Goal: Information Seeking & Learning: Find specific fact

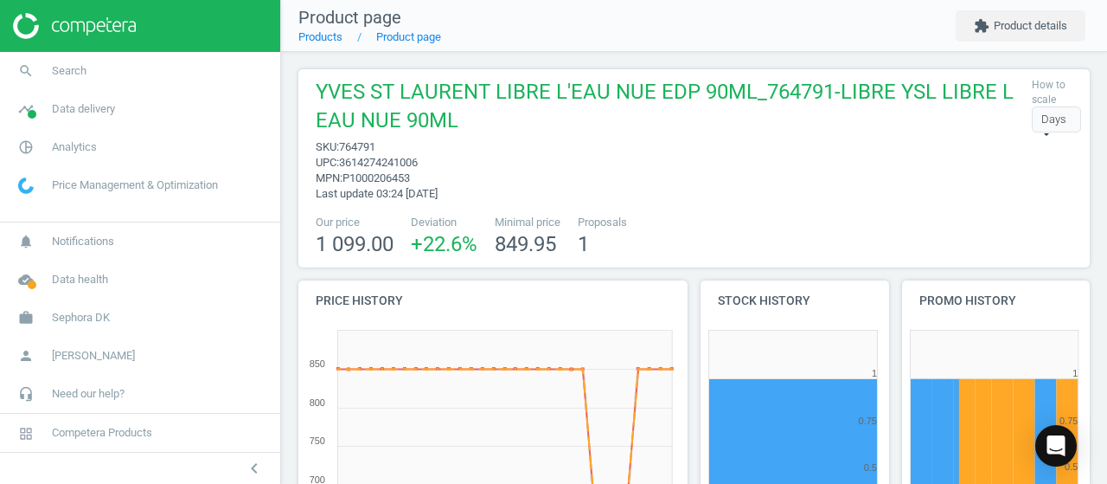
scroll to position [161, 805]
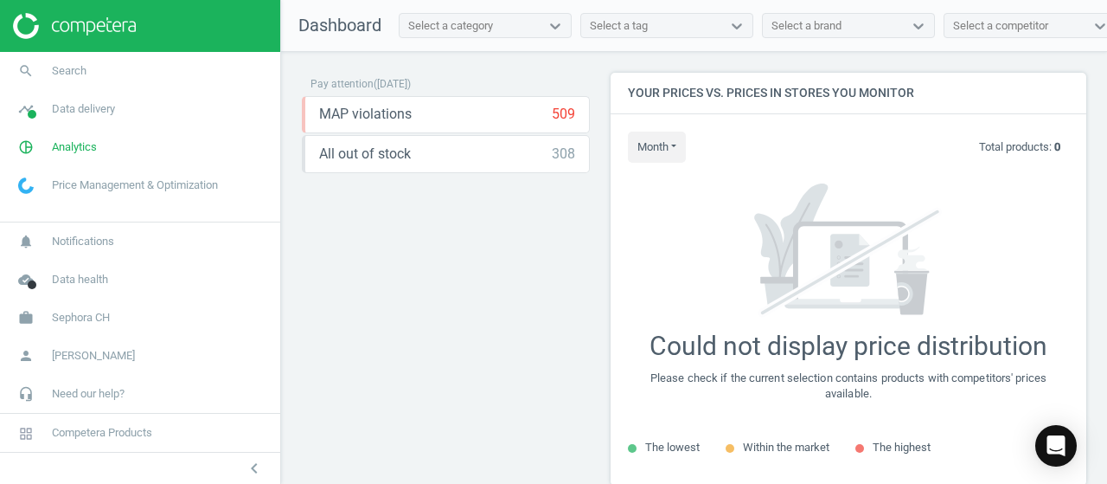
scroll to position [438, 489]
click at [87, 324] on span "Sephora CH" at bounding box center [81, 318] width 58 height 16
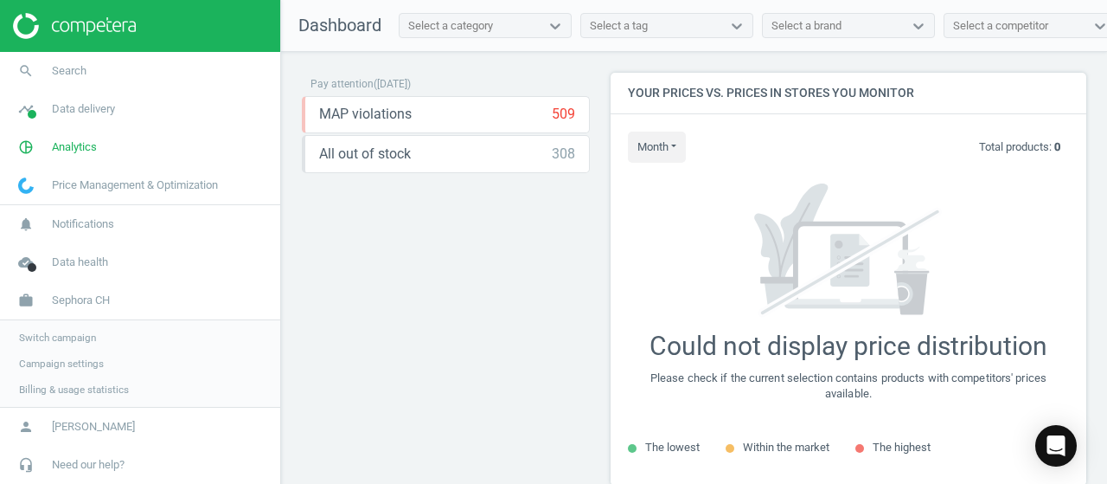
click at [39, 336] on span "Switch campaign" at bounding box center [57, 338] width 77 height 14
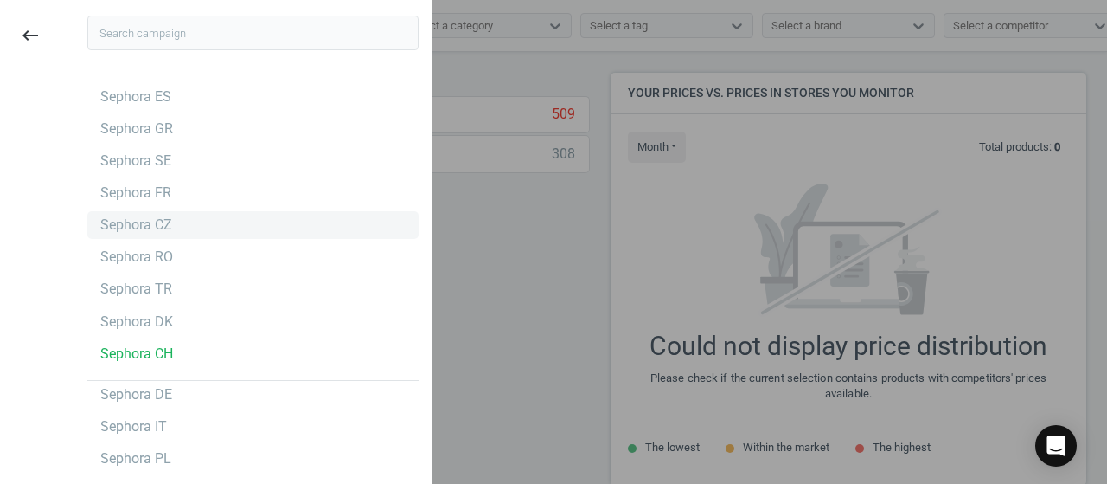
click at [170, 229] on div "Sephora CZ" at bounding box center [252, 225] width 331 height 28
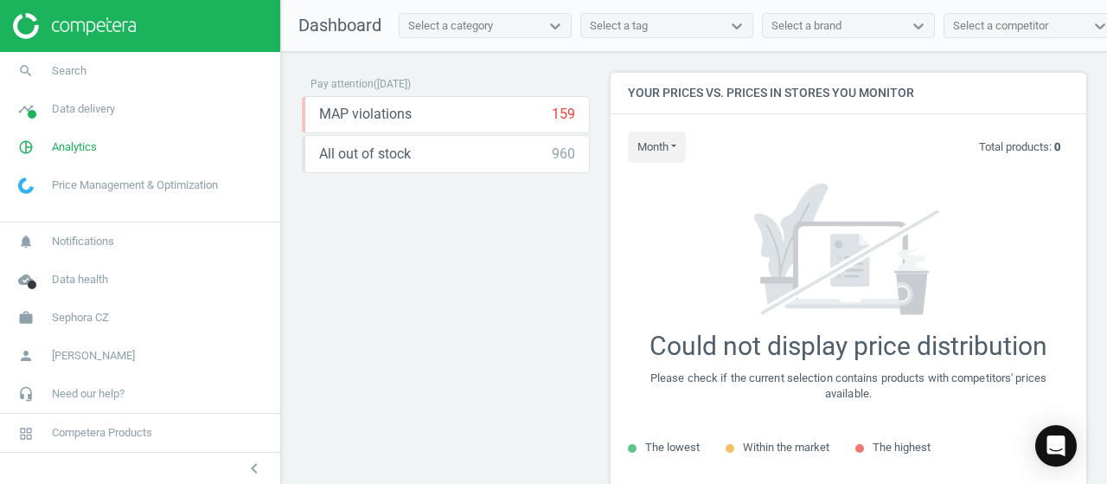
scroll to position [438, 489]
click at [80, 61] on link "search Search" at bounding box center [140, 71] width 280 height 38
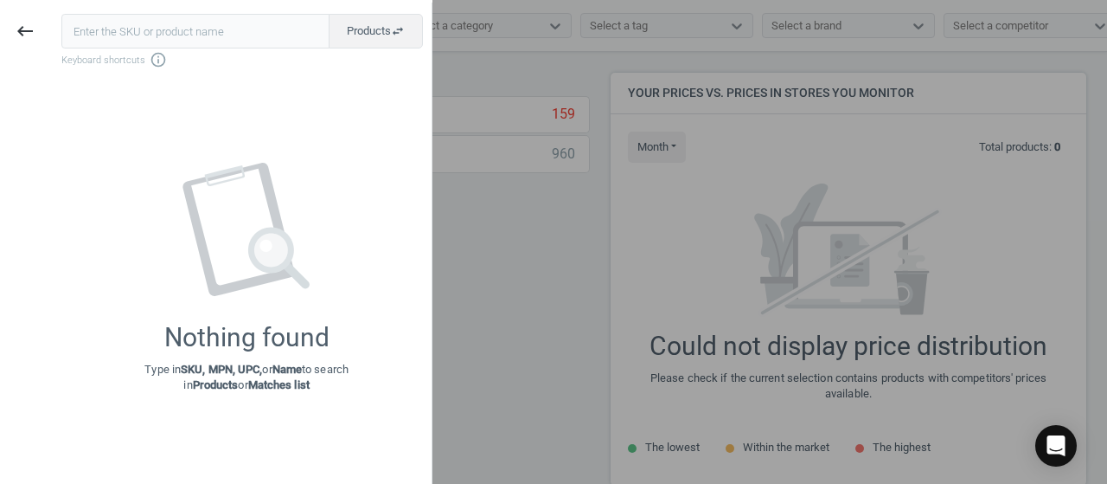
click at [99, 26] on input "text" at bounding box center [195, 31] width 268 height 35
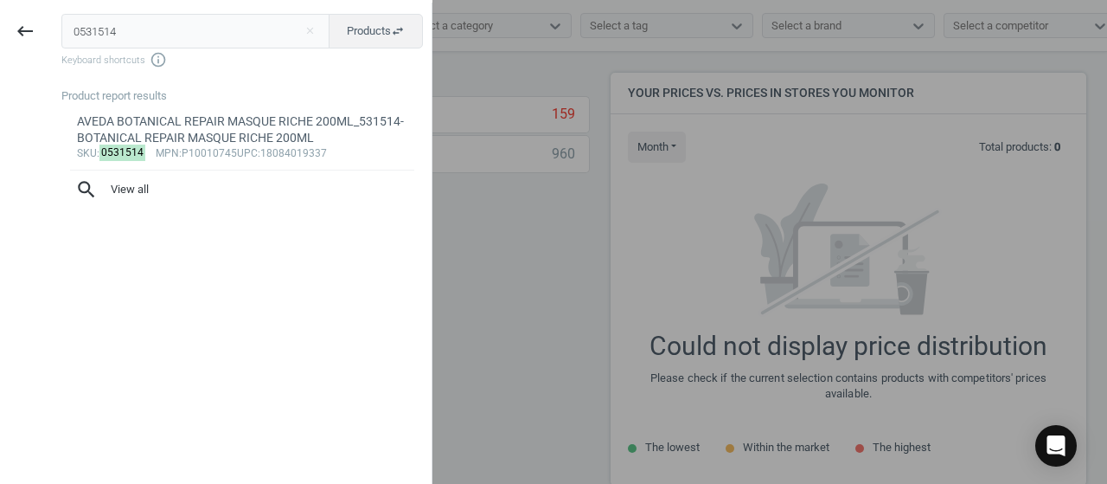
click at [81, 29] on input "0531514" at bounding box center [195, 31] width 269 height 35
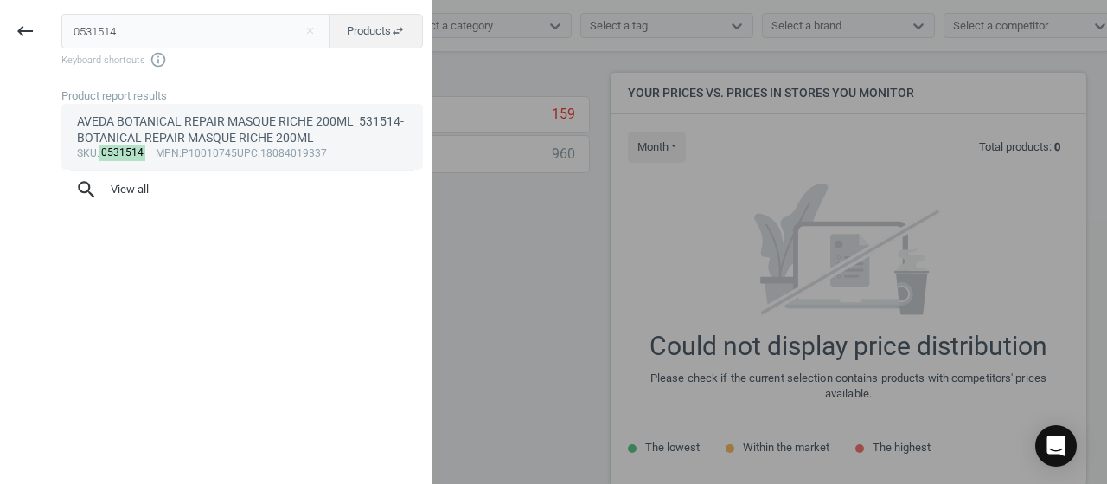
type input "0531514"
click at [227, 129] on div "AVEDA BOTANICAL REPAIR MASQUE RICHE 200ML_531514-BOTANICAL REPAIR MASQUE RICHE …" at bounding box center [242, 130] width 331 height 34
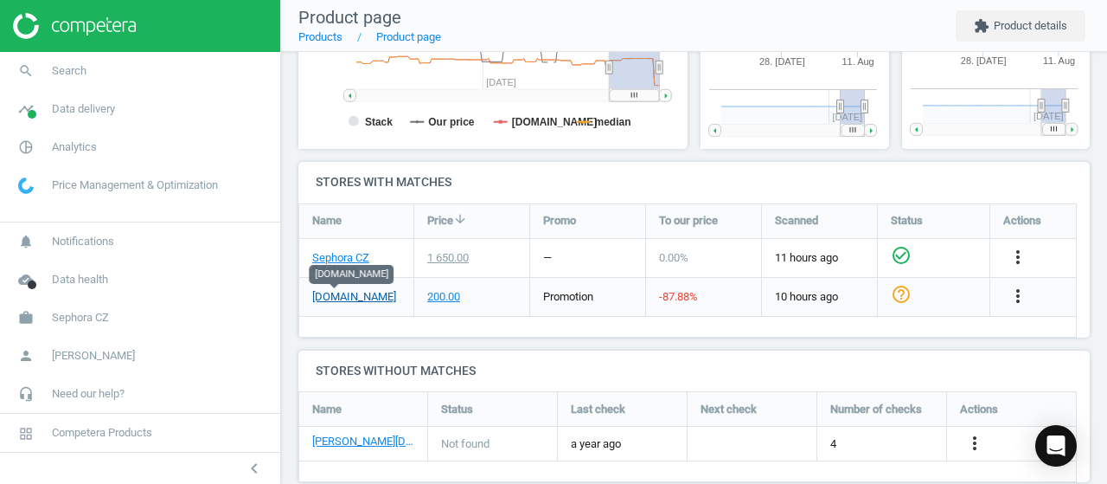
click at [339, 300] on link "notino.cz" at bounding box center [354, 297] width 84 height 16
click at [339, 258] on link "Sephora CZ" at bounding box center [340, 258] width 57 height 16
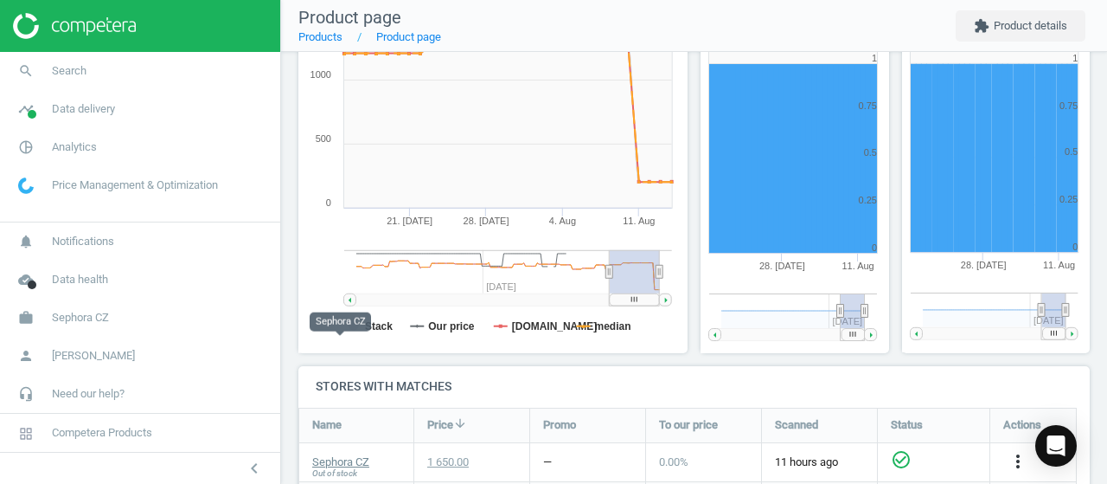
scroll to position [433, 0]
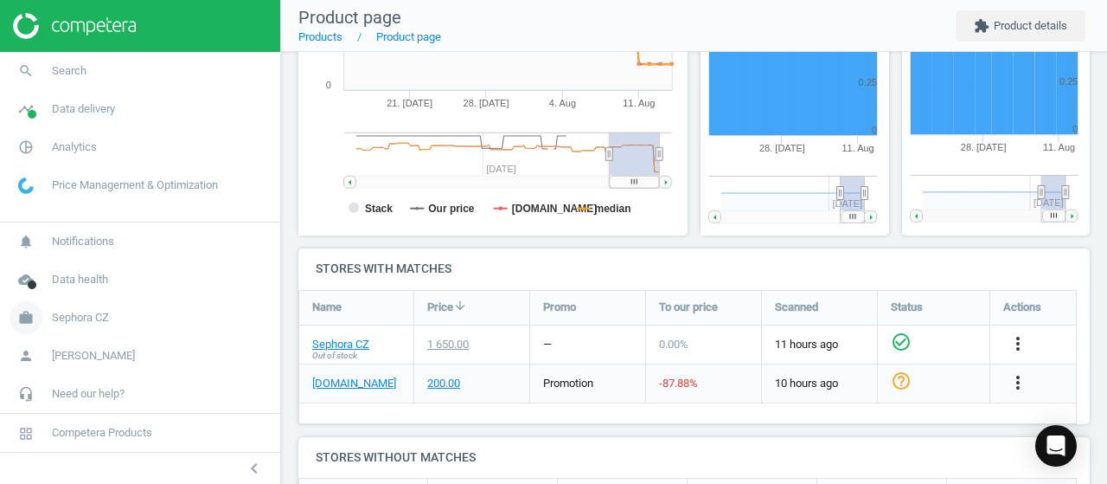
click at [90, 331] on link "work Sephora CZ" at bounding box center [140, 318] width 280 height 38
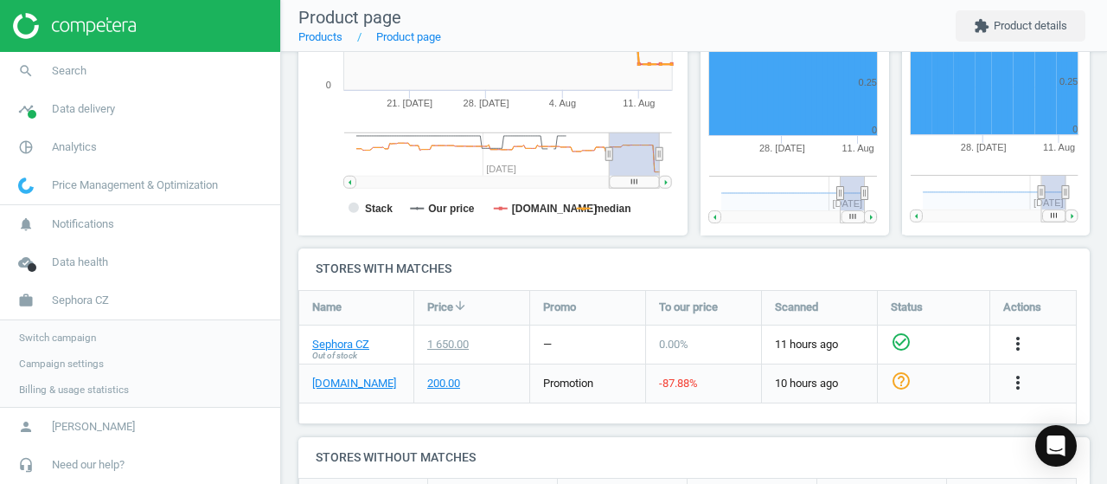
click at [48, 333] on span "Switch campaign" at bounding box center [57, 338] width 77 height 14
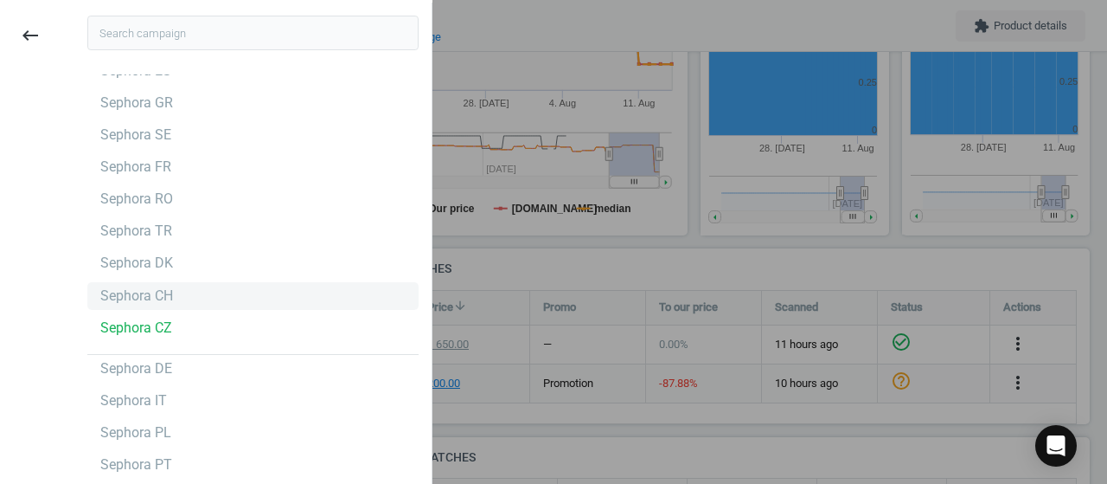
scroll to position [2, 0]
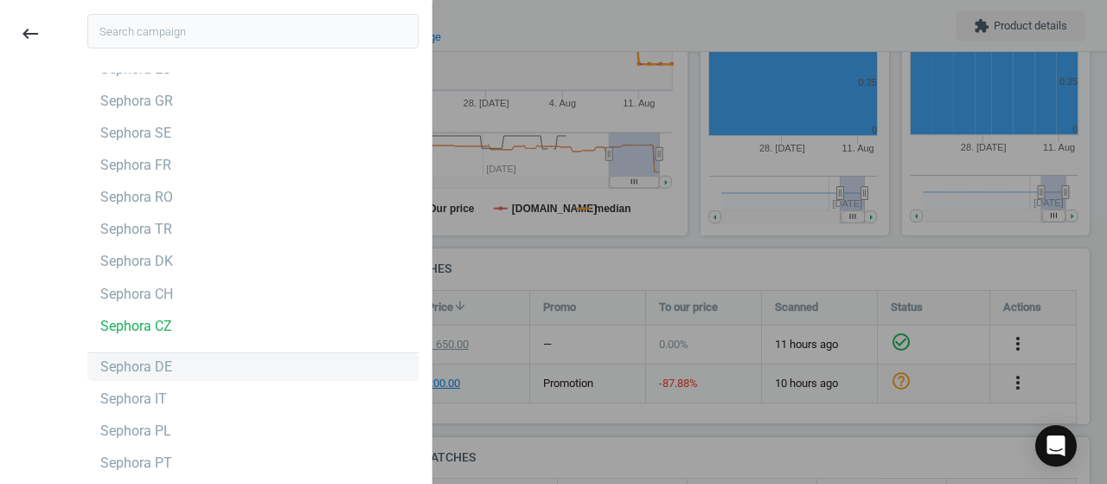
click at [175, 366] on div "Sephora DE" at bounding box center [252, 367] width 331 height 28
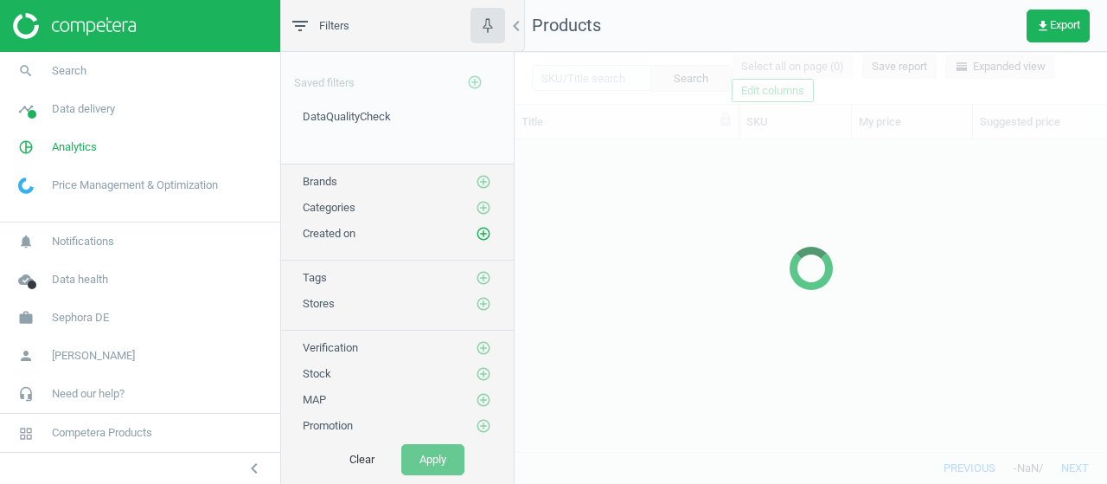
scroll to position [286, 579]
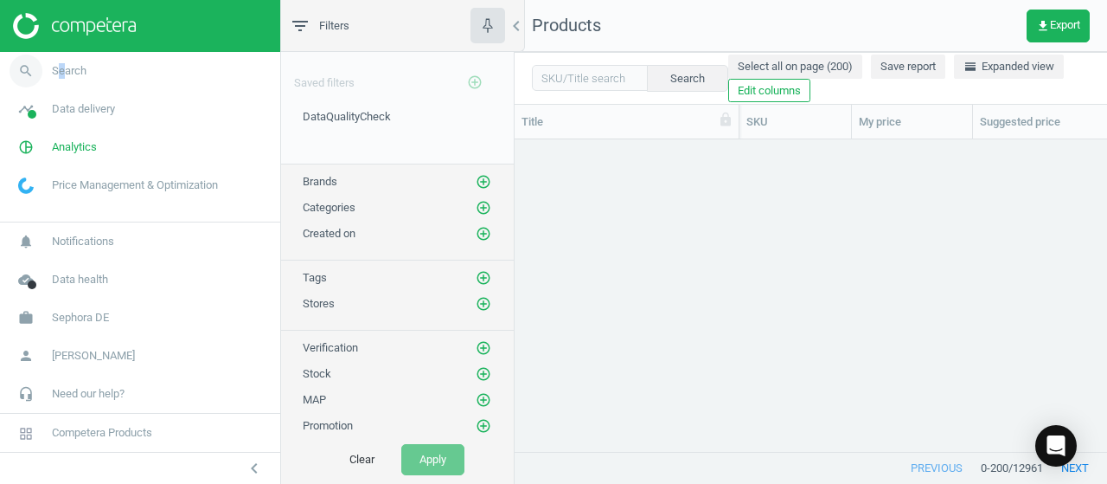
click at [60, 69] on span "Search" at bounding box center [69, 71] width 35 height 16
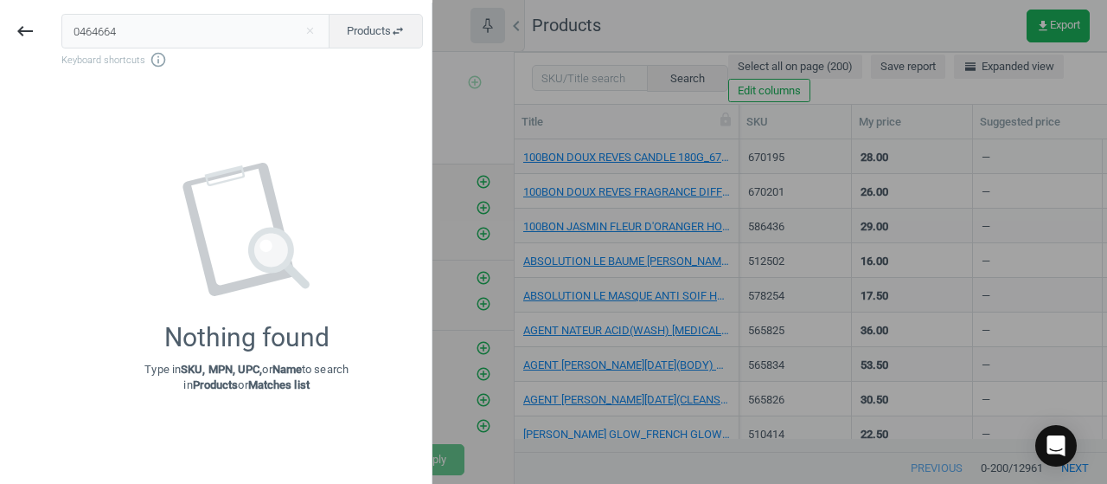
click at [80, 30] on input "0464664" at bounding box center [195, 31] width 269 height 35
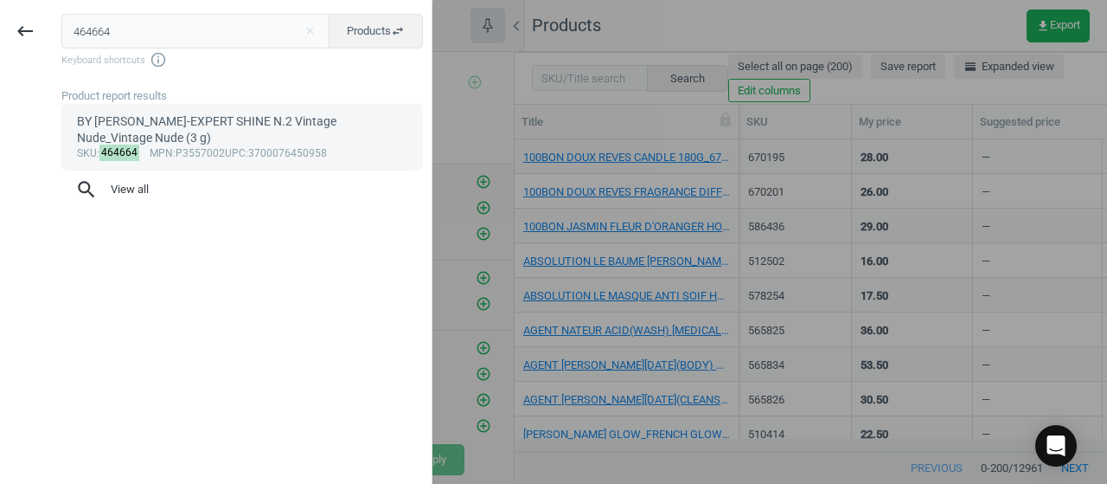
type input "464664"
click at [179, 128] on div "BY TERRY LIP-EXPERT SHINE N.2 Vintage Nude_Vintage Nude (3 g)" at bounding box center [242, 130] width 331 height 34
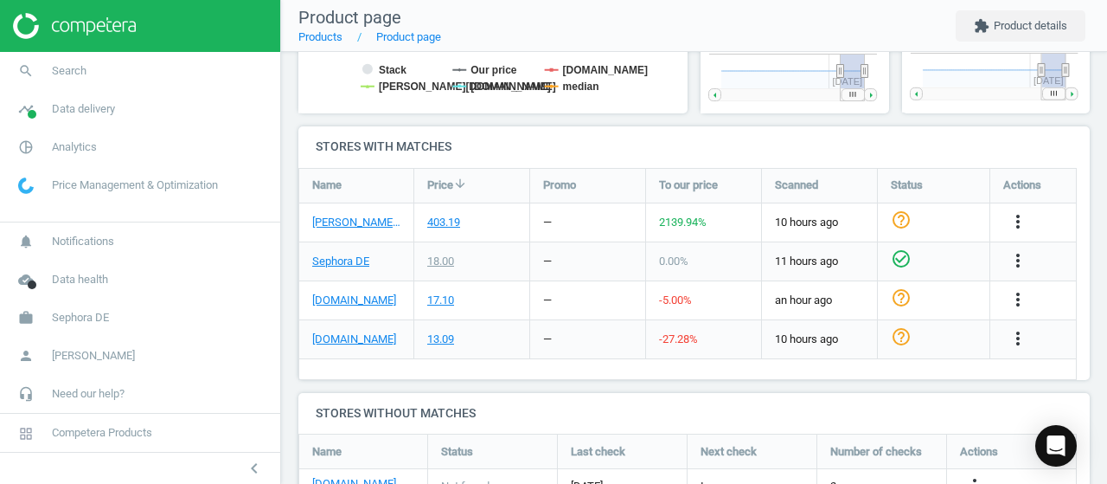
scroll to position [519, 0]
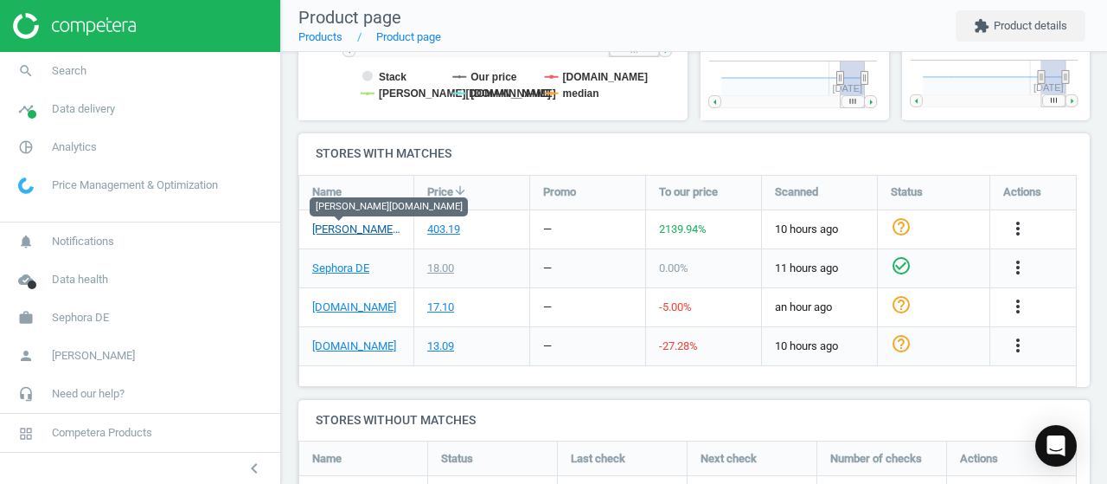
click at [346, 224] on link "douglas.de" at bounding box center [356, 229] width 88 height 16
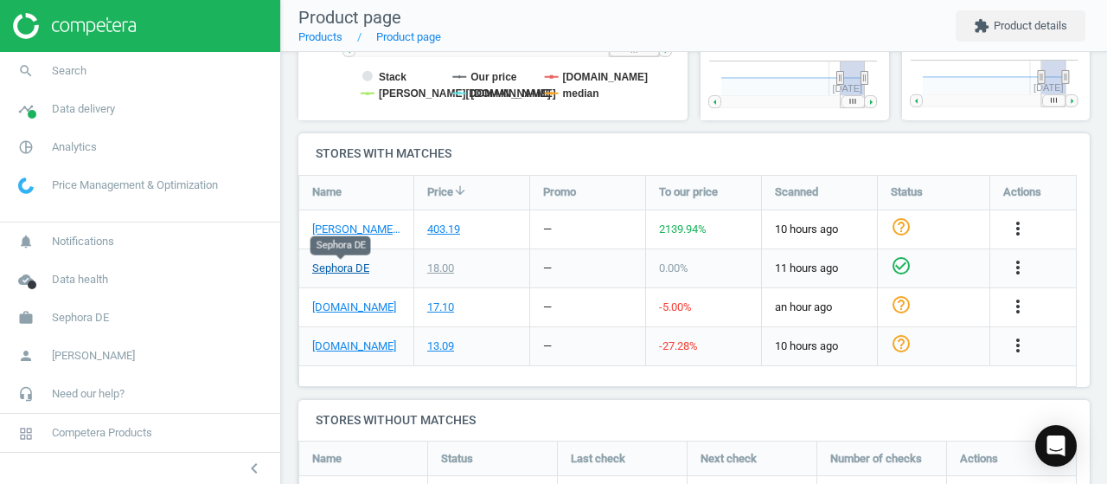
click at [350, 267] on link "Sephora DE" at bounding box center [340, 268] width 57 height 16
click at [114, 79] on link "search Search" at bounding box center [140, 71] width 280 height 38
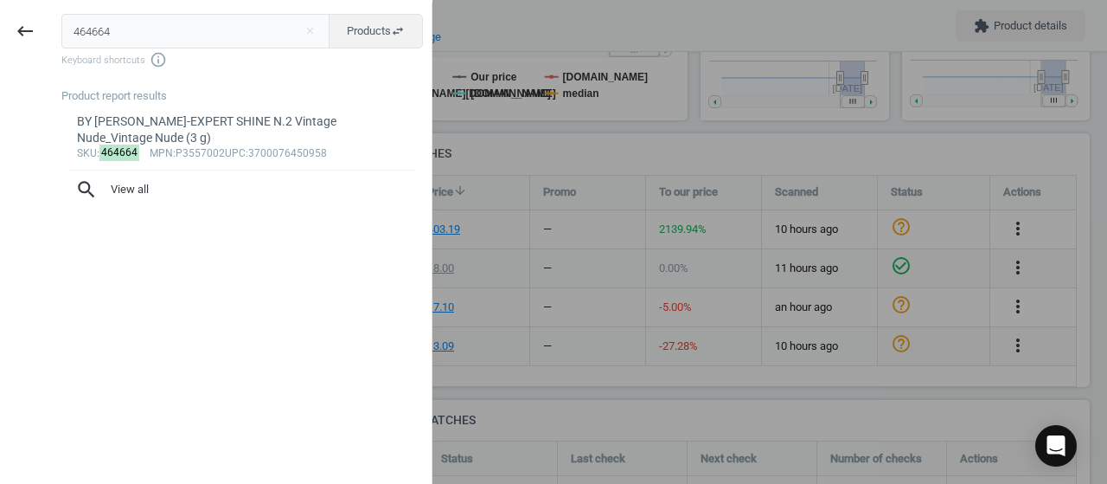
click at [135, 34] on input "464664" at bounding box center [195, 31] width 269 height 35
click at [136, 34] on input "464664" at bounding box center [195, 31] width 269 height 35
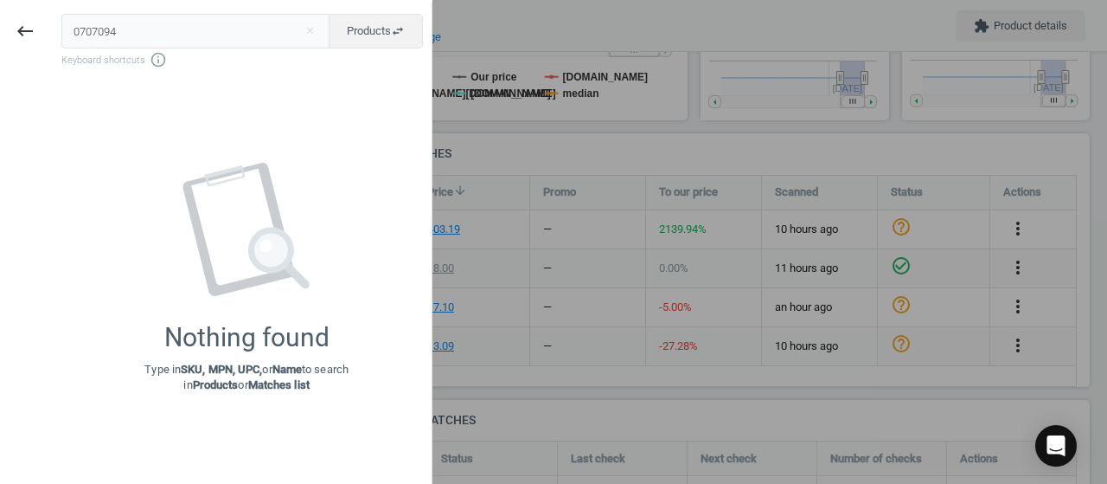
click at [80, 32] on input "0707094" at bounding box center [195, 31] width 269 height 35
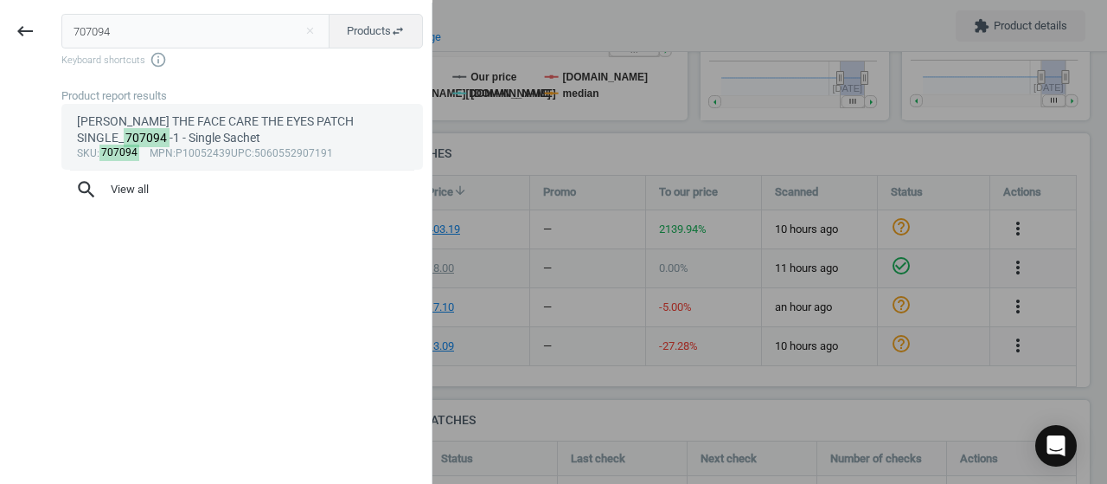
type input "707094"
click at [168, 151] on span "mpn" at bounding box center [161, 153] width 23 height 12
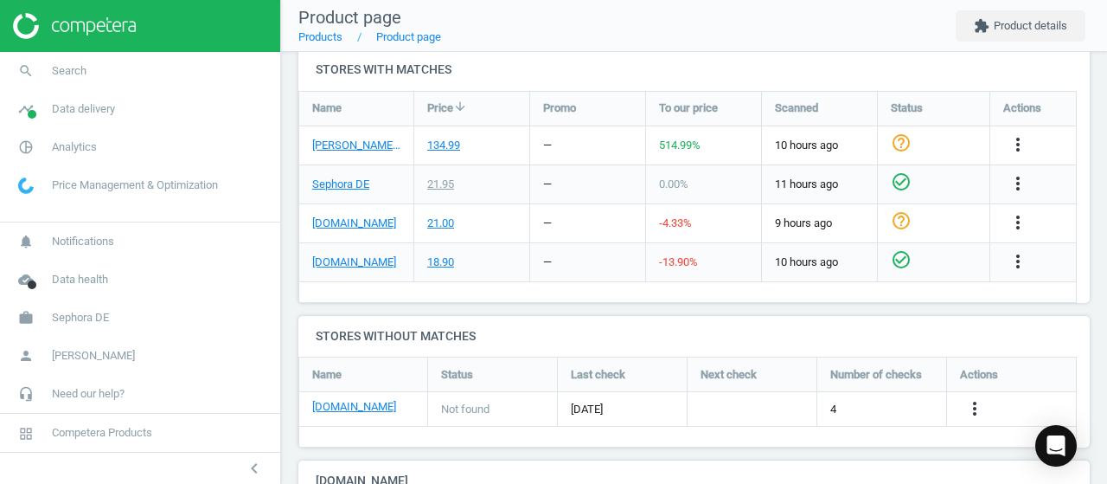
scroll to position [372, 211]
click at [336, 184] on link "Sephora DE" at bounding box center [340, 185] width 57 height 16
click at [340, 138] on link "douglas.de" at bounding box center [356, 146] width 88 height 16
click at [61, 329] on link "work Sephora DE" at bounding box center [140, 318] width 280 height 38
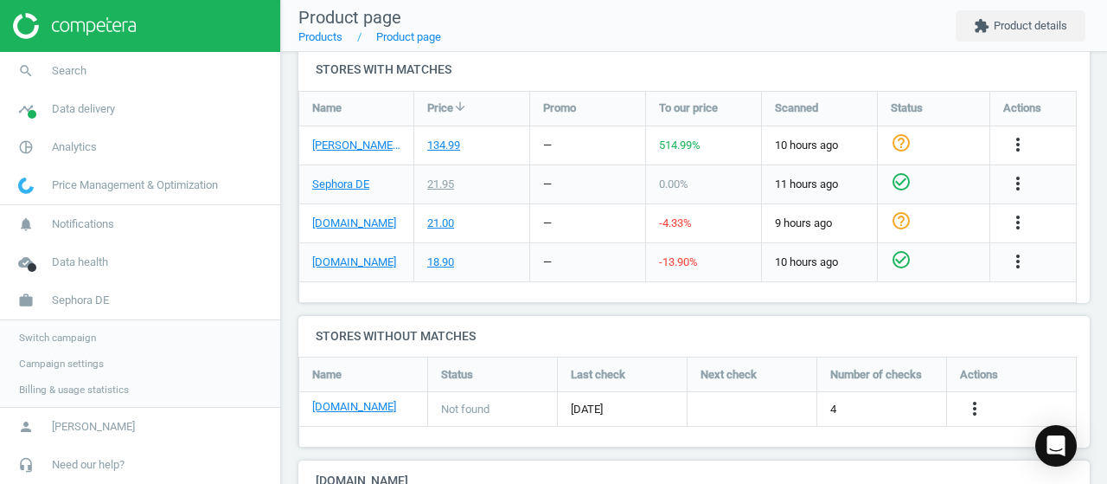
click at [67, 342] on span "Switch campaign" at bounding box center [57, 338] width 77 height 14
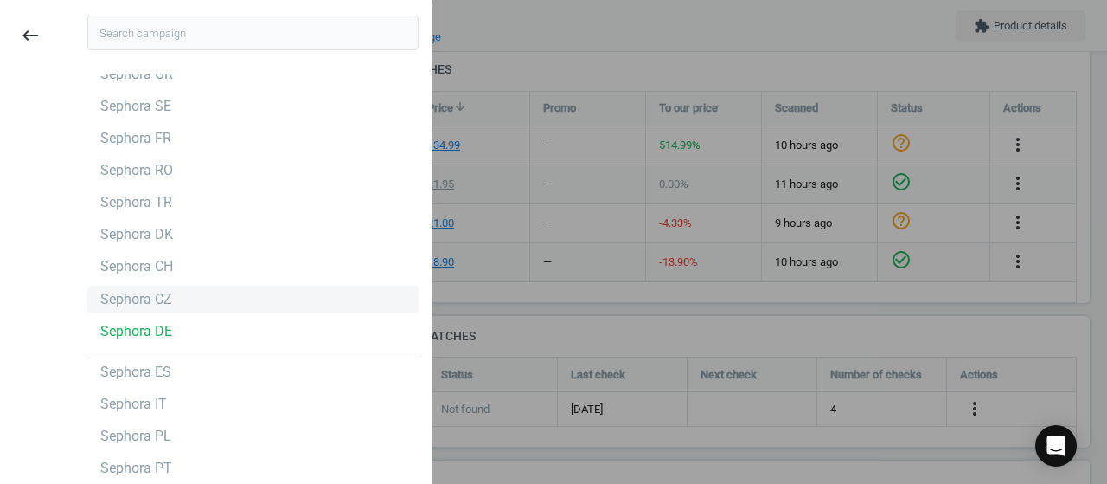
scroll to position [26, 0]
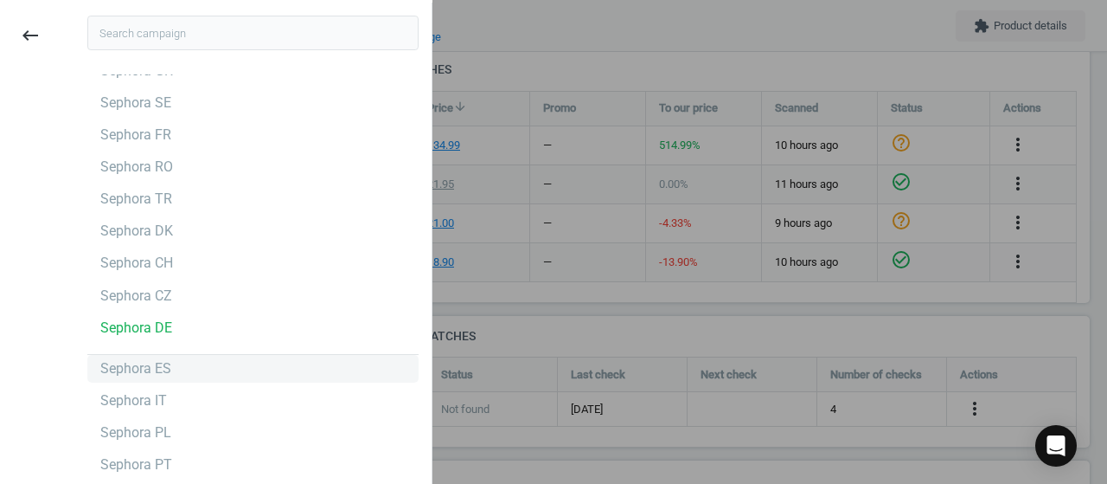
click at [170, 368] on div "Sephora ES" at bounding box center [252, 369] width 331 height 28
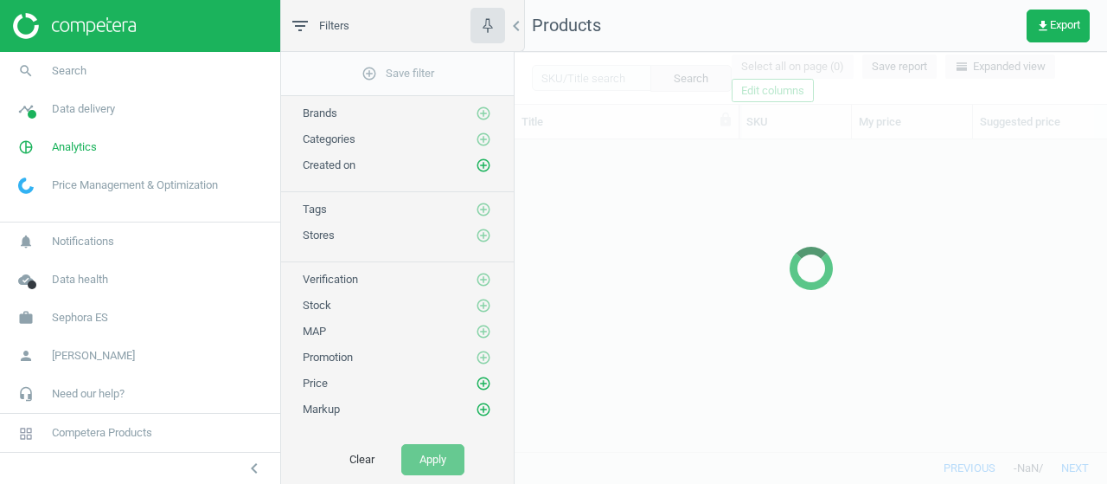
scroll to position [286, 579]
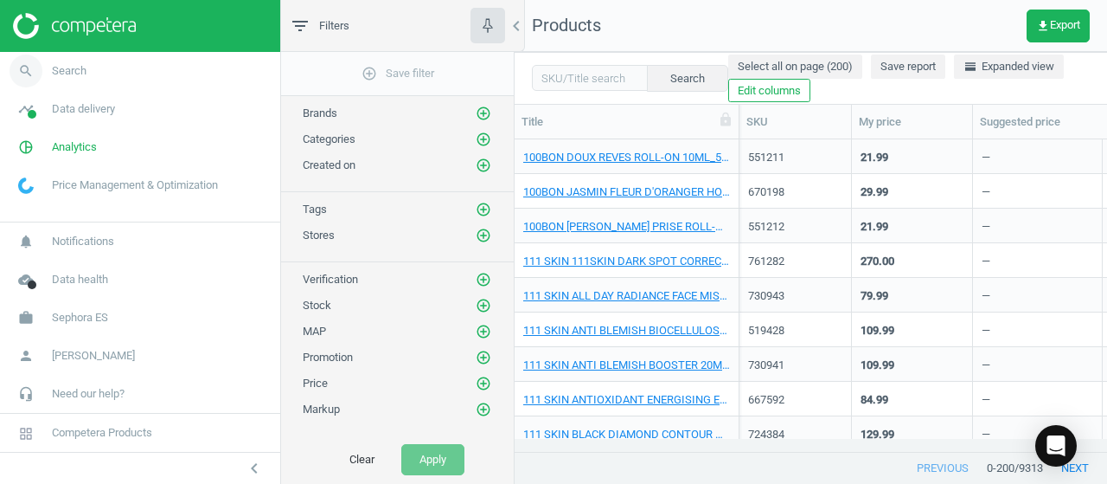
click at [19, 60] on icon "search" at bounding box center [26, 71] width 33 height 33
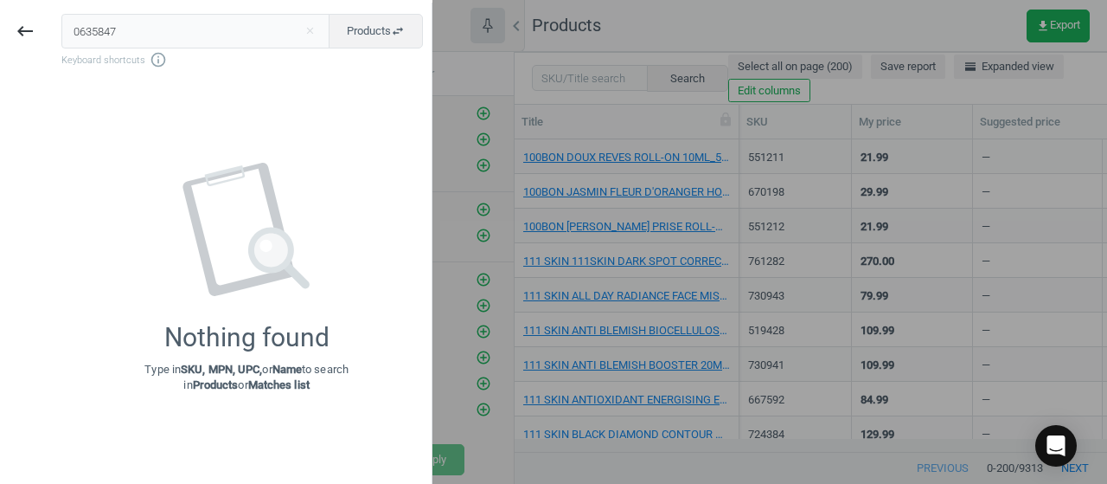
click at [78, 31] on input "0635847" at bounding box center [195, 31] width 269 height 35
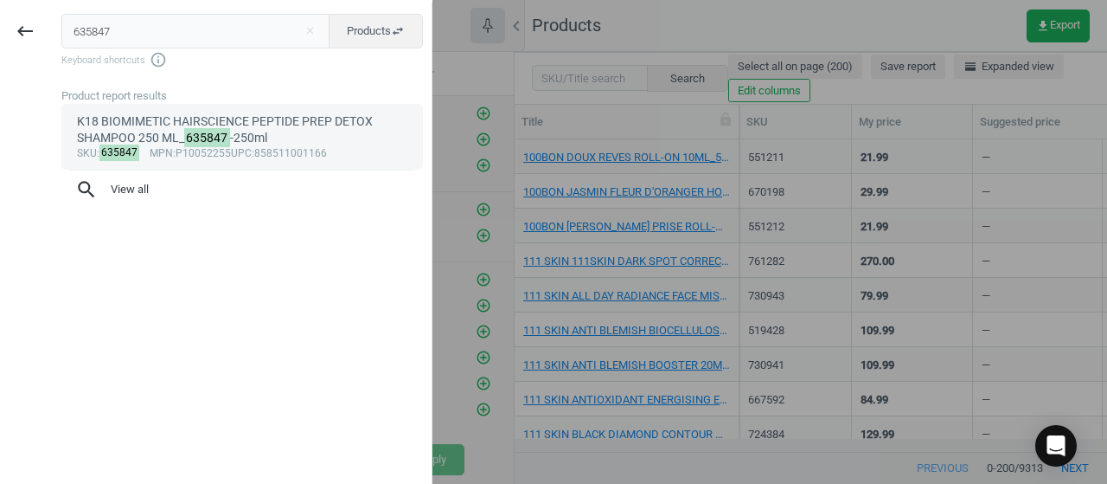
type input "635847"
click at [209, 152] on div "sku : 635847 mpn :P10052255 upc :858511001166" at bounding box center [242, 154] width 331 height 14
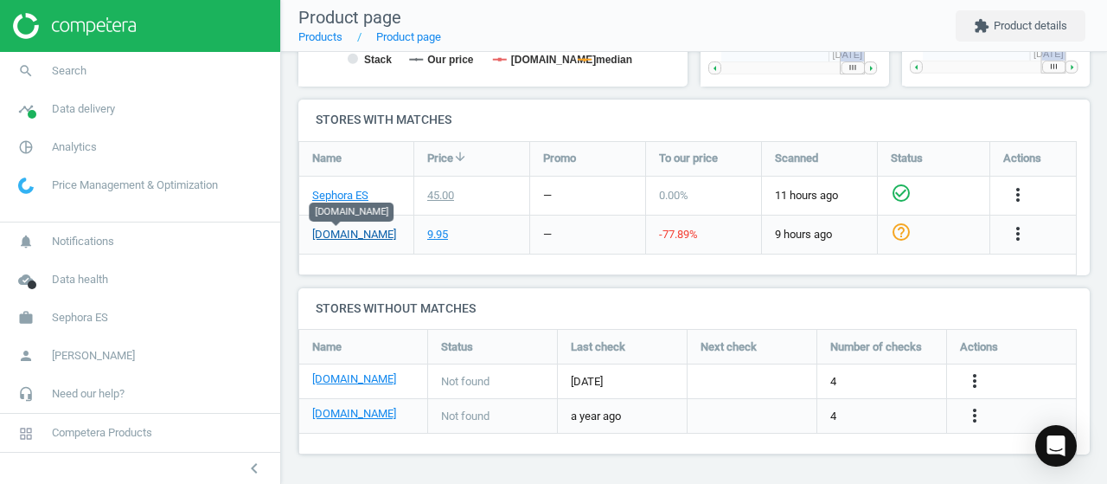
click at [328, 235] on link "[DOMAIN_NAME]" at bounding box center [354, 235] width 84 height 16
click at [341, 192] on link "Sephora ES" at bounding box center [340, 196] width 56 height 16
click at [333, 227] on link "[DOMAIN_NAME]" at bounding box center [354, 235] width 84 height 16
click at [41, 70] on icon "search" at bounding box center [26, 71] width 33 height 33
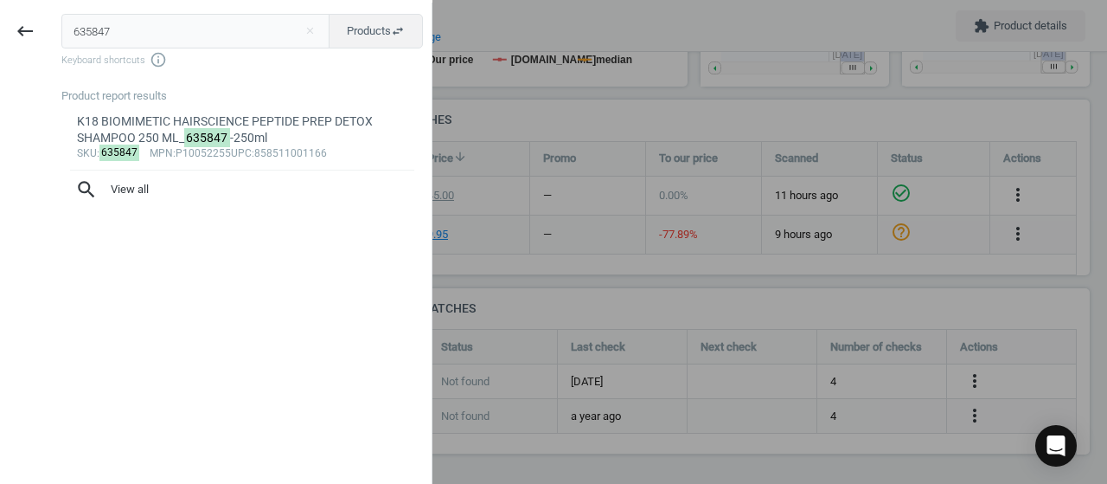
click at [80, 34] on input "635847" at bounding box center [195, 31] width 269 height 35
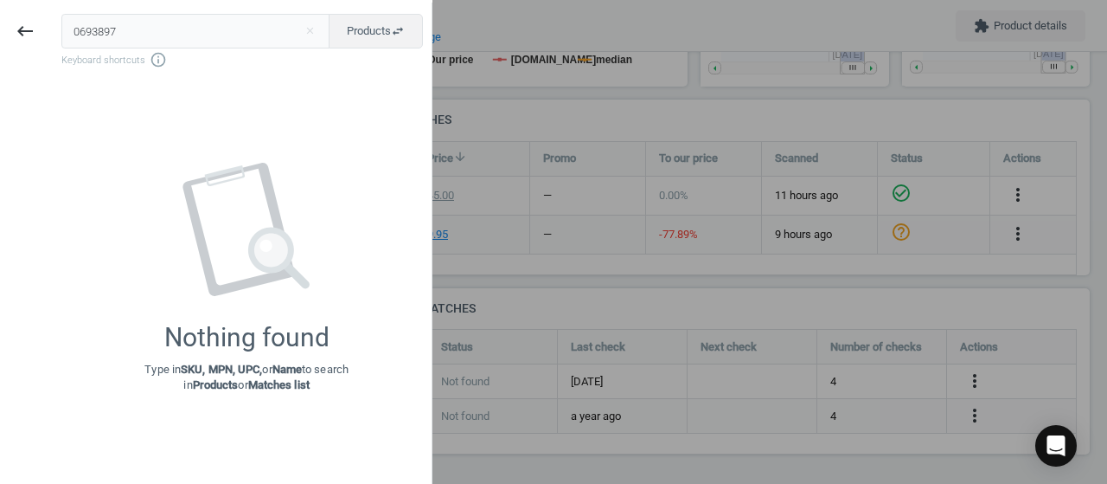
click at [77, 30] on input "0693897" at bounding box center [195, 31] width 269 height 35
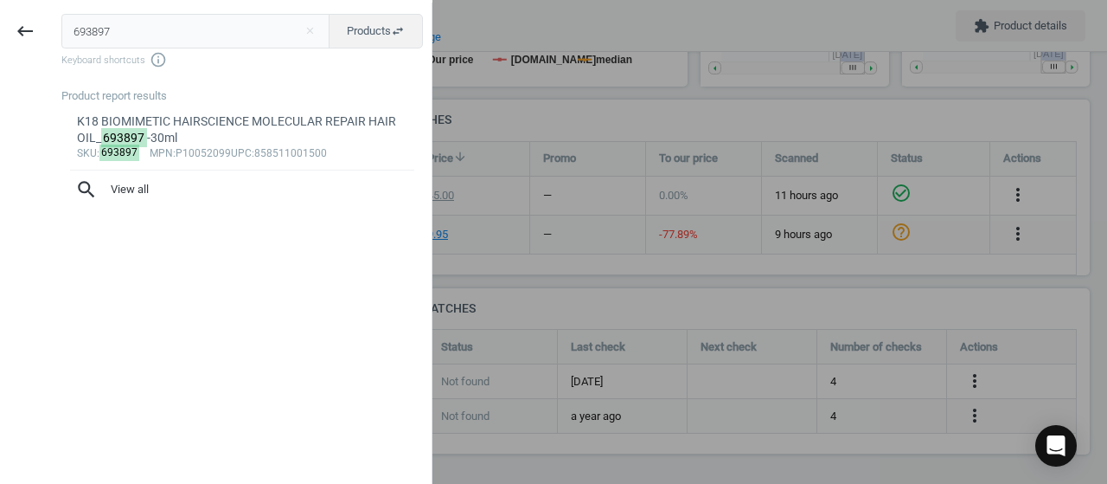
type input "693897"
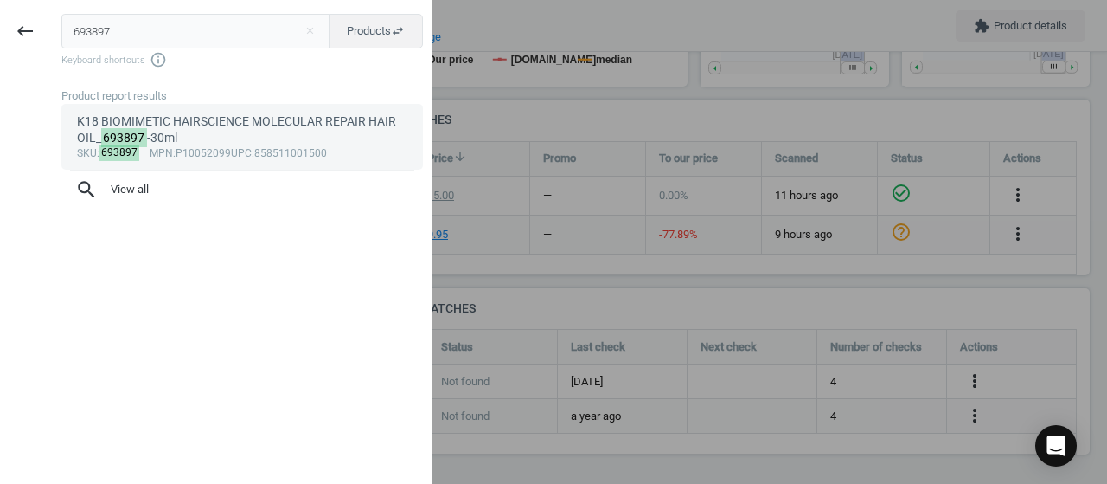
click at [157, 107] on link "K18 BIOMIMETIC HAIRSCIENCE MOLECULAR REPAIR HAIR OIL_ 693897 -30ml sku : 693897…" at bounding box center [242, 137] width 362 height 66
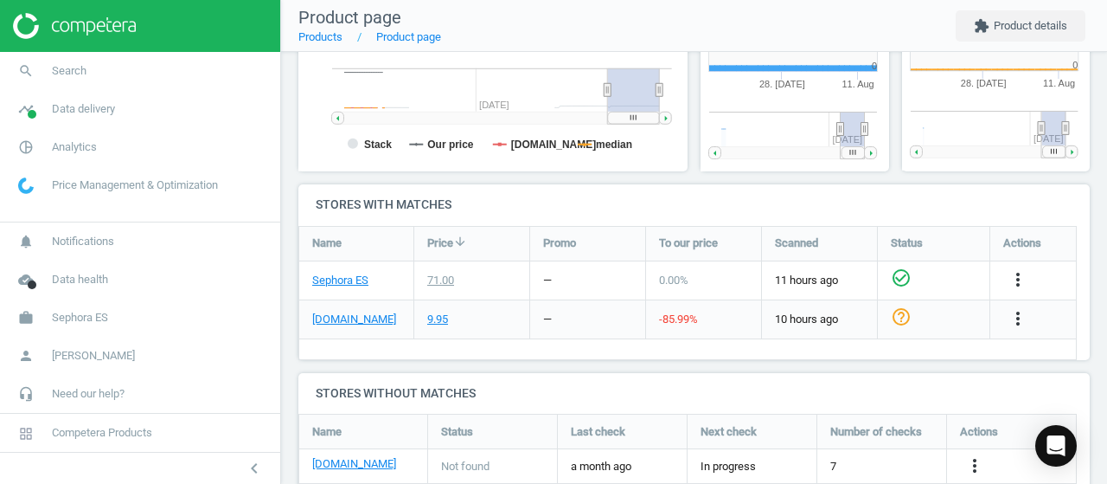
scroll to position [372, 211]
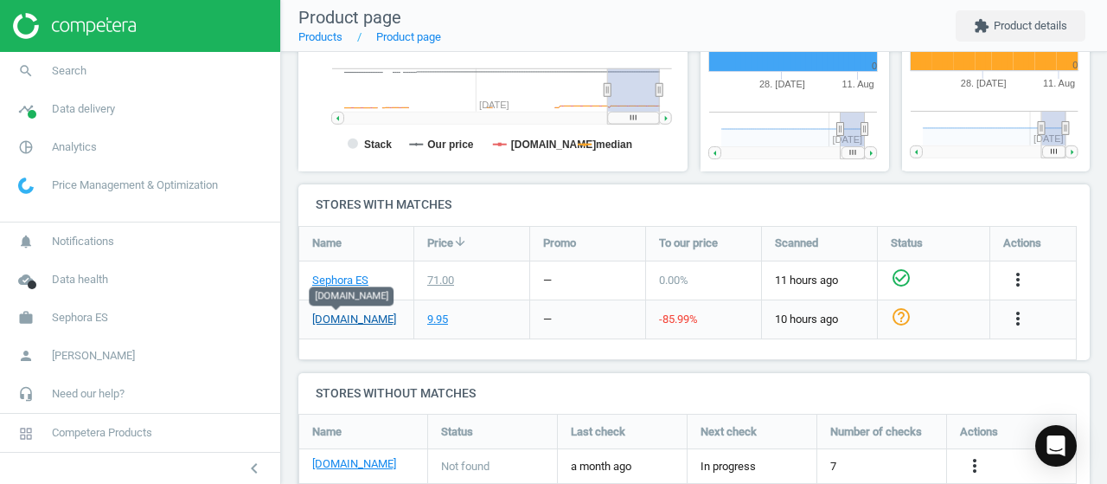
click at [343, 314] on link "[DOMAIN_NAME]" at bounding box center [354, 319] width 84 height 16
click at [346, 279] on link "Sephora ES" at bounding box center [340, 281] width 56 height 16
click at [67, 63] on span "Search" at bounding box center [69, 71] width 35 height 16
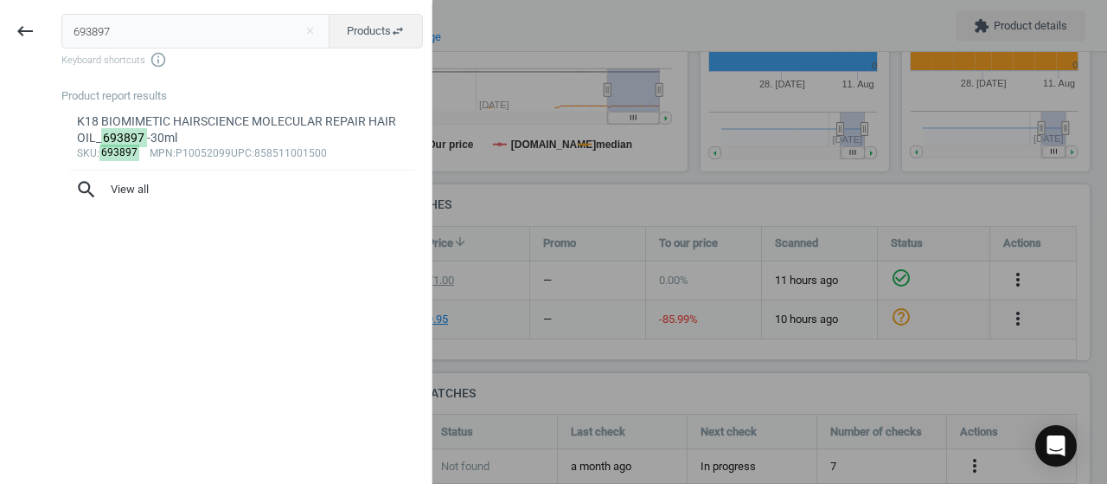
click at [97, 34] on input "693897" at bounding box center [195, 31] width 269 height 35
click at [98, 34] on input "693897" at bounding box center [195, 31] width 269 height 35
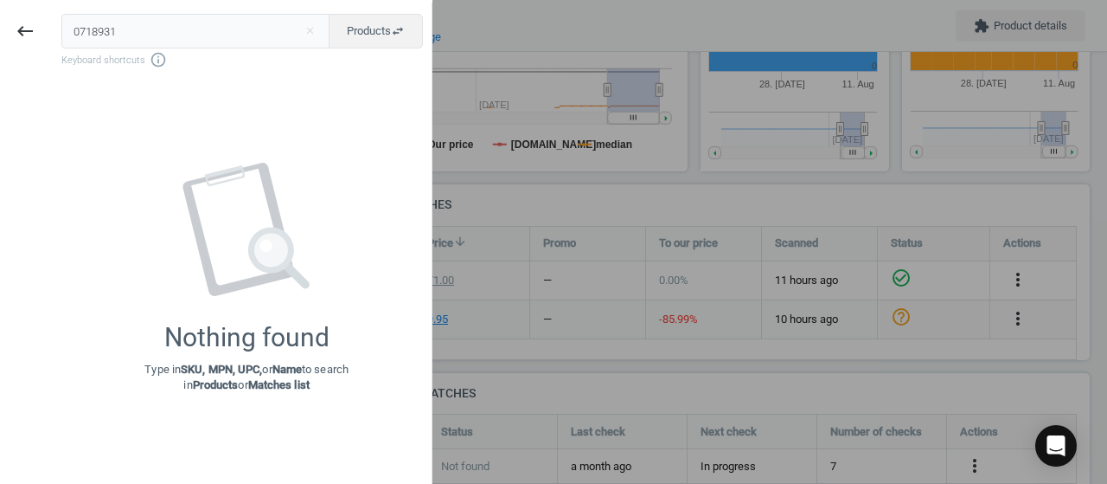
click at [80, 30] on input "0718931" at bounding box center [195, 31] width 269 height 35
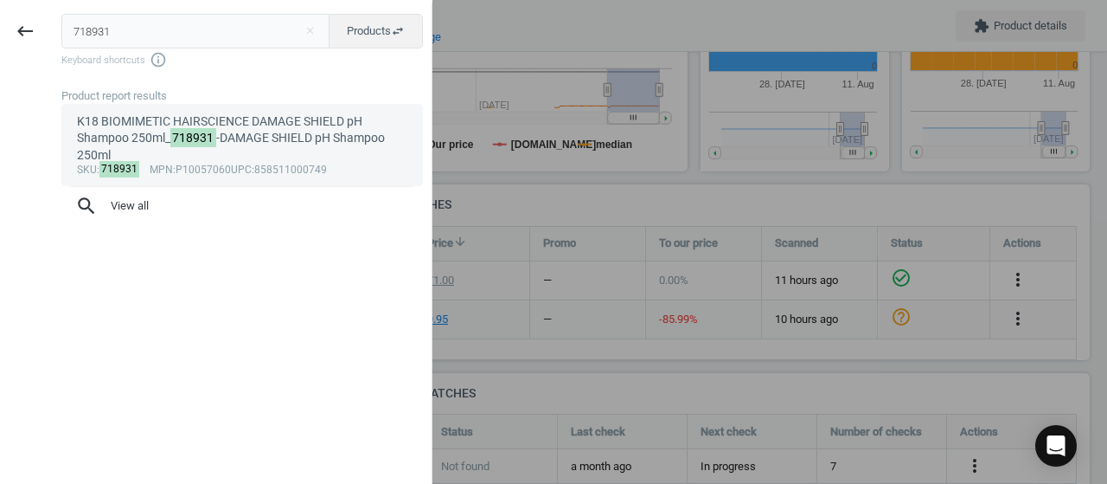
type input "718931"
click at [221, 133] on div "K18 BIOMIMETIC HAIRSCIENCE DAMAGE SHIELD pH Shampoo 250ml_ 718931 -DAMAGE SHIEL…" at bounding box center [242, 138] width 331 height 50
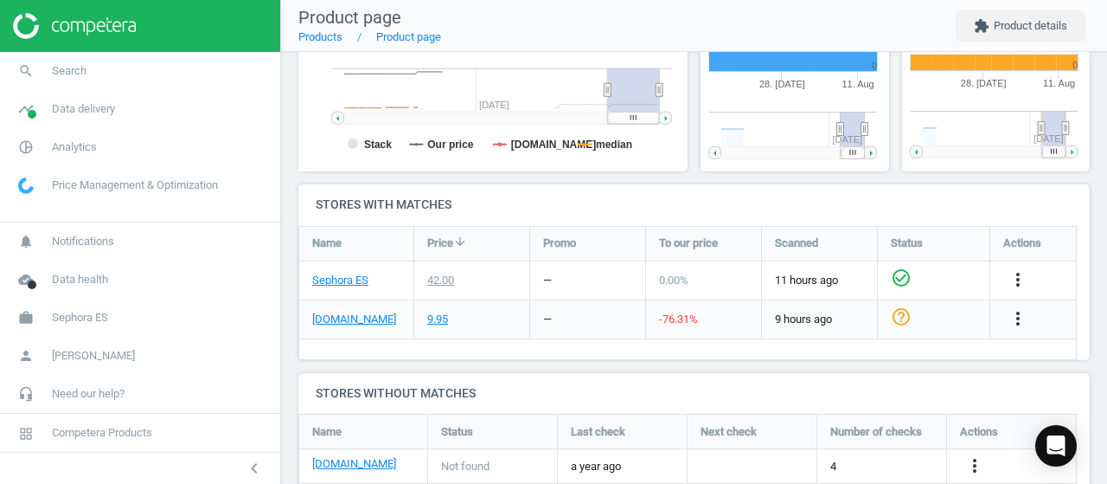
scroll to position [372, 211]
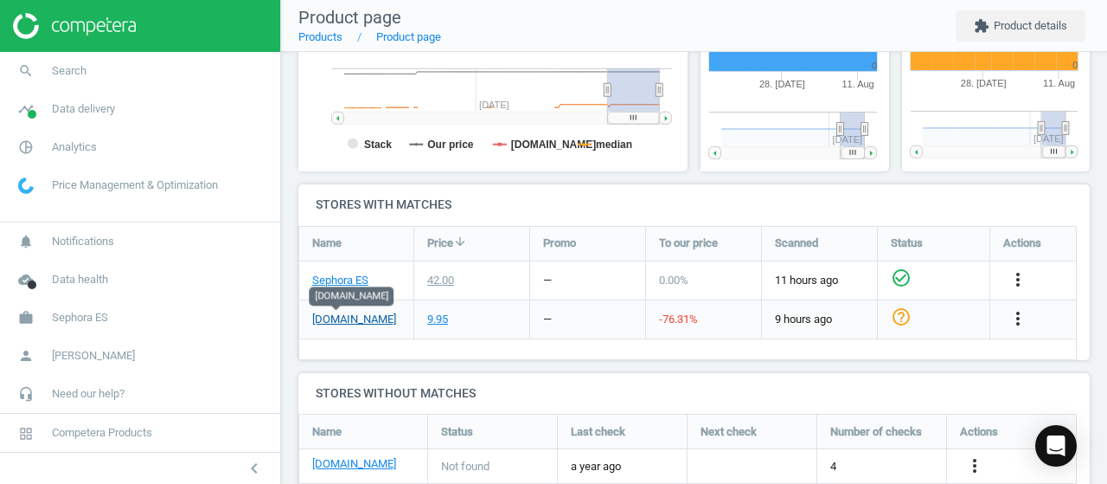
click at [342, 313] on link "[DOMAIN_NAME]" at bounding box center [354, 319] width 84 height 16
click at [355, 278] on link "Sephora ES" at bounding box center [340, 281] width 56 height 16
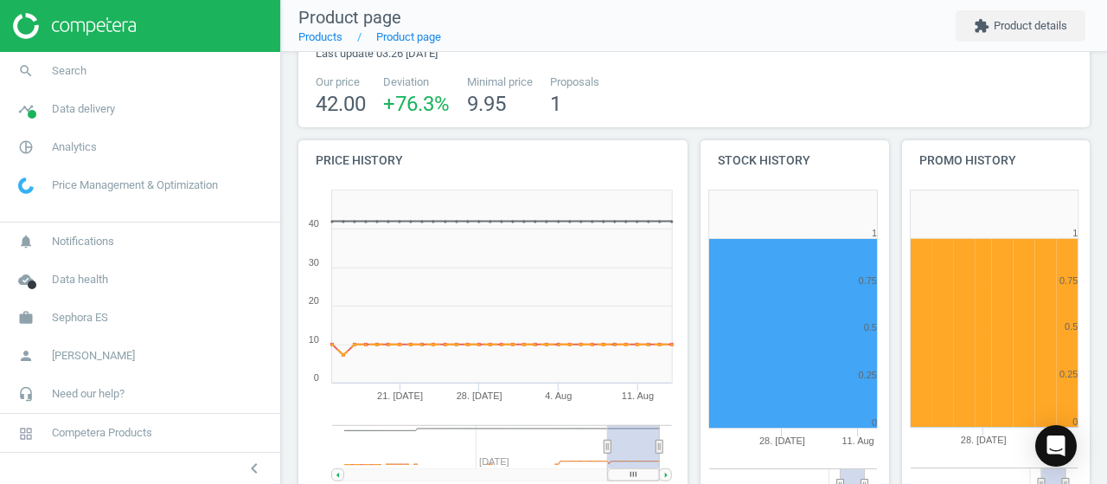
scroll to position [0, 0]
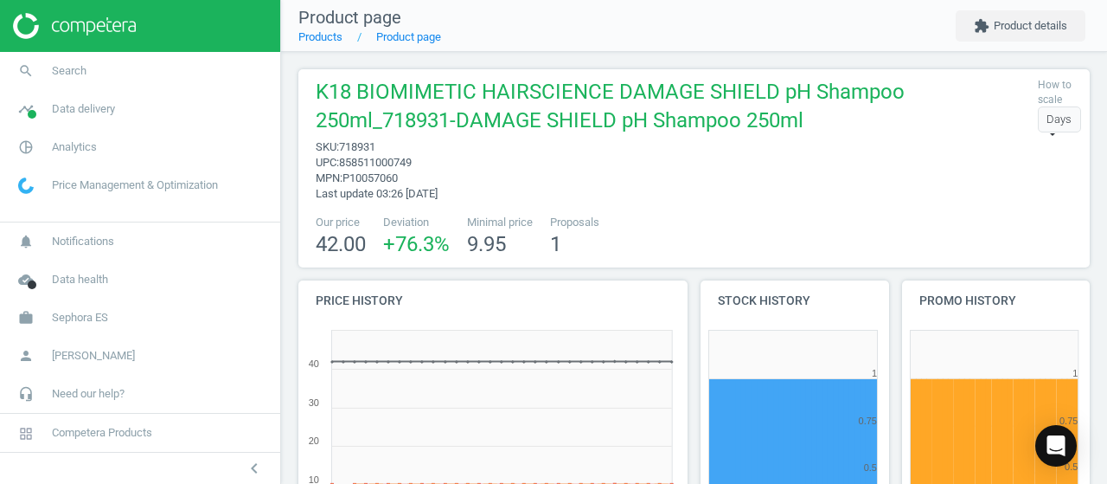
click at [644, 158] on span "upc : 858511000749" at bounding box center [673, 163] width 714 height 16
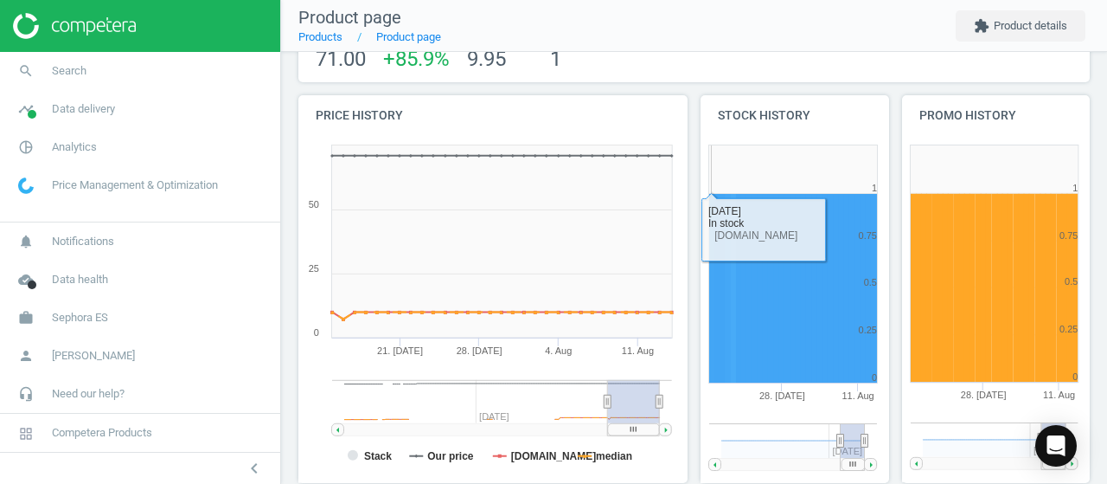
scroll to position [433, 0]
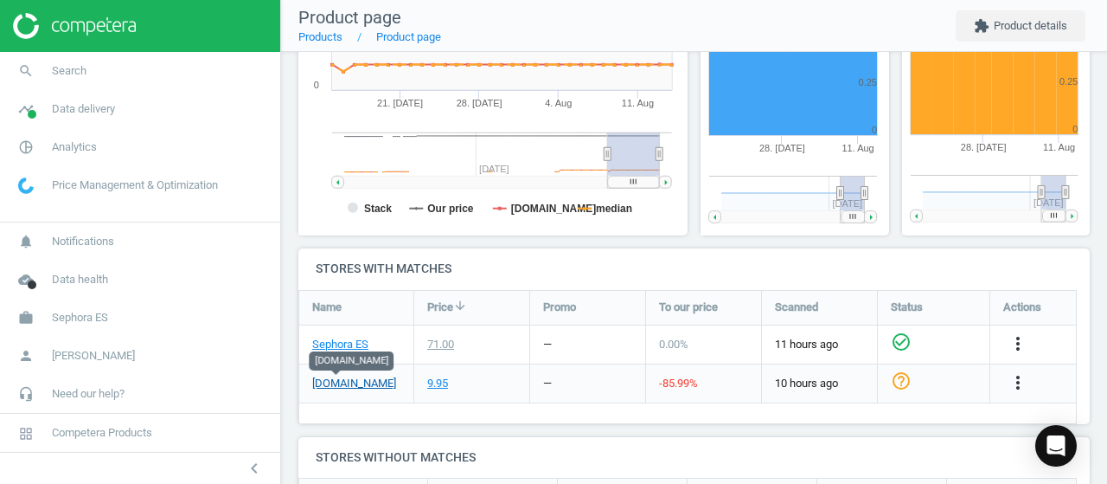
click at [349, 381] on link "primor.eu" at bounding box center [354, 384] width 84 height 16
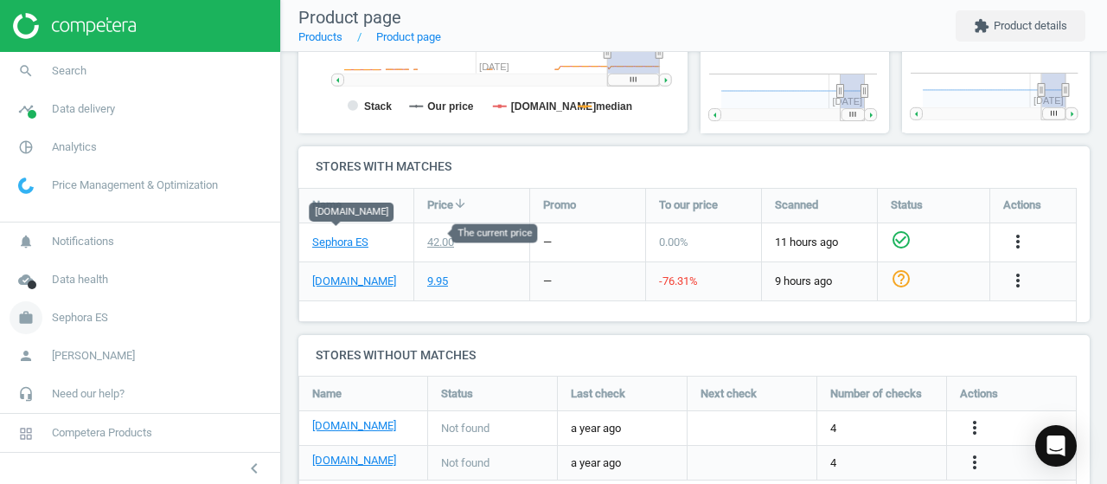
scroll to position [581, 0]
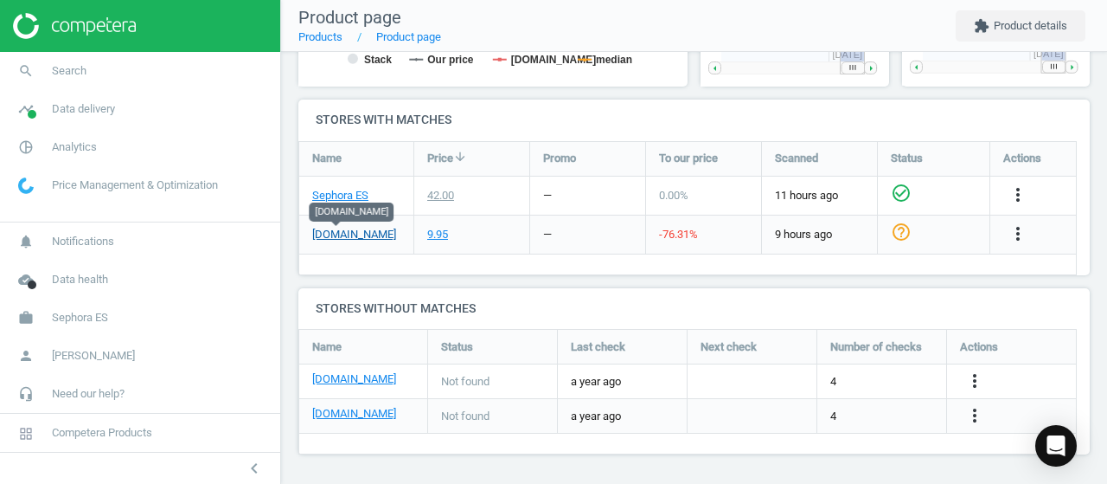
click at [342, 231] on link "[DOMAIN_NAME]" at bounding box center [354, 235] width 84 height 16
click at [353, 189] on link "Sephora ES" at bounding box center [340, 196] width 56 height 16
click at [118, 84] on link "search Search" at bounding box center [140, 71] width 280 height 38
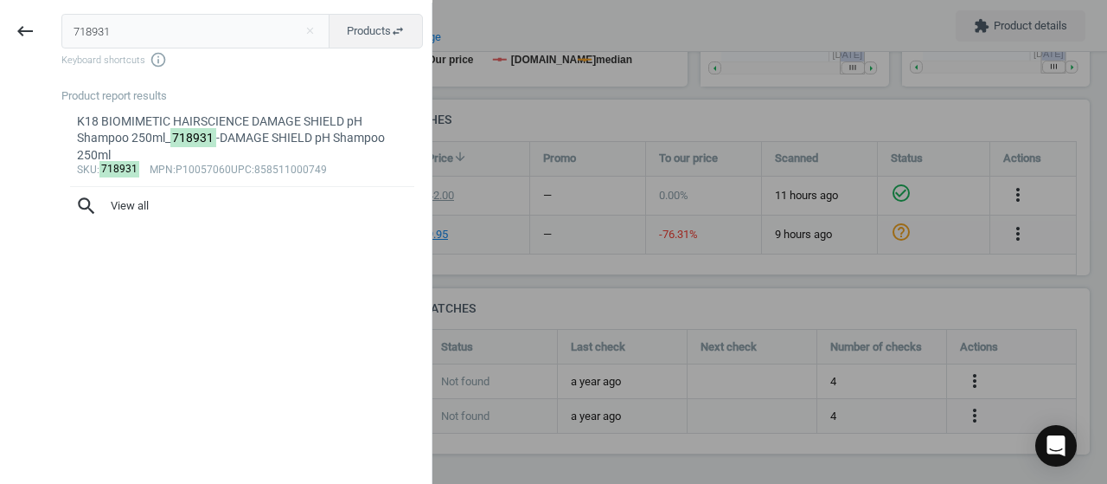
click at [116, 30] on input "718931" at bounding box center [195, 31] width 269 height 35
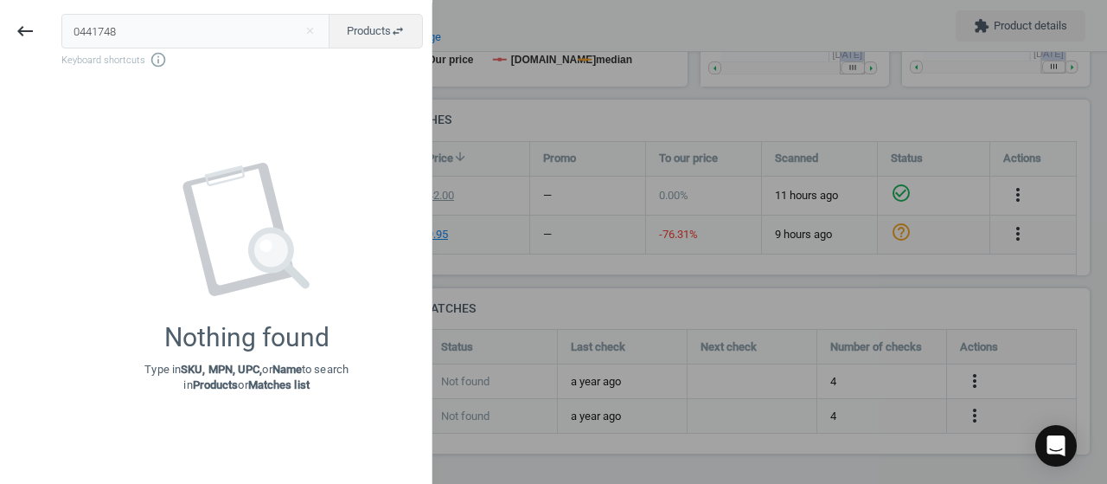
click at [80, 30] on input "0441748" at bounding box center [195, 31] width 269 height 35
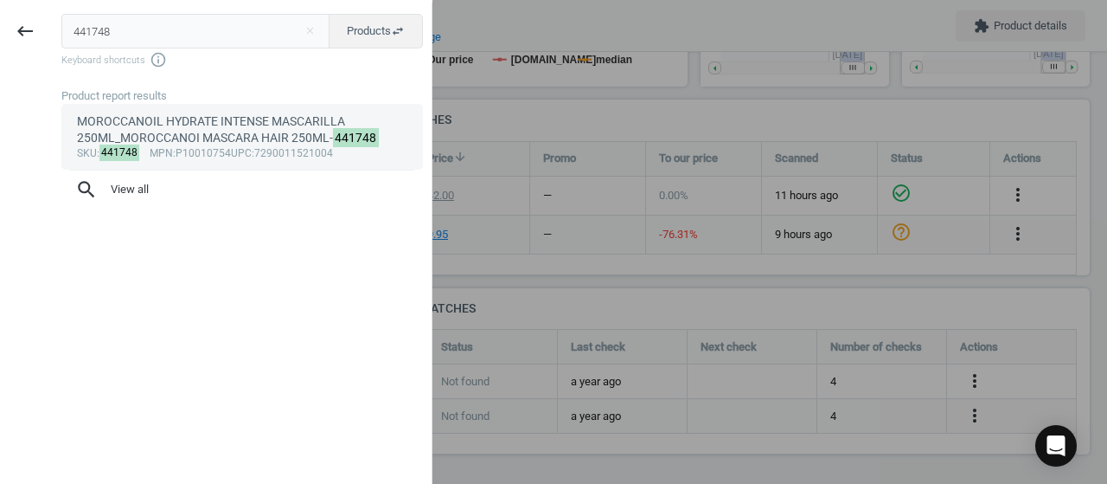
type input "441748"
click at [192, 130] on div "MOROCCANOIL HYDRATE INTENSE MASCARILLA 250ML_MOROCCANOI MASCARA HAIR 250ML- 441…" at bounding box center [242, 130] width 331 height 34
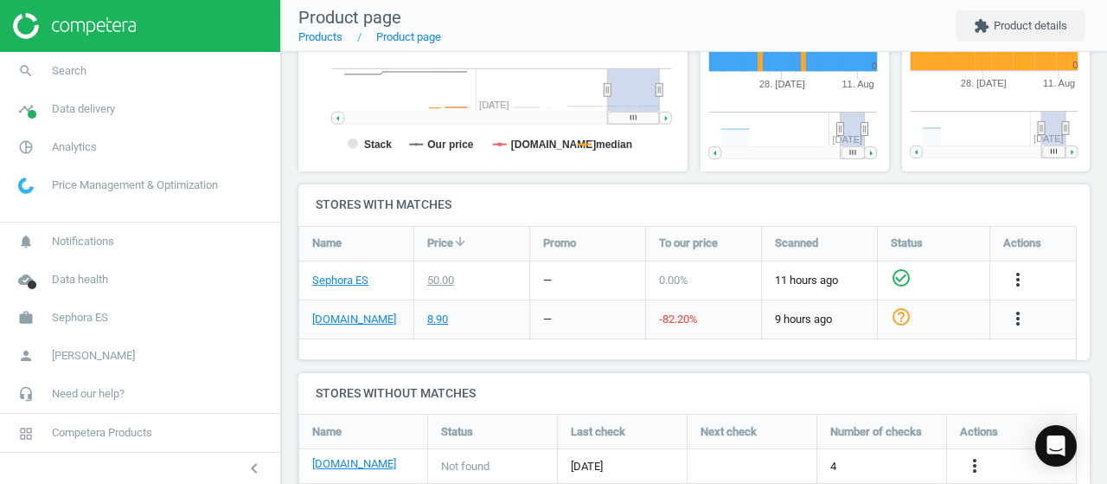
scroll to position [372, 211]
click at [334, 324] on link "[DOMAIN_NAME]" at bounding box center [354, 319] width 84 height 16
click at [334, 269] on div "Sephora ES" at bounding box center [356, 280] width 114 height 38
click at [338, 273] on link "Sephora ES" at bounding box center [340, 281] width 56 height 16
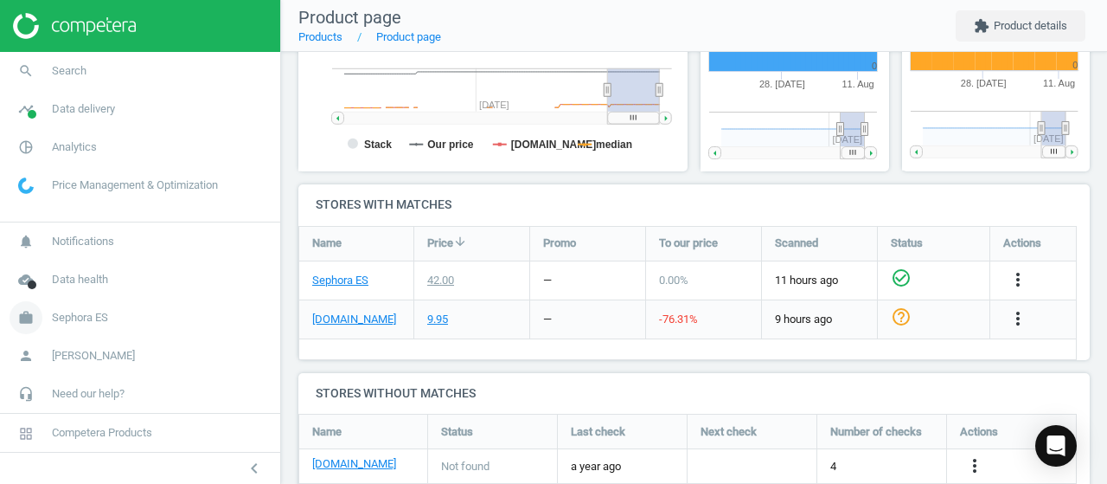
click at [85, 312] on span "Sephora ES" at bounding box center [80, 318] width 56 height 16
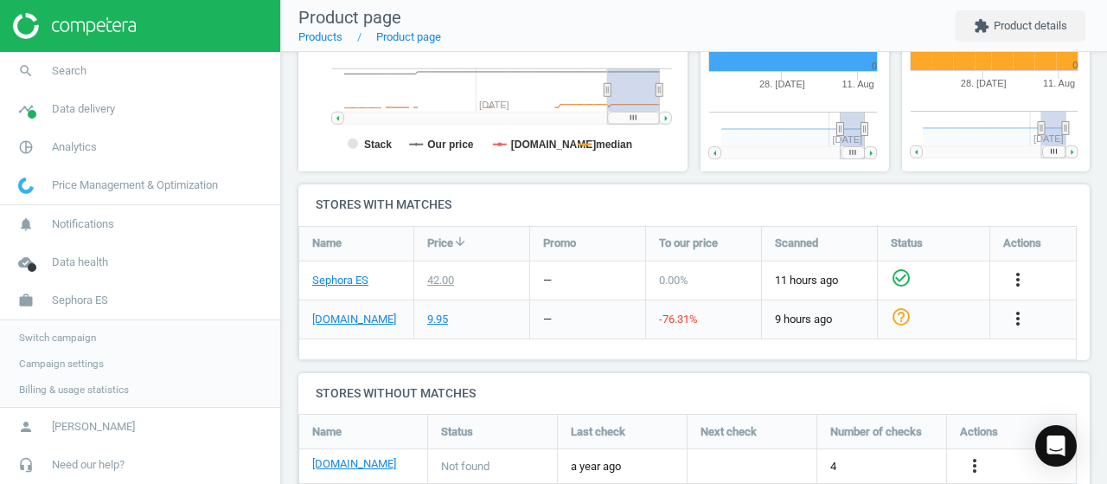
click at [67, 335] on span "Switch campaign" at bounding box center [57, 338] width 77 height 14
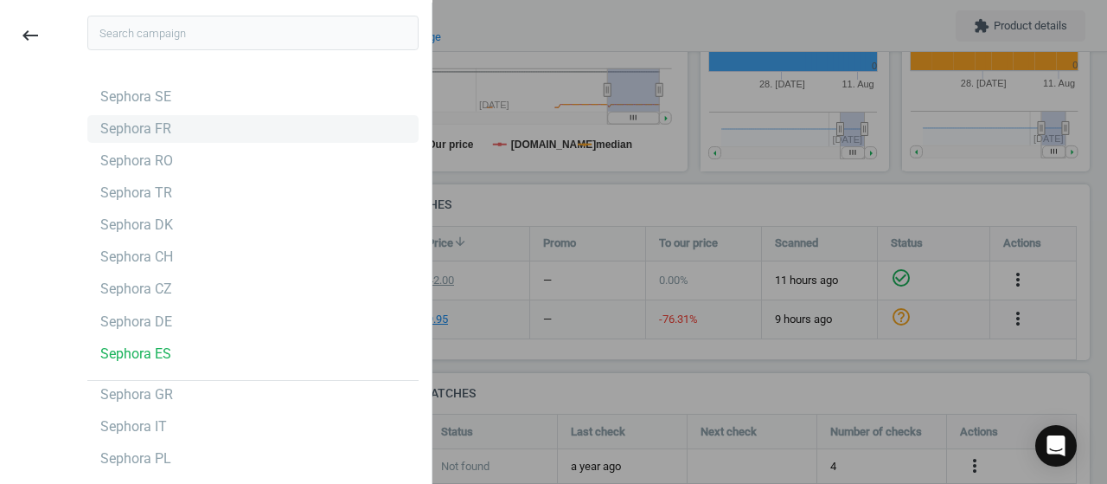
click at [170, 125] on div "Sephora FR" at bounding box center [252, 129] width 331 height 28
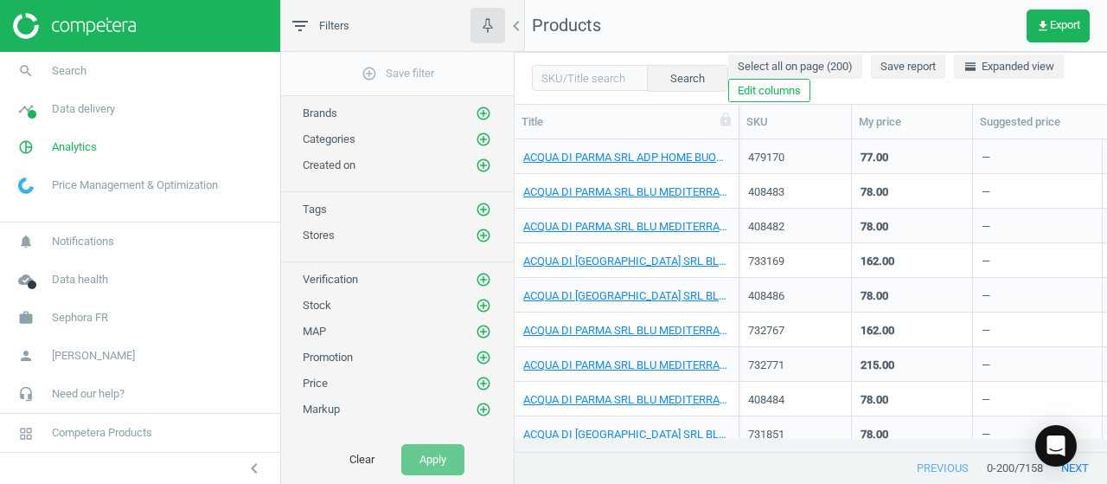
scroll to position [14, 14]
click at [73, 83] on link "search Search" at bounding box center [140, 71] width 280 height 38
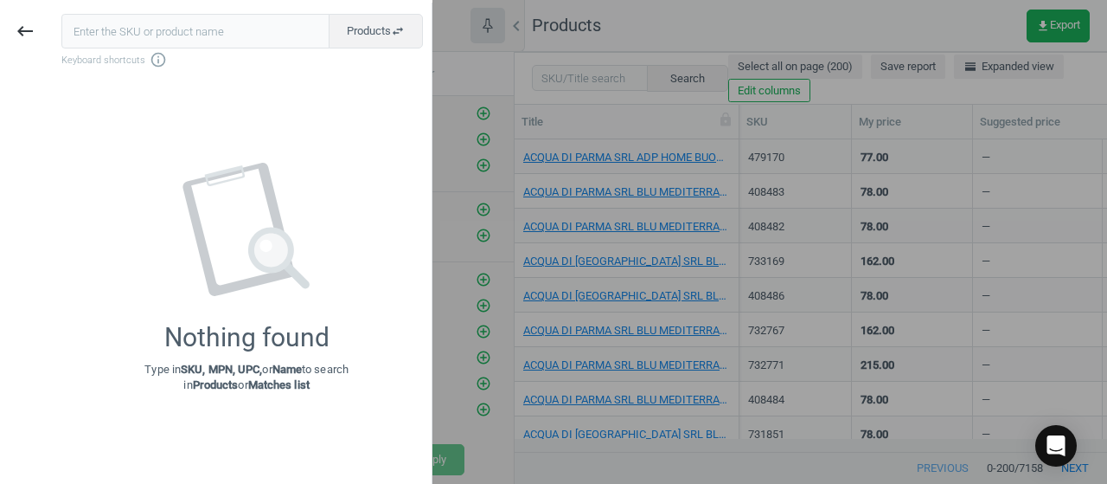
click at [102, 36] on input "text" at bounding box center [195, 31] width 268 height 35
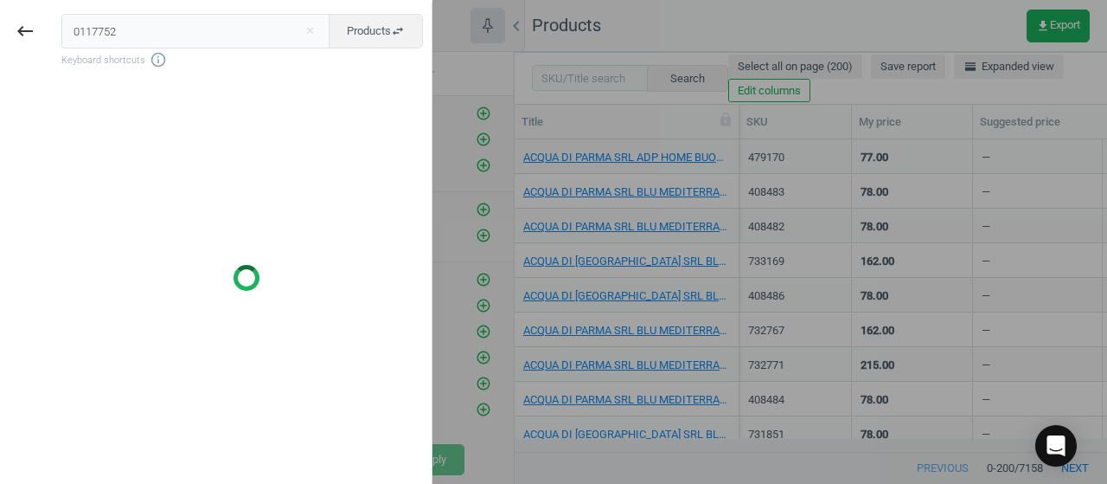
click at [74, 35] on input "0117752" at bounding box center [195, 31] width 269 height 35
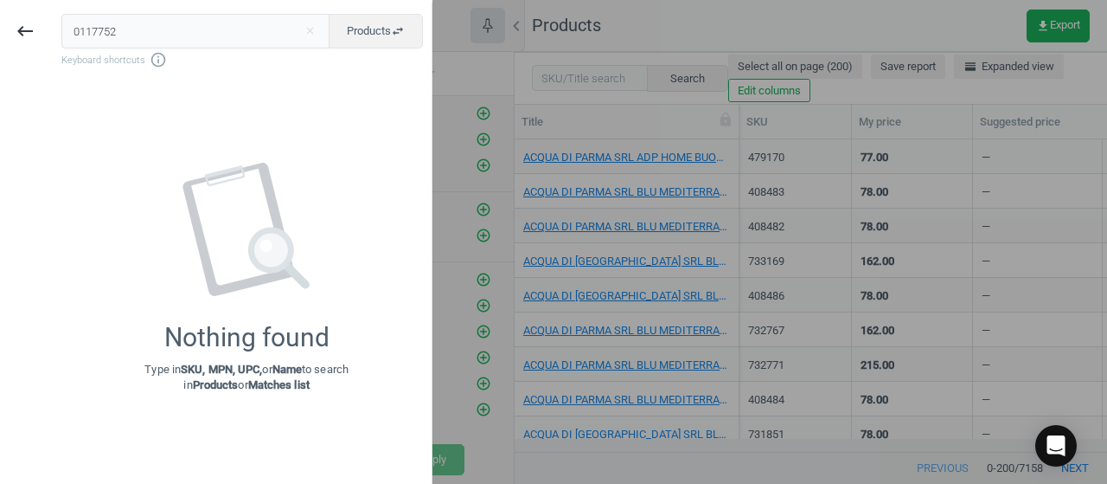
click at [78, 32] on input "0117752" at bounding box center [195, 31] width 269 height 35
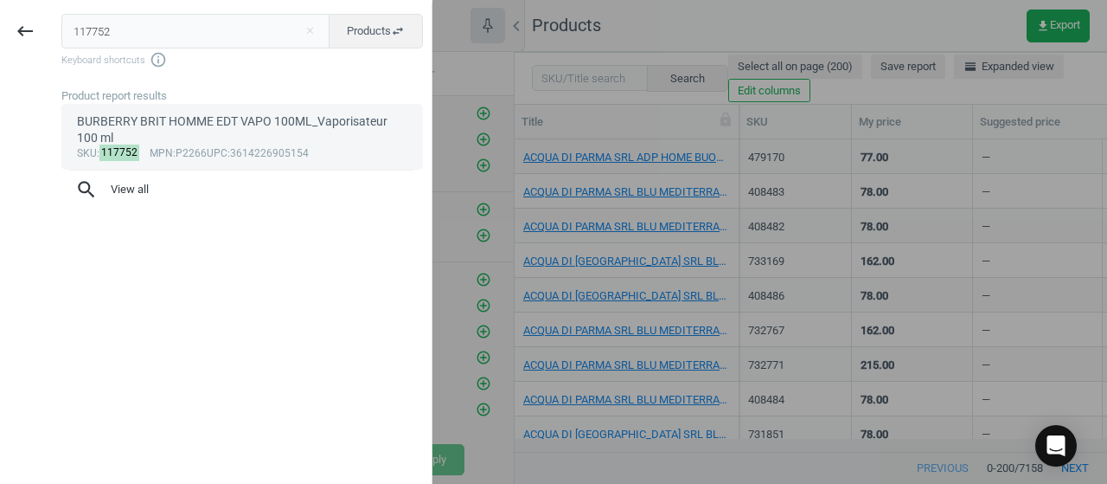
type input "117752"
click at [191, 149] on div "sku : 117752 mpn :P2266 upc :3614226905154" at bounding box center [242, 154] width 331 height 14
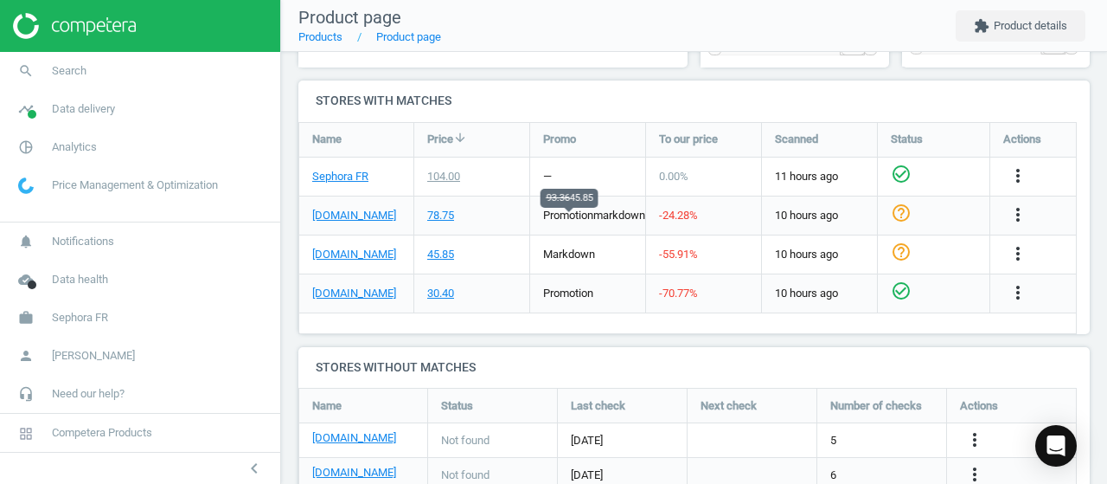
scroll to position [606, 0]
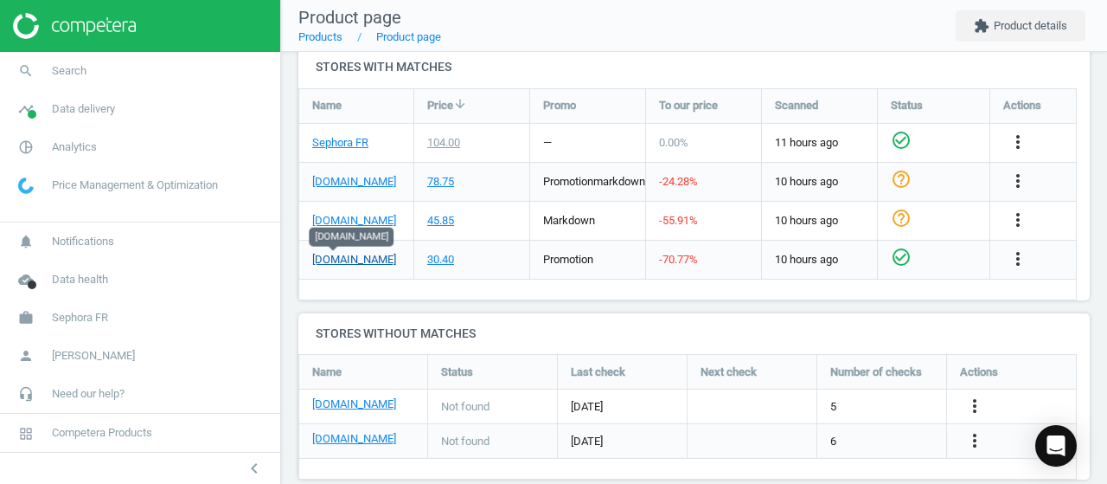
click at [333, 253] on link "[DOMAIN_NAME]" at bounding box center [354, 260] width 84 height 16
click at [341, 138] on link "Sephora FR" at bounding box center [340, 143] width 56 height 16
click at [84, 65] on span "Search" at bounding box center [69, 71] width 35 height 16
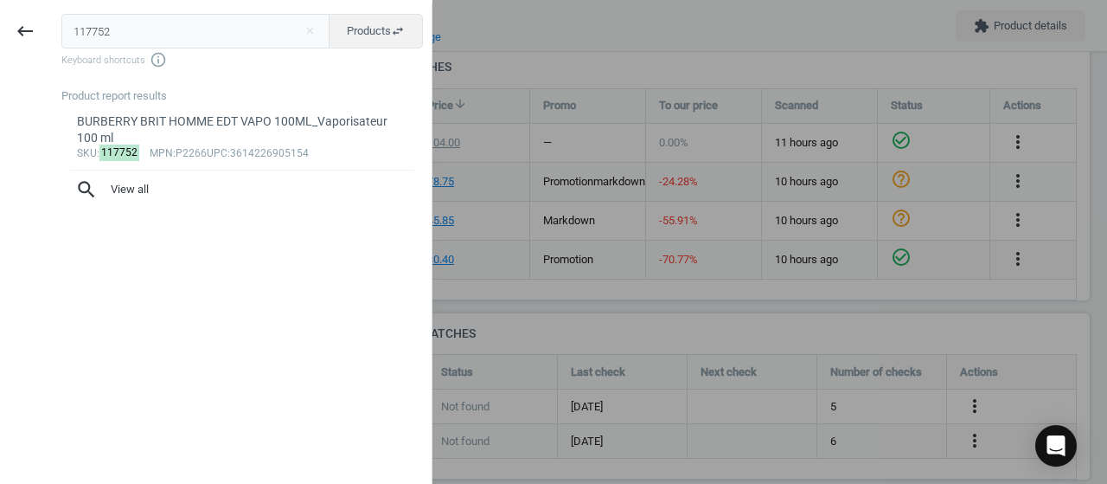
click at [81, 33] on input "117752" at bounding box center [195, 31] width 269 height 35
click at [81, 33] on input "0017711" at bounding box center [195, 31] width 269 height 35
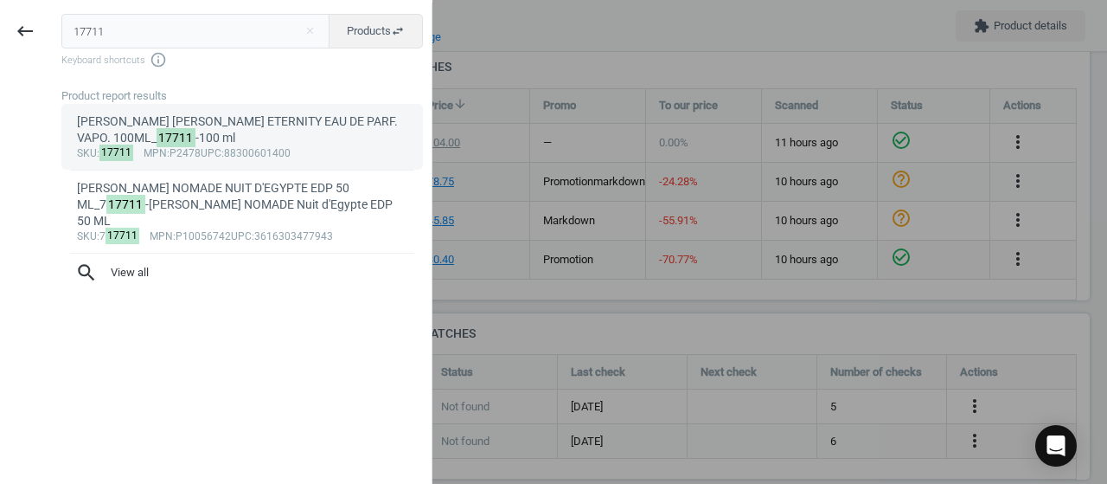
type input "17711"
click at [199, 129] on div "[PERSON_NAME] [PERSON_NAME] ETERNITY EAU DE PARF. VAPO. 100ML_ 17711 -100 ml" at bounding box center [242, 130] width 331 height 34
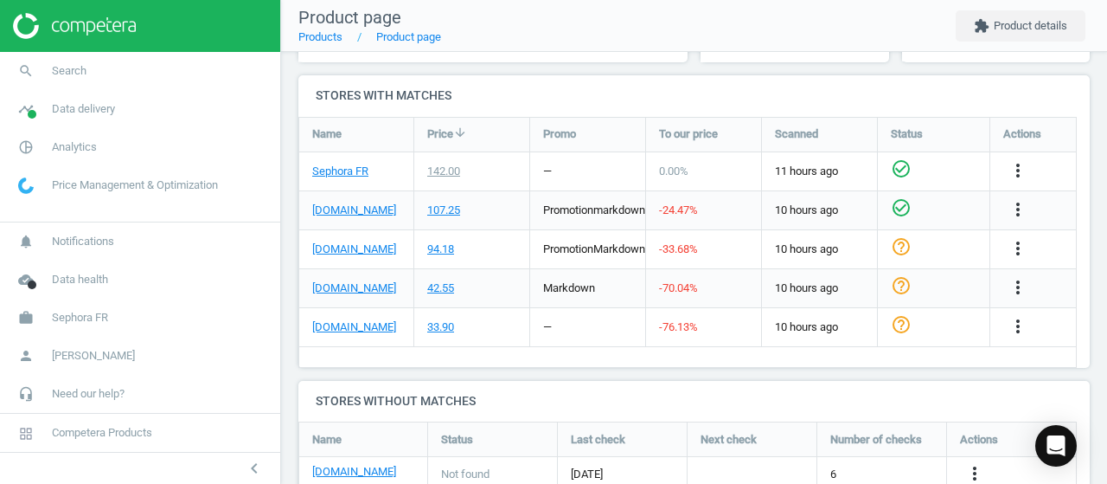
scroll to position [372, 211]
click at [330, 319] on link "[DOMAIN_NAME]" at bounding box center [354, 327] width 84 height 16
click at [346, 164] on link "Sephora FR" at bounding box center [340, 172] width 56 height 16
click at [336, 280] on link "my-origines.com" at bounding box center [354, 288] width 84 height 16
click at [89, 316] on span "Sephora FR" at bounding box center [80, 318] width 56 height 16
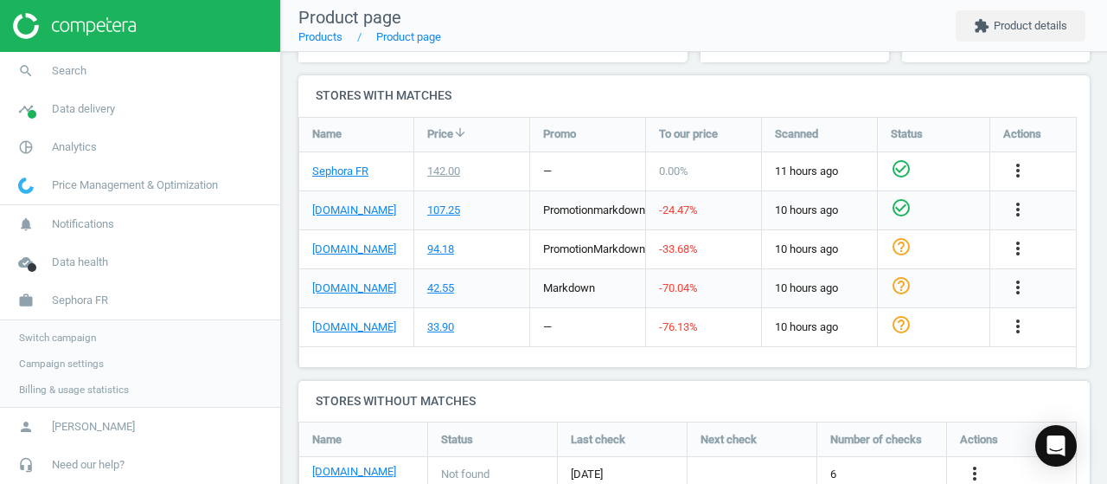
click at [55, 335] on span "Switch campaign" at bounding box center [57, 338] width 77 height 14
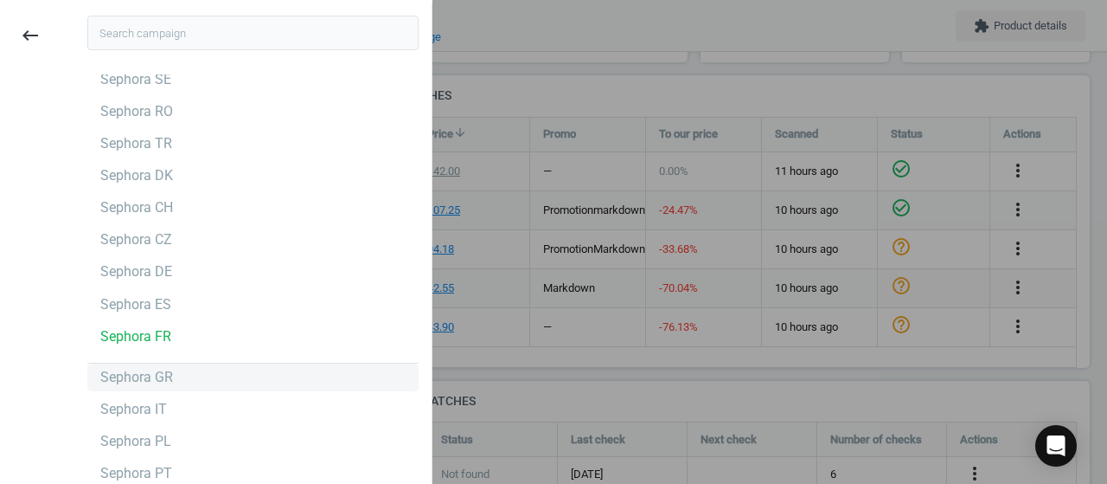
scroll to position [26, 0]
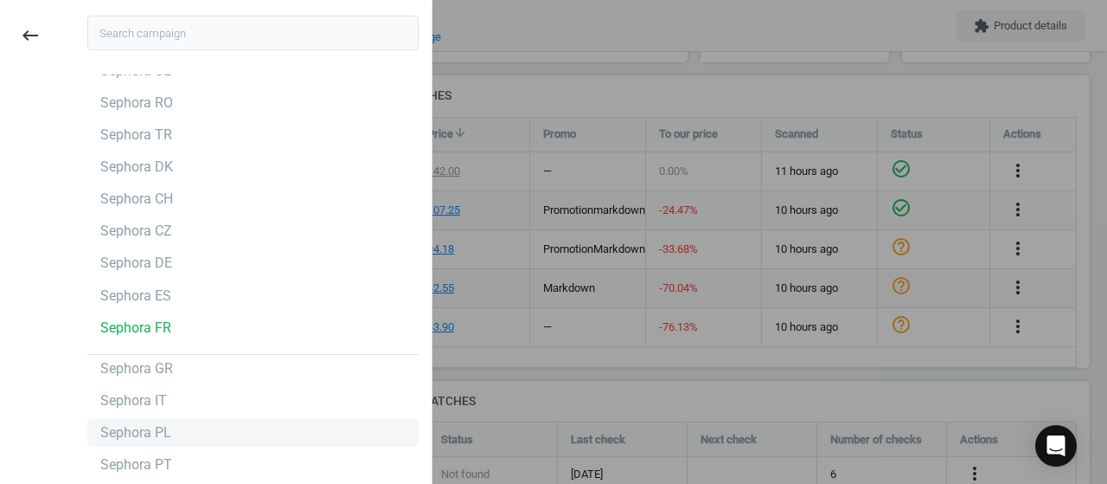
click at [183, 432] on div "Sephora PL" at bounding box center [252, 433] width 331 height 28
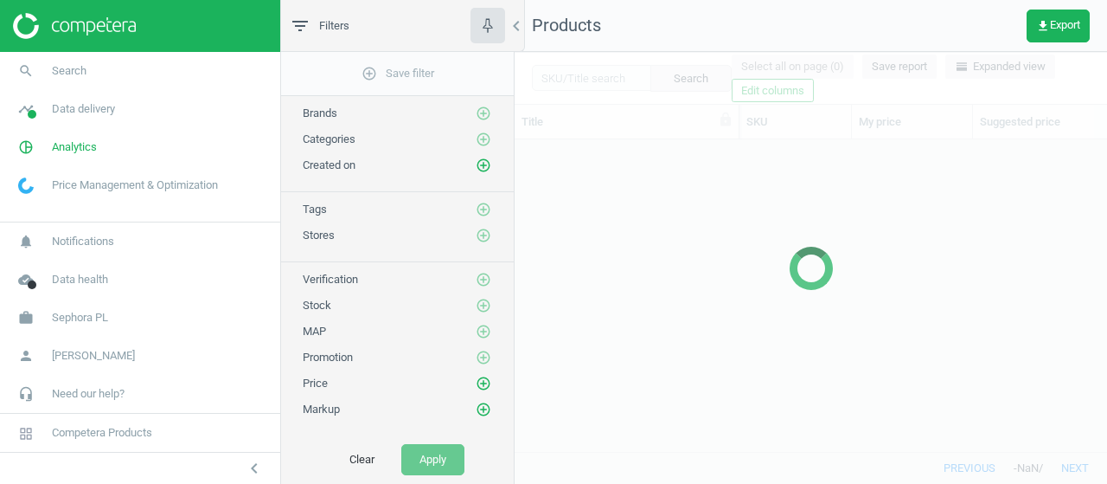
scroll to position [286, 579]
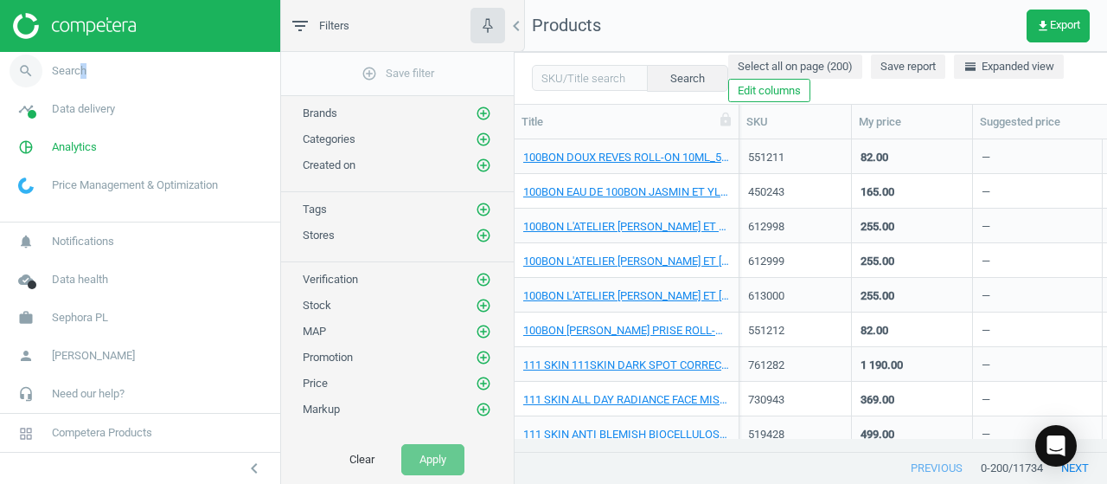
click at [81, 67] on span "Search" at bounding box center [69, 71] width 35 height 16
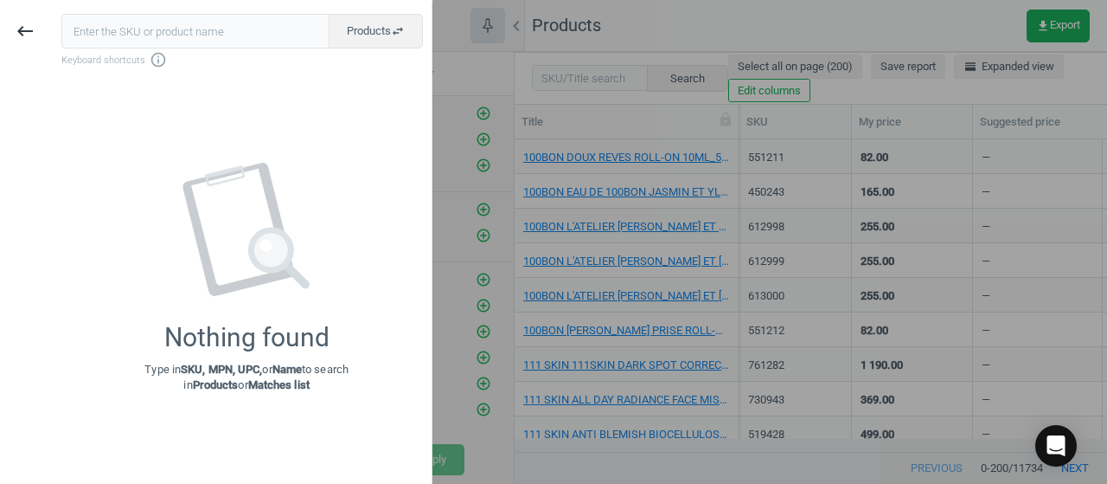
click at [94, 35] on input "text" at bounding box center [195, 31] width 268 height 35
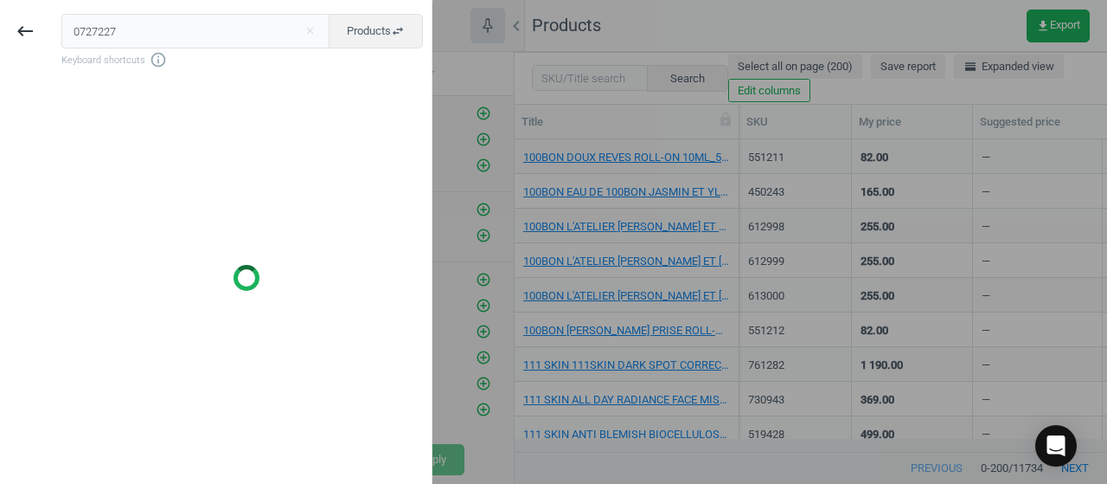
click at [80, 35] on input "0727227" at bounding box center [195, 31] width 269 height 35
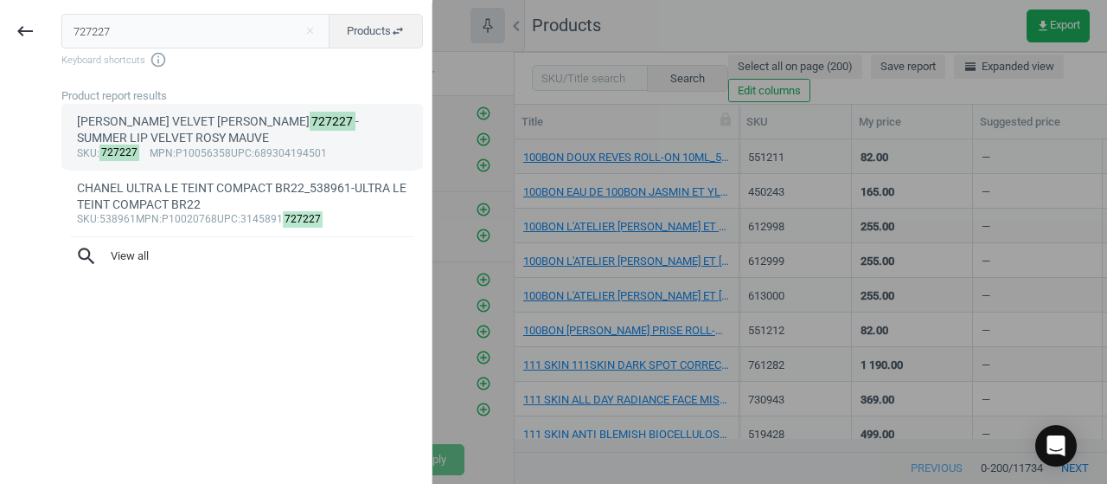
type input "727227"
click at [271, 143] on div "ANASTASIA LIP VELVET FG - ROSY MAUVE_ 727227 -SUMMER LIP VELVET ROSY MAUVE" at bounding box center [242, 130] width 331 height 34
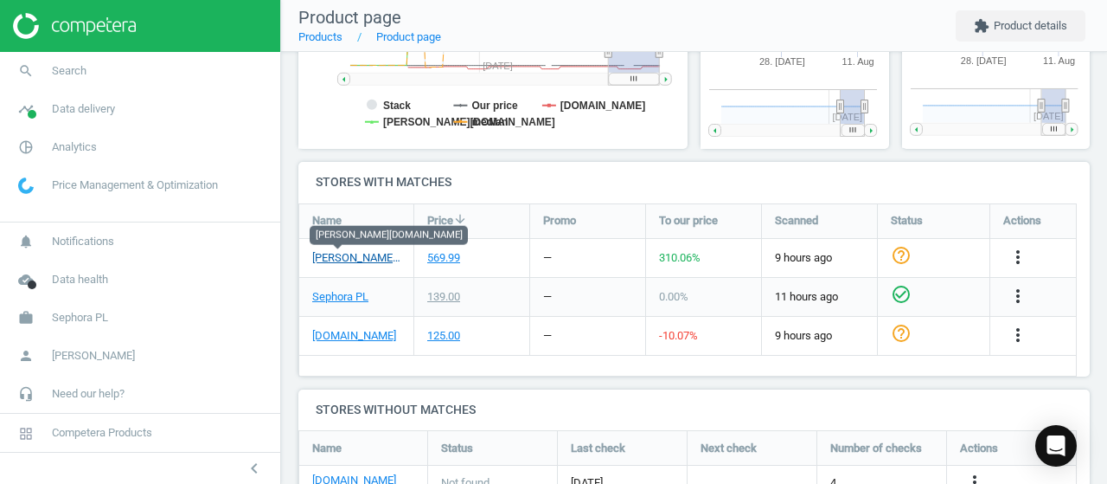
click at [351, 250] on link "douglas.pl" at bounding box center [356, 258] width 88 height 16
click at [352, 295] on link "Sephora PL" at bounding box center [340, 297] width 56 height 16
click at [345, 251] on link "douglas.pl" at bounding box center [356, 258] width 88 height 16
click at [327, 293] on link "Sephora PL" at bounding box center [340, 297] width 56 height 16
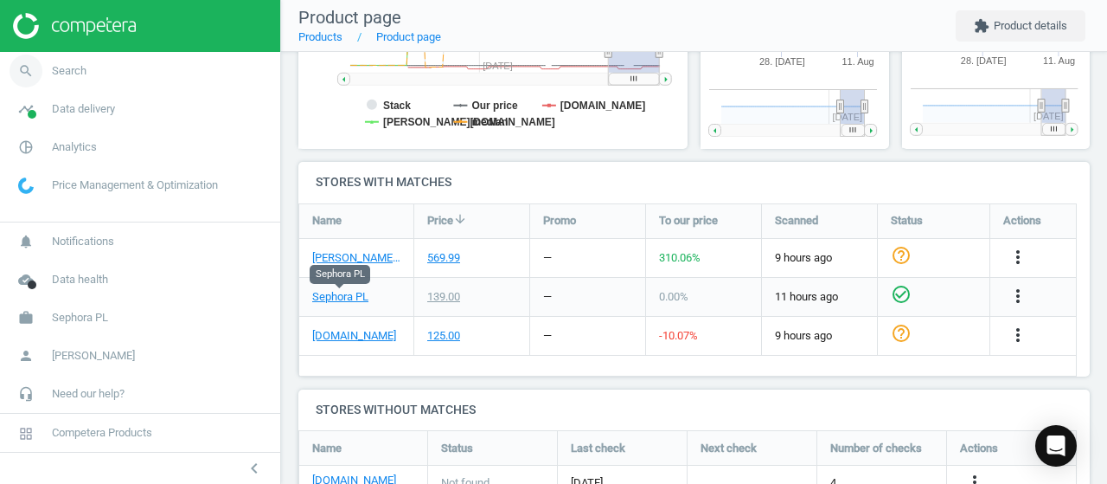
click at [93, 61] on link "search Search" at bounding box center [140, 71] width 280 height 38
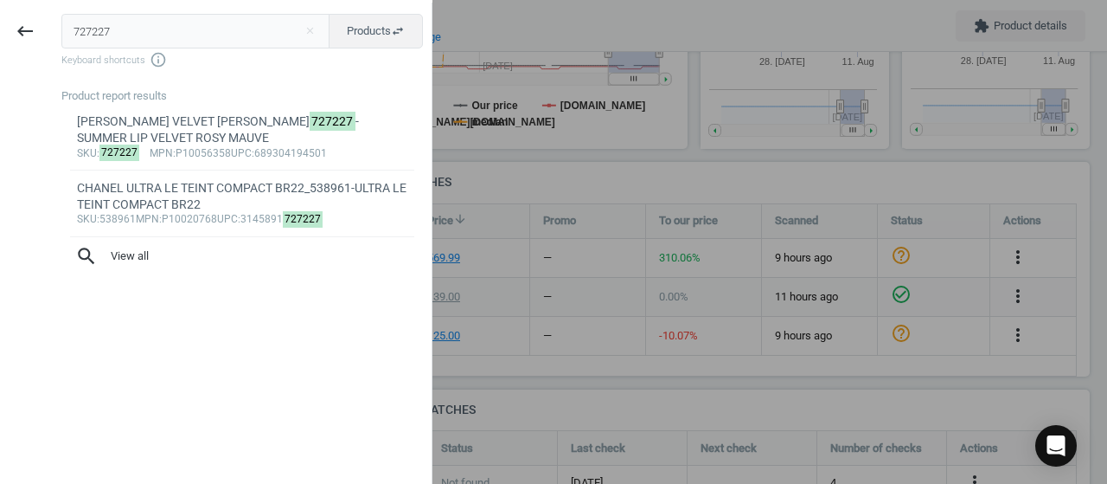
click at [93, 29] on input "727227" at bounding box center [195, 31] width 269 height 35
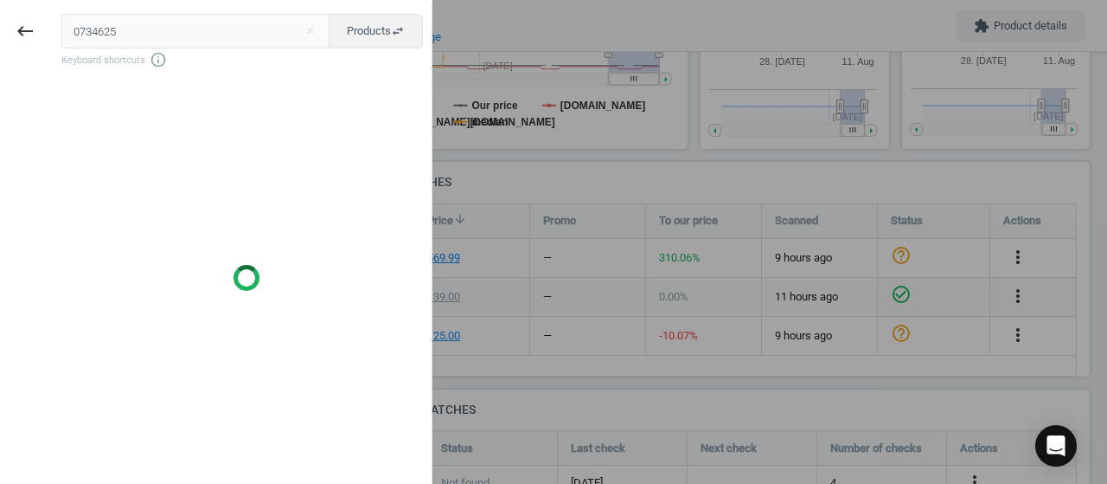
click at [80, 29] on input "0734625" at bounding box center [195, 31] width 269 height 35
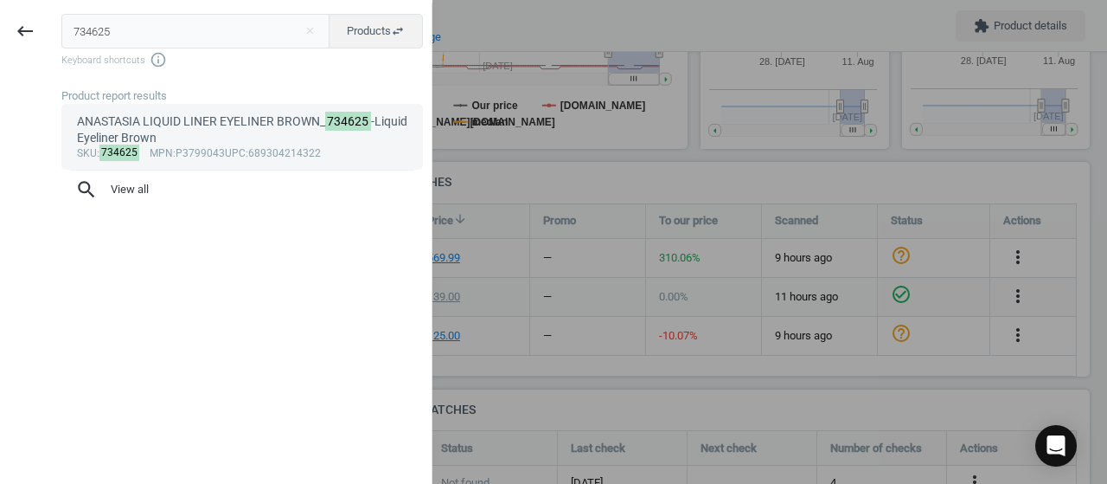
type input "734625"
click at [183, 134] on div "ANASTASIA LIQUID LINER EYELINER BROWN_ 734625 -Liquid Eyeliner Brown" at bounding box center [242, 130] width 331 height 34
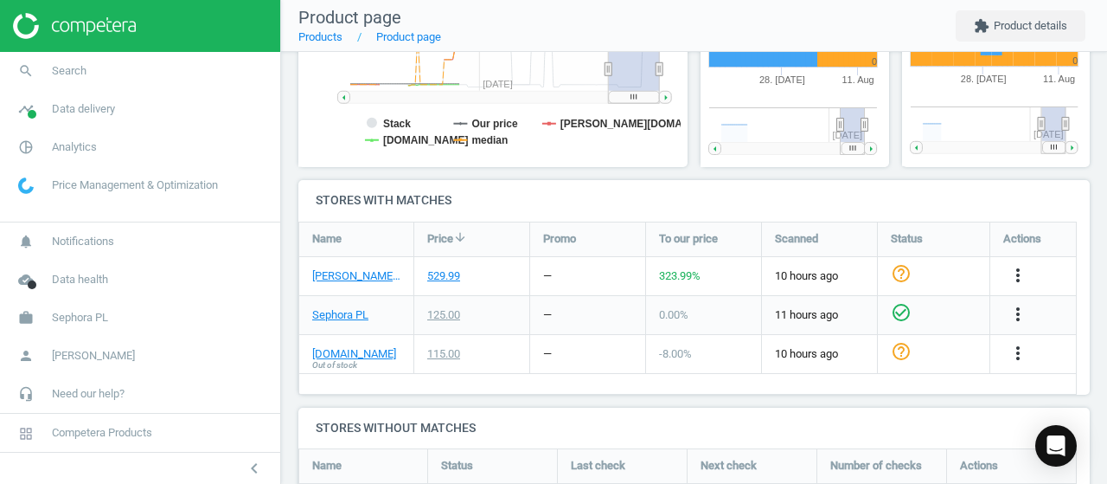
scroll to position [372, 211]
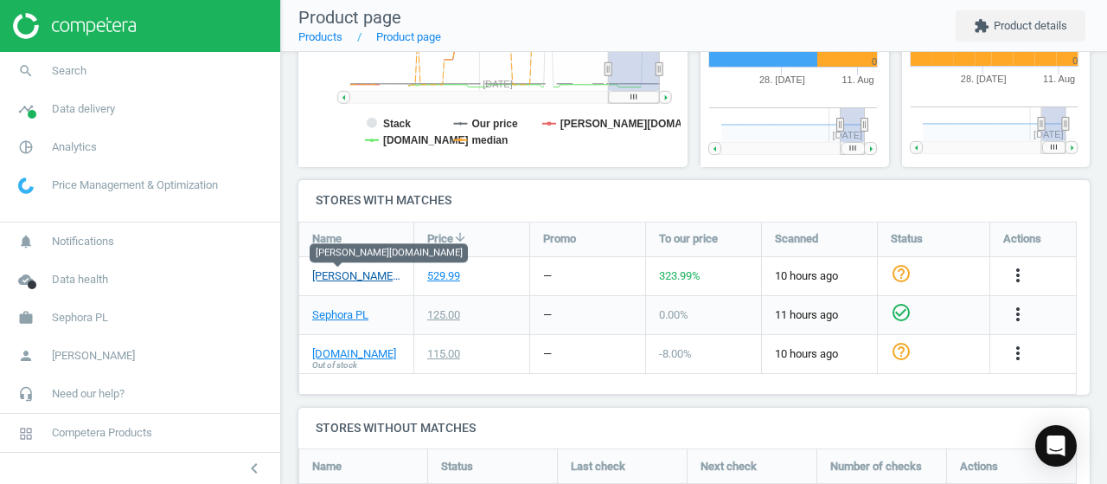
click at [332, 277] on link "douglas.pl" at bounding box center [356, 276] width 88 height 16
click at [346, 321] on link "Sephora PL" at bounding box center [340, 315] width 56 height 16
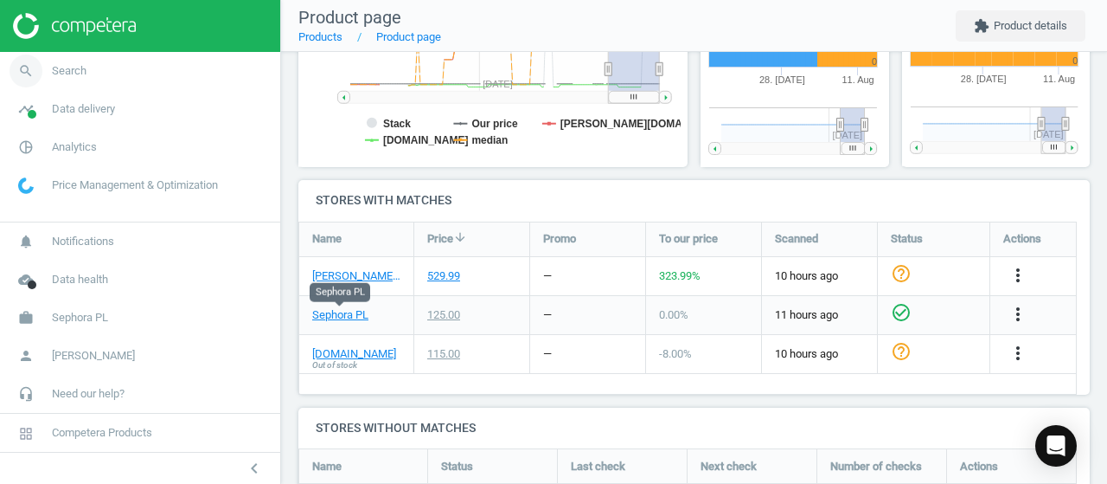
click at [45, 73] on span "search" at bounding box center [26, 71] width 52 height 38
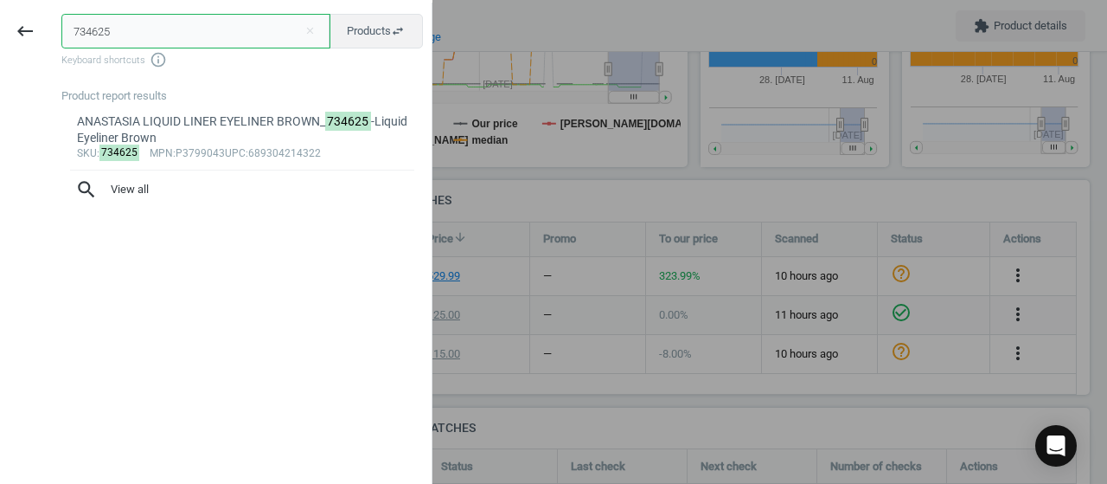
click at [94, 26] on input "734625" at bounding box center [195, 31] width 269 height 35
paste input "0720204"
click at [80, 32] on input "0720204" at bounding box center [195, 31] width 269 height 35
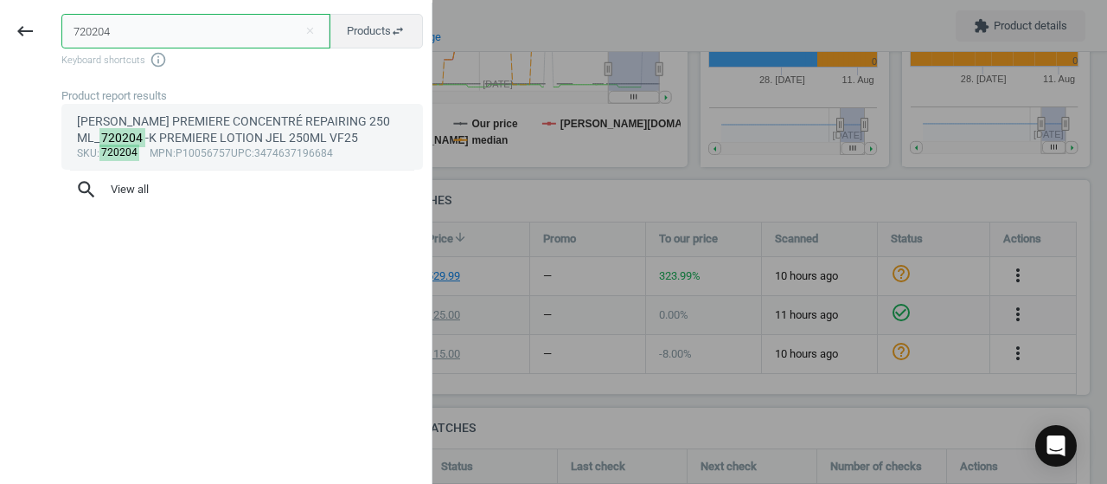
type input "720204"
click at [154, 143] on div "KERASTASE PREMIERE CONCENTRÉ REPAIRING 250 ML_ 720204 -K PREMIERE LOTION JEL 25…" at bounding box center [242, 130] width 331 height 34
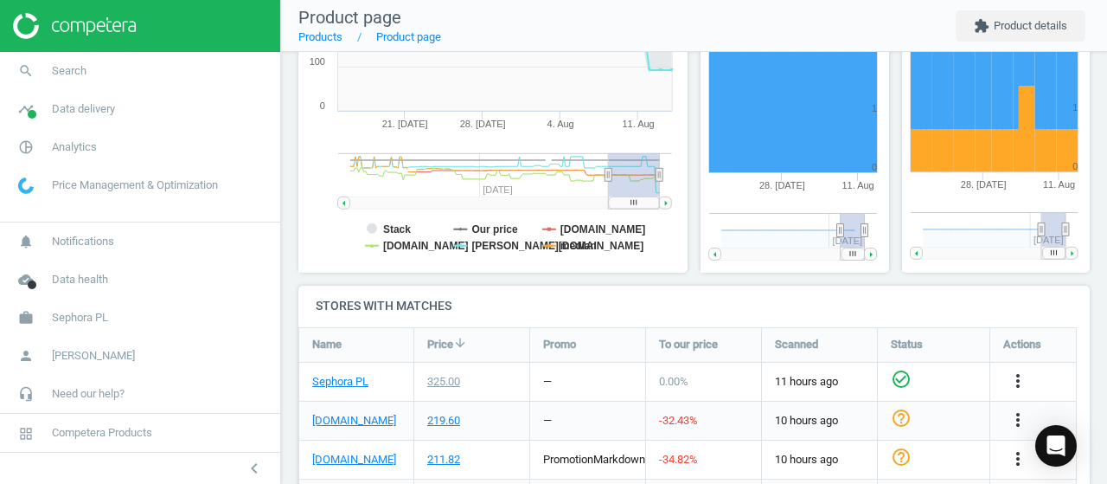
scroll to position [479, 0]
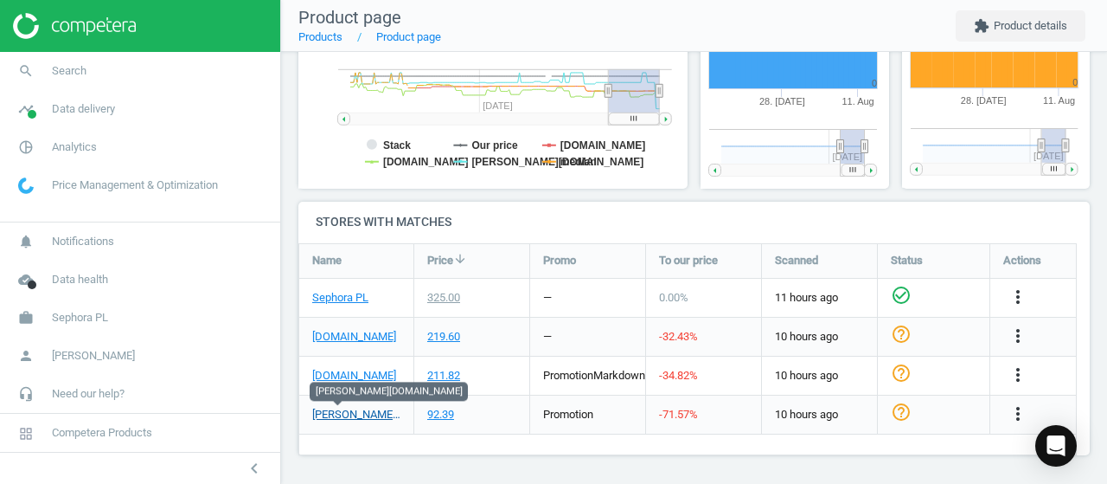
click at [351, 418] on link "douglas.pl" at bounding box center [356, 415] width 88 height 16
click at [356, 297] on link "Sephora PL" at bounding box center [340, 298] width 56 height 16
click at [363, 414] on link "douglas.pl" at bounding box center [356, 415] width 88 height 16
click at [76, 74] on span "Search" at bounding box center [69, 71] width 35 height 16
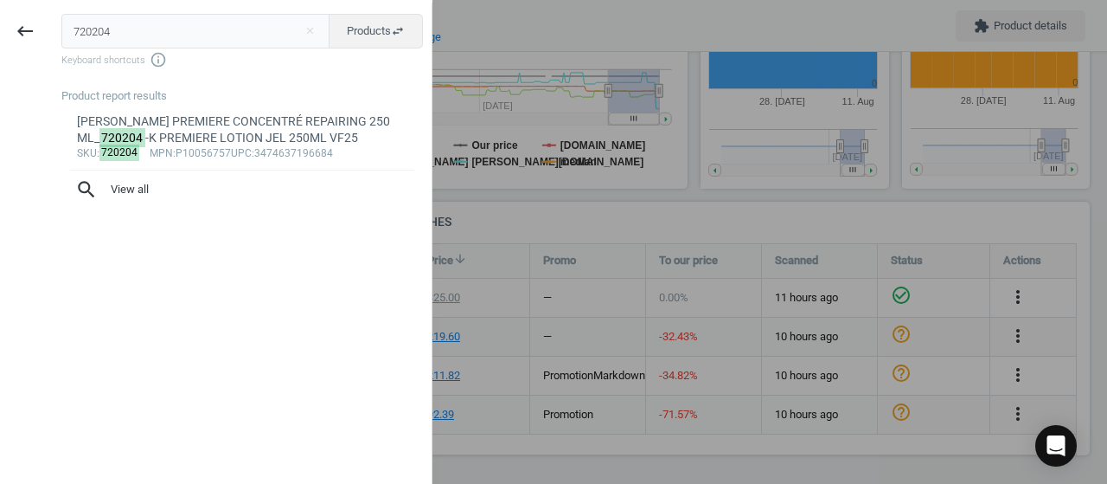
click at [107, 29] on input "720204" at bounding box center [195, 31] width 269 height 35
click at [108, 29] on input "720204" at bounding box center [195, 31] width 269 height 35
click at [83, 37] on input "0450790" at bounding box center [195, 31] width 269 height 35
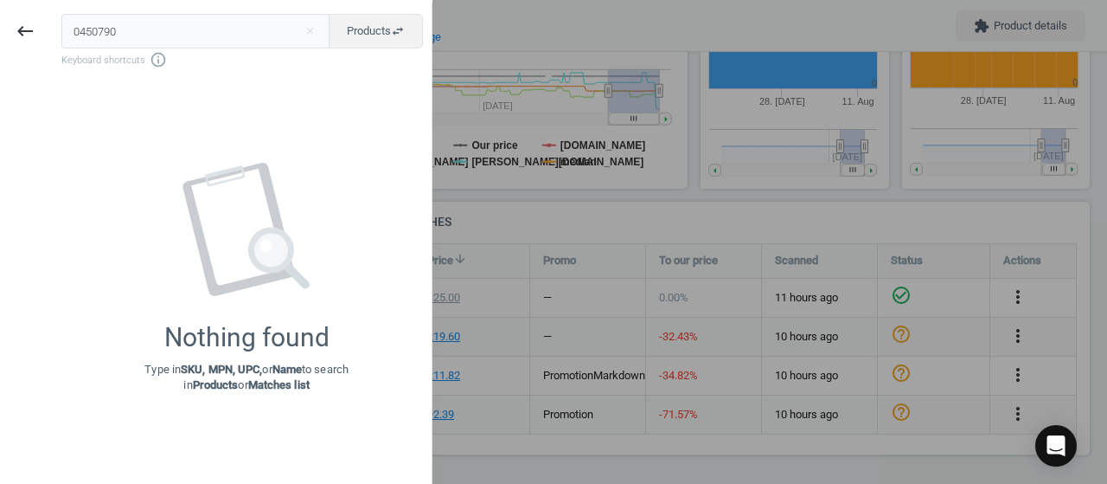
click at [81, 35] on input "0450790" at bounding box center [195, 31] width 269 height 35
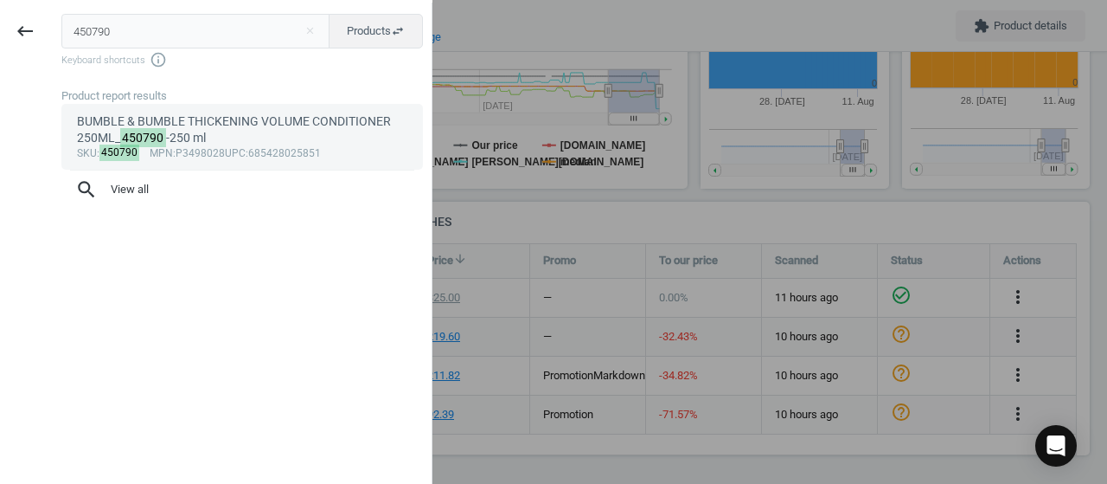
type input "450790"
click at [238, 134] on div "BUMBLE & BUMBLE THICKENING VOLUME CONDITIONER 250ML_ 450790 -250 ml" at bounding box center [242, 130] width 331 height 34
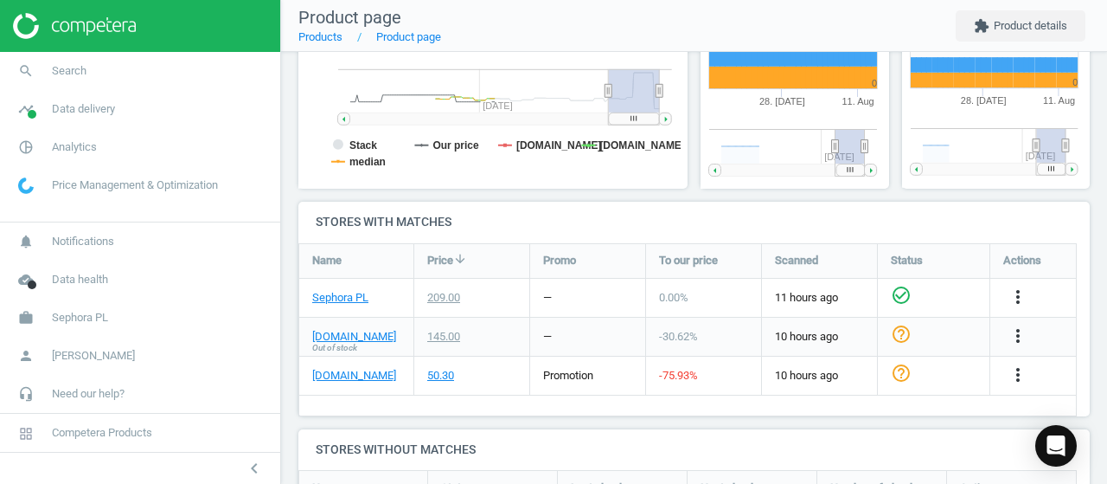
scroll to position [372, 211]
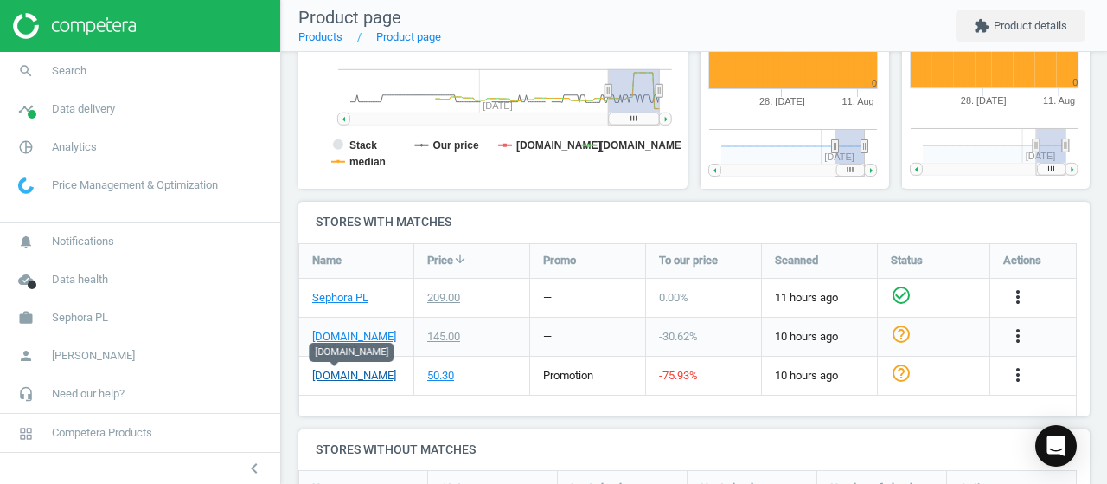
click at [338, 380] on link "notino.pl" at bounding box center [354, 376] width 84 height 16
click at [351, 300] on link "Sephora PL" at bounding box center [340, 298] width 56 height 16
click at [93, 323] on span "Sephora PL" at bounding box center [80, 318] width 56 height 16
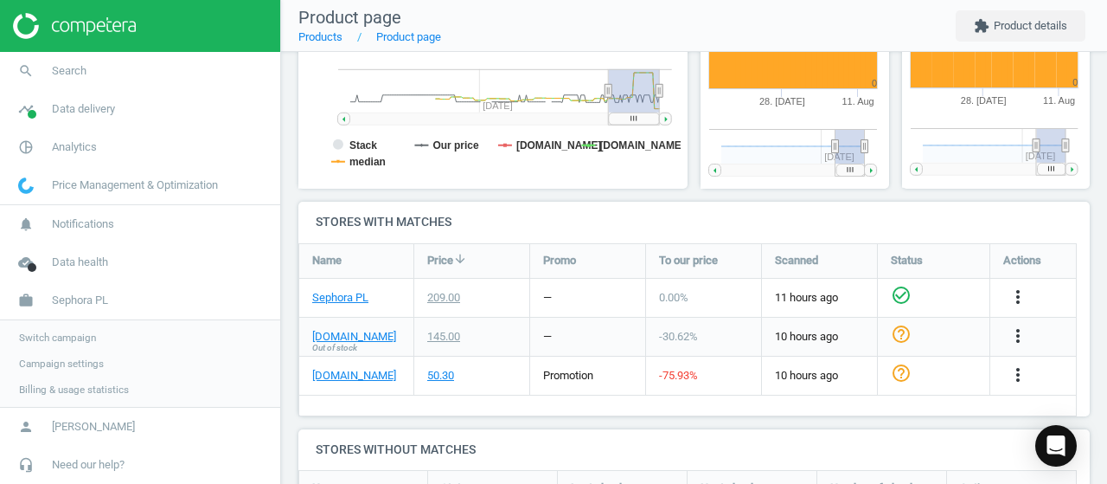
click at [69, 331] on span "Switch campaign" at bounding box center [57, 338] width 77 height 14
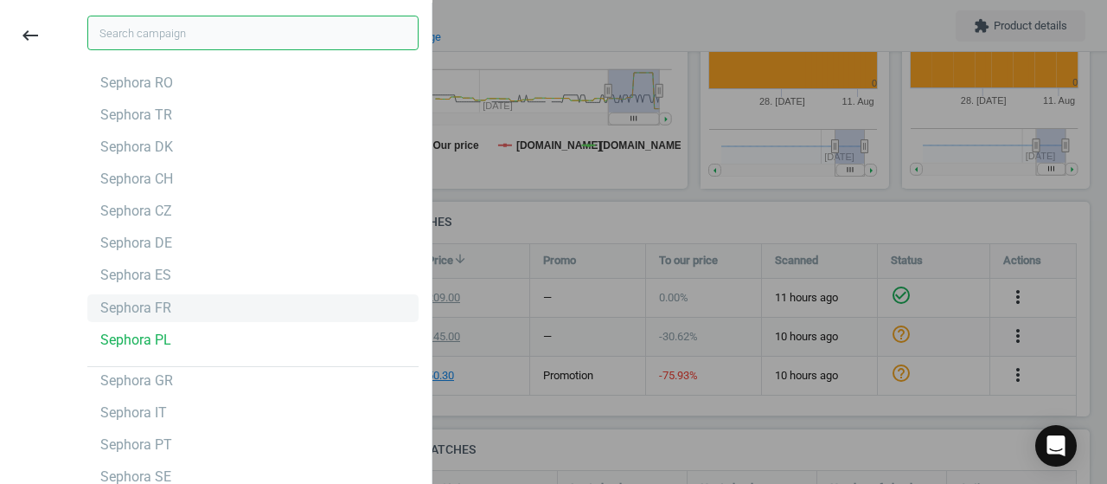
scroll to position [26, 0]
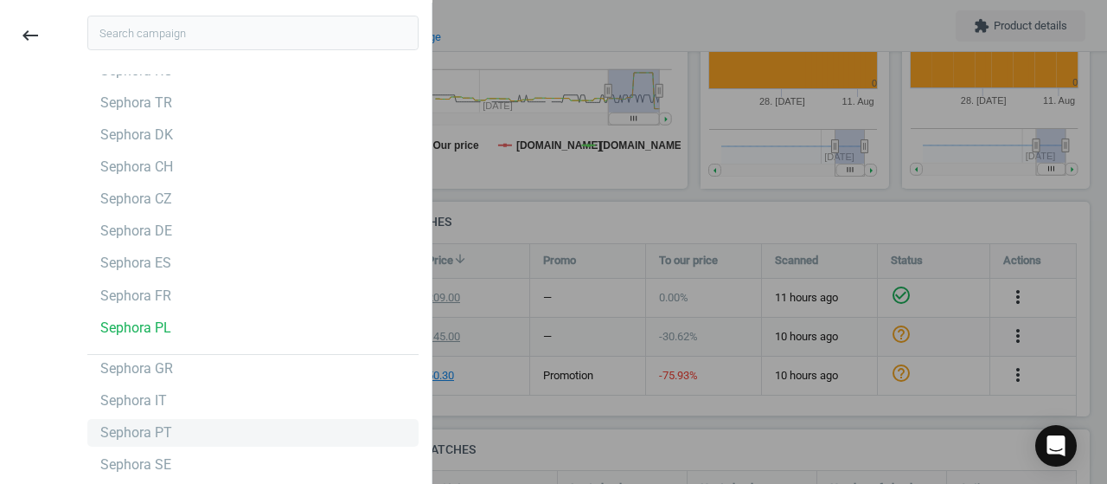
click at [212, 435] on div "Sephora PT" at bounding box center [252, 433] width 331 height 28
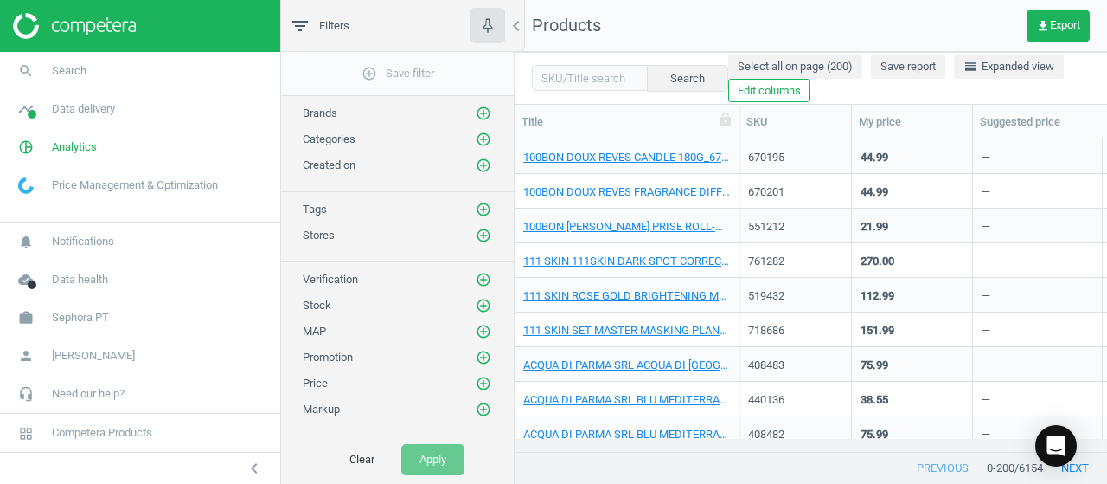
scroll to position [14, 14]
click at [96, 60] on link "search Search" at bounding box center [140, 71] width 280 height 38
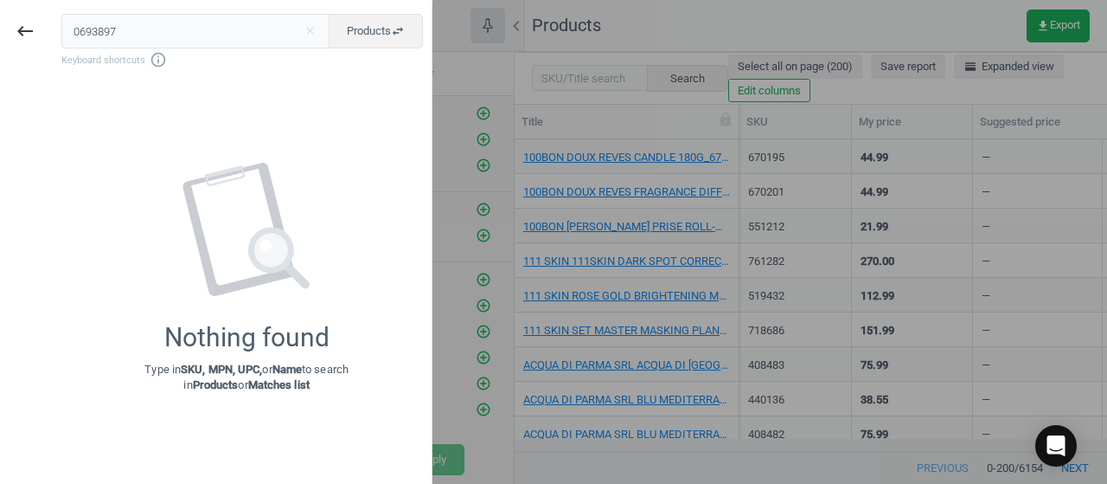
click at [80, 32] on input "0693897" at bounding box center [195, 31] width 269 height 35
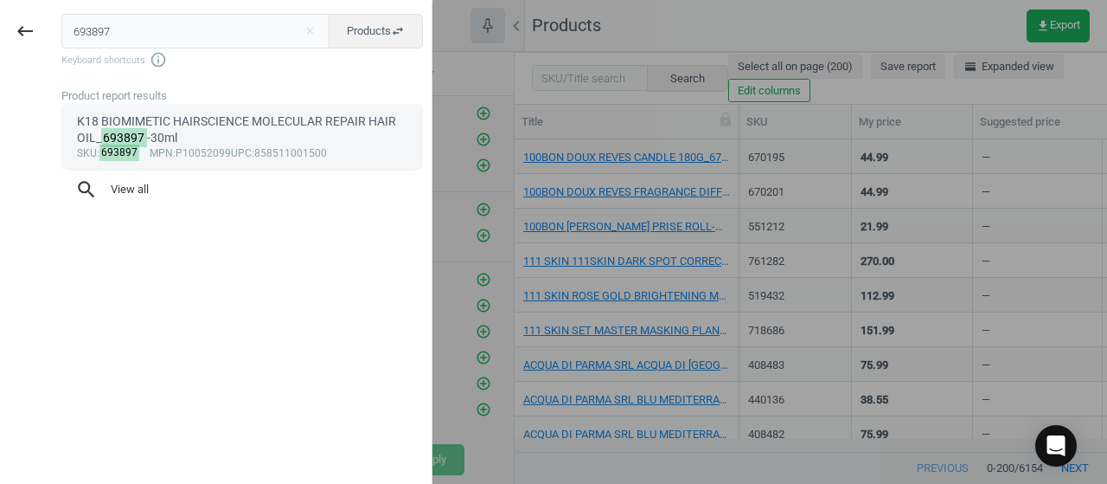
type input "693897"
click at [187, 141] on div "K18 BIOMIMETIC HAIRSCIENCE MOLECULAR REPAIR HAIR OIL_ 693897 -30ml" at bounding box center [242, 130] width 331 height 34
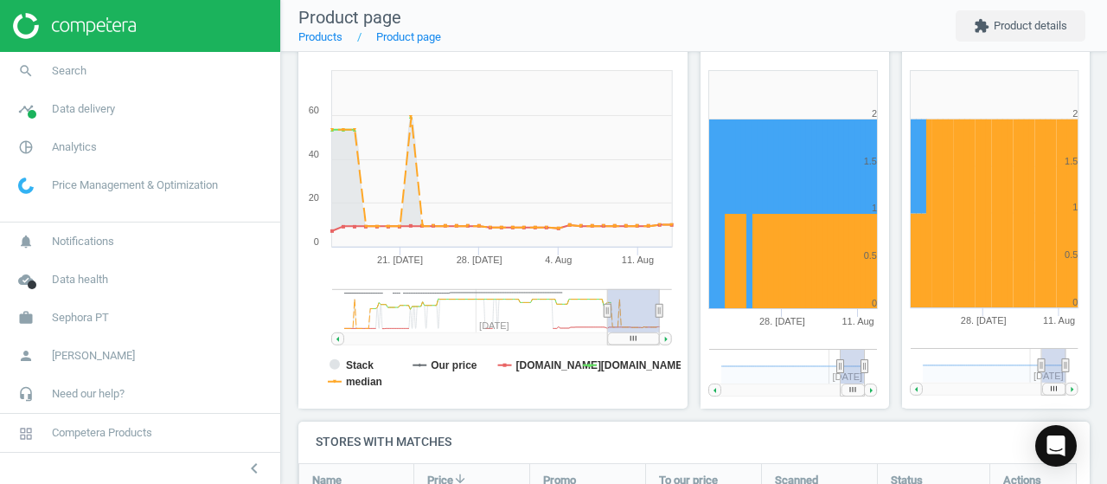
scroll to position [433, 0]
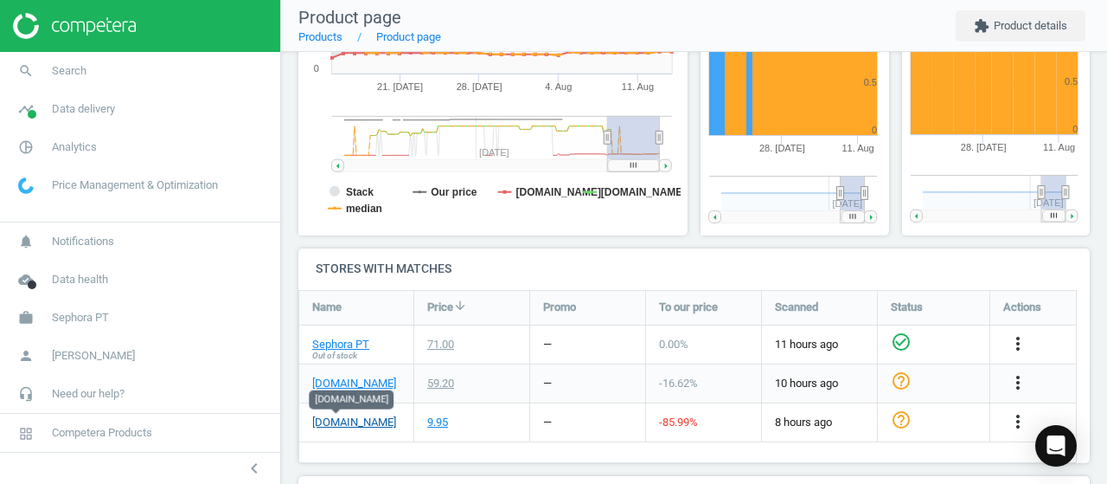
click at [348, 419] on link "[DOMAIN_NAME]" at bounding box center [354, 422] width 84 height 16
click at [356, 349] on link "Sephora PT" at bounding box center [340, 345] width 57 height 16
click at [55, 68] on span "Search" at bounding box center [69, 71] width 35 height 16
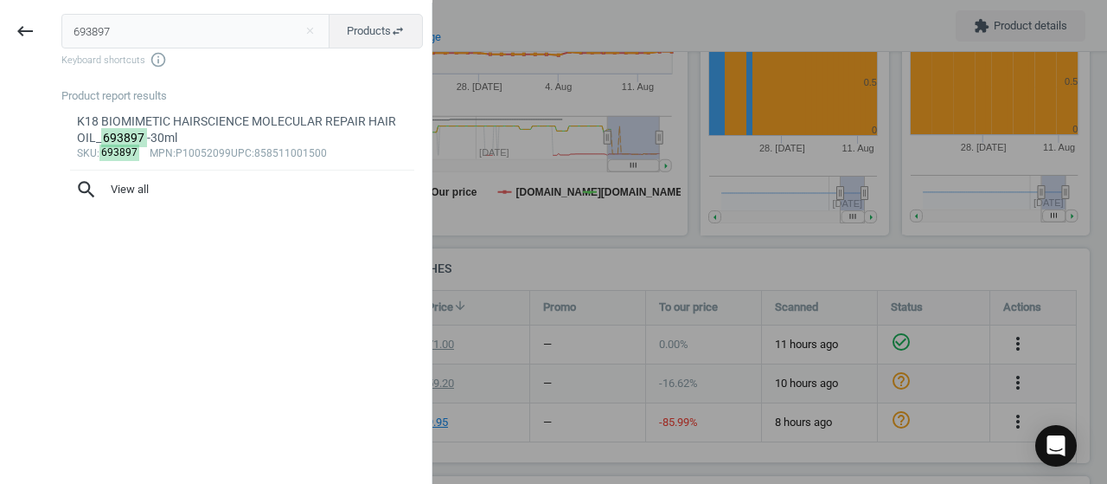
click at [118, 20] on input "693897" at bounding box center [195, 31] width 269 height 35
click at [116, 34] on input "6938970718931" at bounding box center [195, 31] width 269 height 35
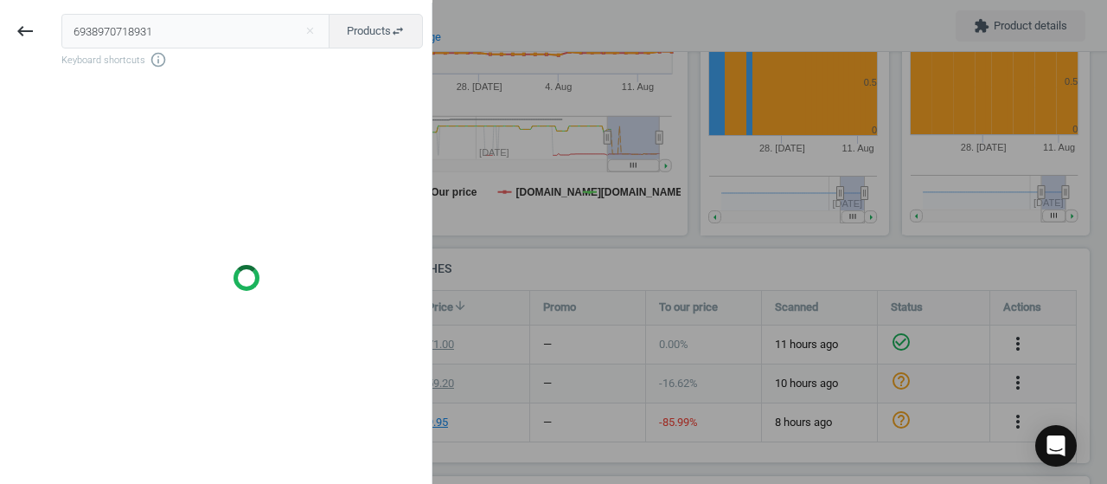
click at [116, 34] on input "6938970718931" at bounding box center [195, 31] width 269 height 35
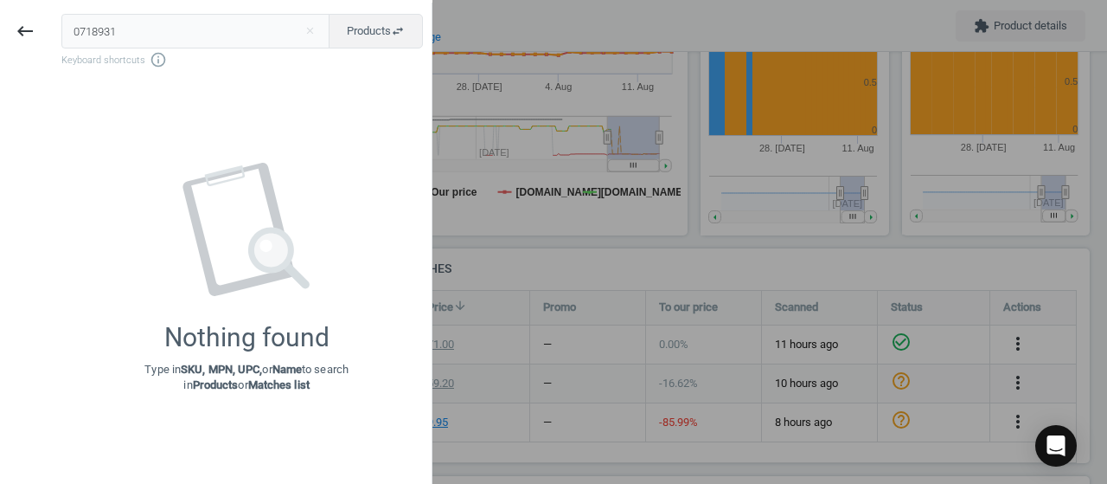
click at [80, 27] on input "0718931" at bounding box center [195, 31] width 269 height 35
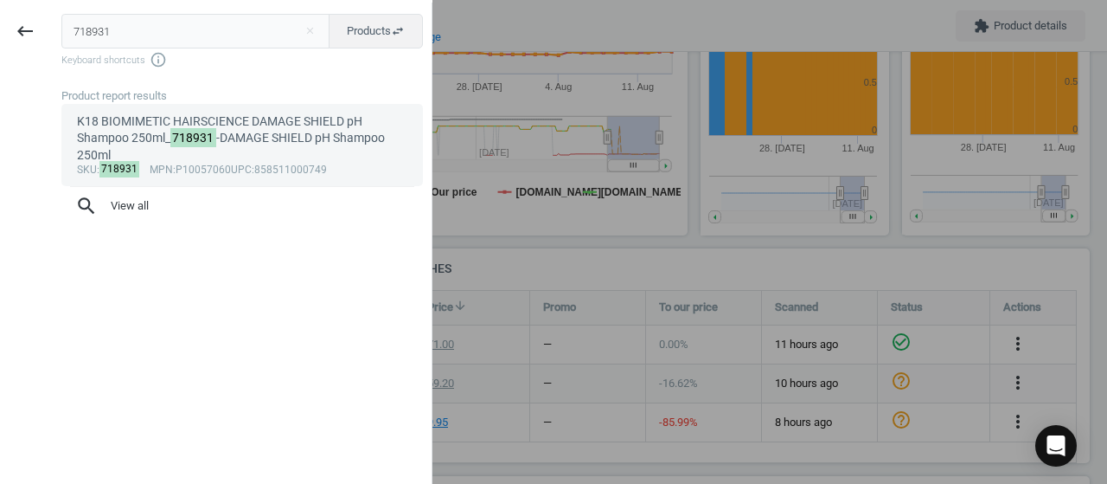
type input "718931"
click at [209, 165] on div "sku : 718931 mpn :P10057060 upc :858511000749" at bounding box center [242, 171] width 331 height 14
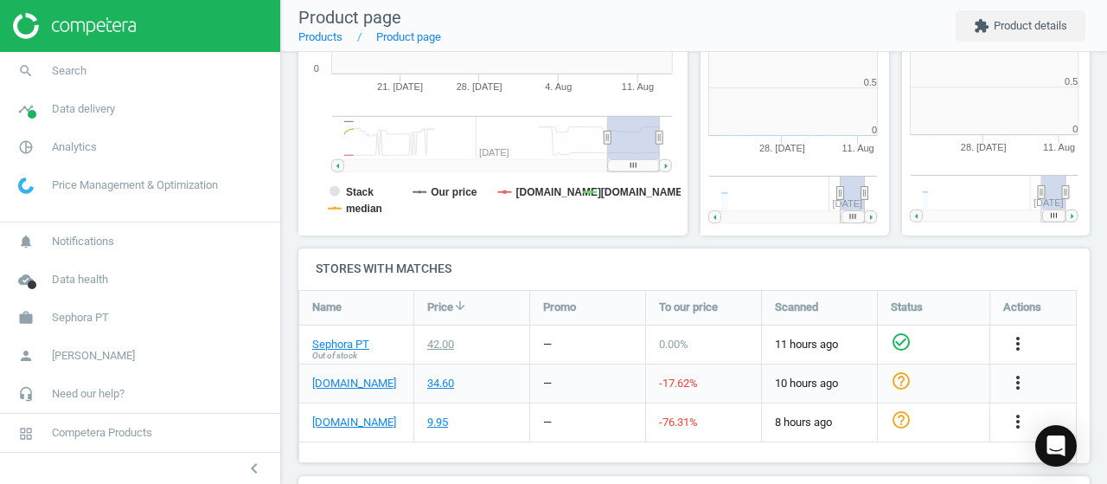
scroll to position [372, 211]
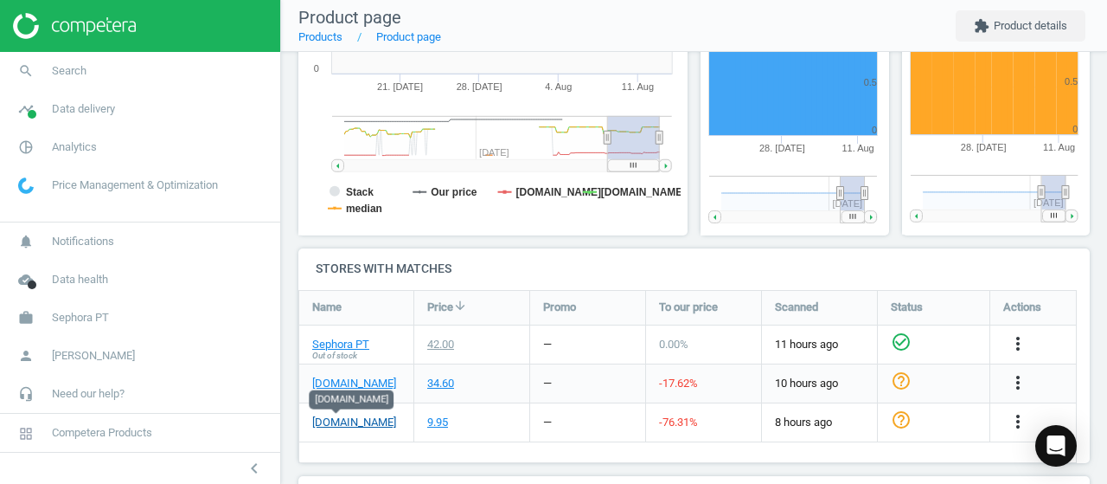
click at [355, 421] on link "[DOMAIN_NAME]" at bounding box center [354, 422] width 84 height 16
click at [338, 347] on link "Sephora PT" at bounding box center [340, 345] width 57 height 16
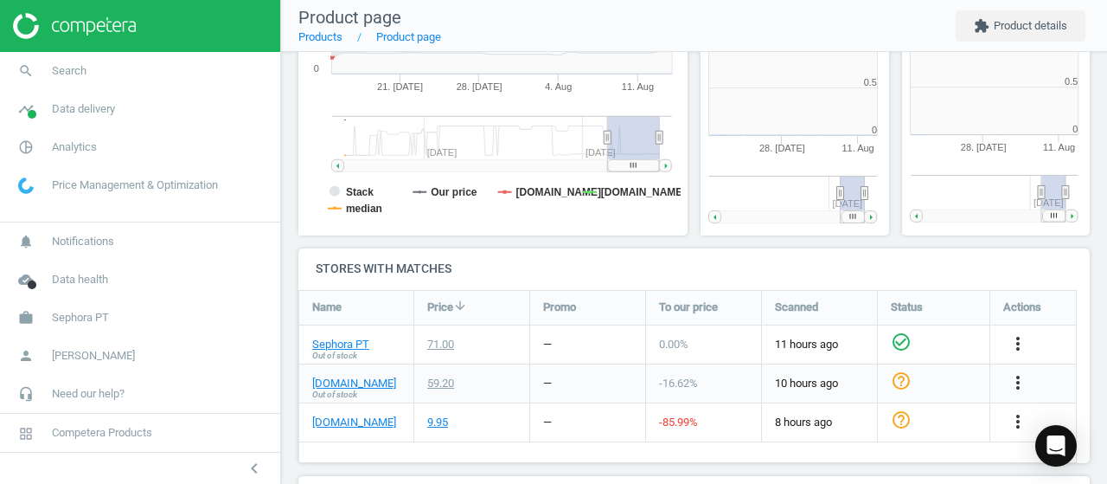
scroll to position [372, 211]
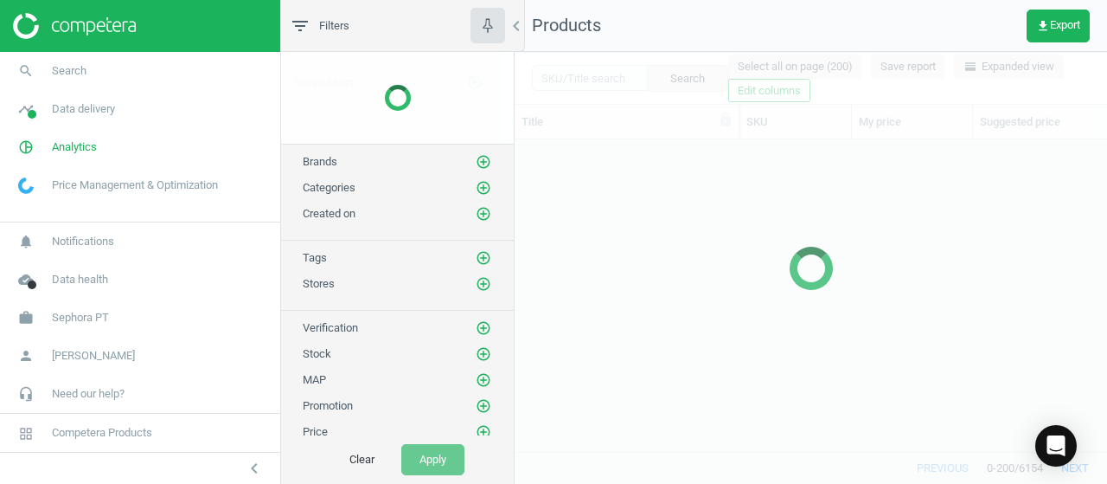
scroll to position [286, 579]
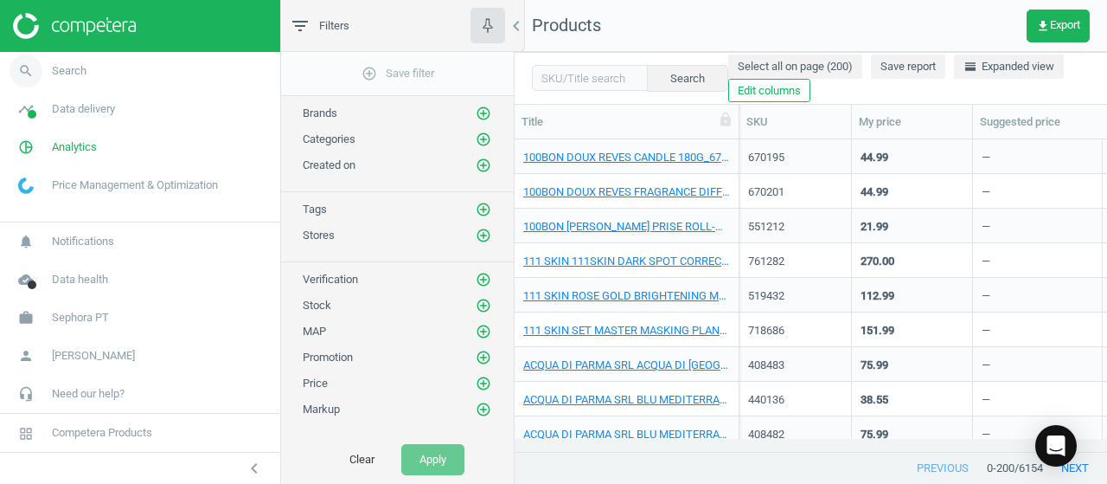
click at [108, 72] on link "search Search" at bounding box center [140, 71] width 280 height 38
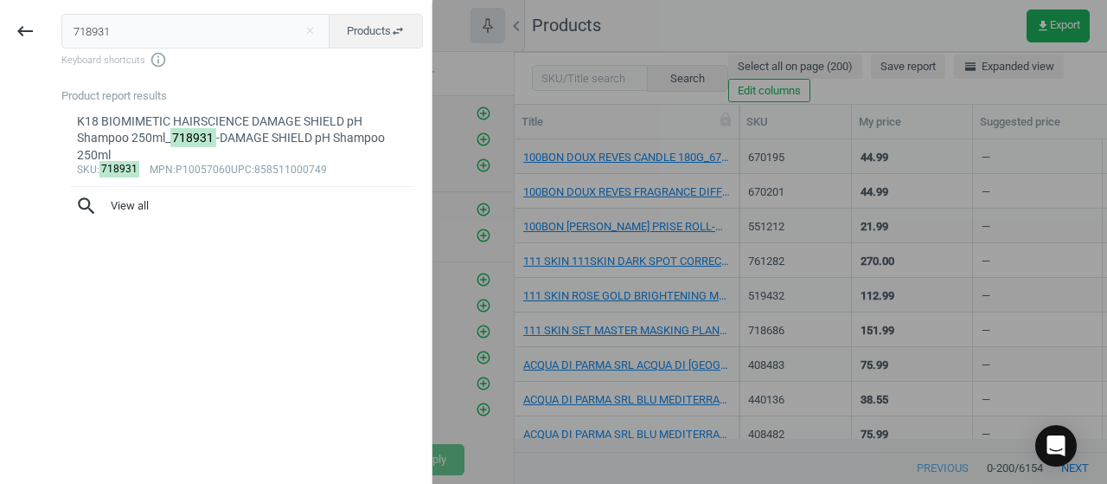
click at [172, 25] on input "718931" at bounding box center [195, 31] width 269 height 35
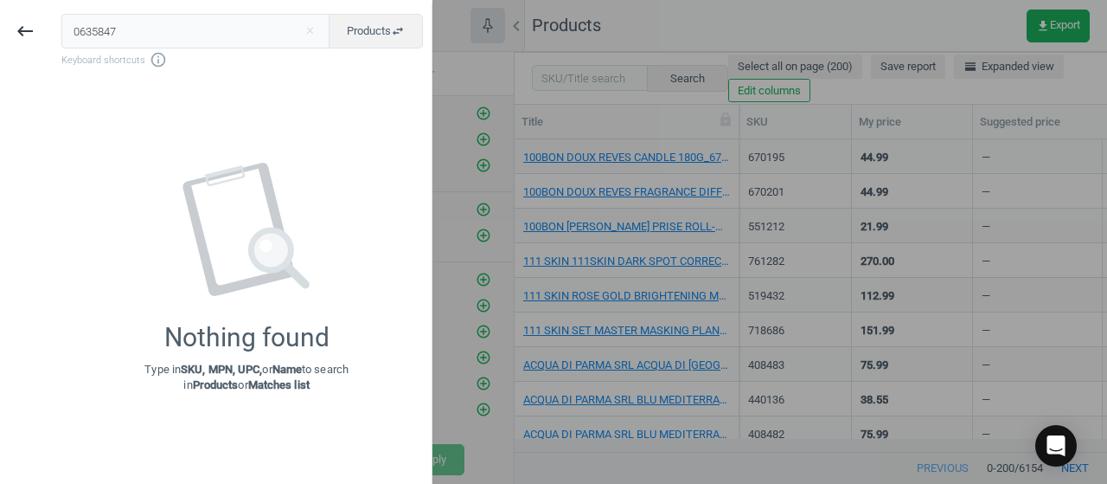
drag, startPoint x: 82, startPoint y: 29, endPoint x: 433, endPoint y: 3, distance: 352.3
click at [85, 29] on input "0635847" at bounding box center [195, 31] width 269 height 35
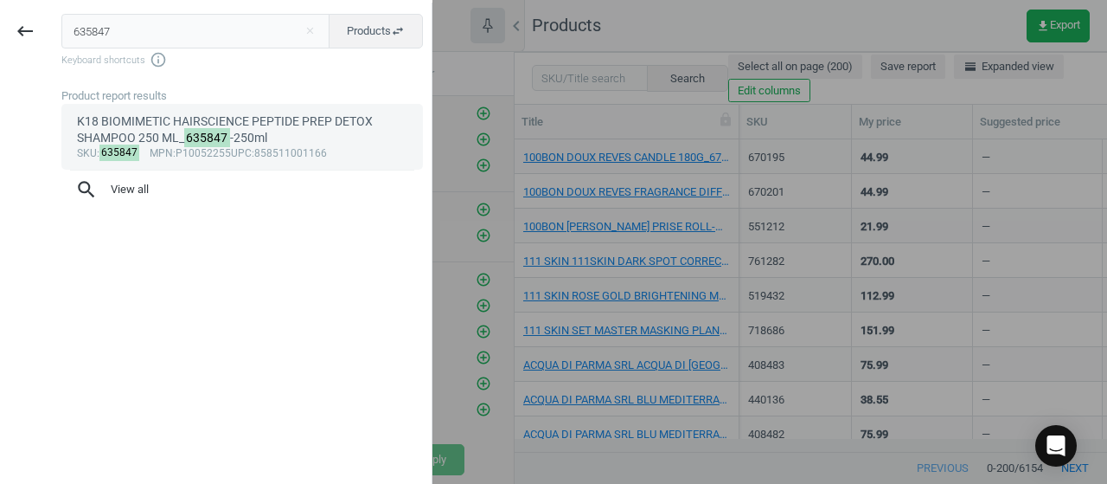
type input "635847"
click at [170, 120] on div "K18 BIOMIMETIC HAIRSCIENCE PEPTIDE PREP DETOX SHAMPOO 250 ML_ 635847 -250ml" at bounding box center [242, 130] width 331 height 34
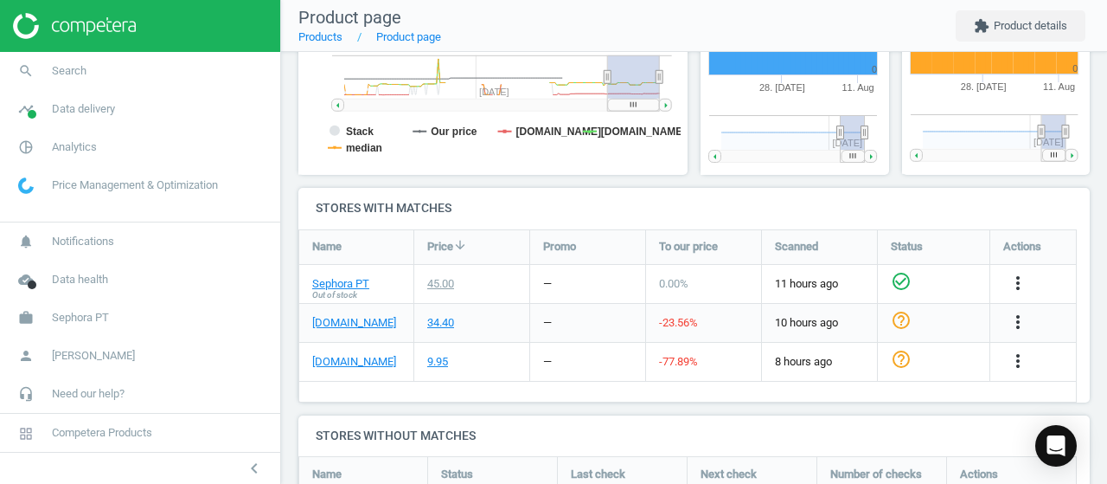
scroll to position [519, 0]
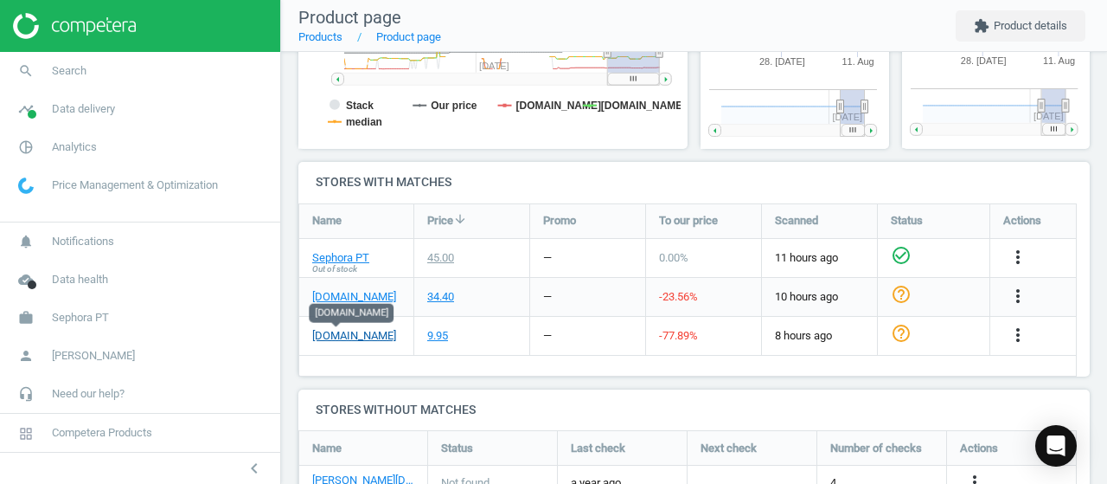
click at [339, 333] on link "[DOMAIN_NAME]" at bounding box center [354, 336] width 84 height 16
click at [337, 260] on link "Sephora PT" at bounding box center [340, 258] width 57 height 16
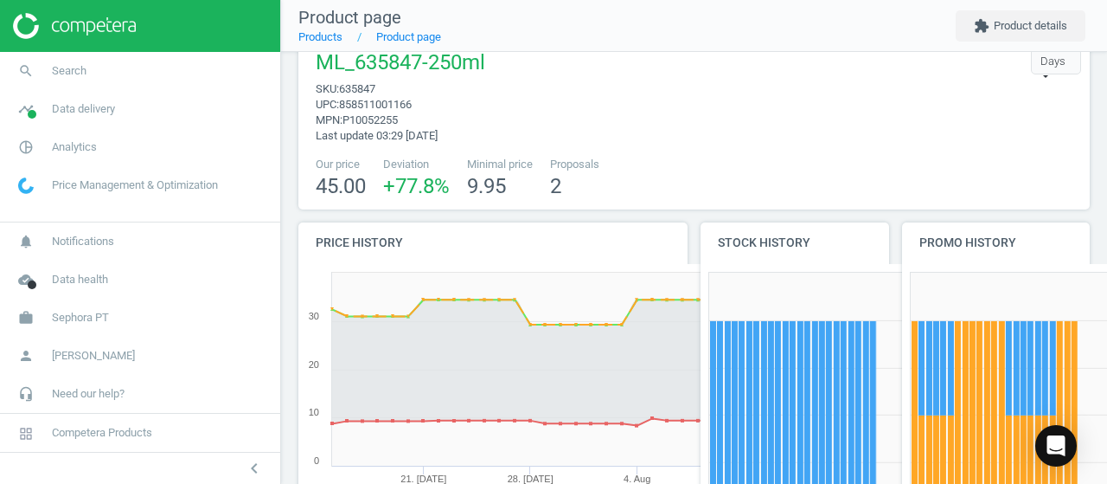
scroll to position [9, 9]
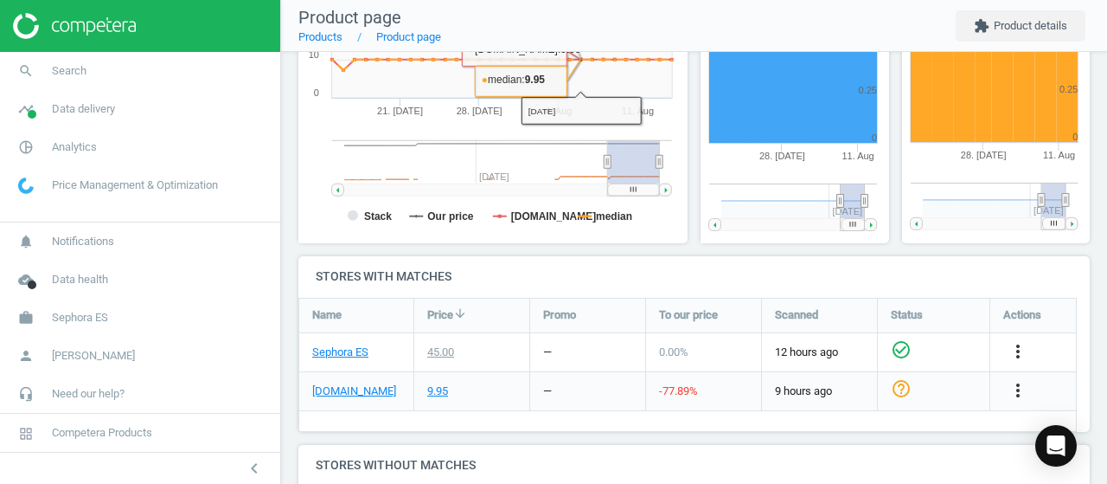
scroll to position [433, 0]
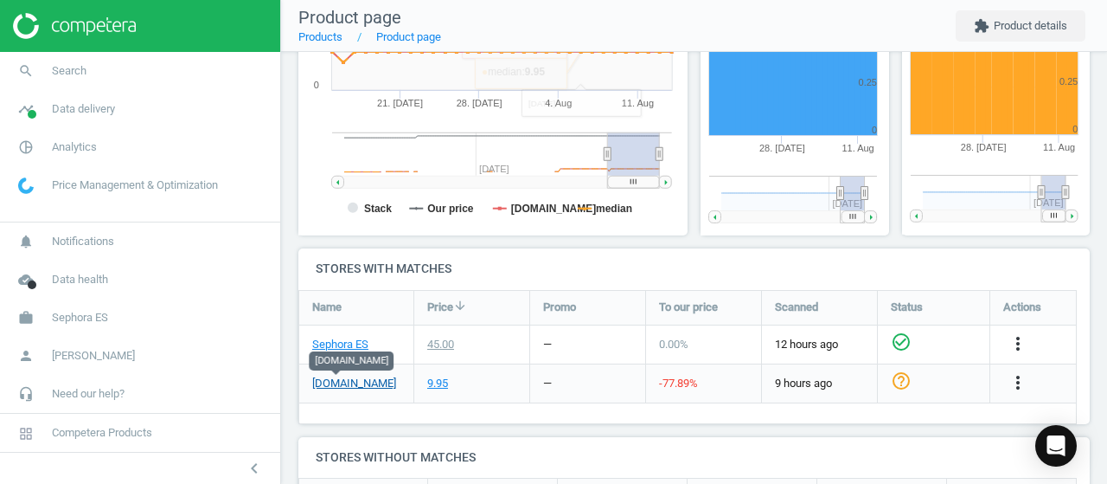
click at [352, 383] on link "[DOMAIN_NAME]" at bounding box center [354, 384] width 84 height 16
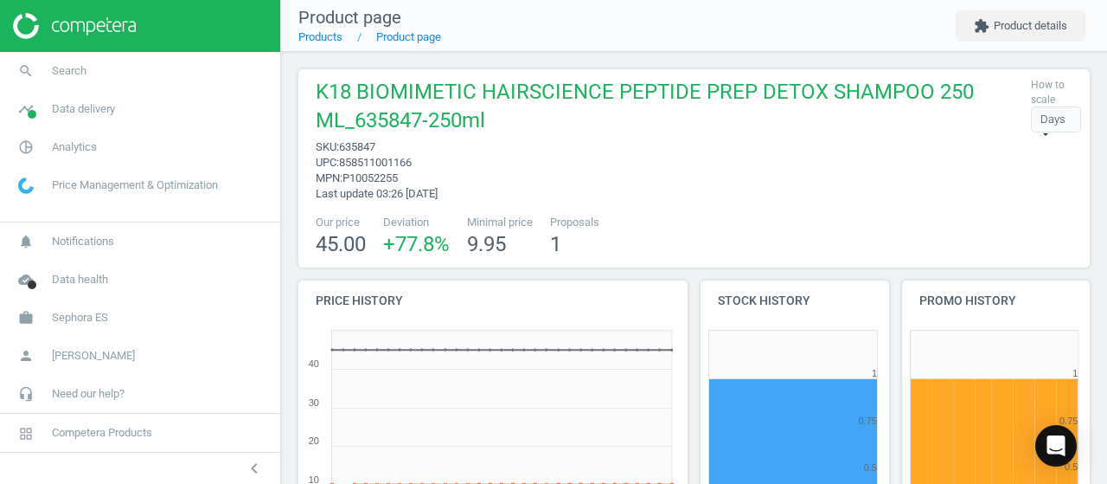
click at [366, 150] on span "635847" at bounding box center [357, 146] width 36 height 13
copy span "635847"
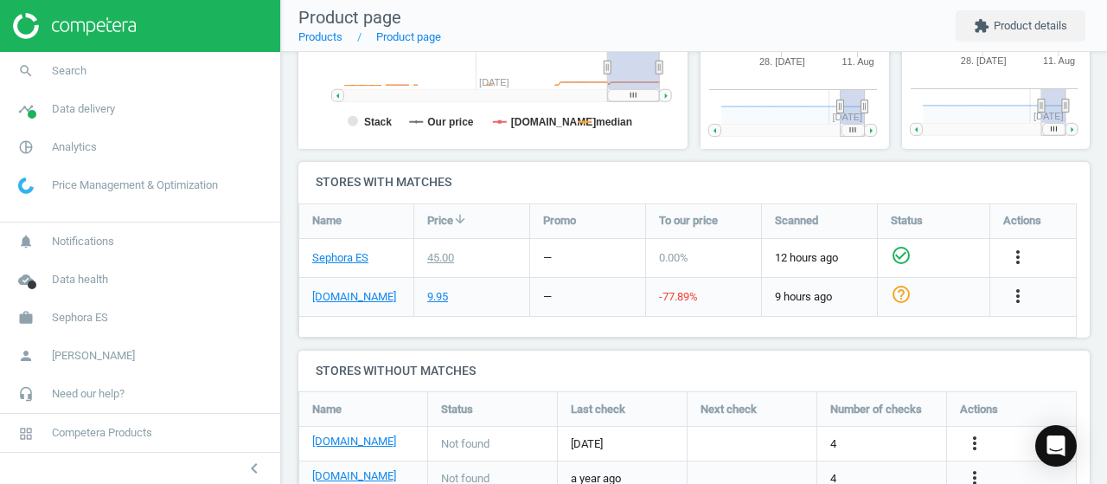
scroll to position [433, 0]
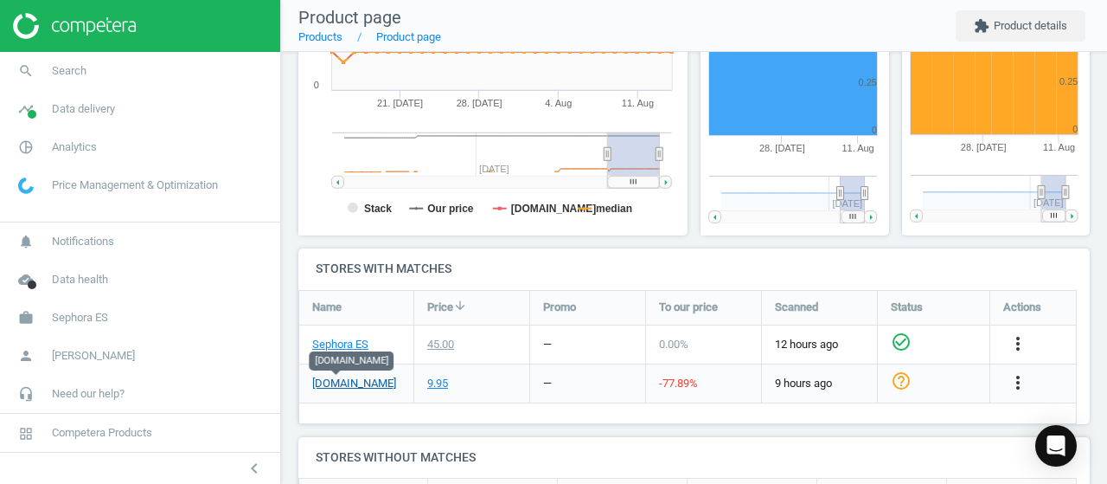
click at [350, 383] on link "[DOMAIN_NAME]" at bounding box center [354, 384] width 84 height 16
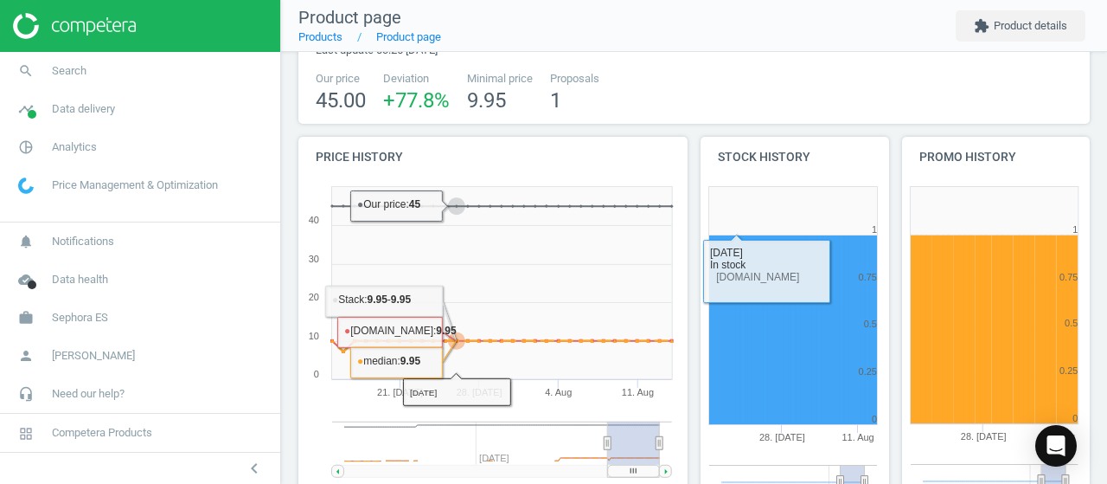
scroll to position [0, 0]
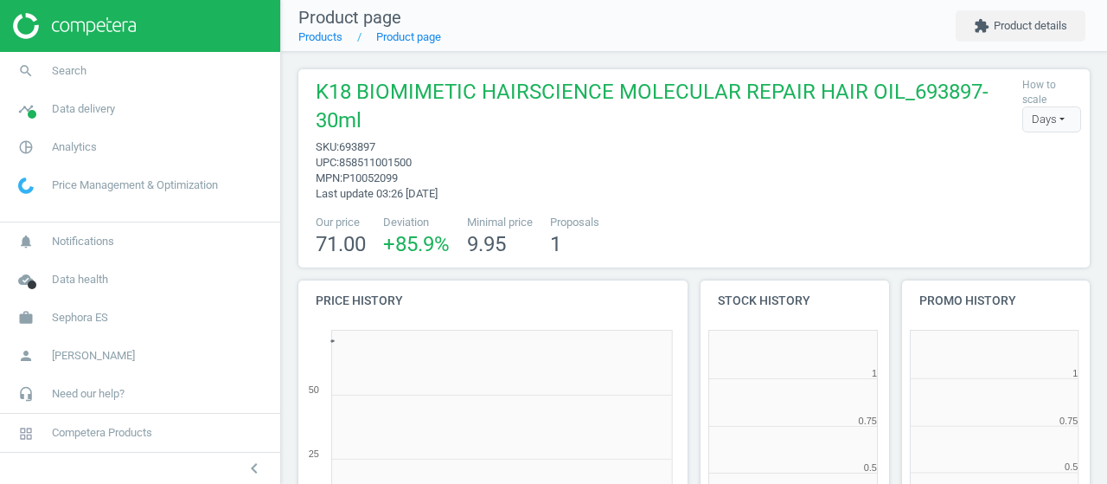
scroll to position [372, 211]
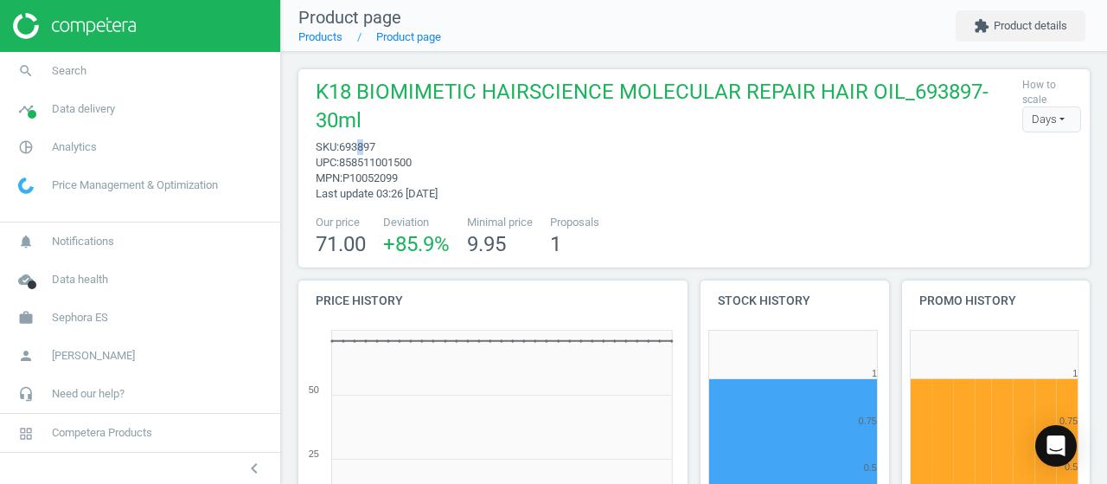
click at [363, 146] on span "693897" at bounding box center [357, 146] width 36 height 13
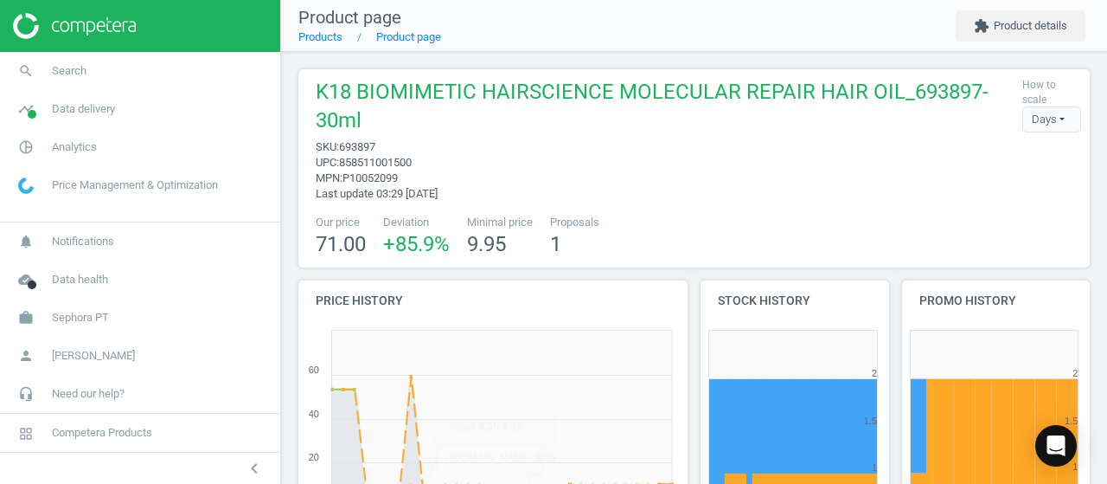
click at [369, 141] on span "693897" at bounding box center [357, 146] width 36 height 13
copy span "693897"
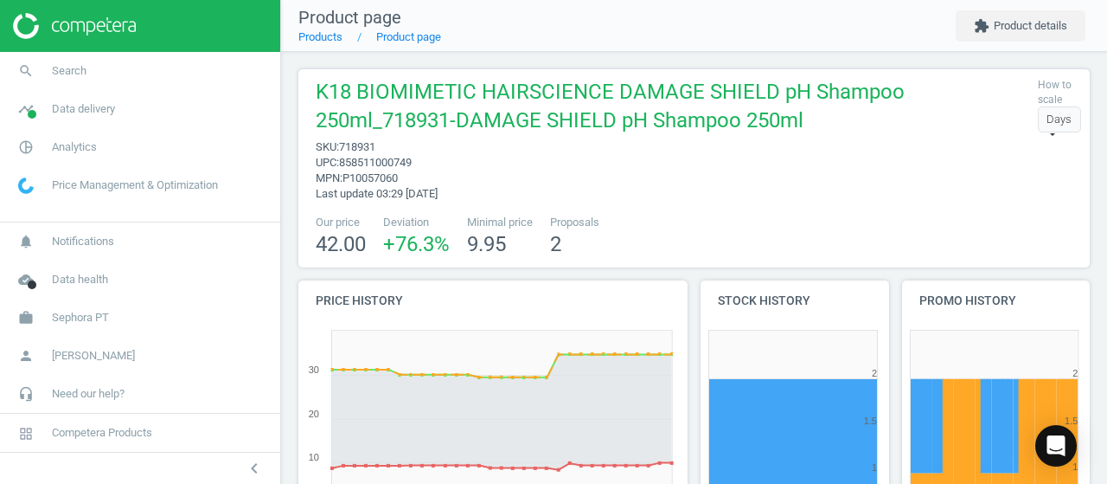
click at [355, 147] on span "718931" at bounding box center [357, 146] width 36 height 13
copy span "718931"
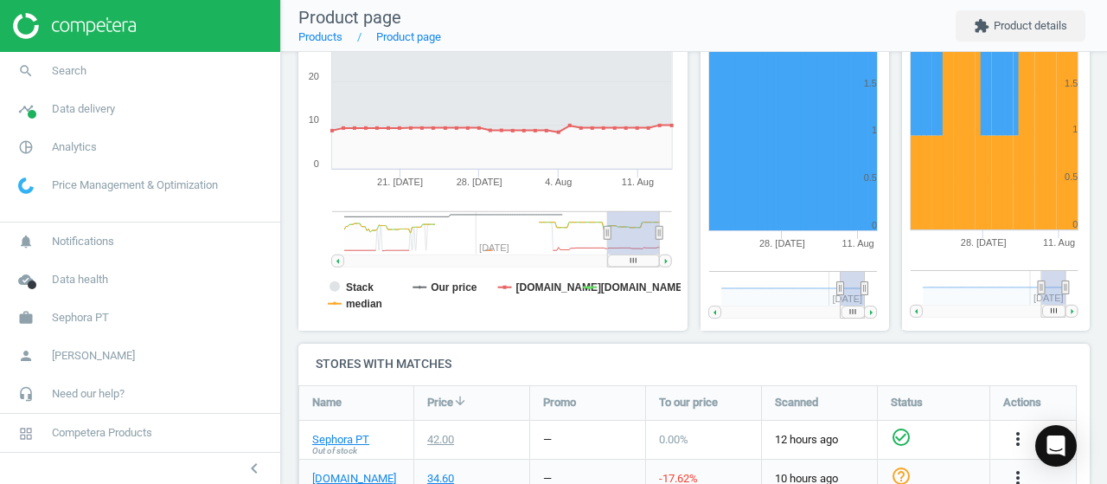
scroll to position [433, 0]
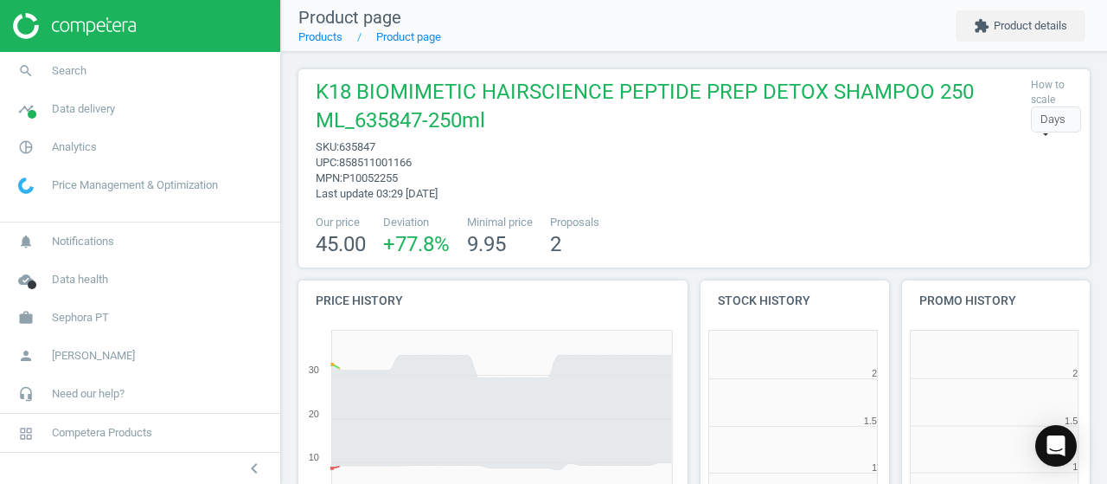
scroll to position [372, 211]
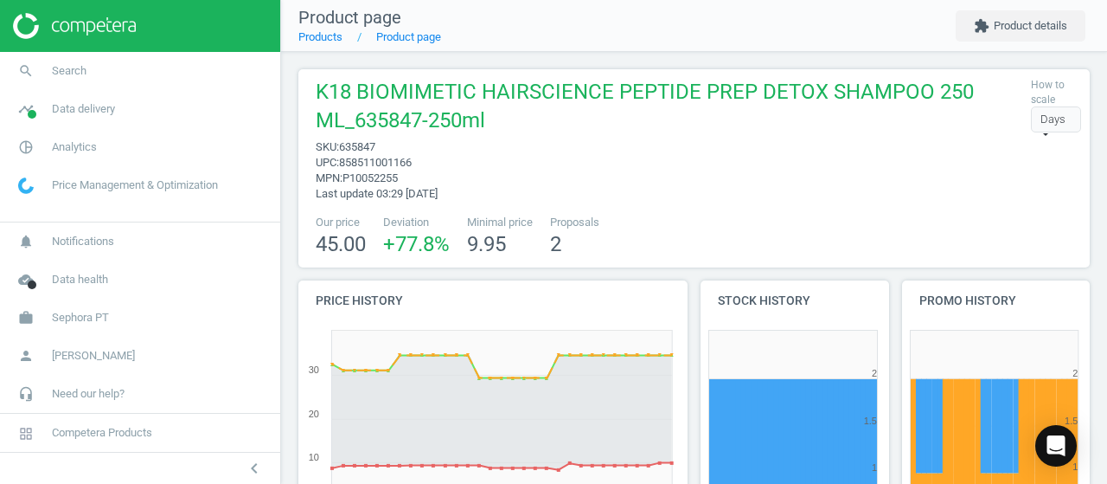
click at [363, 148] on span "635847" at bounding box center [357, 146] width 36 height 13
copy span "635847"
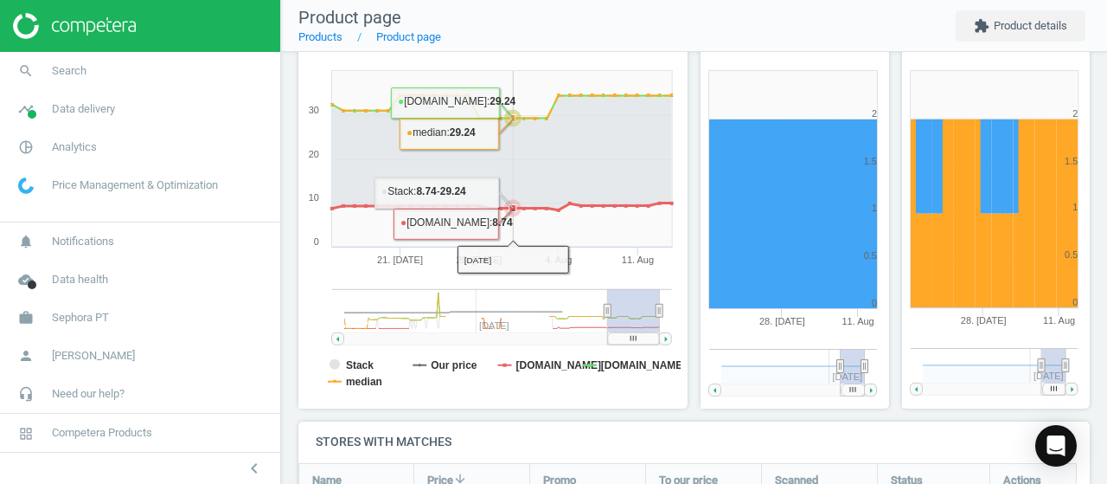
scroll to position [606, 0]
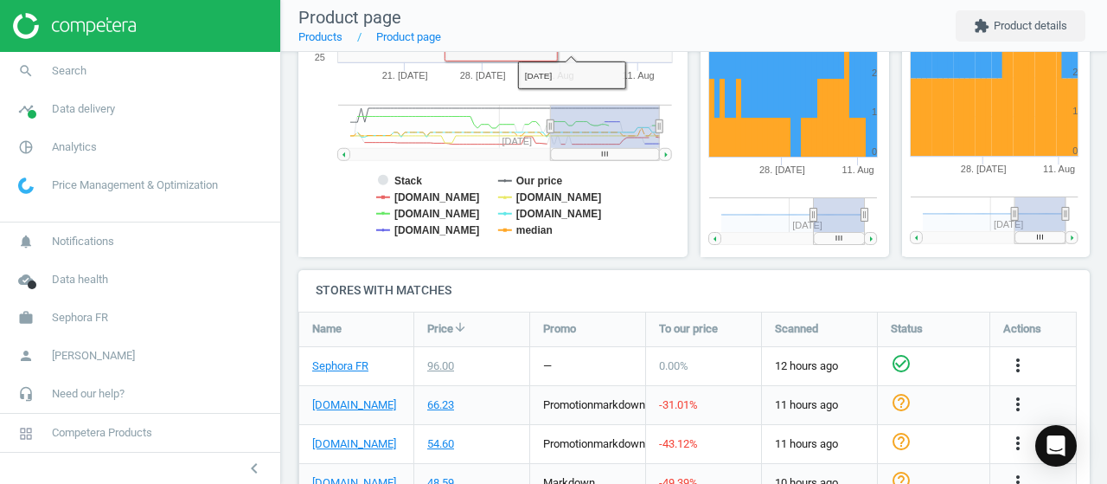
scroll to position [606, 0]
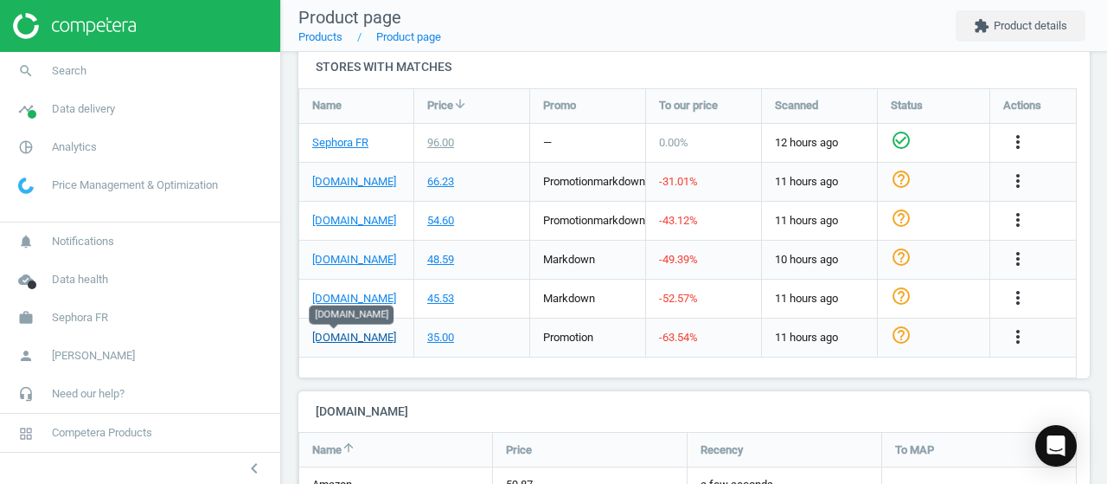
click at [346, 340] on link "nocibe.fr" at bounding box center [354, 338] width 84 height 16
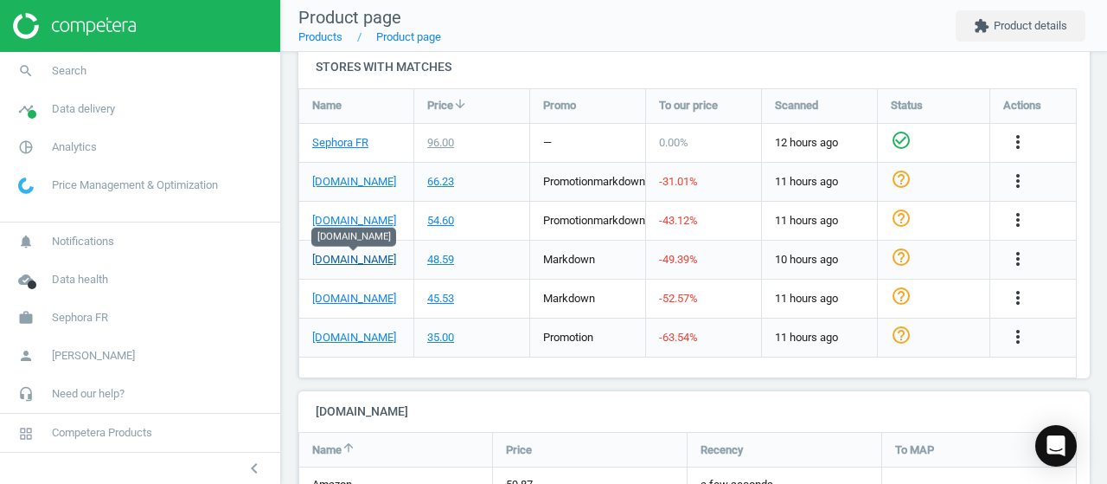
click at [355, 255] on link "my-origines.com" at bounding box center [354, 260] width 84 height 16
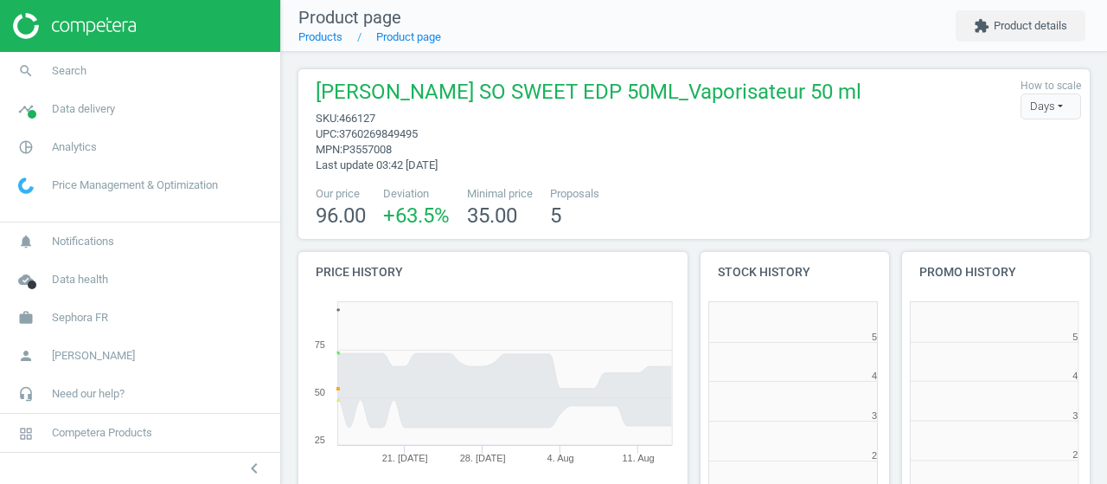
scroll to position [372, 211]
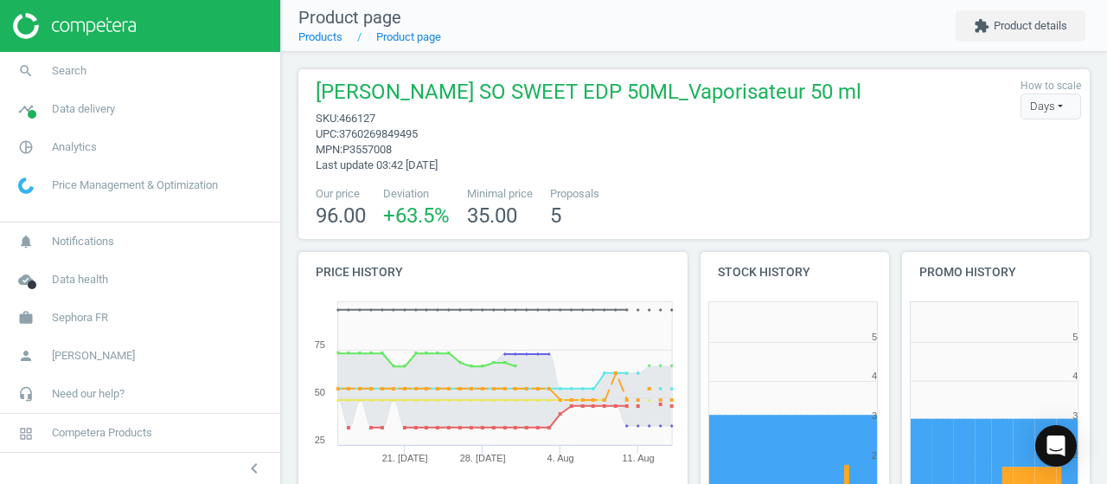
click at [358, 115] on span "466127" at bounding box center [357, 118] width 36 height 13
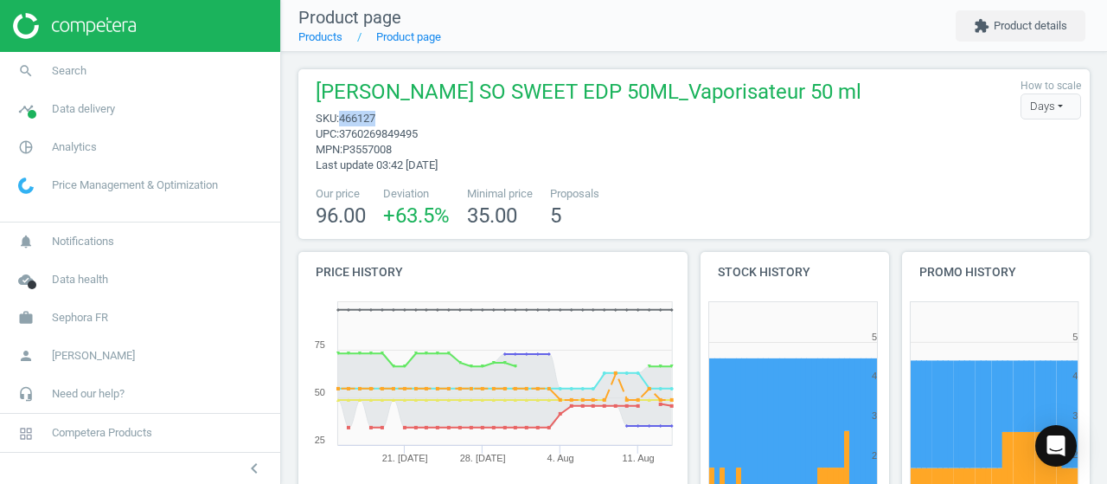
click at [358, 115] on span "466127" at bounding box center [357, 118] width 36 height 13
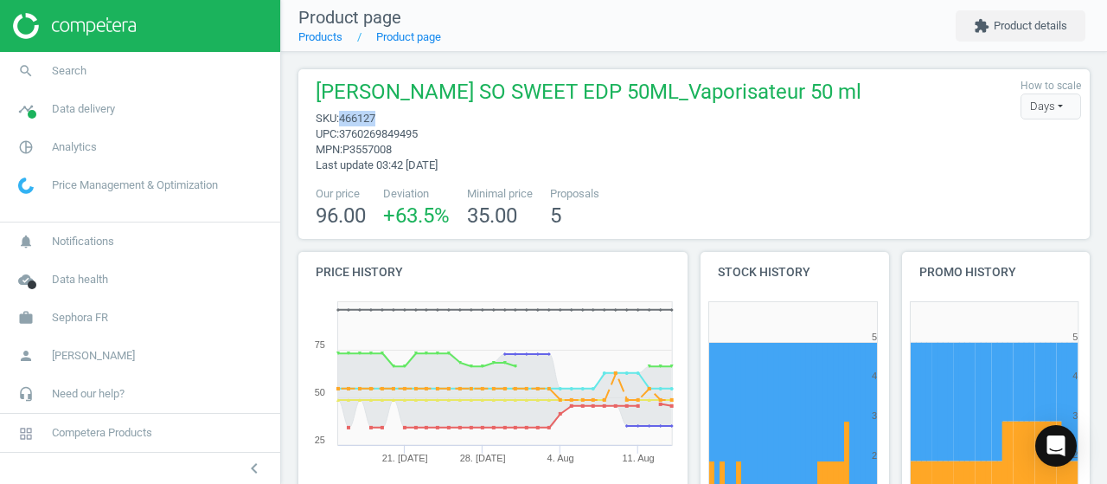
copy span "466127"
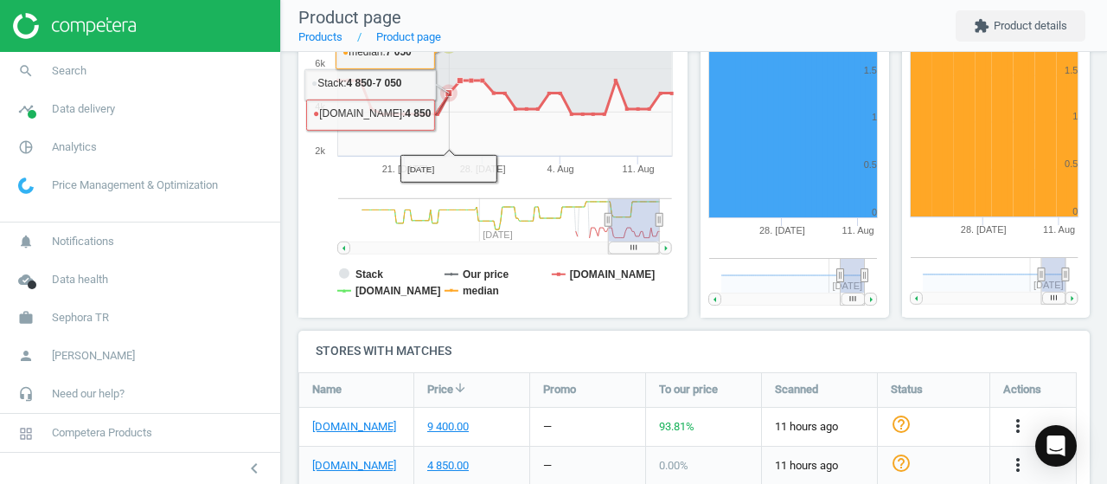
scroll to position [433, 0]
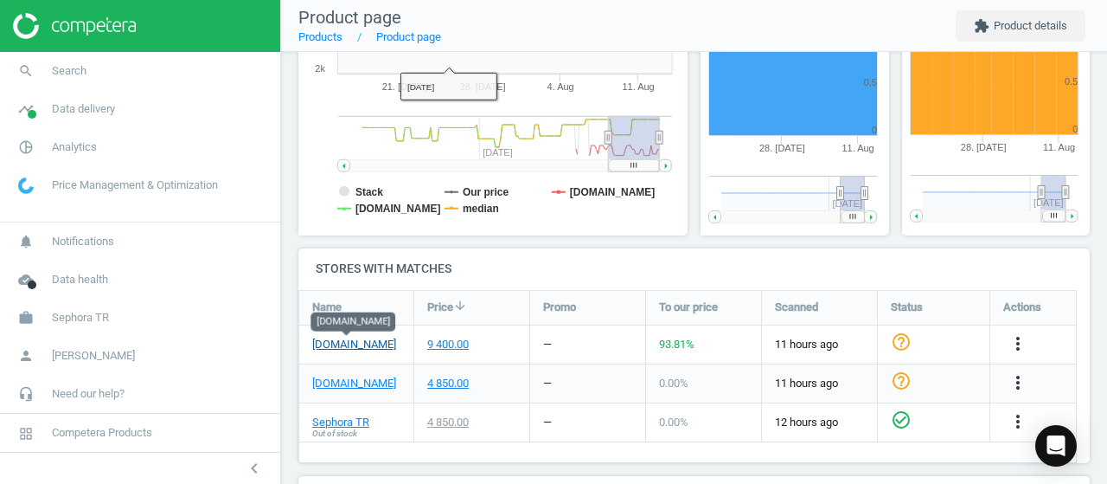
click at [363, 345] on link "[DOMAIN_NAME]" at bounding box center [354, 345] width 84 height 16
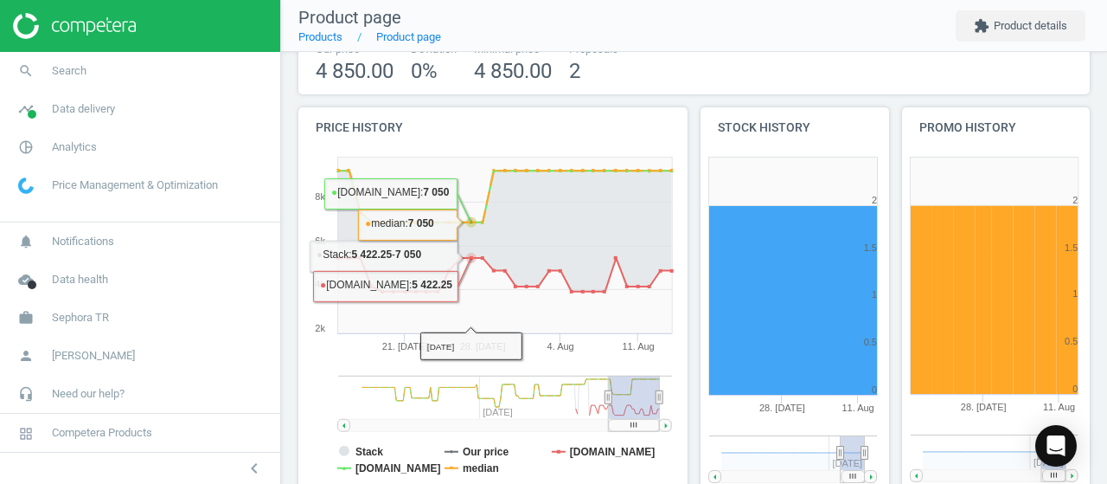
scroll to position [0, 0]
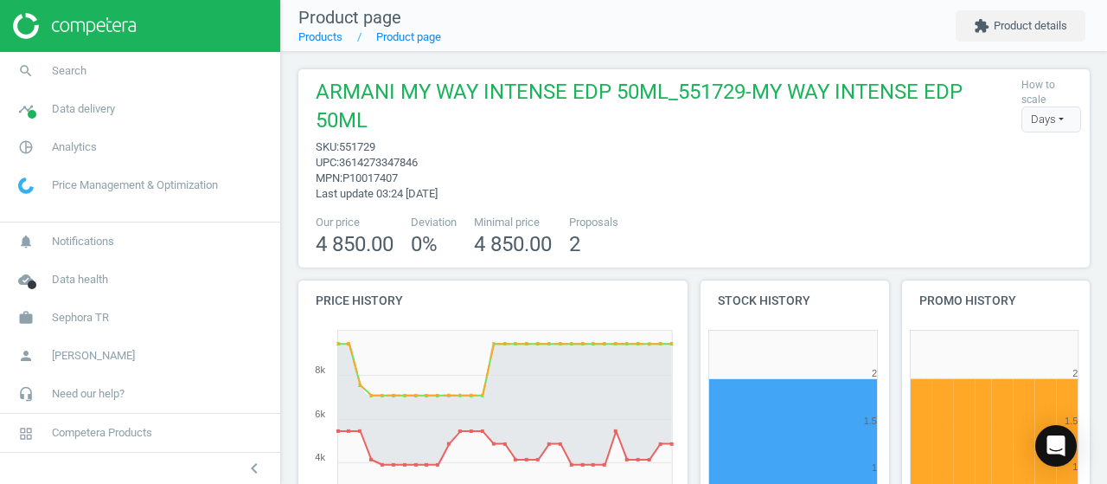
click at [361, 147] on span "551729" at bounding box center [357, 146] width 36 height 13
copy span "551729"
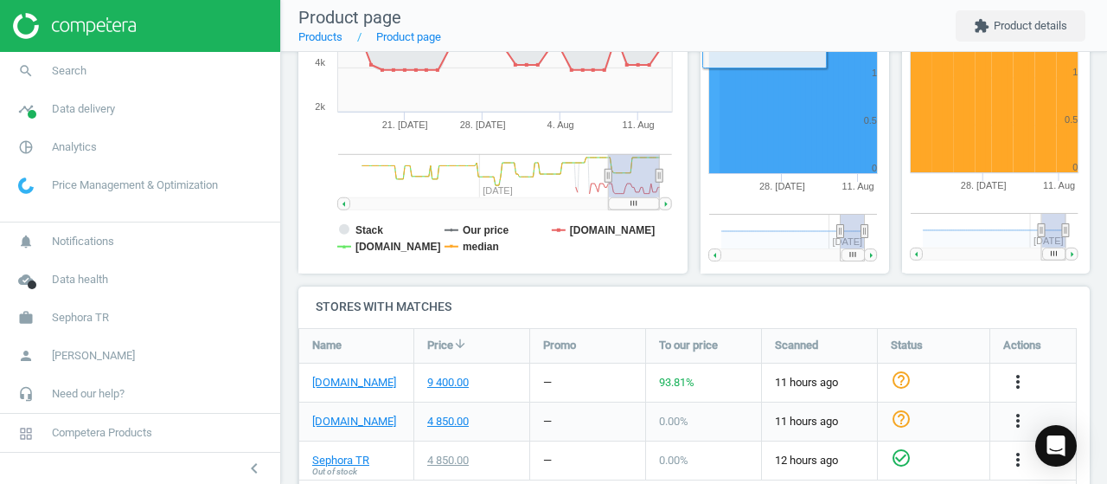
scroll to position [519, 0]
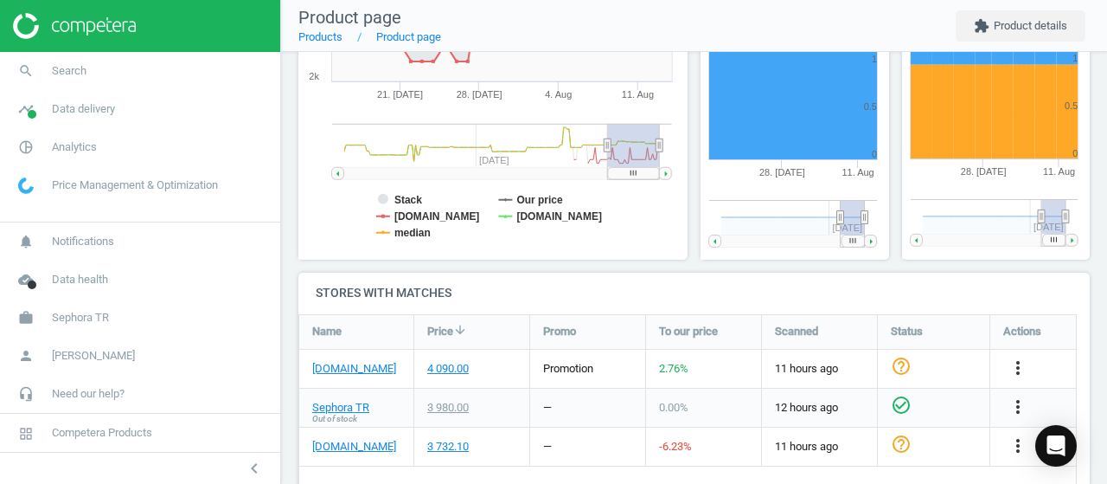
scroll to position [433, 0]
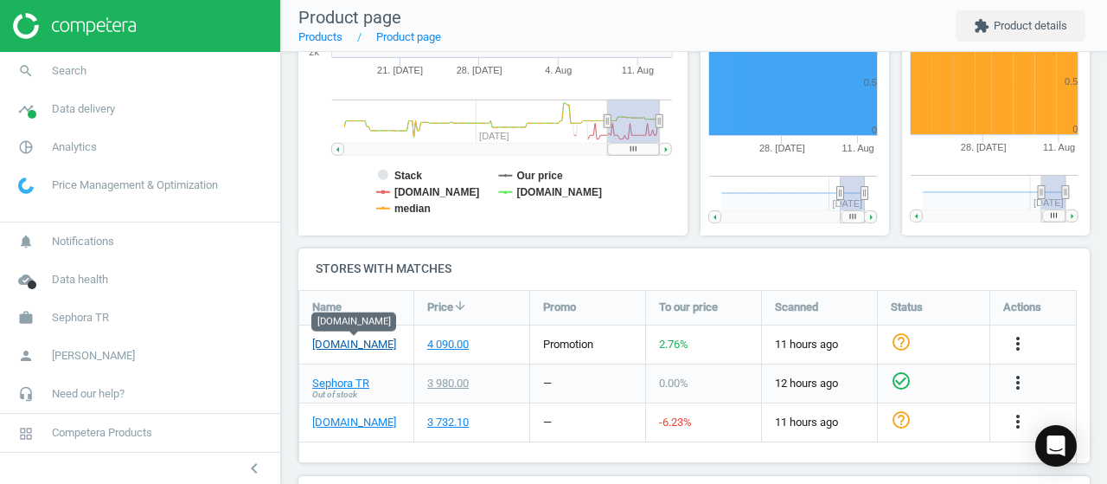
click at [364, 341] on link "[DOMAIN_NAME]" at bounding box center [354, 345] width 84 height 16
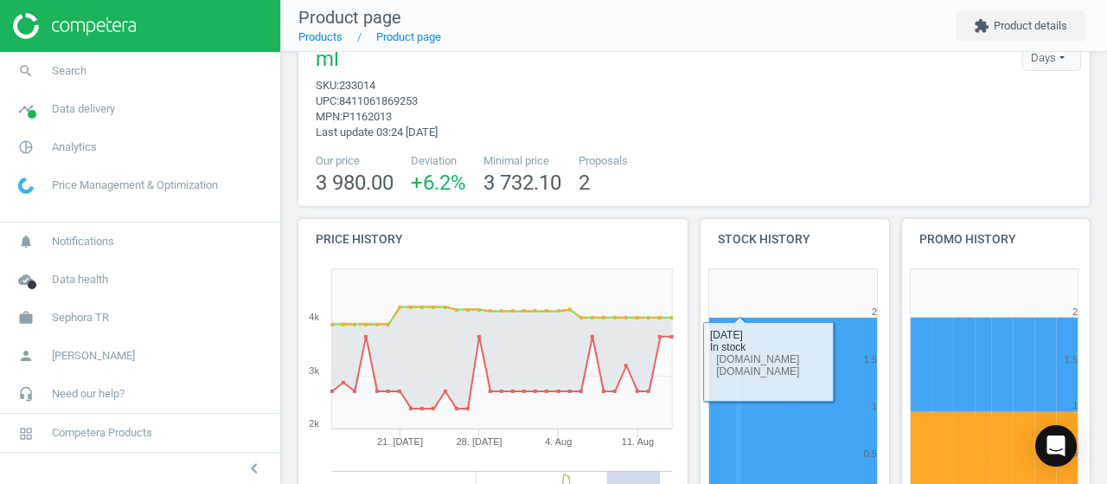
scroll to position [0, 0]
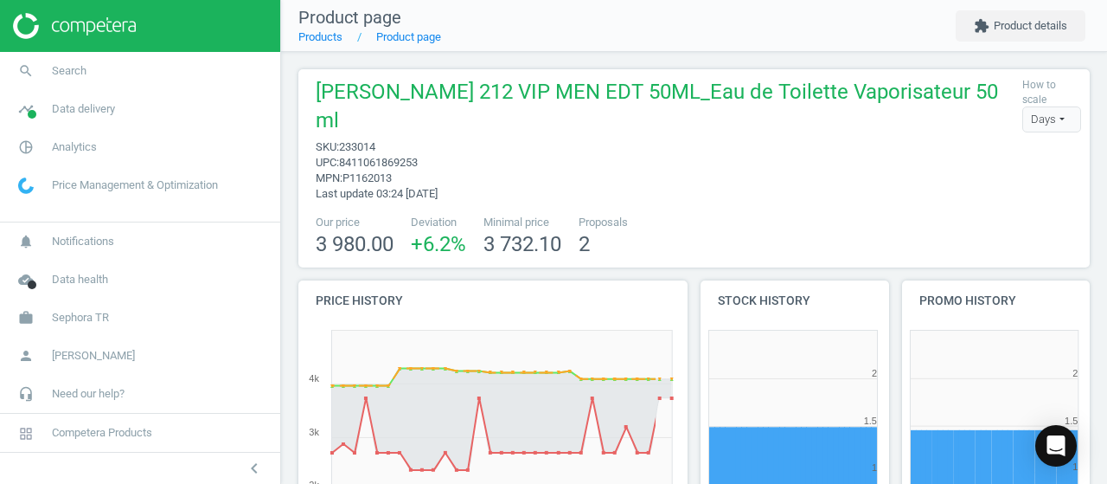
click at [370, 151] on span "233014" at bounding box center [357, 146] width 36 height 13
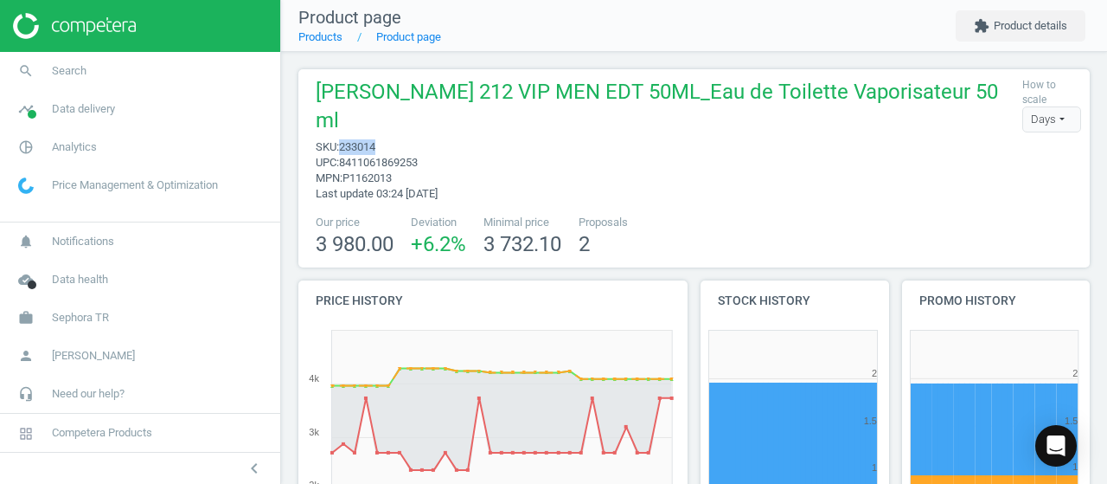
click at [370, 151] on span "233014" at bounding box center [357, 146] width 36 height 13
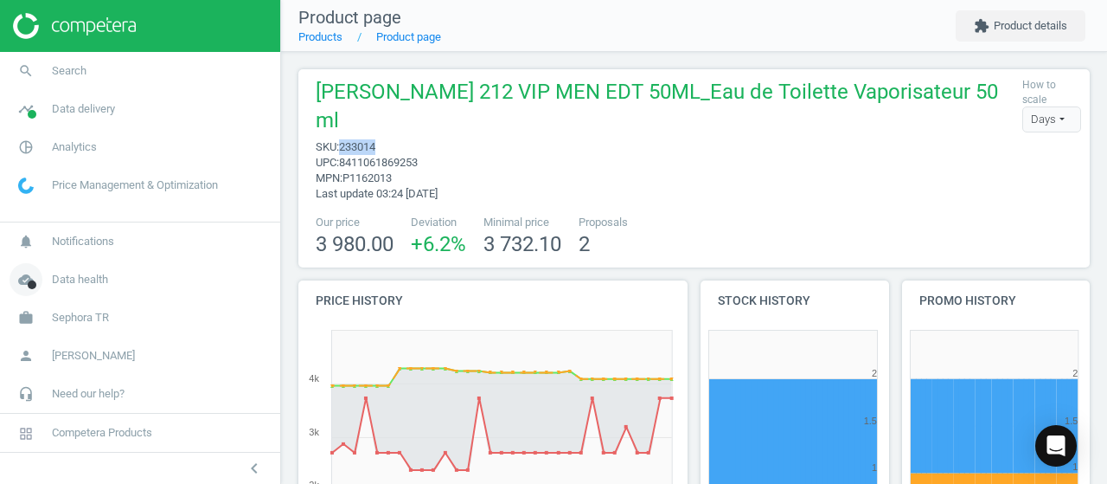
copy span "233014"
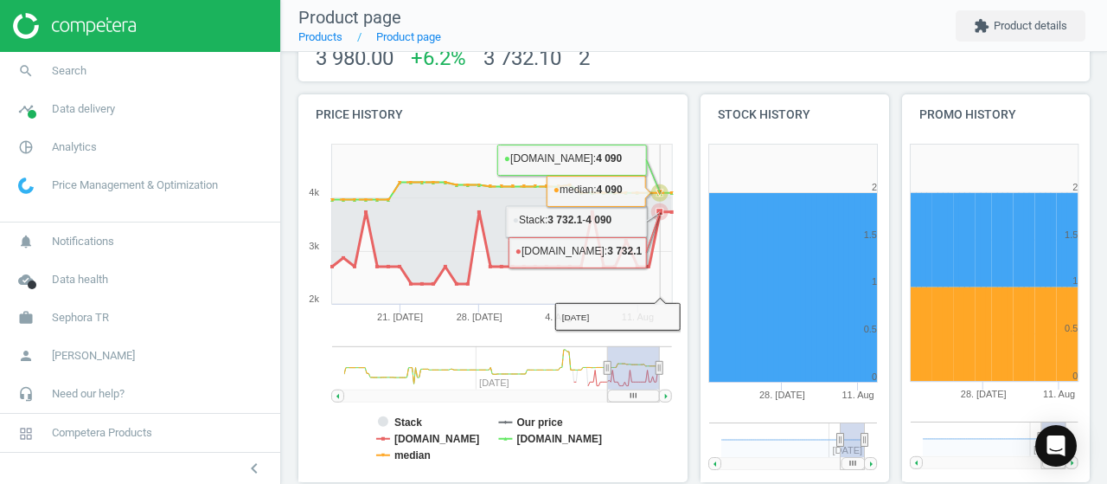
scroll to position [346, 0]
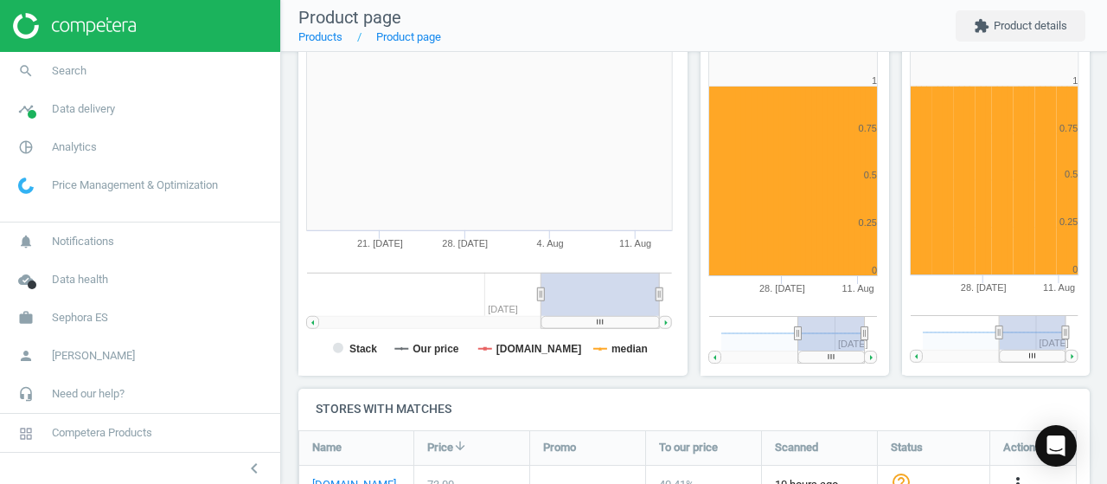
scroll to position [433, 0]
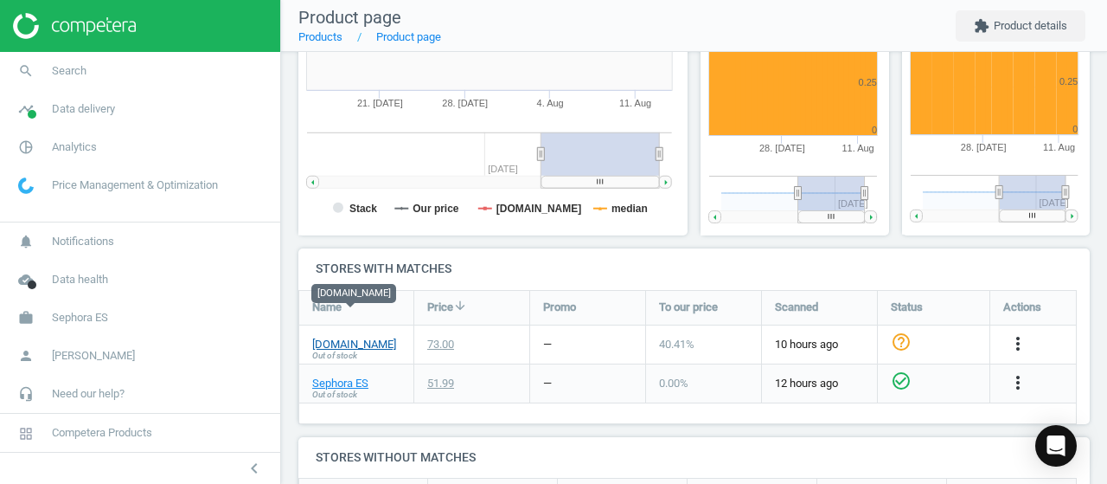
click at [348, 337] on link "[DOMAIN_NAME]" at bounding box center [354, 345] width 84 height 16
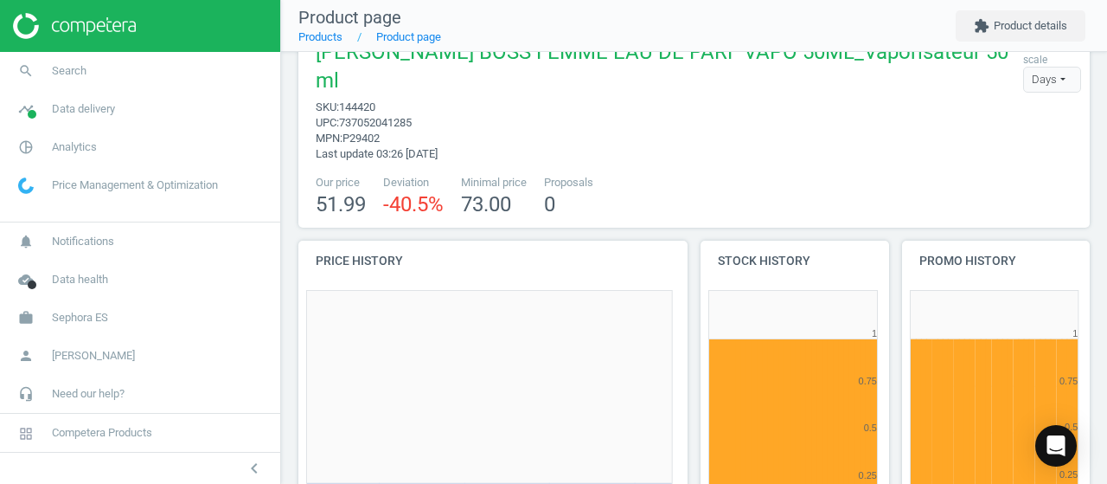
scroll to position [0, 0]
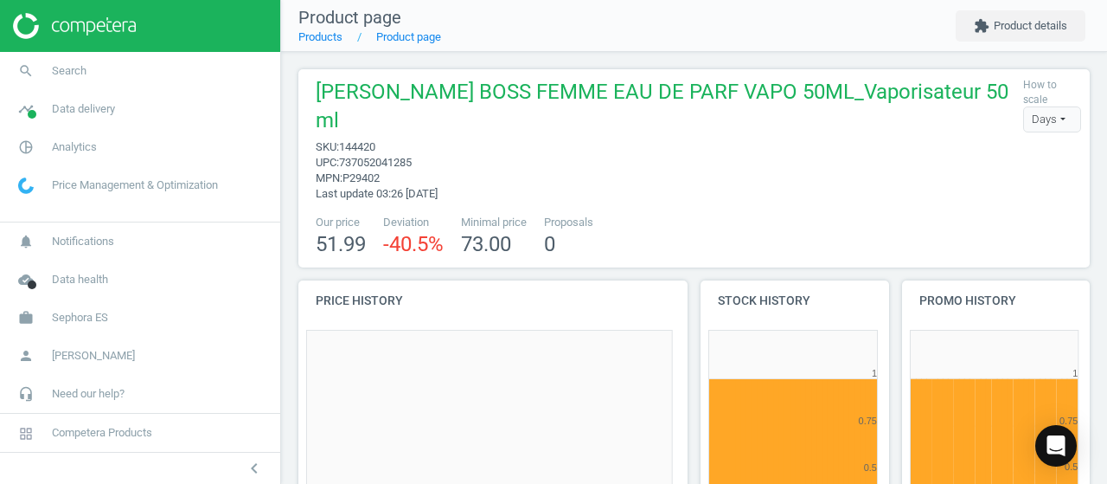
click at [367, 140] on span "144420" at bounding box center [357, 146] width 36 height 13
copy span "144420"
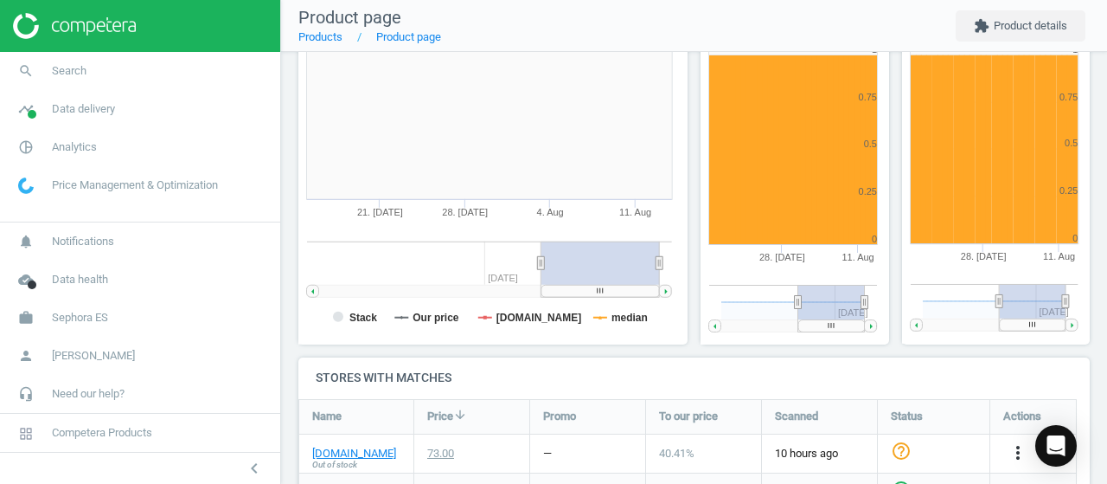
scroll to position [346, 0]
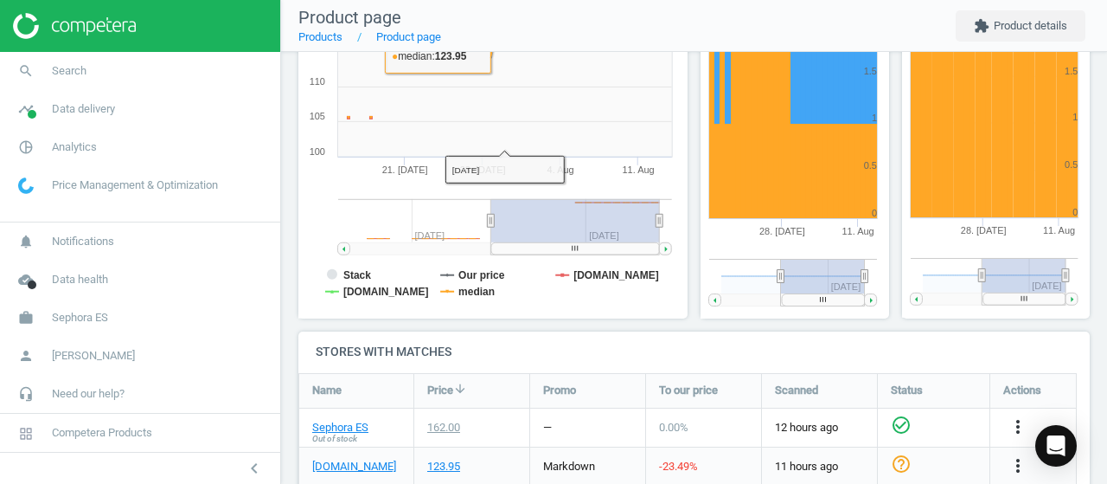
scroll to position [433, 0]
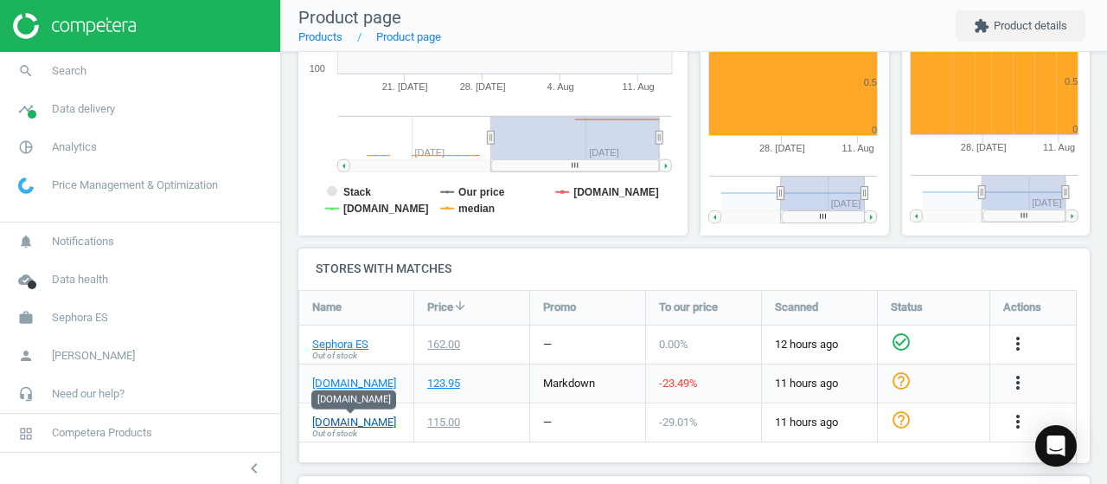
click at [368, 425] on link "[DOMAIN_NAME]" at bounding box center [354, 422] width 84 height 16
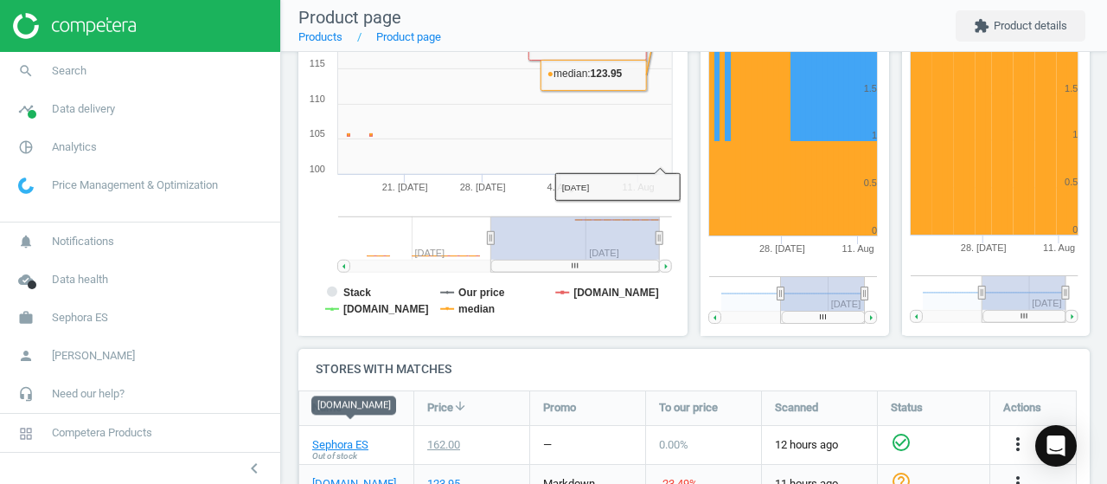
scroll to position [0, 0]
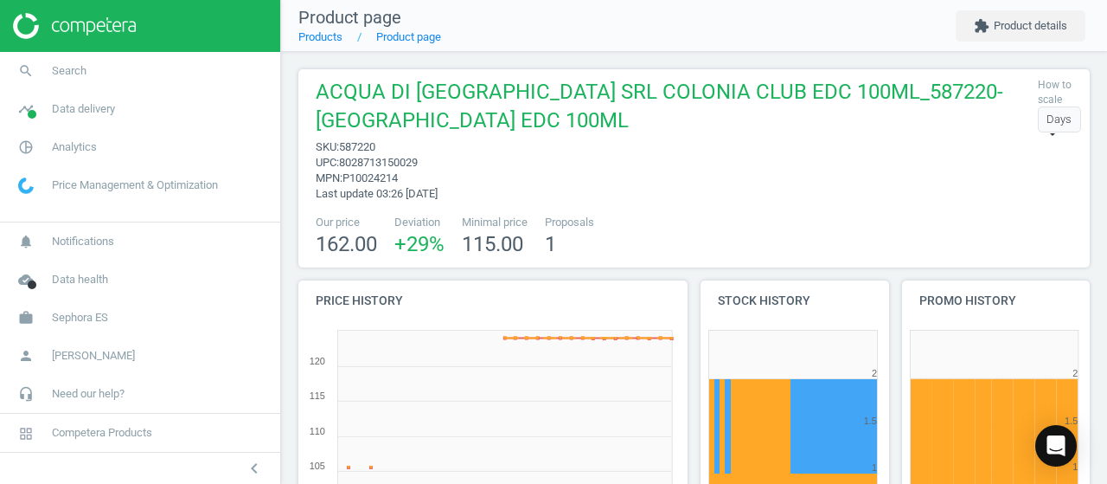
click at [370, 153] on span "587220" at bounding box center [357, 146] width 36 height 13
copy span "587220"
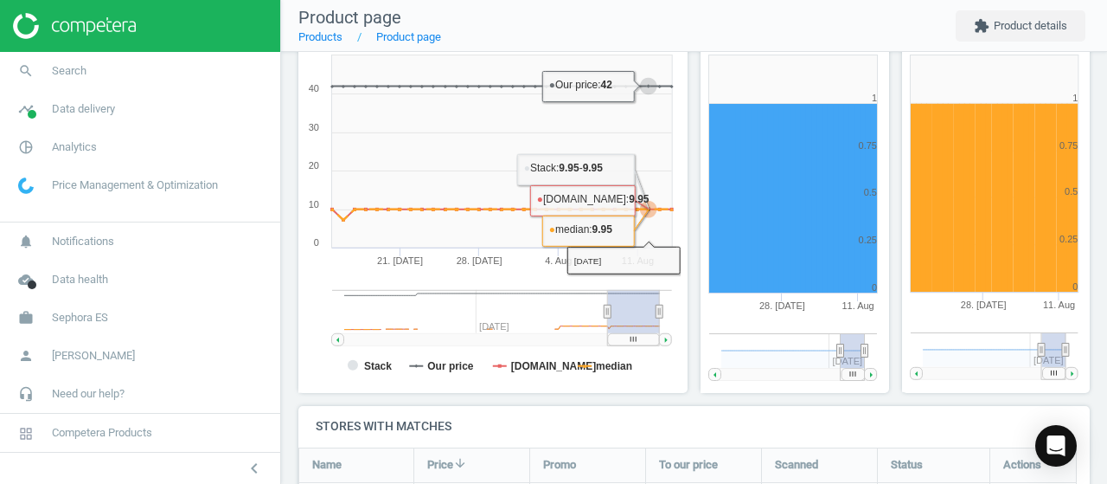
scroll to position [433, 0]
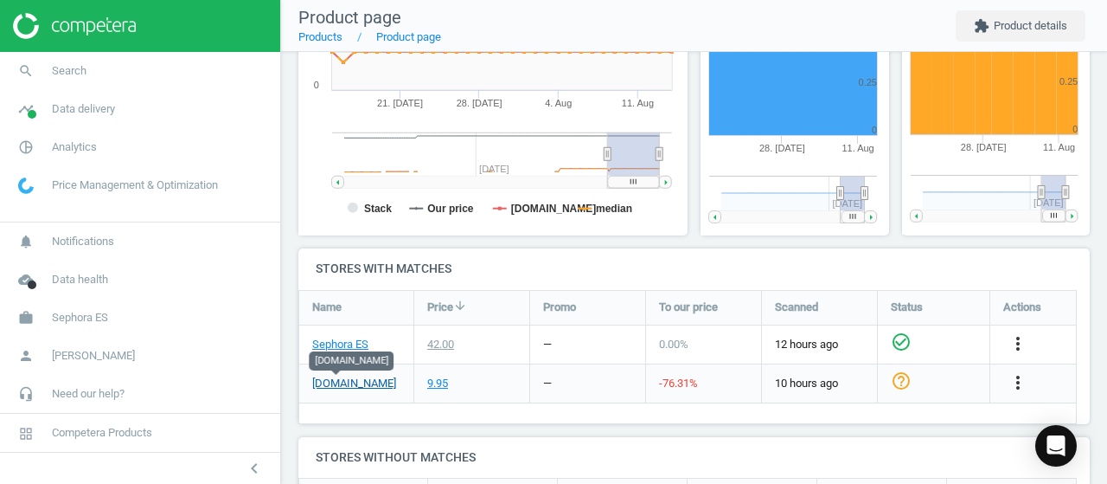
click at [334, 381] on link "[DOMAIN_NAME]" at bounding box center [354, 384] width 84 height 16
click at [354, 340] on link "Sephora ES" at bounding box center [340, 345] width 56 height 16
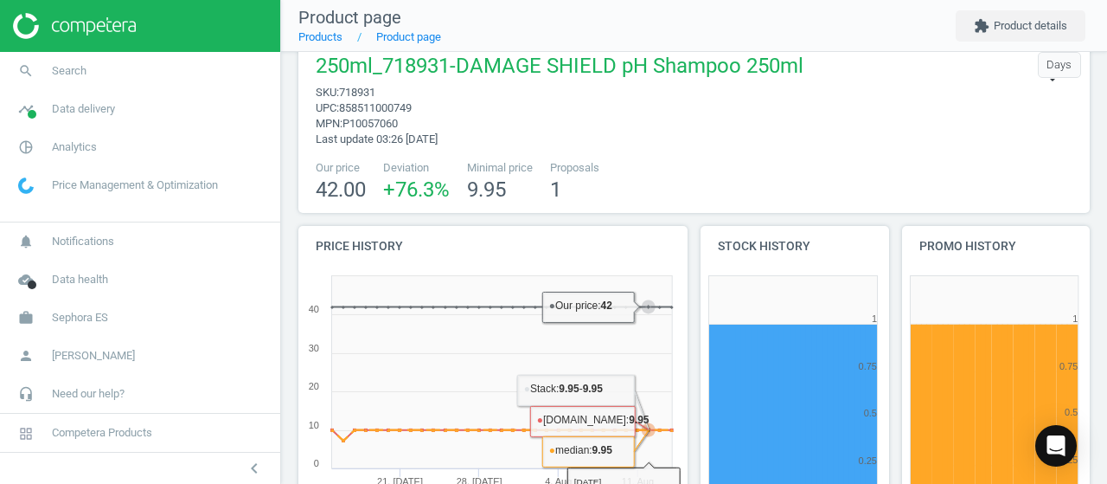
scroll to position [0, 0]
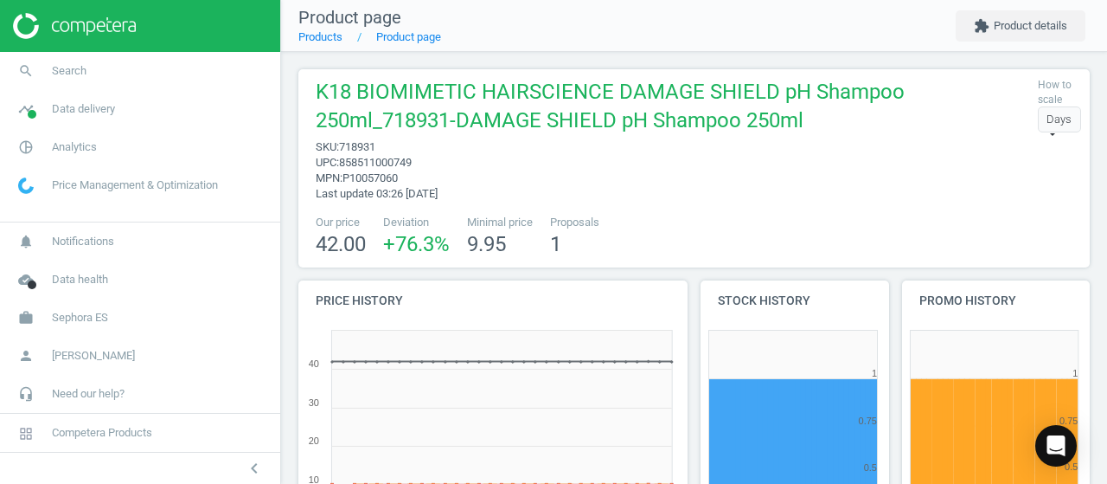
click at [365, 151] on span "718931" at bounding box center [357, 146] width 36 height 13
copy span "718931"
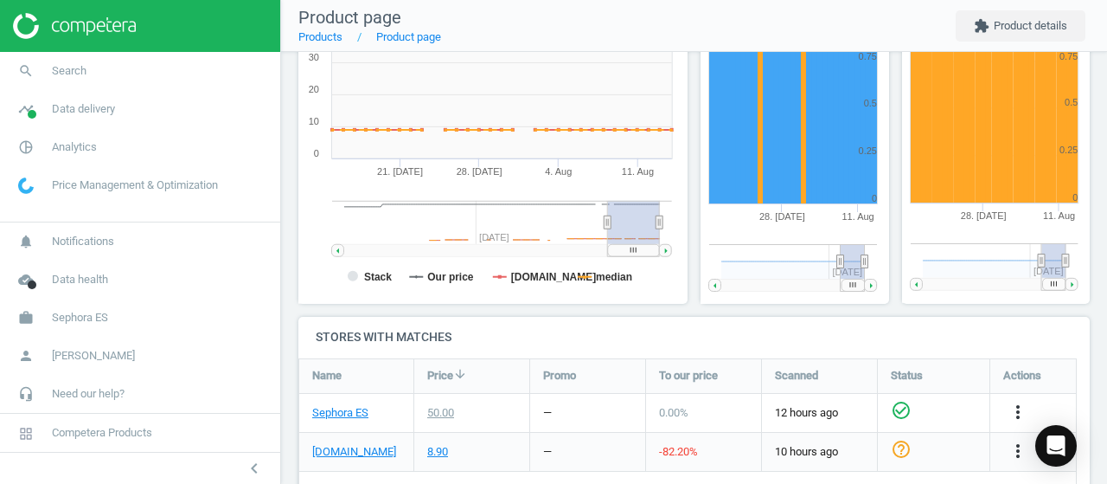
scroll to position [519, 0]
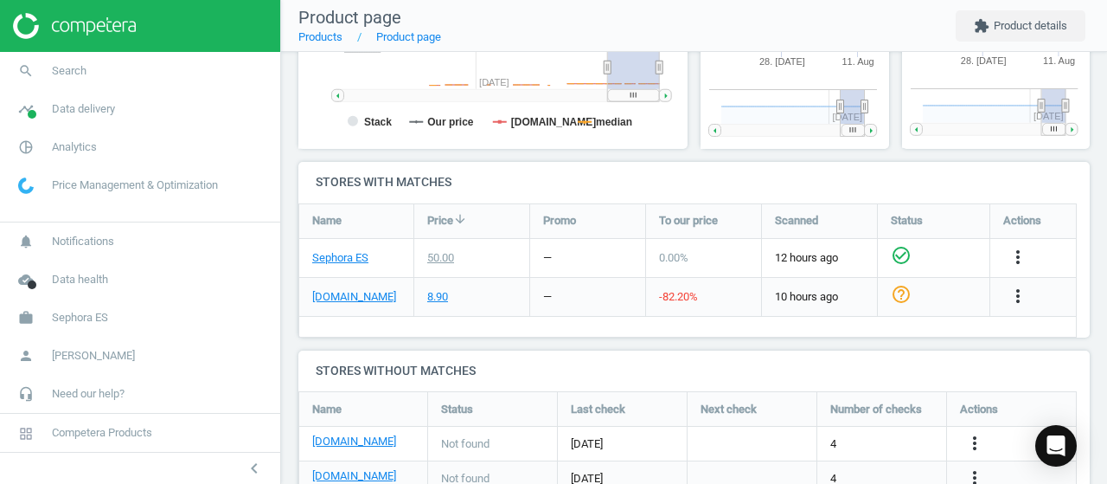
drag, startPoint x: 363, startPoint y: 295, endPoint x: 338, endPoint y: 316, distance: 31.9
click at [350, 312] on div "[DOMAIN_NAME]" at bounding box center [356, 297] width 114 height 38
click at [337, 299] on link "[DOMAIN_NAME]" at bounding box center [354, 297] width 84 height 16
click at [350, 257] on link "Sephora ES" at bounding box center [340, 258] width 56 height 16
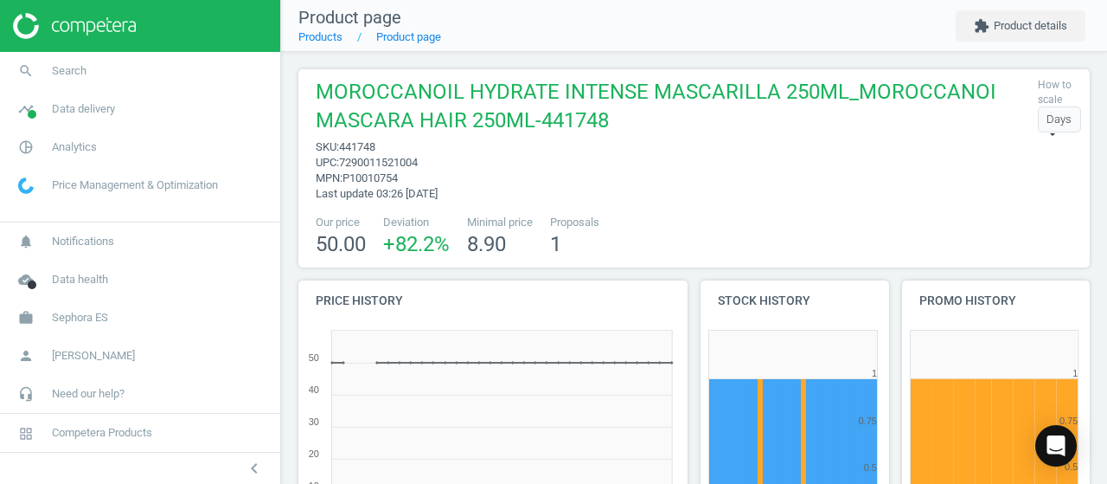
click at [356, 144] on span "441748" at bounding box center [357, 146] width 36 height 13
copy span "441748"
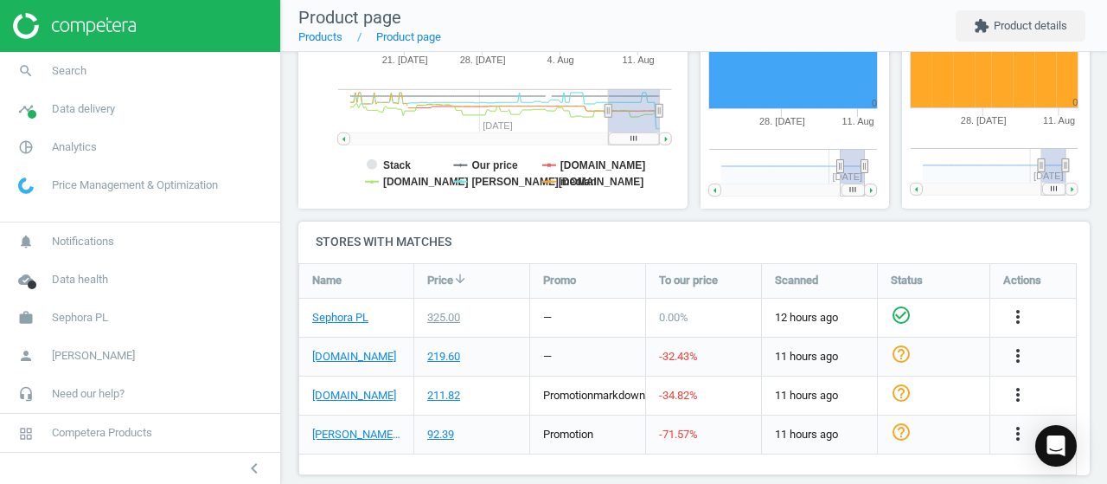
scroll to position [479, 0]
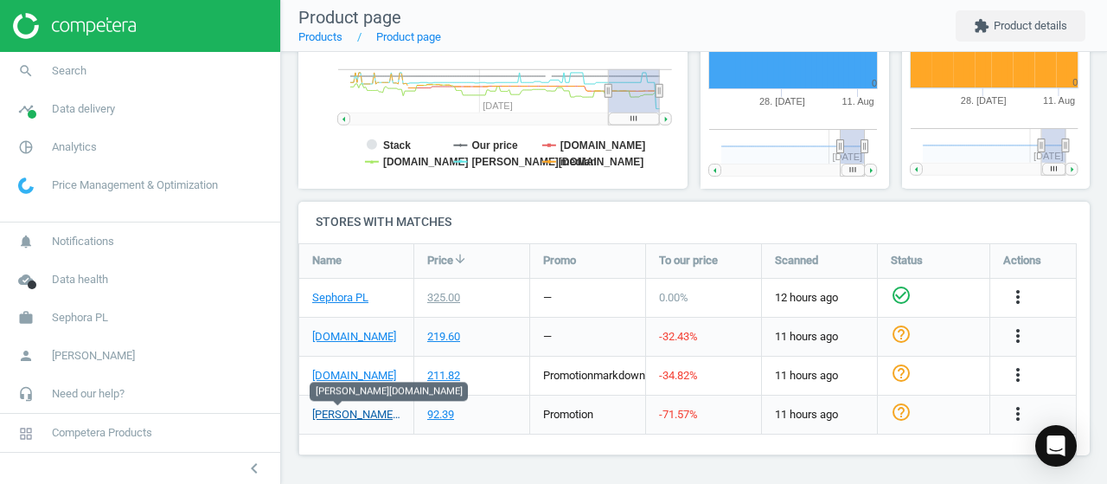
click at [346, 416] on link "[PERSON_NAME][DOMAIN_NAME]" at bounding box center [356, 415] width 88 height 16
click at [337, 290] on link "Sephora PL" at bounding box center [340, 298] width 56 height 16
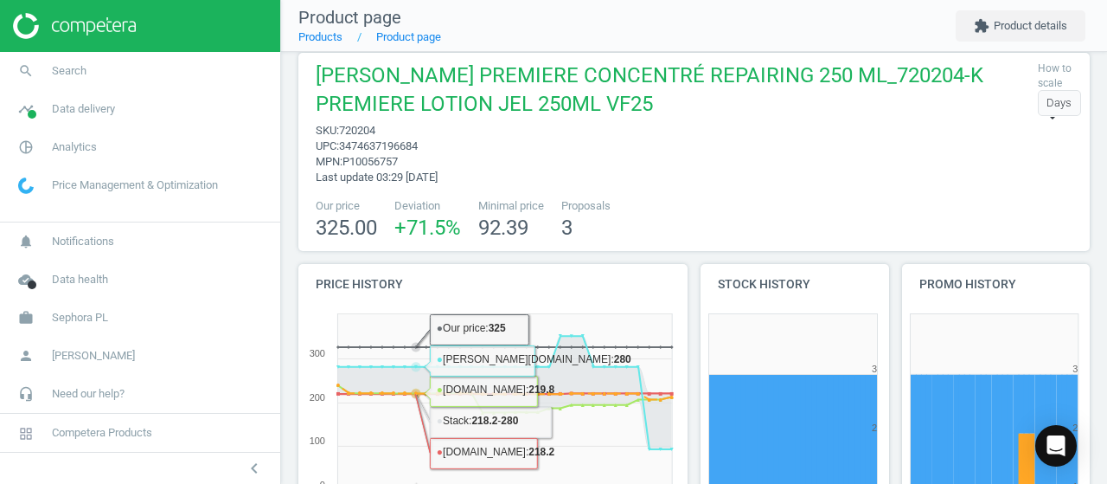
scroll to position [0, 0]
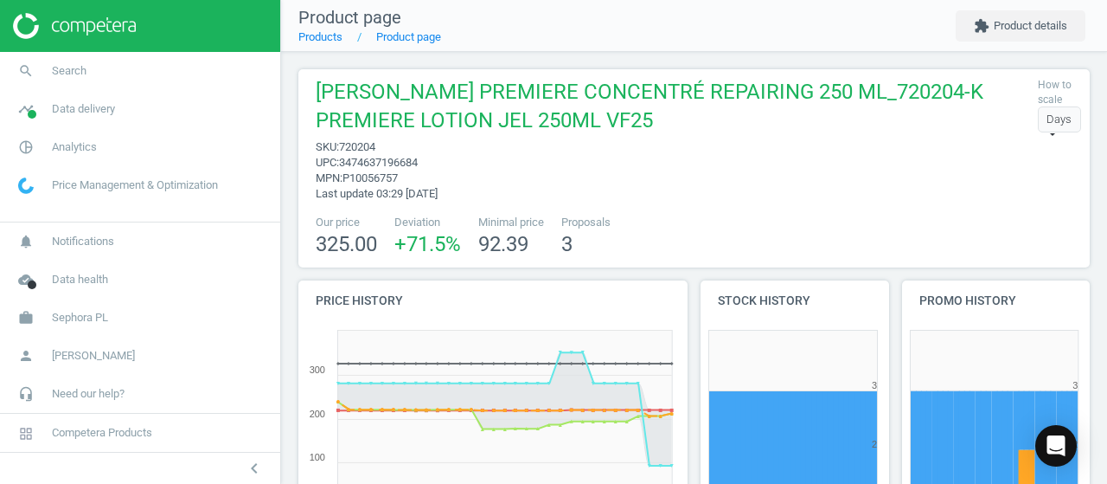
click at [359, 148] on span "720204" at bounding box center [357, 146] width 36 height 13
copy span "720204"
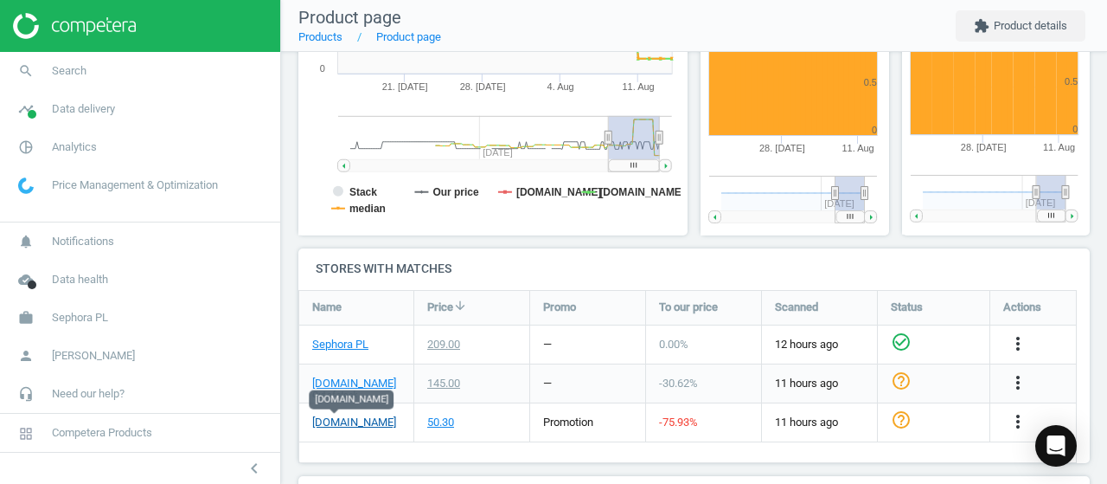
click at [321, 420] on link "notino.pl" at bounding box center [354, 422] width 84 height 16
click at [337, 349] on link "Sephora PL" at bounding box center [340, 345] width 56 height 16
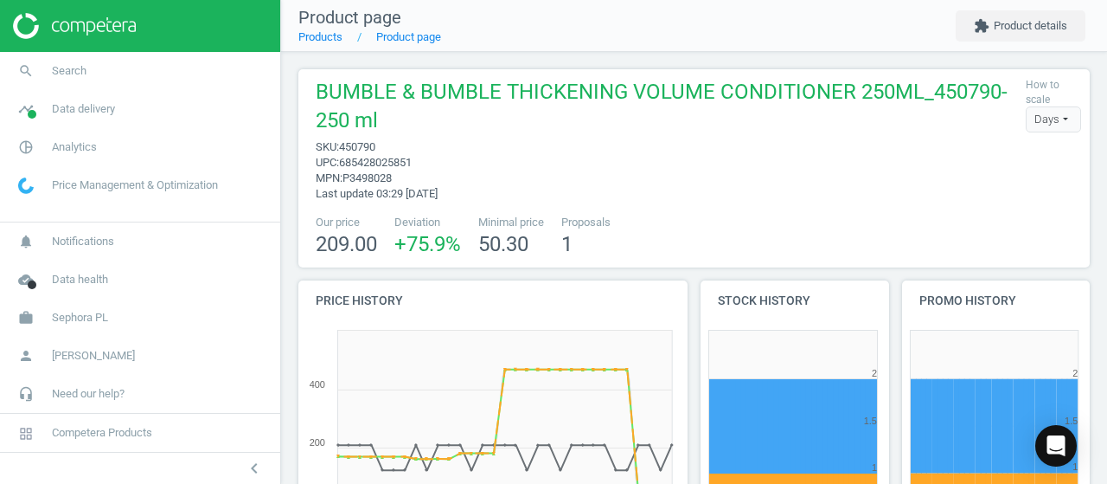
click at [372, 150] on span "450790" at bounding box center [357, 146] width 36 height 13
copy span "450790"
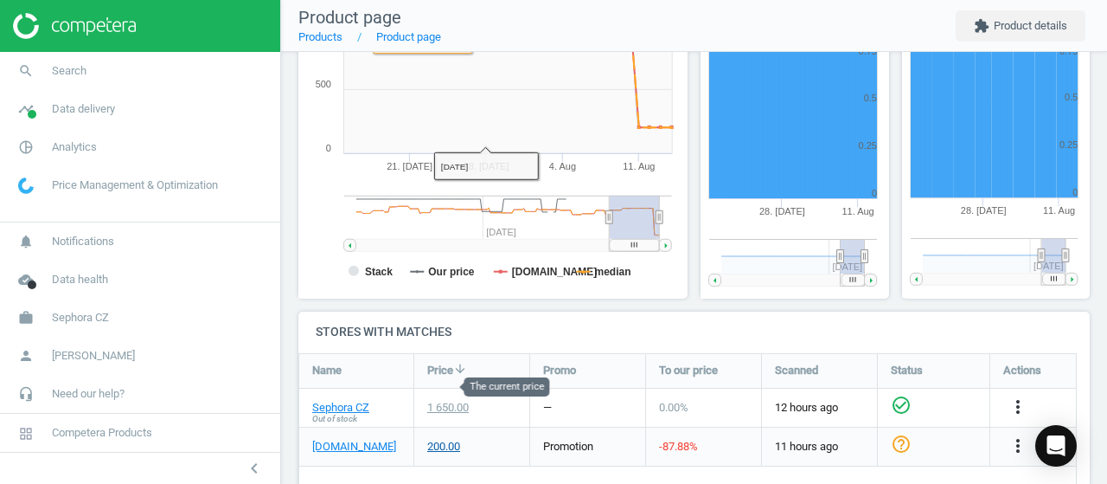
scroll to position [433, 0]
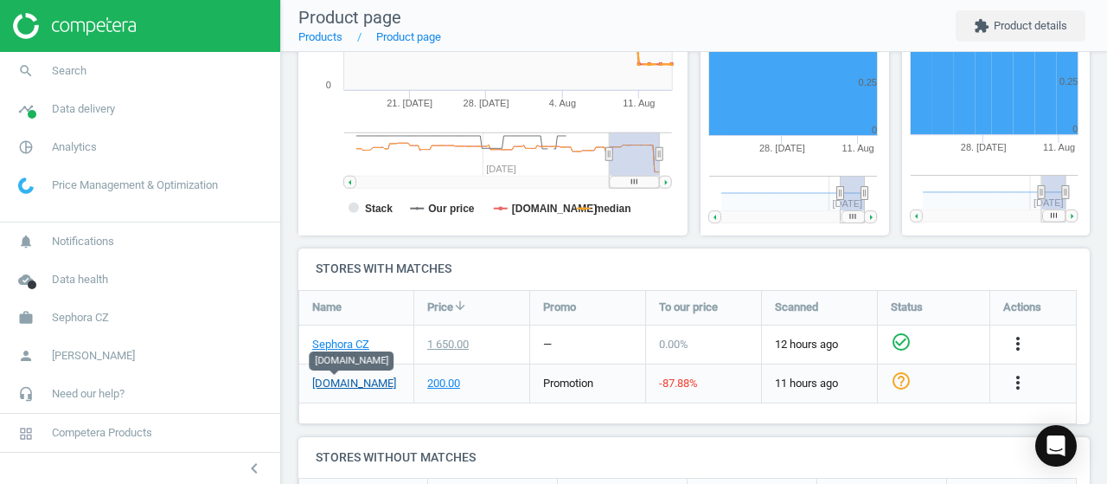
click at [315, 380] on link "[DOMAIN_NAME]" at bounding box center [354, 384] width 84 height 16
click at [349, 340] on link "Sephora CZ" at bounding box center [340, 345] width 57 height 16
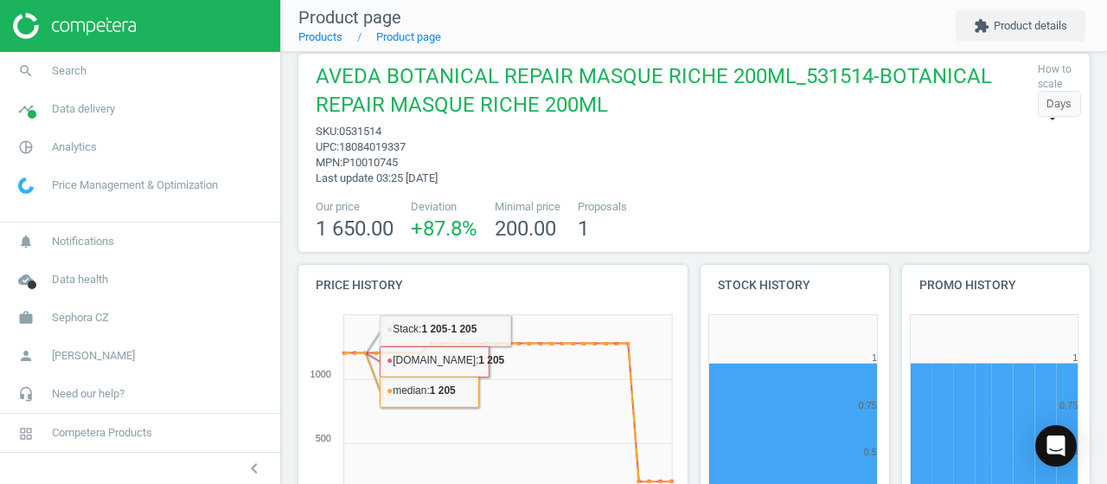
scroll to position [0, 0]
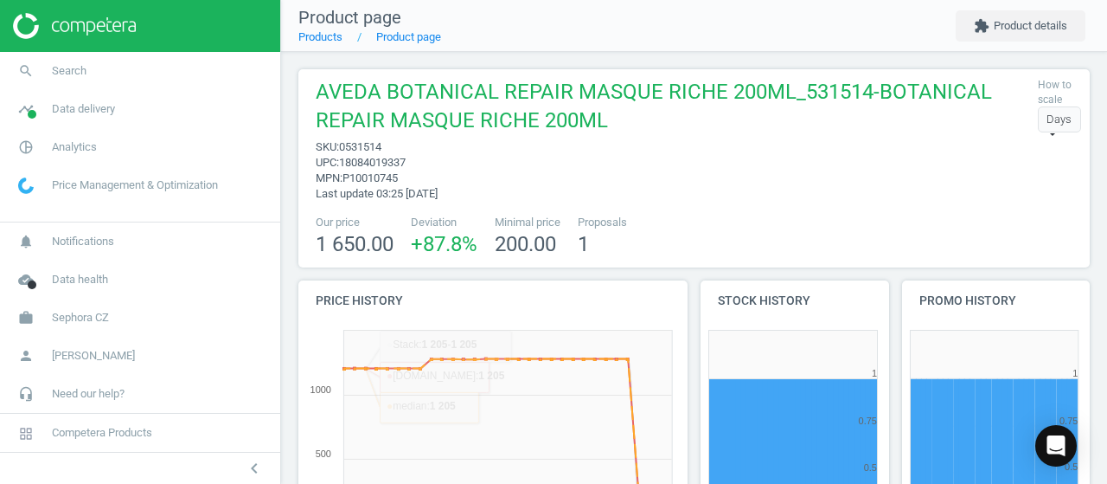
click at [365, 143] on span "0531514" at bounding box center [360, 146] width 42 height 13
copy span "0531514"
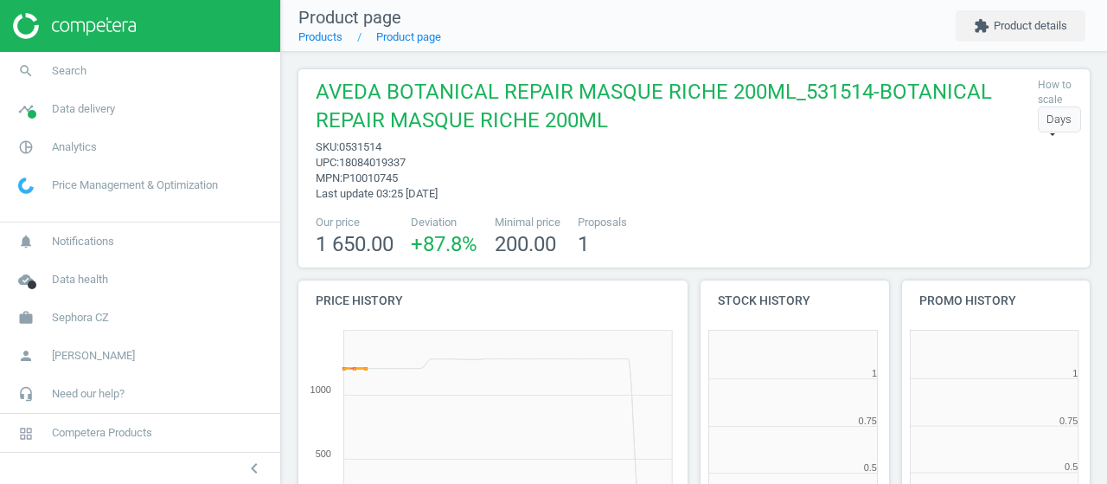
scroll to position [372, 211]
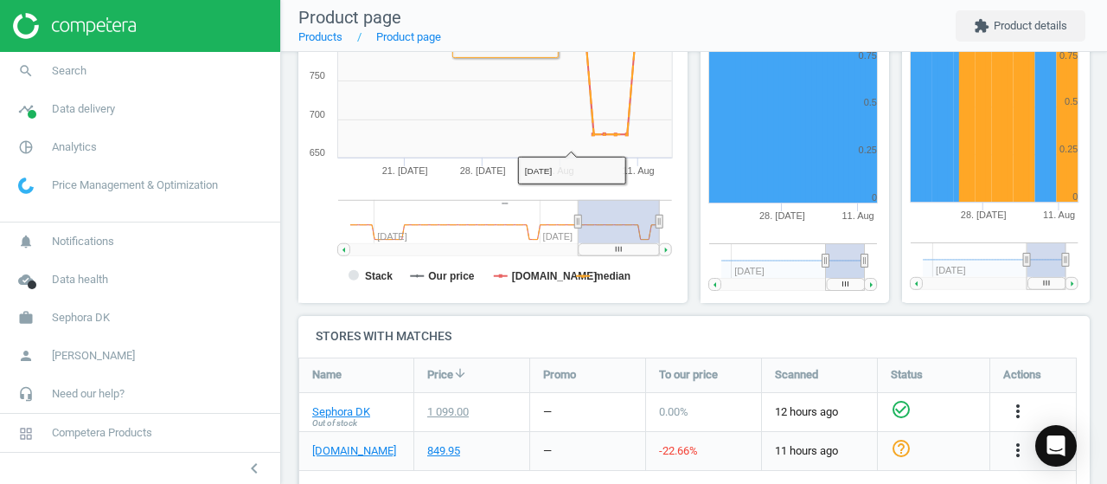
scroll to position [401, 0]
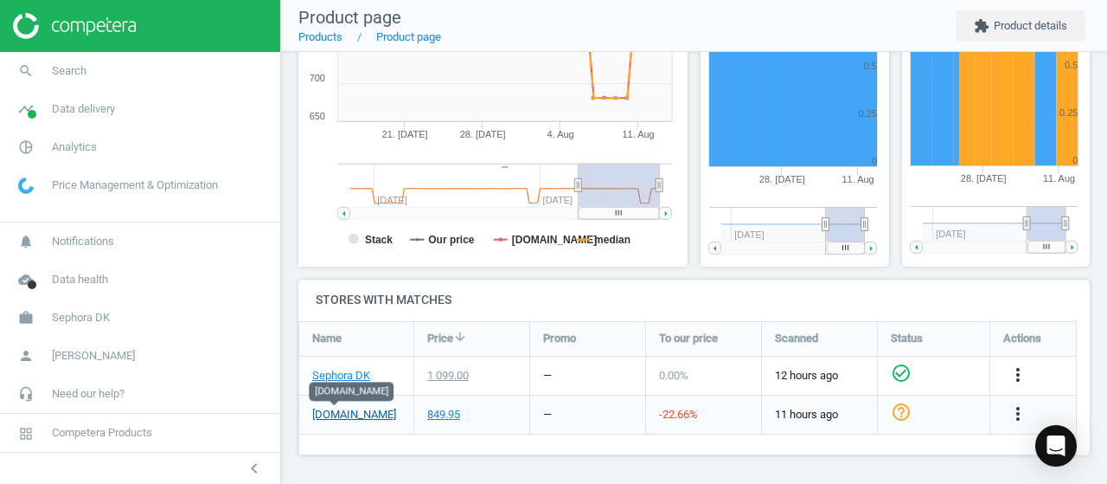
click at [337, 413] on link "matas.dk" at bounding box center [354, 415] width 84 height 16
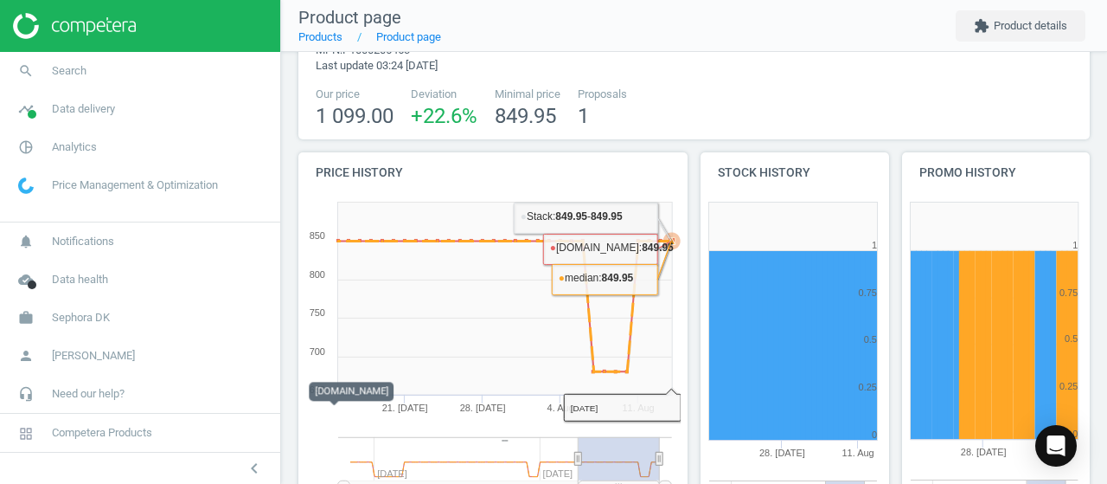
scroll to position [0, 0]
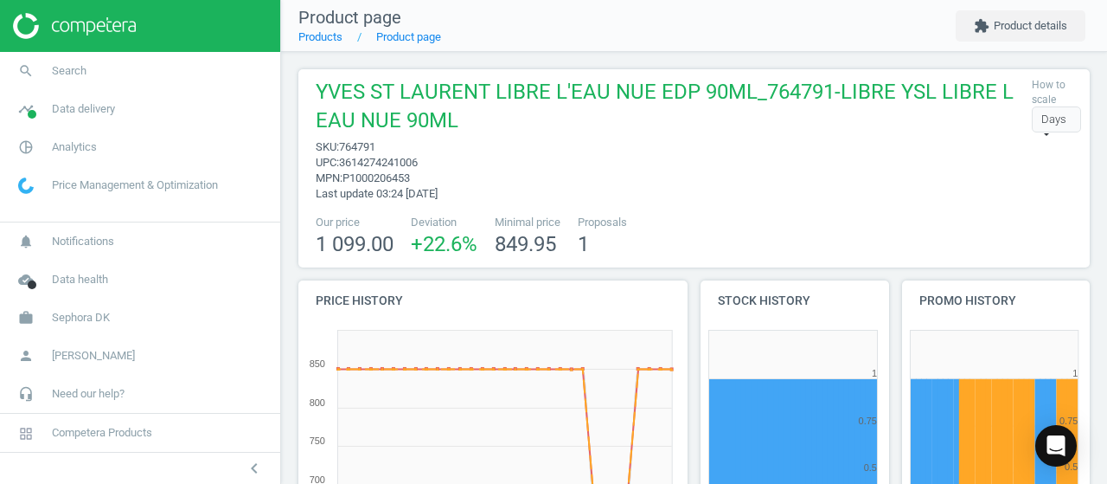
click at [360, 146] on span "764791" at bounding box center [357, 146] width 36 height 13
copy span "764791"
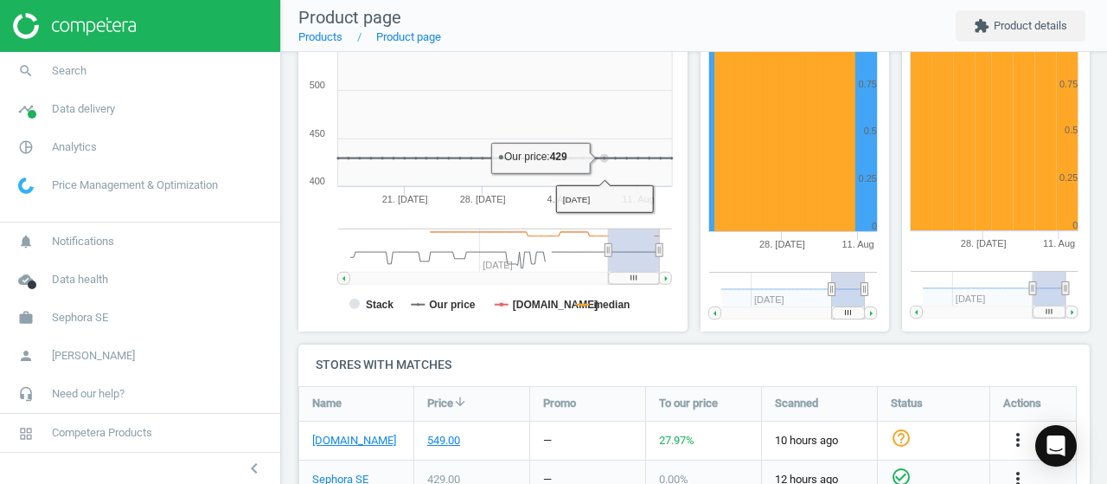
scroll to position [433, 0]
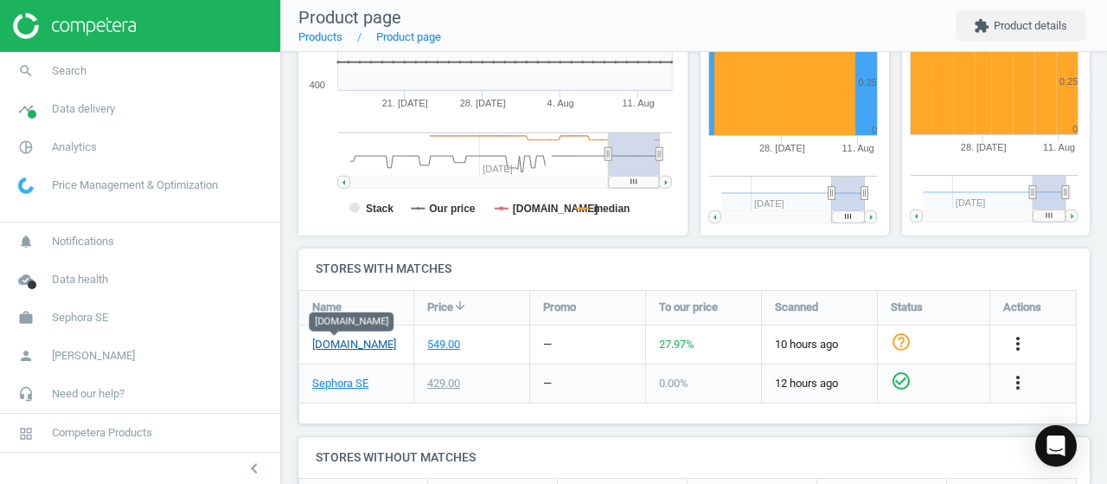
click at [339, 350] on link "lyko.com" at bounding box center [354, 345] width 84 height 16
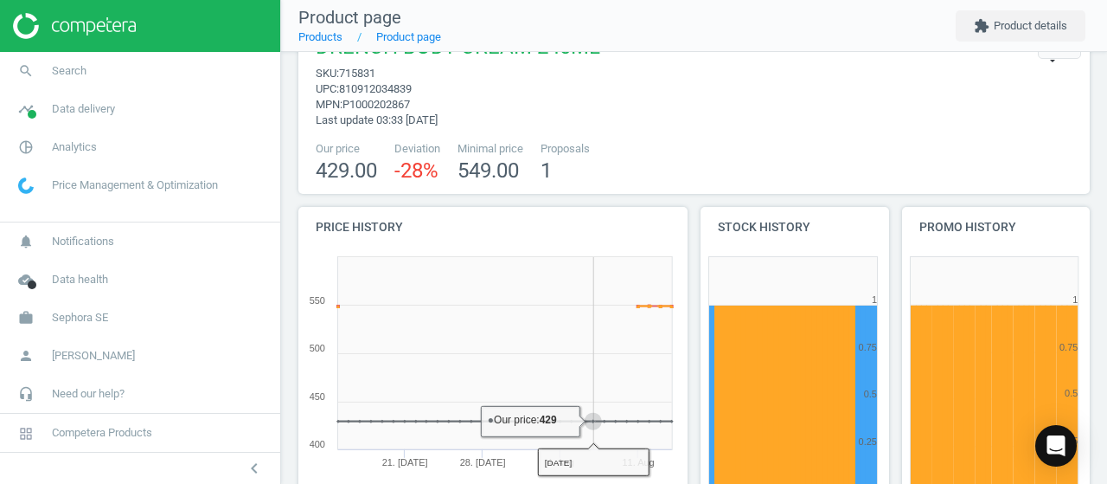
scroll to position [0, 0]
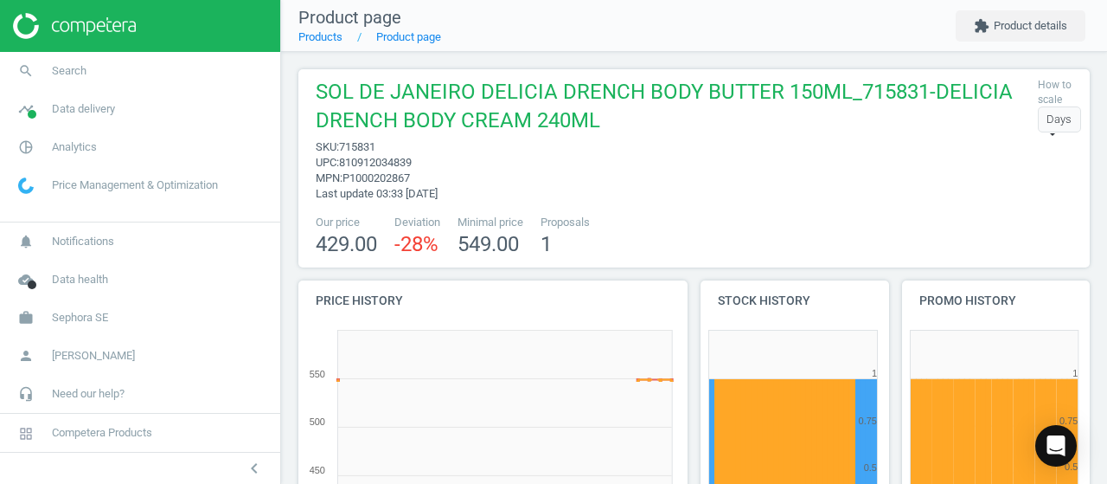
click at [367, 148] on span "715831" at bounding box center [357, 146] width 36 height 13
copy span "715831"
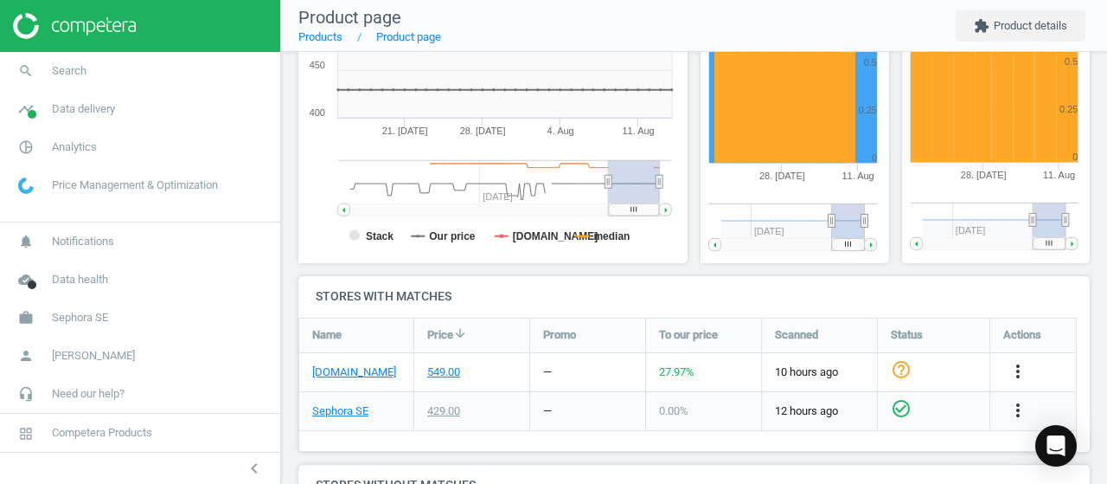
scroll to position [433, 0]
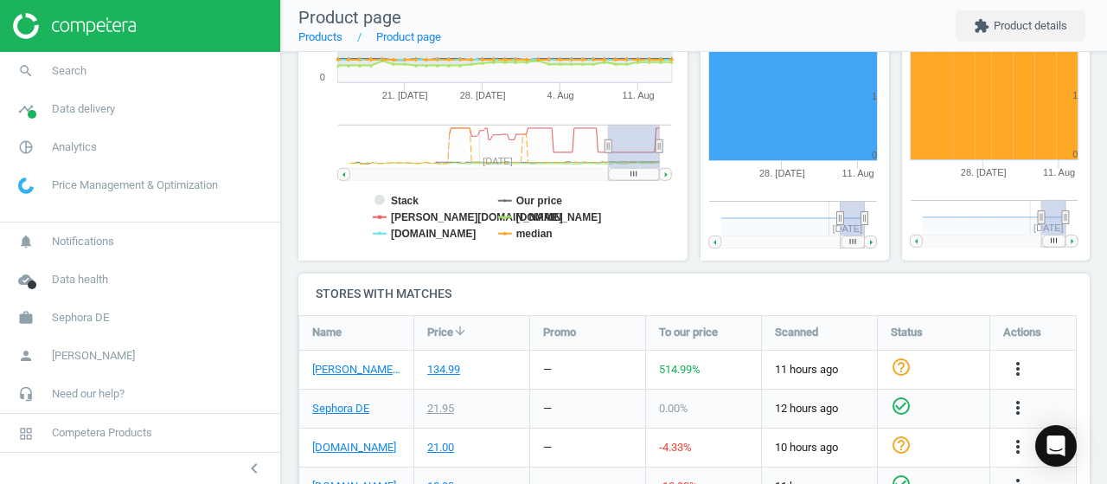
scroll to position [433, 0]
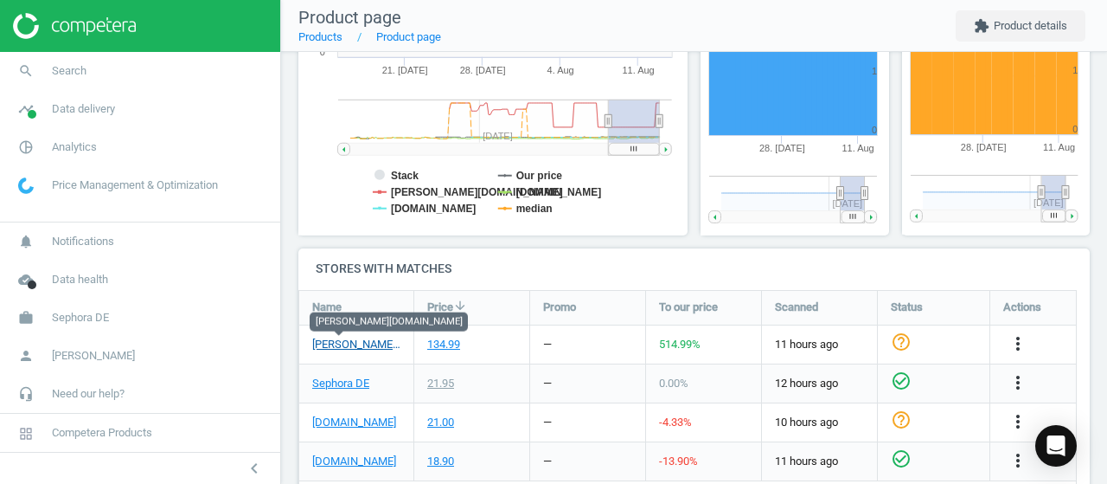
click at [356, 339] on link "douglas.de" at bounding box center [356, 345] width 88 height 16
click at [351, 387] on link "Sephora DE" at bounding box center [340, 384] width 57 height 16
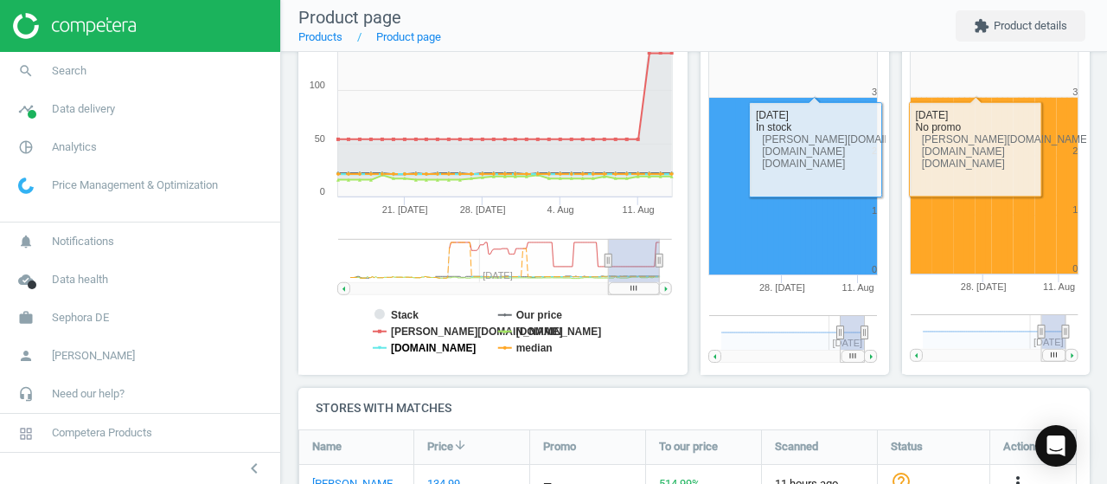
scroll to position [87, 0]
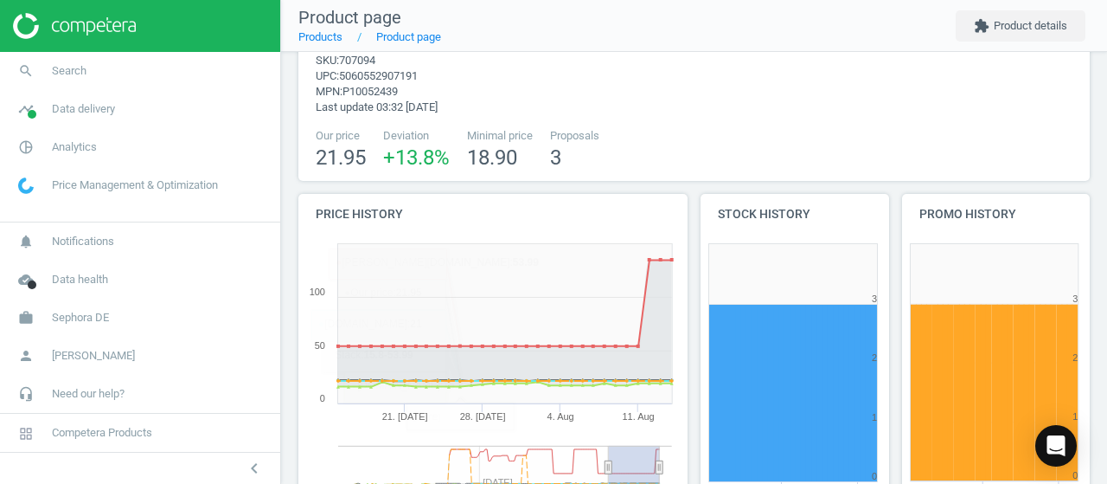
click at [366, 66] on span "707094" at bounding box center [357, 60] width 36 height 13
copy span "707094"
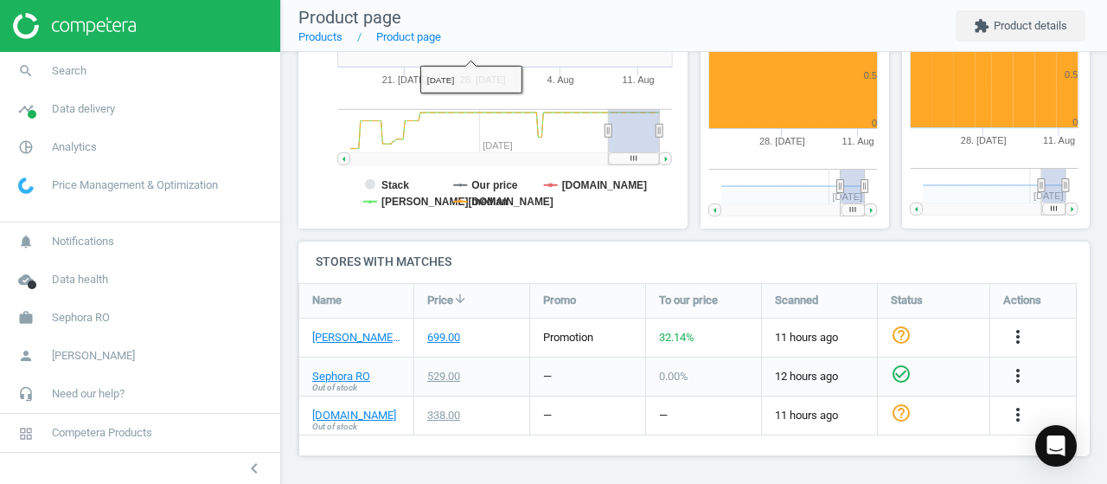
scroll to position [440, 0]
click at [351, 339] on link "[PERSON_NAME][DOMAIN_NAME]" at bounding box center [356, 337] width 88 height 16
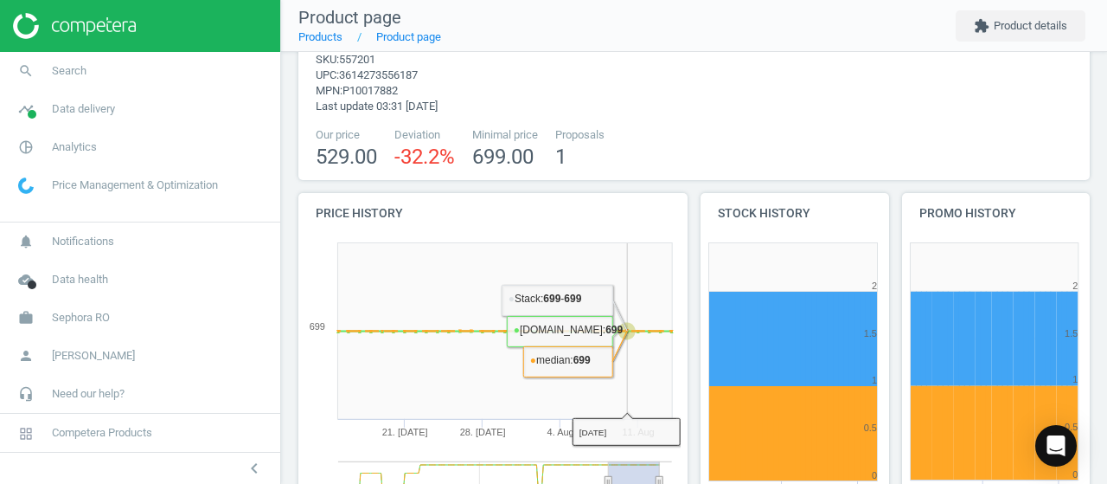
scroll to position [0, 0]
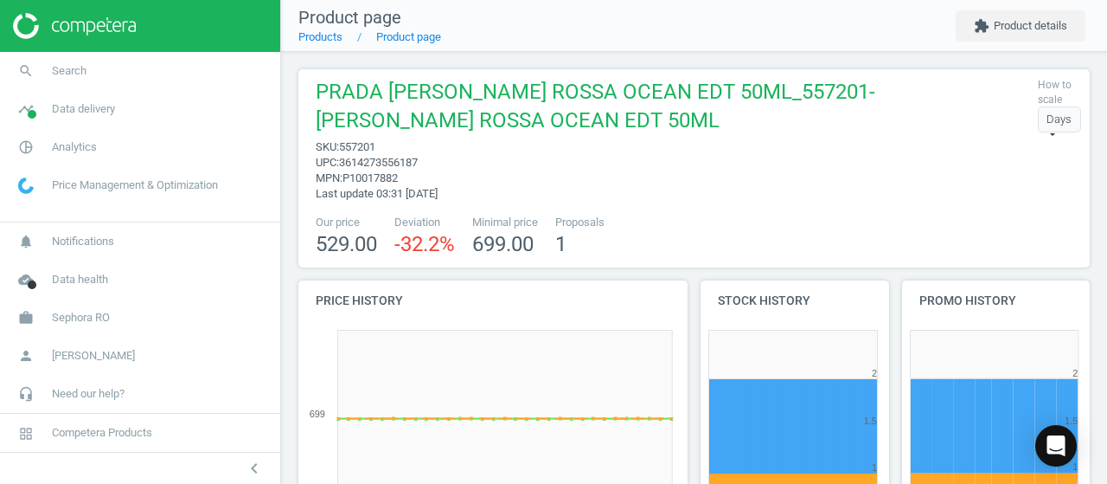
click at [353, 145] on span "557201" at bounding box center [357, 146] width 36 height 13
copy span "557201"
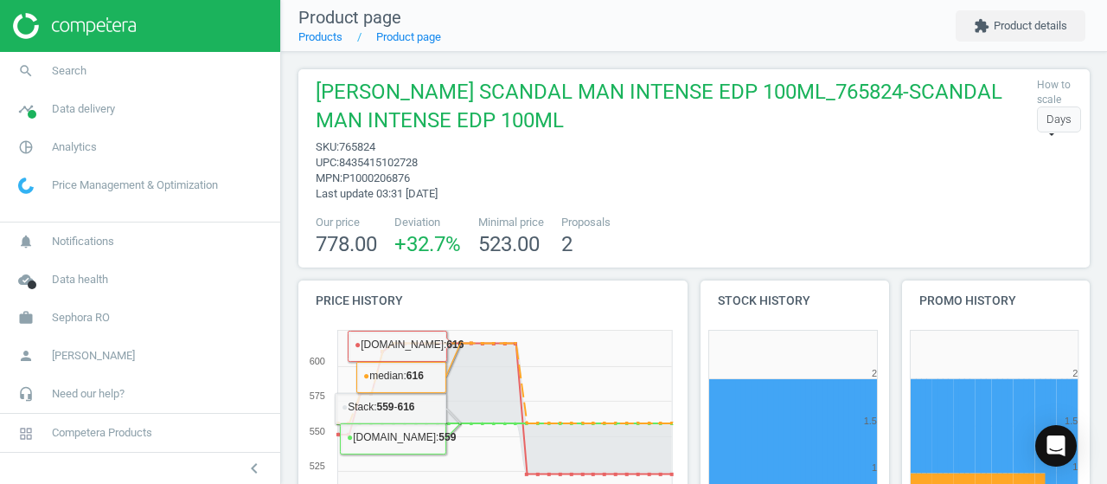
click at [362, 138] on span "[PERSON_NAME] SCANDAL MAN INTENSE EDP 100ML_765824-SCANDAL MAN INTENSE EDP 100ML" at bounding box center [672, 108] width 713 height 61
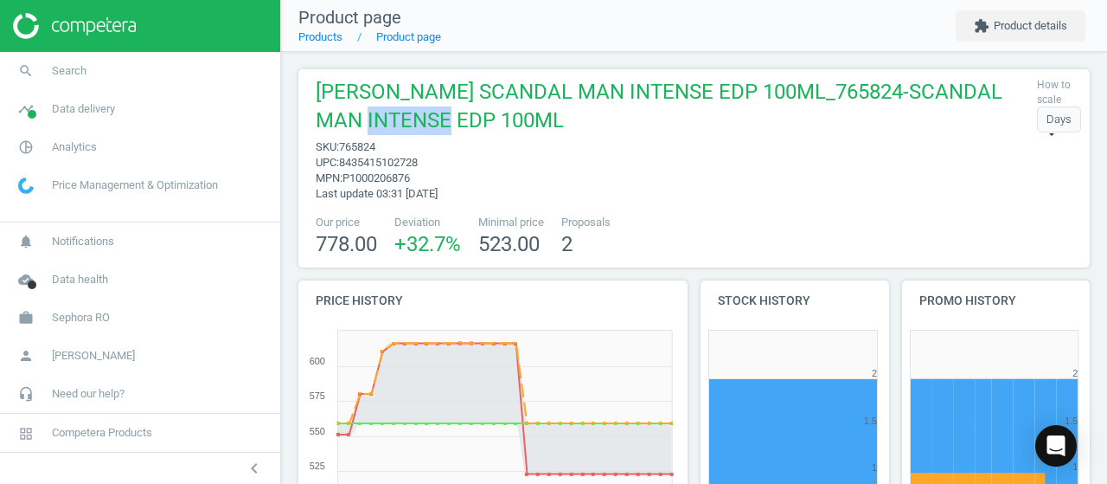
click at [363, 138] on span "J.P. GAULTIER SCANDAL MAN INTENSE EDP 100ML_765824-SCANDAL MAN INTENSE EDP 100ML" at bounding box center [672, 108] width 713 height 61
click at [367, 143] on span "765824" at bounding box center [357, 146] width 36 height 13
copy span "765824"
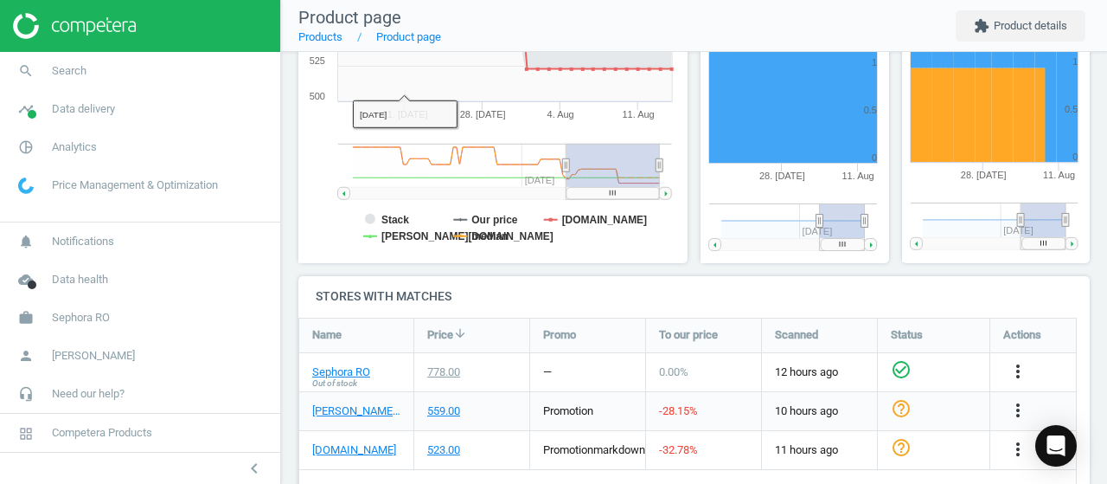
scroll to position [433, 0]
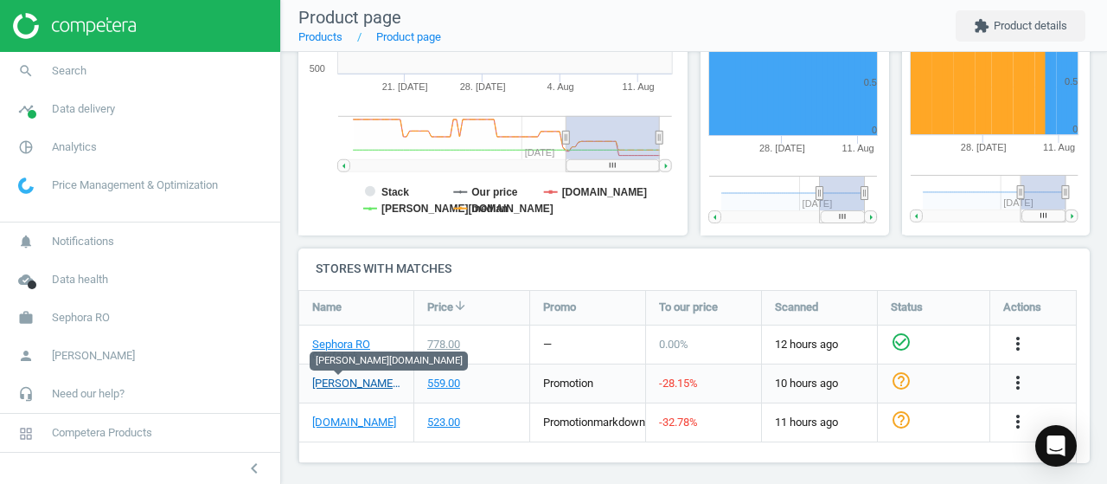
click at [327, 383] on link "[PERSON_NAME][DOMAIN_NAME]" at bounding box center [356, 384] width 88 height 16
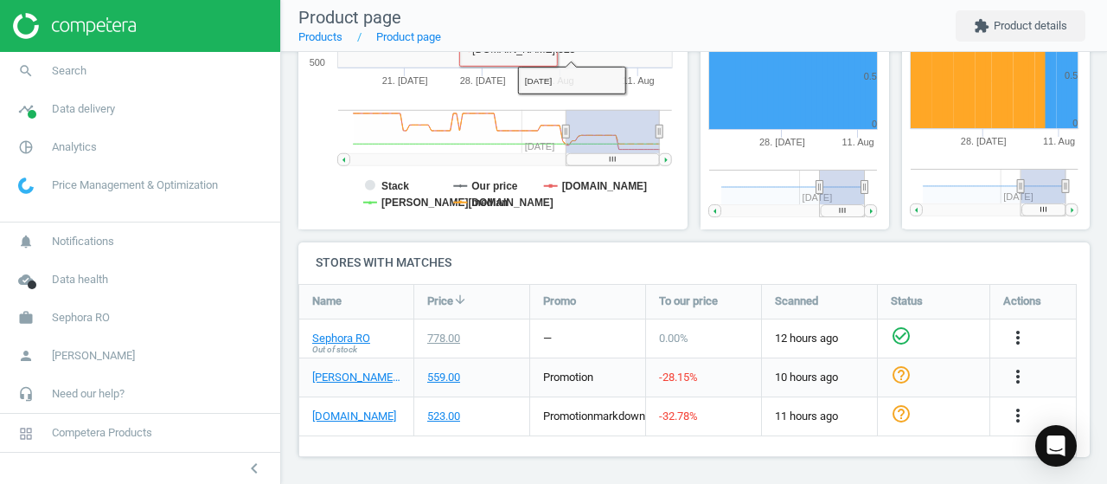
scroll to position [440, 0]
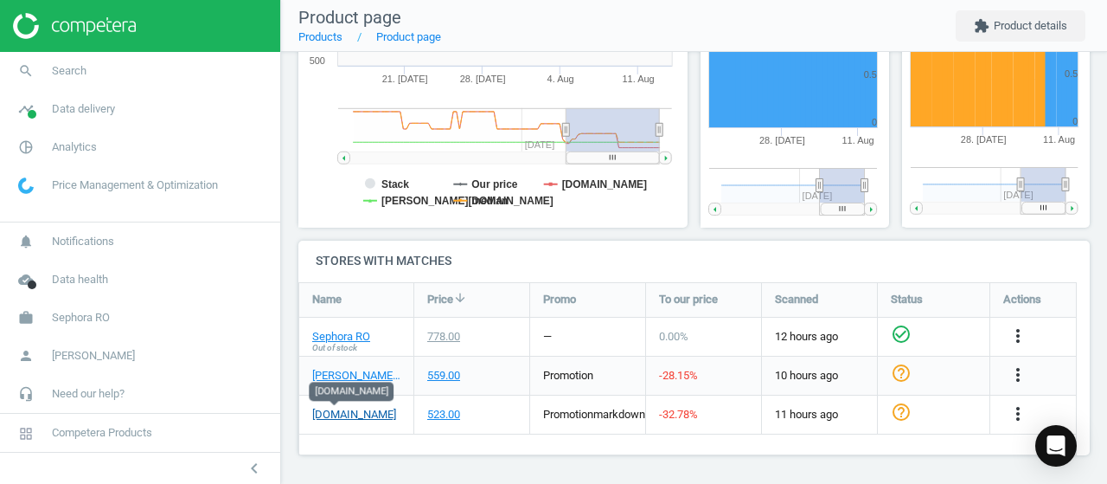
click at [337, 417] on link "[DOMAIN_NAME]" at bounding box center [354, 415] width 84 height 16
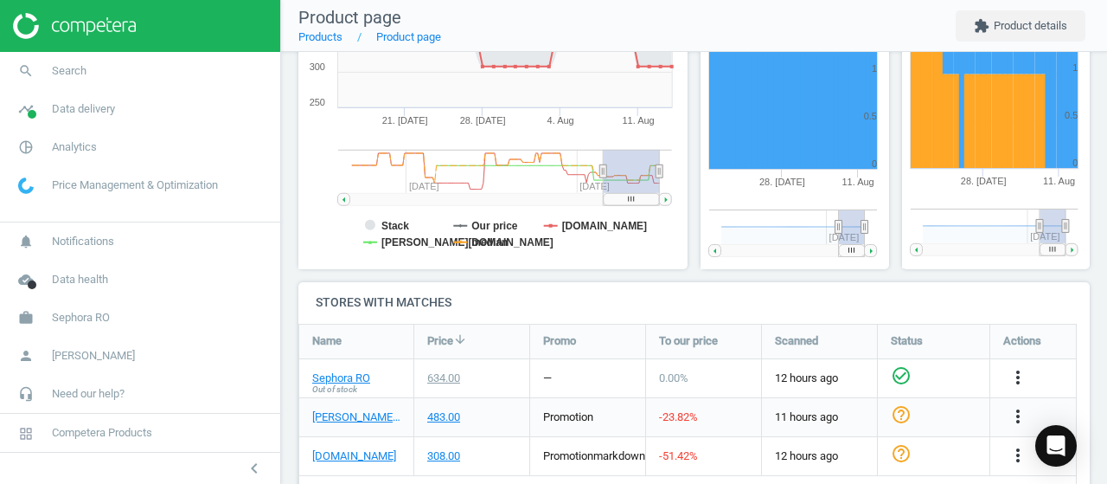
scroll to position [440, 0]
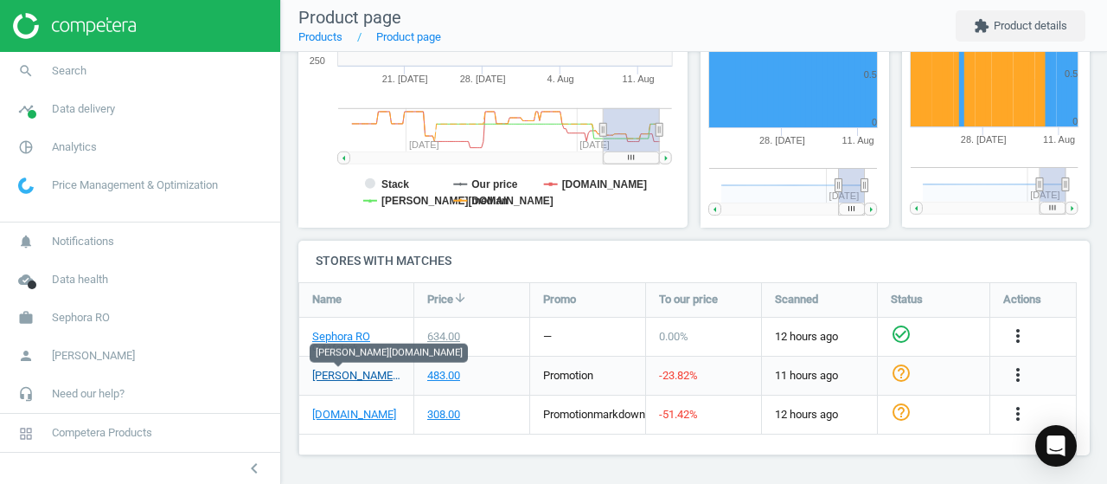
click at [354, 380] on link "[PERSON_NAME][DOMAIN_NAME]" at bounding box center [356, 376] width 88 height 16
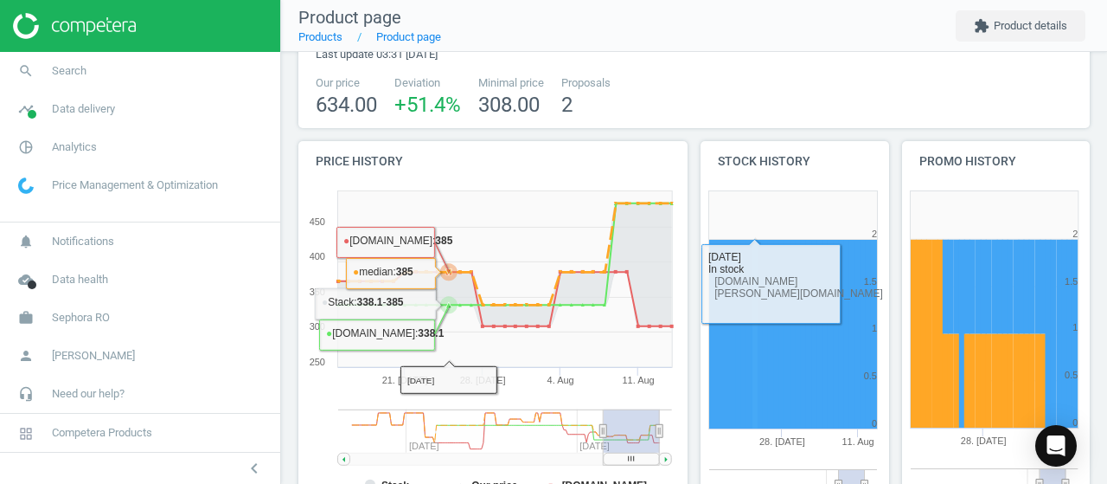
scroll to position [8, 0]
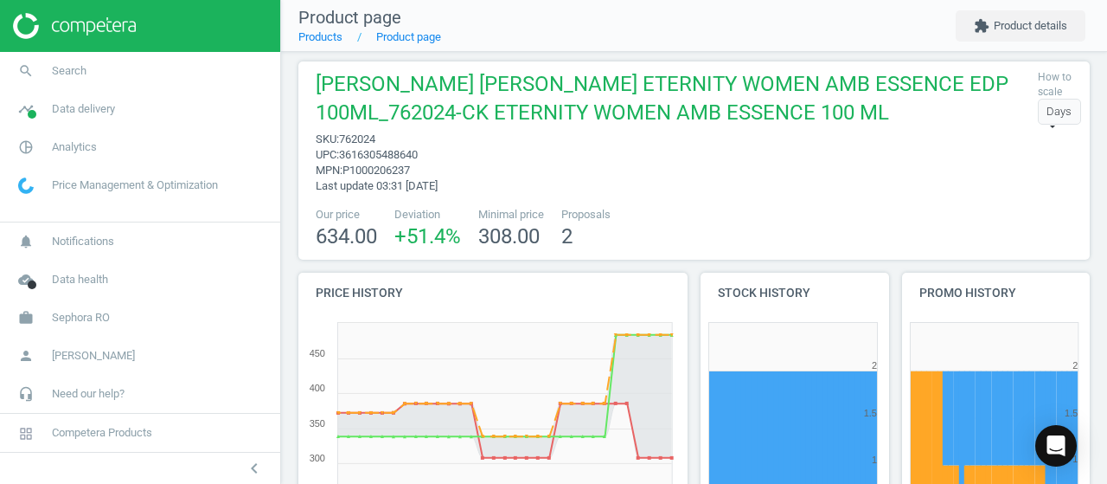
click at [359, 143] on span "762024" at bounding box center [357, 138] width 36 height 13
click at [360, 143] on span "762024" at bounding box center [357, 138] width 36 height 13
copy span "762024"
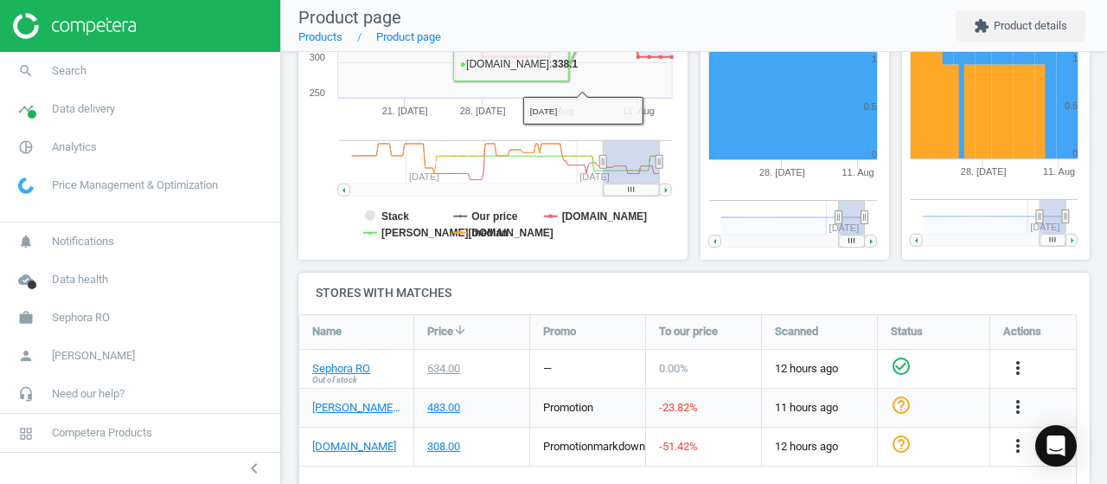
scroll to position [440, 0]
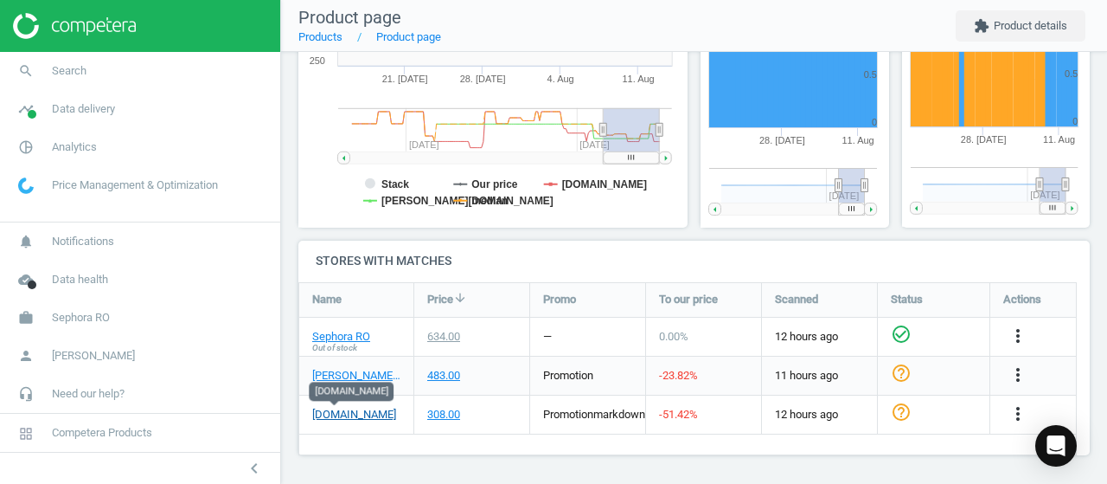
click at [335, 417] on link "[DOMAIN_NAME]" at bounding box center [354, 415] width 84 height 16
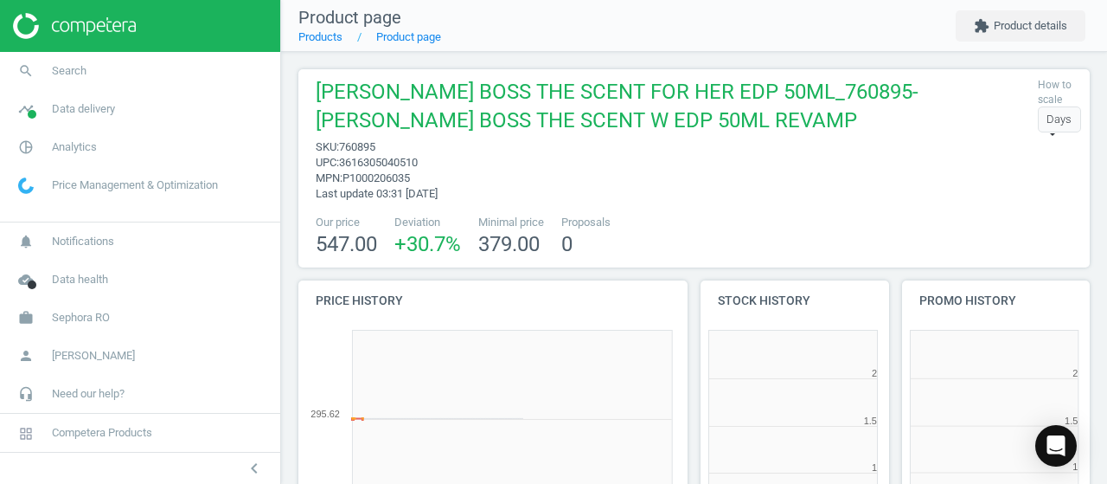
scroll to position [372, 211]
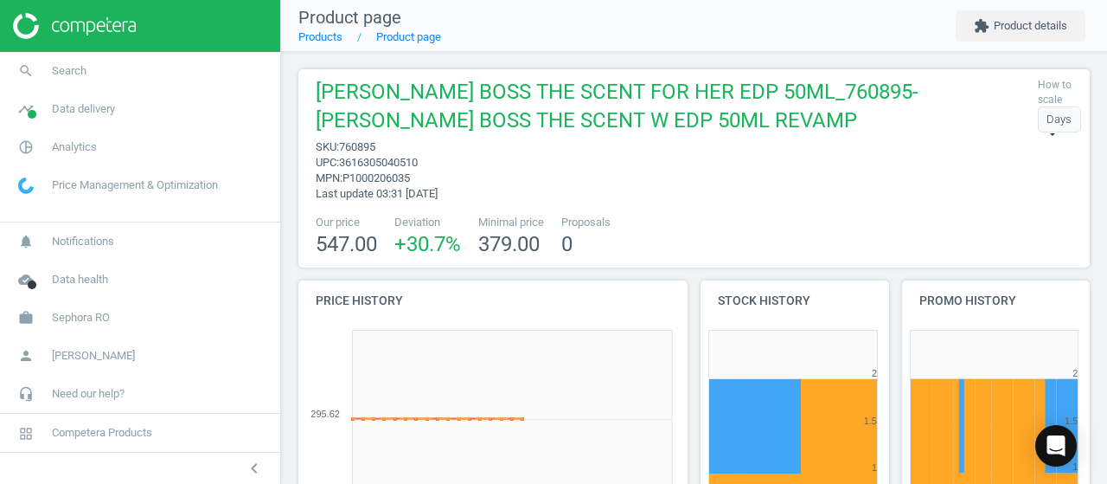
click at [349, 143] on span "760895" at bounding box center [357, 146] width 36 height 13
click at [353, 144] on span "760895" at bounding box center [357, 146] width 36 height 13
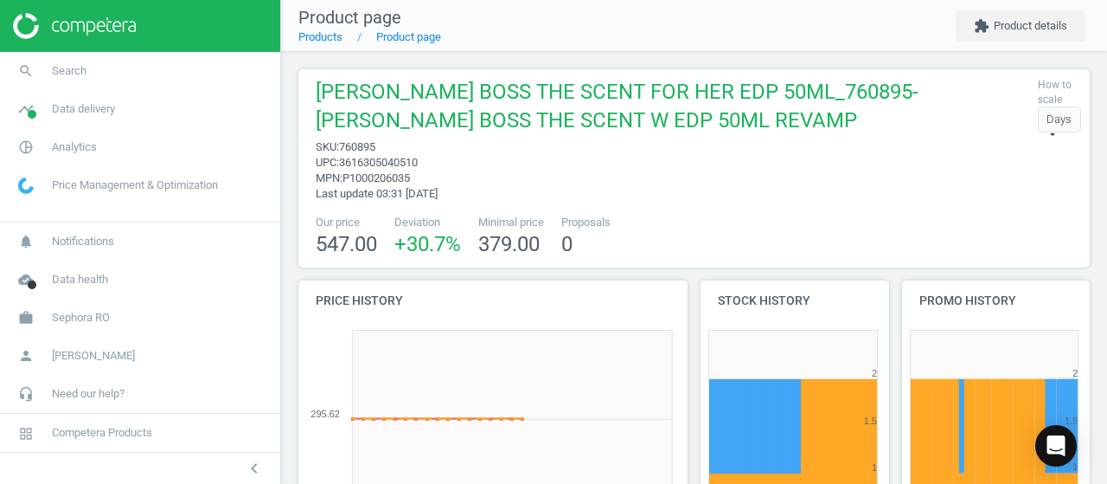
click at [403, 136] on span "HUGO BOSS BOSS THE SCENT FOR HER EDP 50ML_760895-HUGO BOSS THE SCENT W EDP 50ML…" at bounding box center [673, 108] width 714 height 61
click at [353, 152] on span "760895" at bounding box center [357, 146] width 36 height 13
copy span "760895"
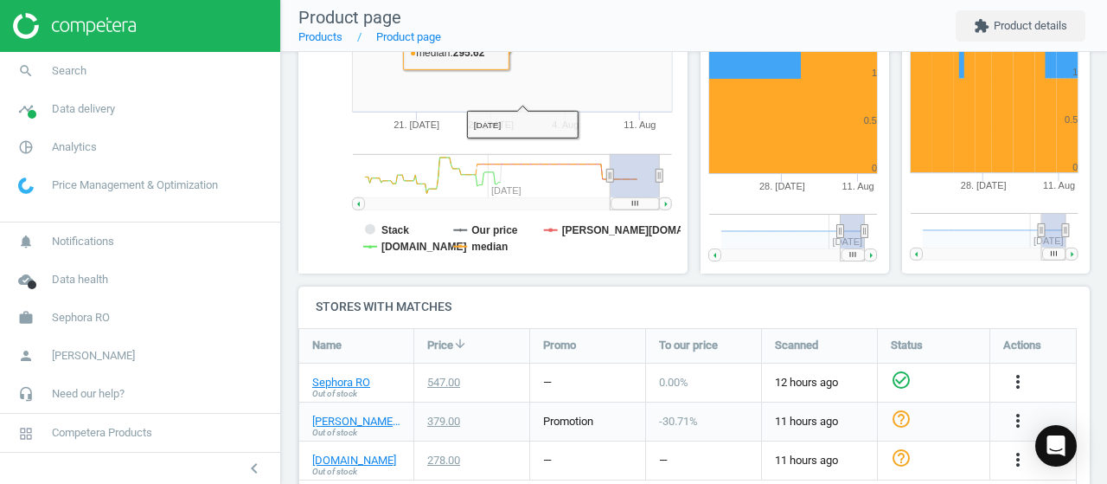
scroll to position [440, 0]
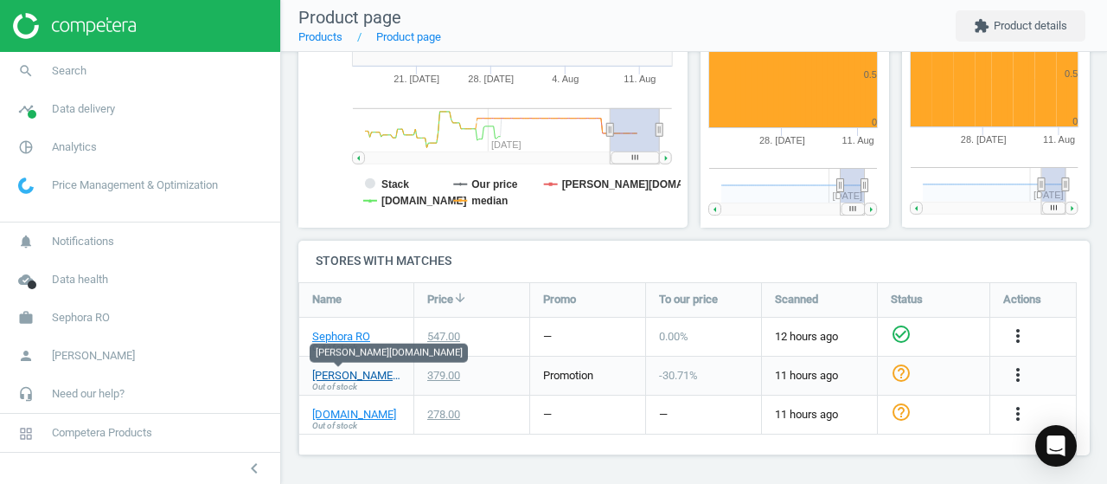
click at [351, 376] on link "[PERSON_NAME][DOMAIN_NAME]" at bounding box center [356, 376] width 88 height 16
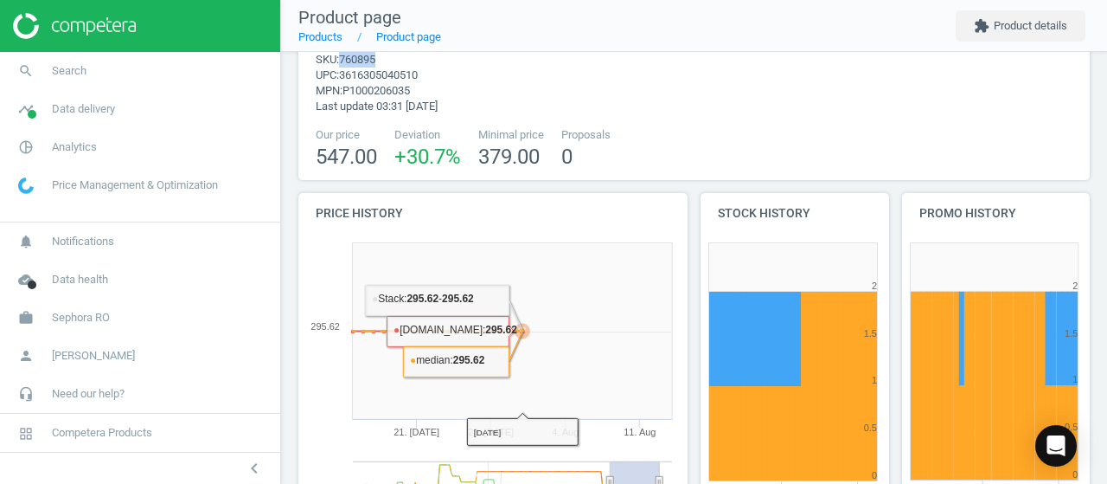
scroll to position [0, 0]
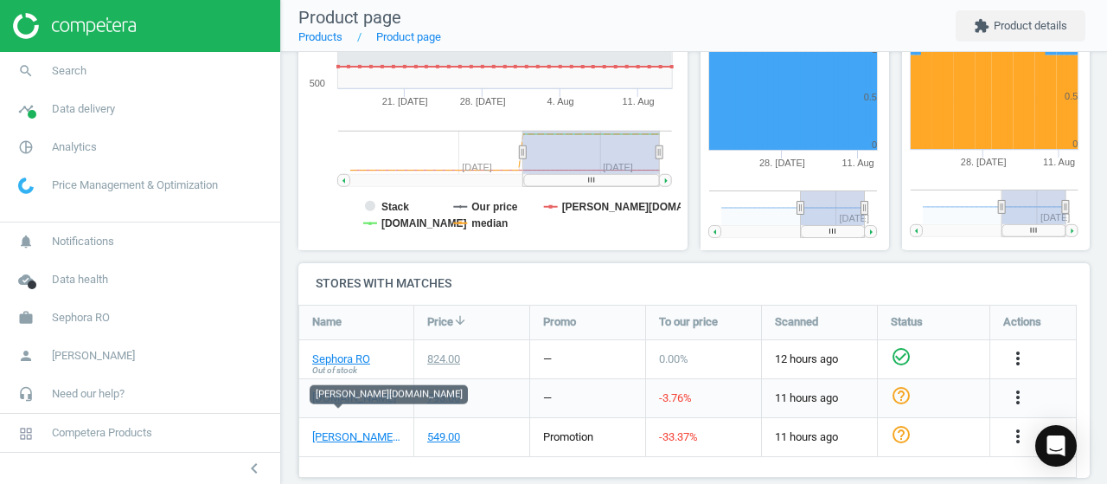
scroll to position [412, 0]
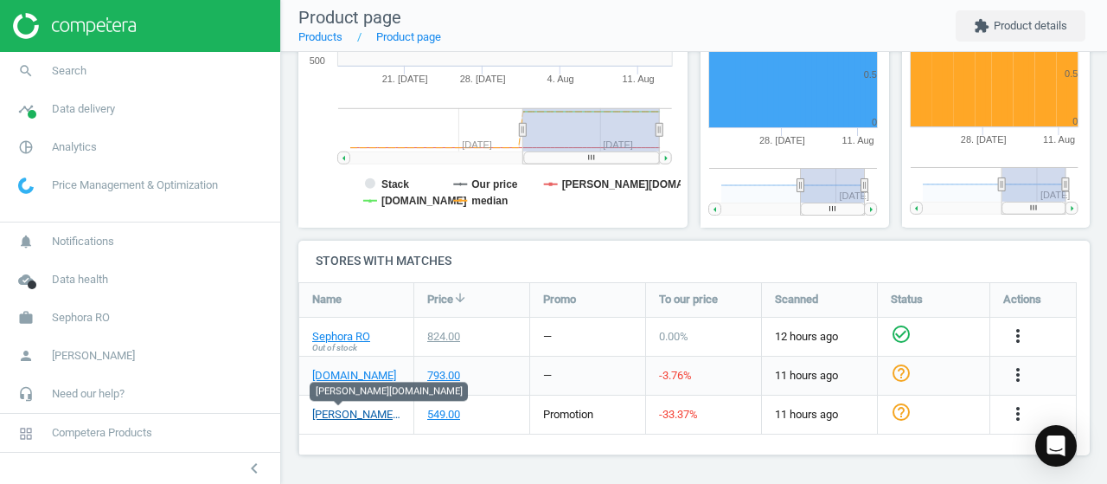
click at [343, 409] on link "[PERSON_NAME][DOMAIN_NAME]" at bounding box center [356, 415] width 88 height 16
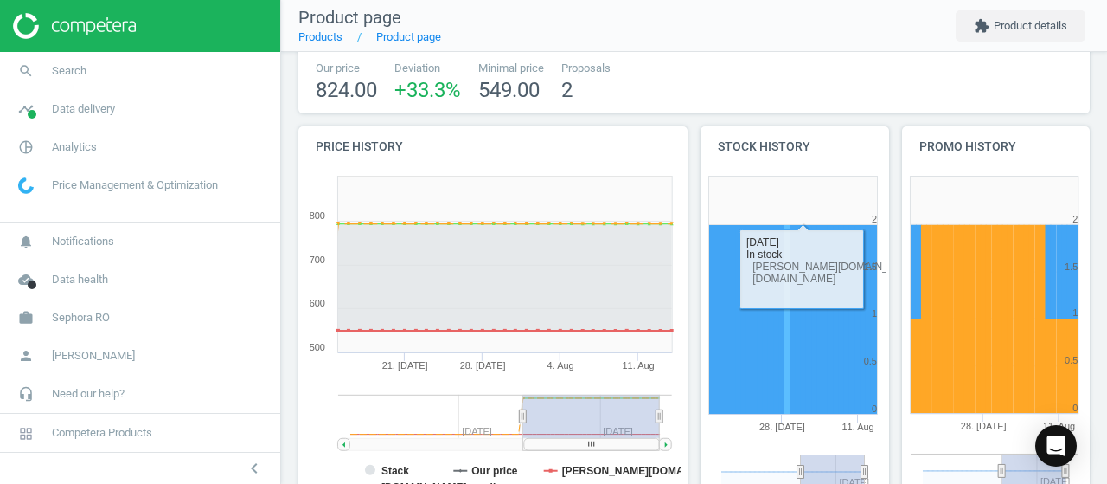
scroll to position [0, 0]
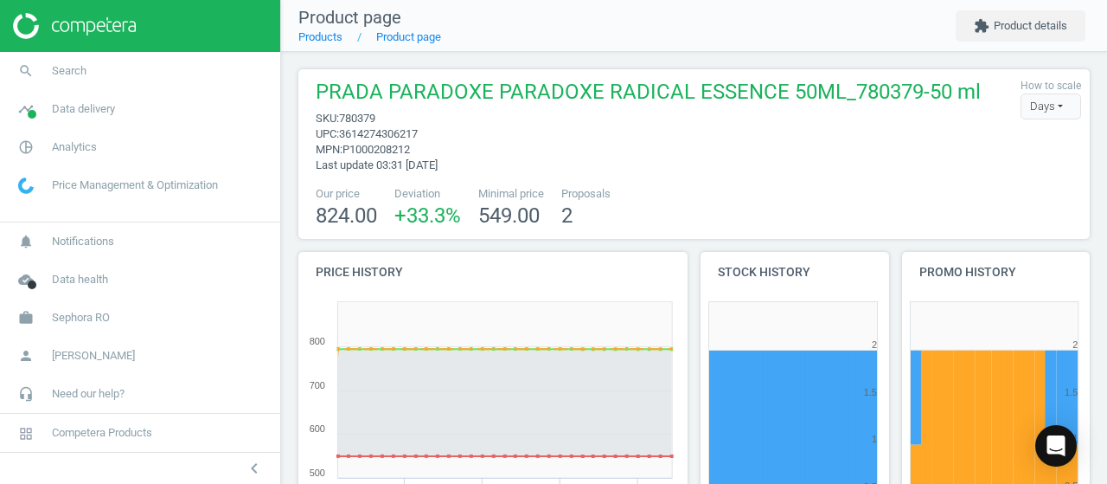
click at [358, 119] on span "780379" at bounding box center [357, 118] width 36 height 13
copy span "780379"
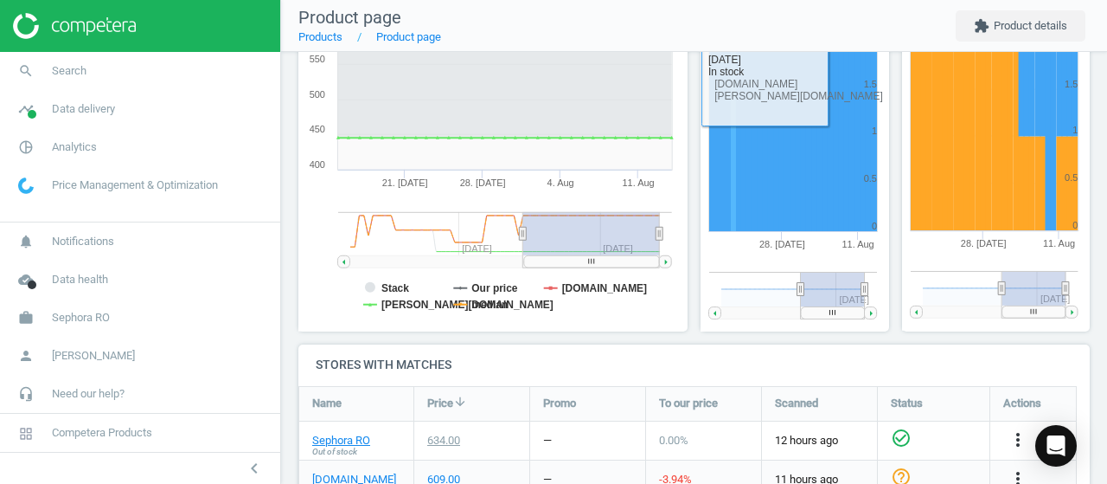
scroll to position [412, 0]
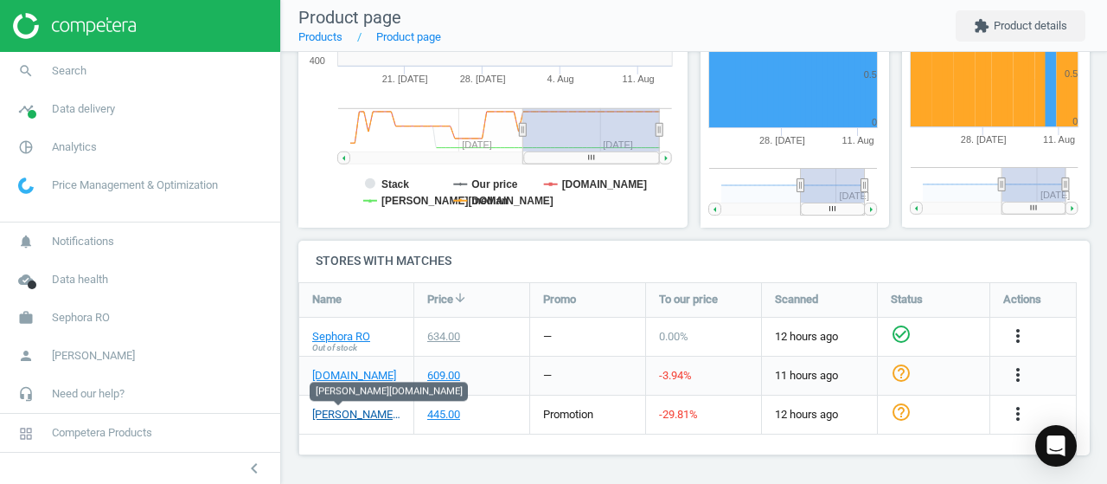
click at [345, 417] on link "douglas.ro" at bounding box center [356, 415] width 88 height 16
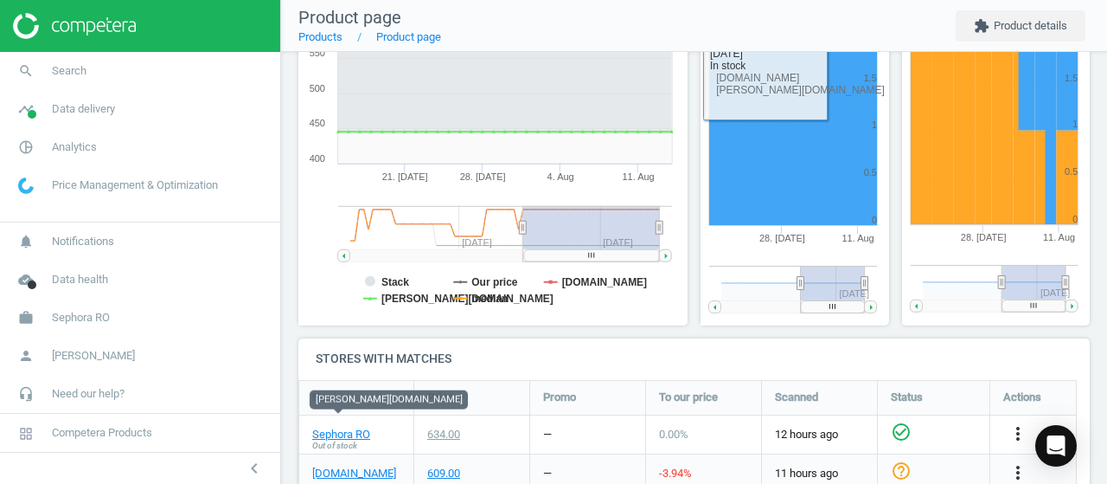
scroll to position [0, 0]
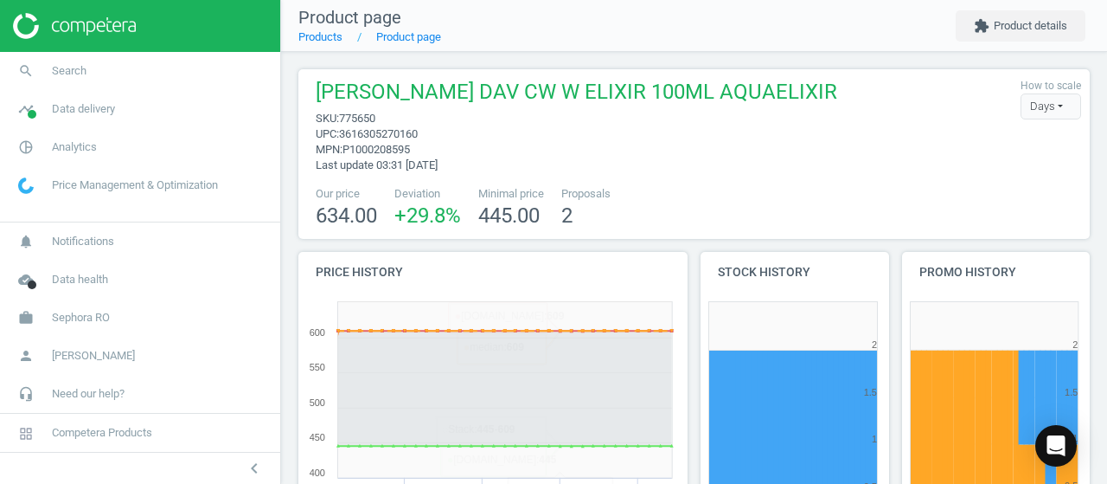
click at [367, 112] on span "775650" at bounding box center [357, 118] width 36 height 13
copy span "775650"
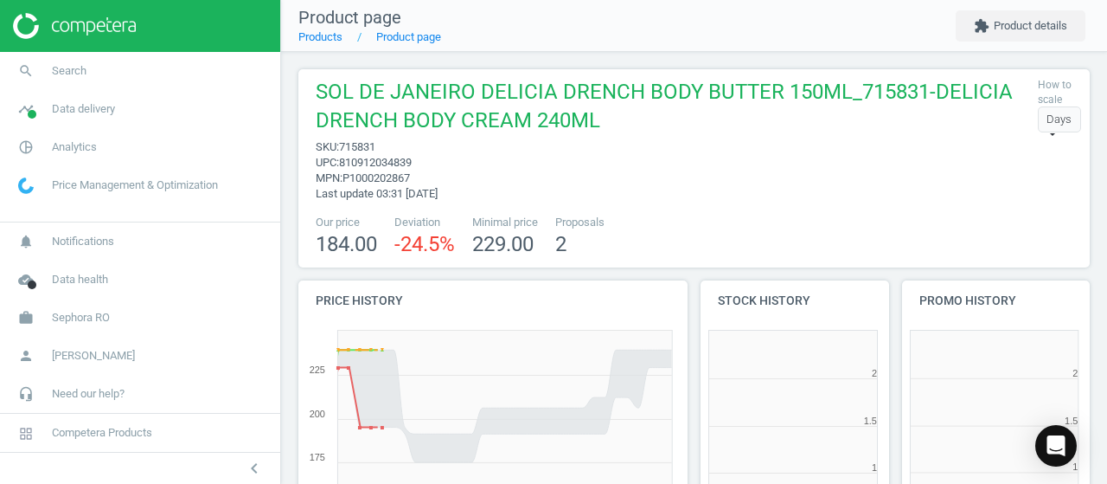
scroll to position [372, 211]
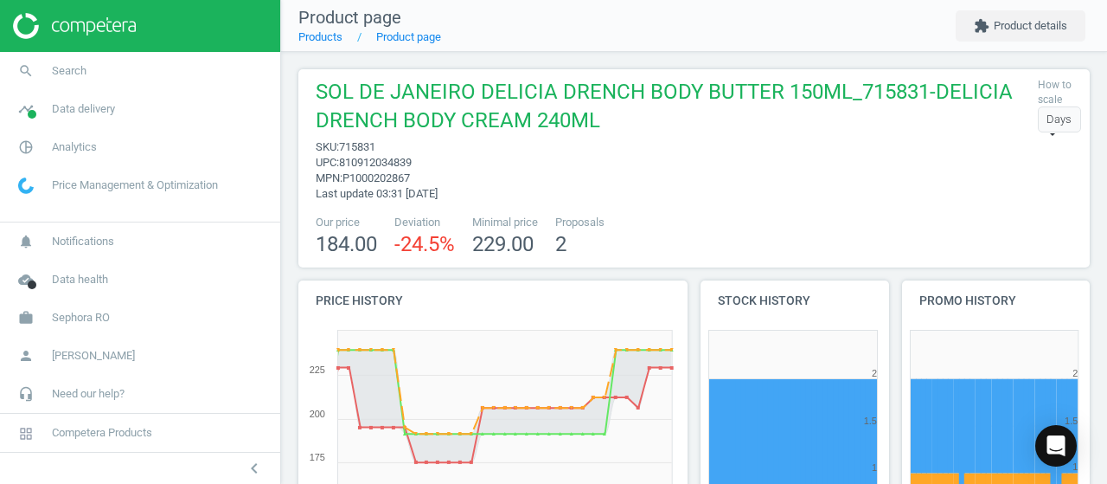
click at [352, 151] on span "715831" at bounding box center [357, 146] width 36 height 13
copy span "715831"
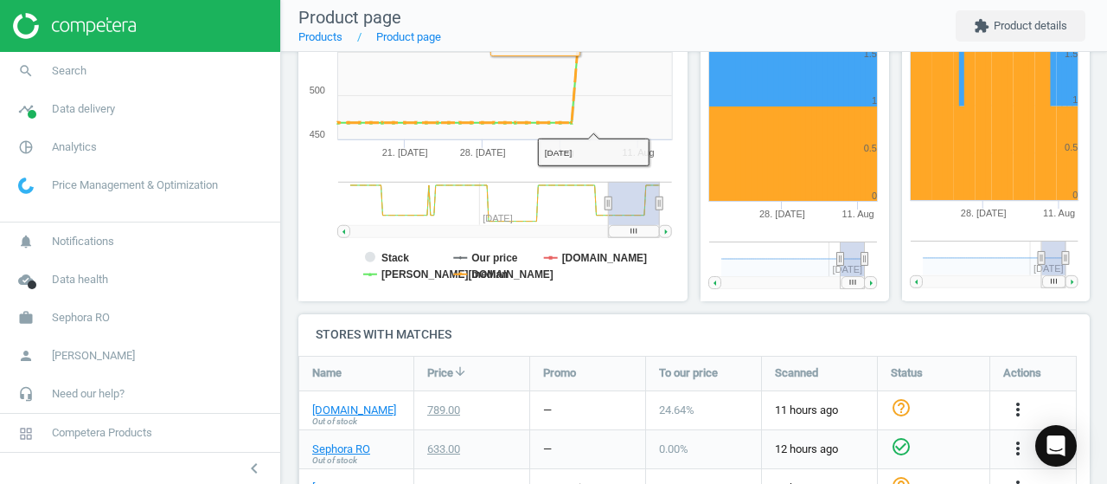
scroll to position [440, 0]
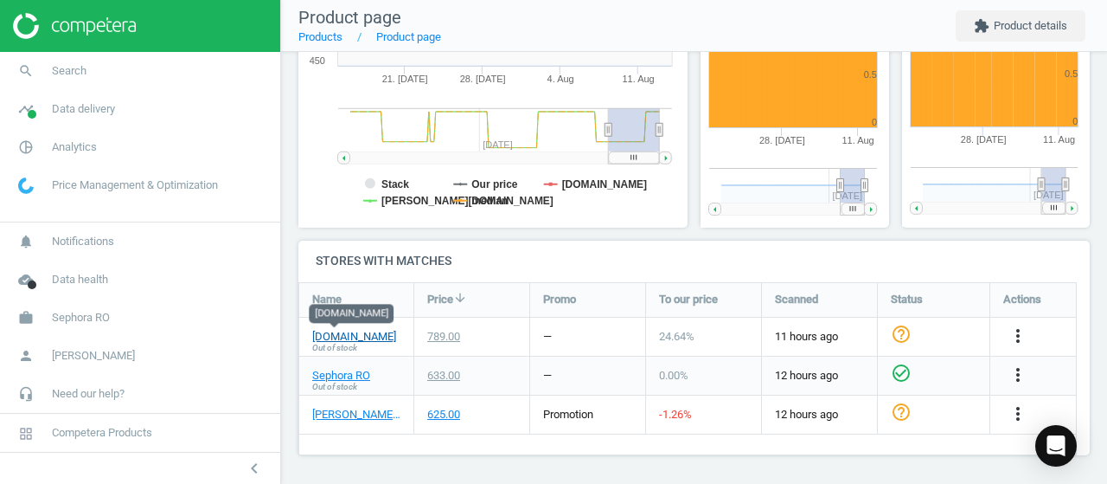
click at [352, 336] on link "[DOMAIN_NAME]" at bounding box center [354, 337] width 84 height 16
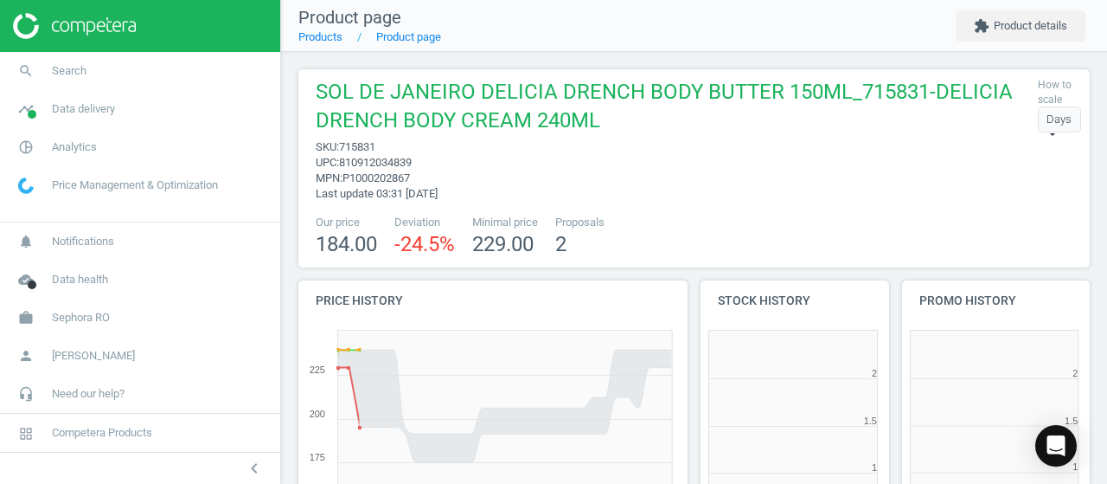
scroll to position [372, 211]
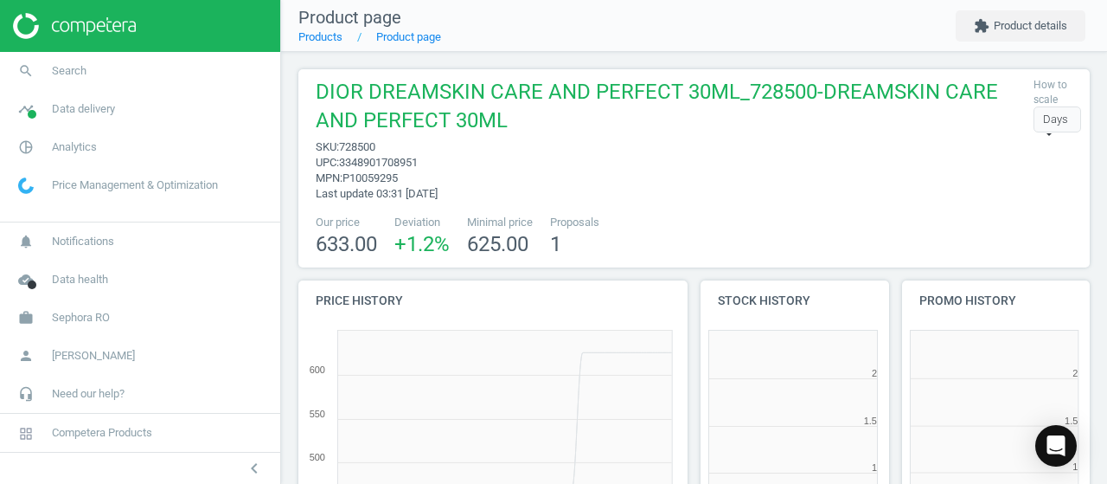
scroll to position [372, 211]
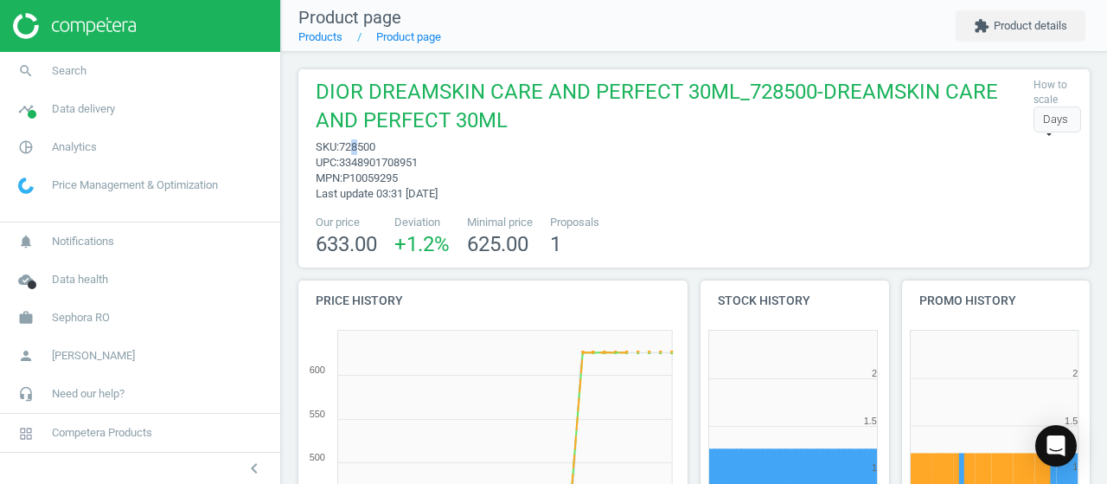
click at [357, 145] on span "728500" at bounding box center [357, 146] width 36 height 13
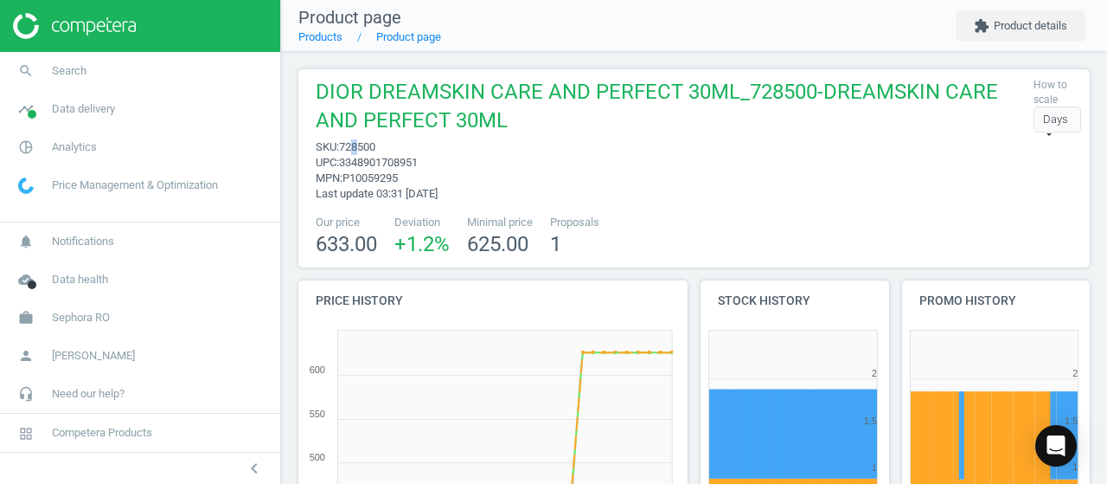
click at [357, 145] on span "728500" at bounding box center [357, 146] width 36 height 13
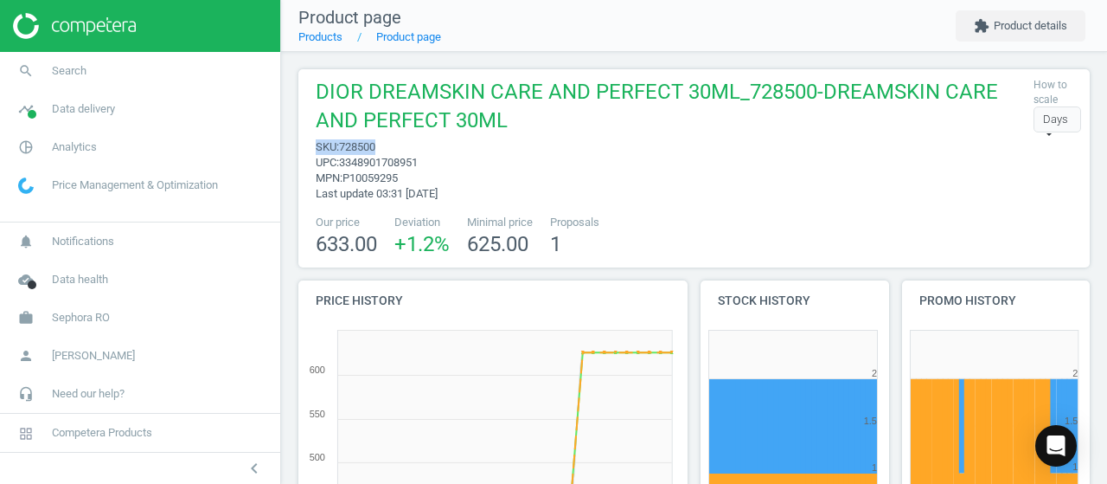
click at [357, 145] on span "728500" at bounding box center [357, 146] width 36 height 13
click at [458, 148] on span "sku : 728500" at bounding box center [670, 147] width 709 height 16
click at [345, 151] on span "728500" at bounding box center [357, 146] width 36 height 13
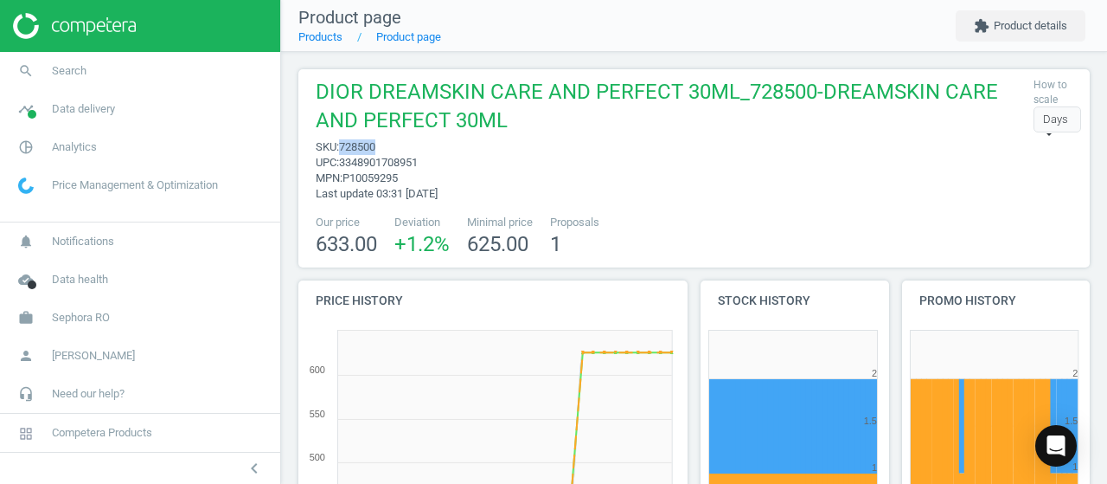
click at [345, 151] on span "728500" at bounding box center [357, 146] width 36 height 13
copy span "728500"
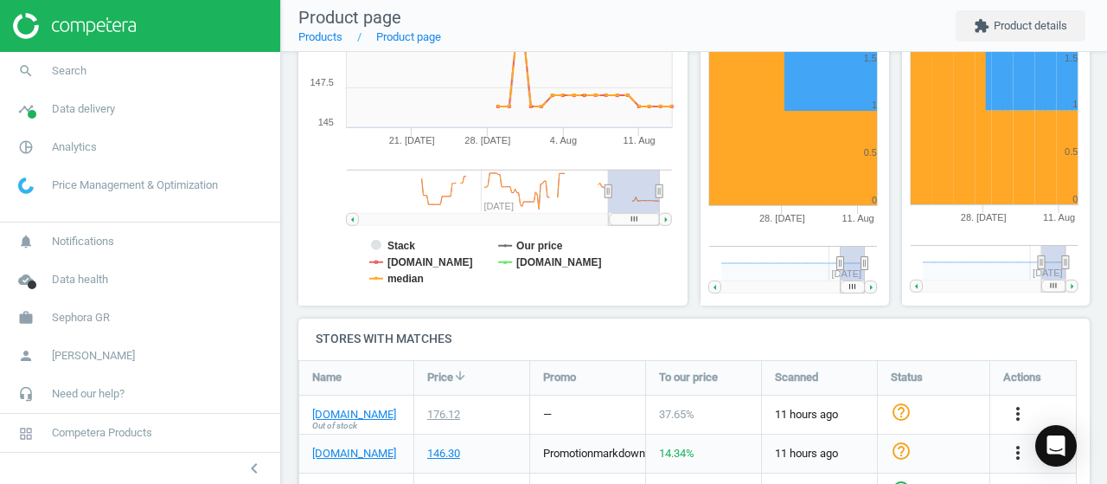
scroll to position [433, 0]
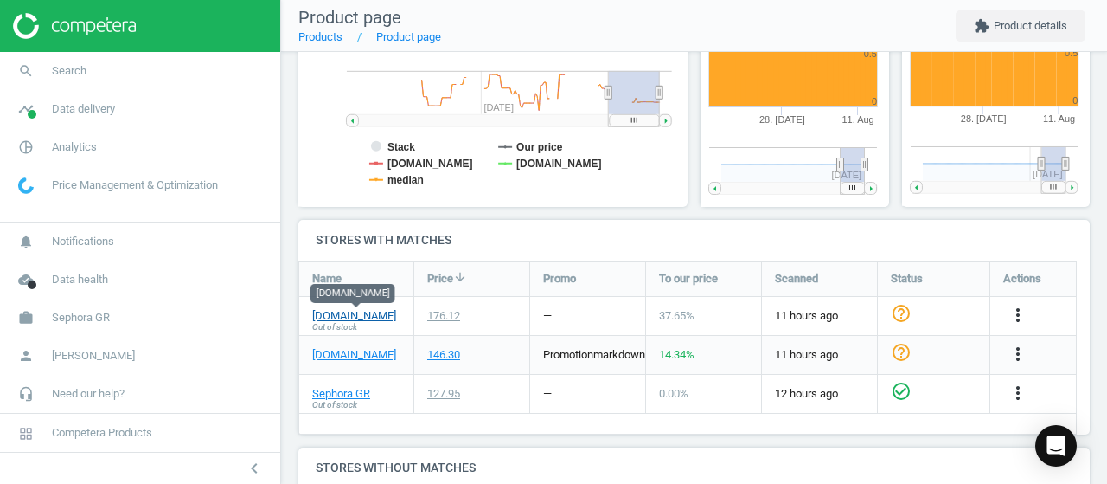
click at [355, 309] on link "hondoscenter.com" at bounding box center [354, 316] width 84 height 16
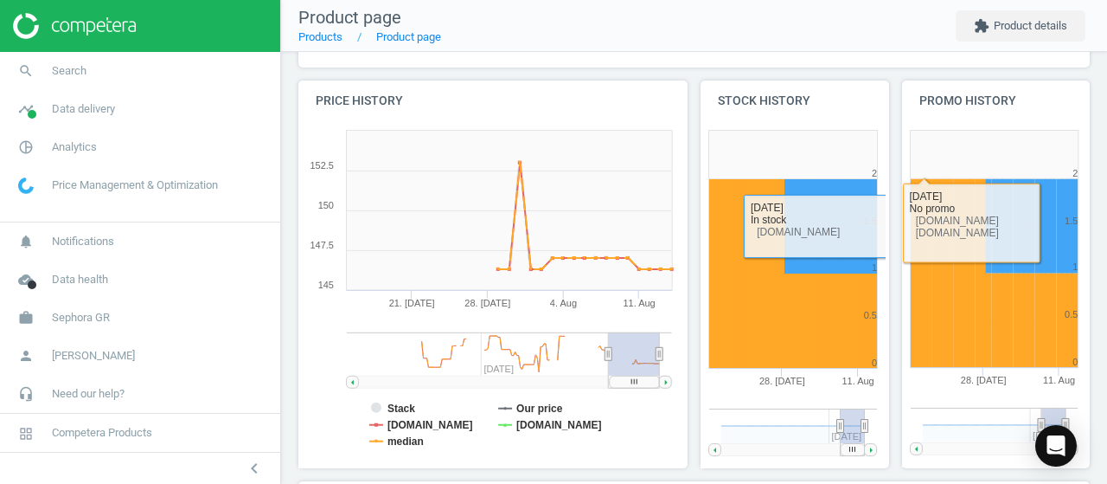
scroll to position [0, 0]
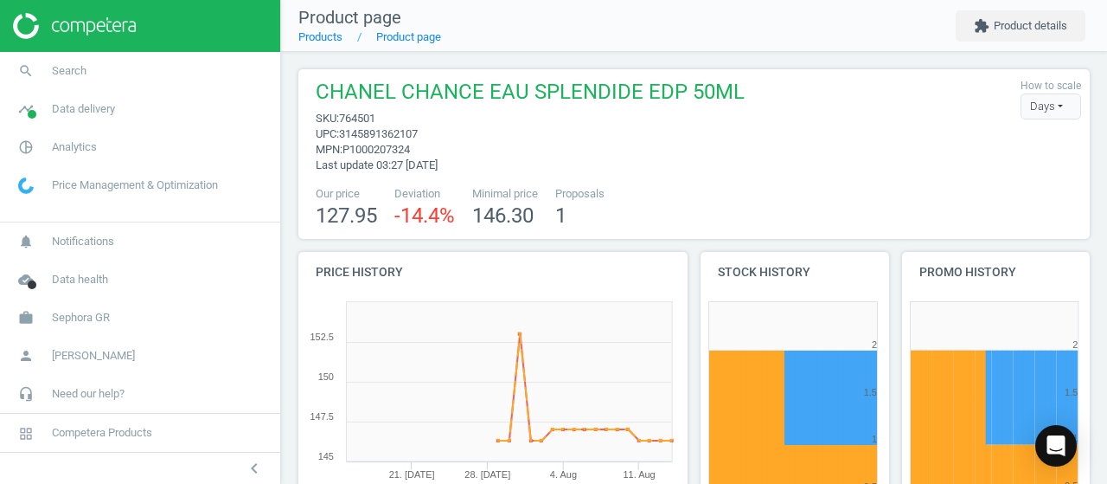
click at [355, 117] on span "764501" at bounding box center [357, 118] width 36 height 13
copy span "764501"
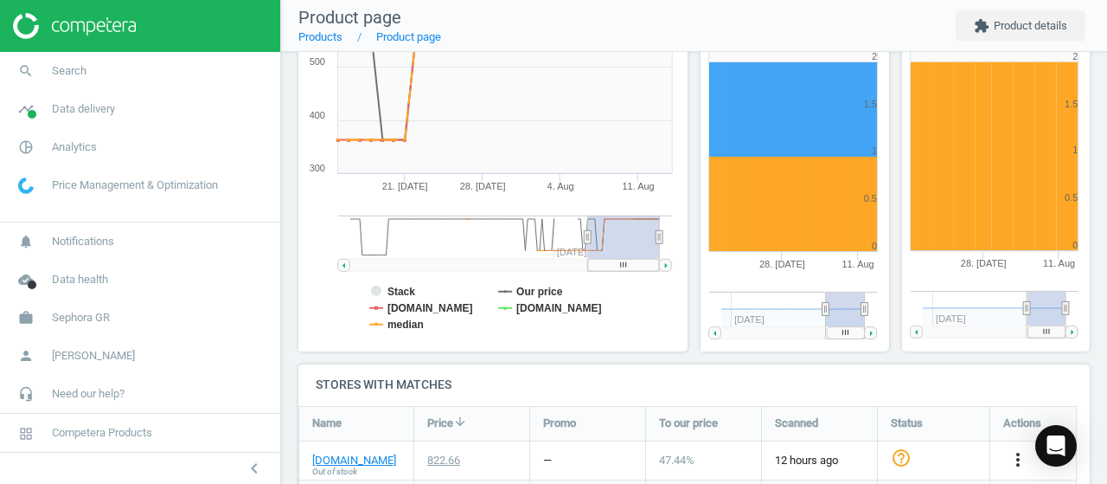
scroll to position [586, 0]
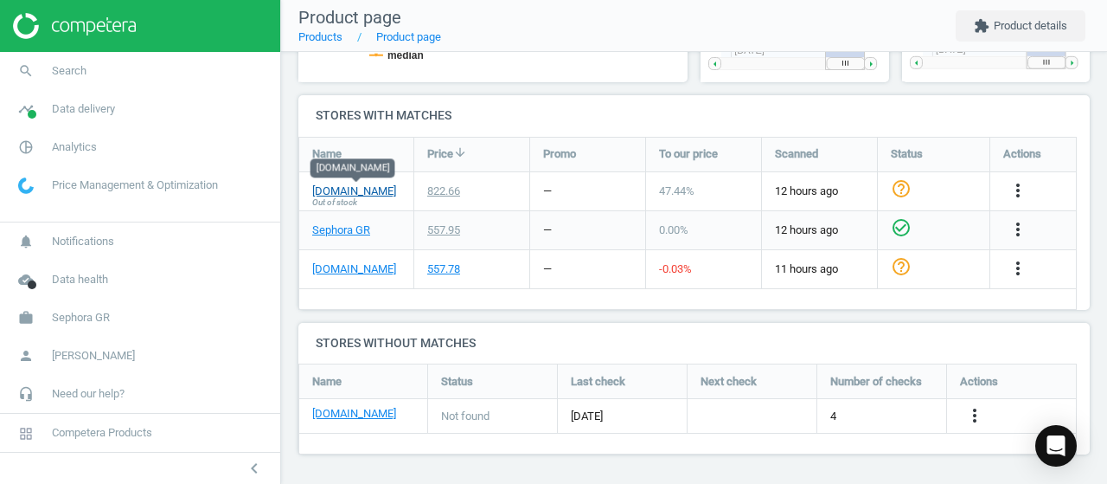
click at [365, 193] on link "hondoscenter.com" at bounding box center [354, 191] width 84 height 16
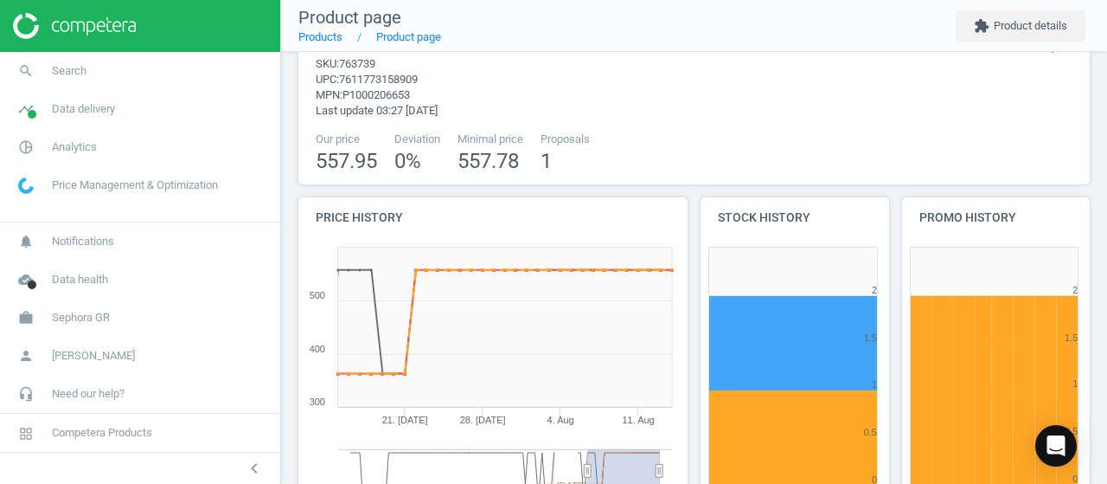
scroll to position [0, 0]
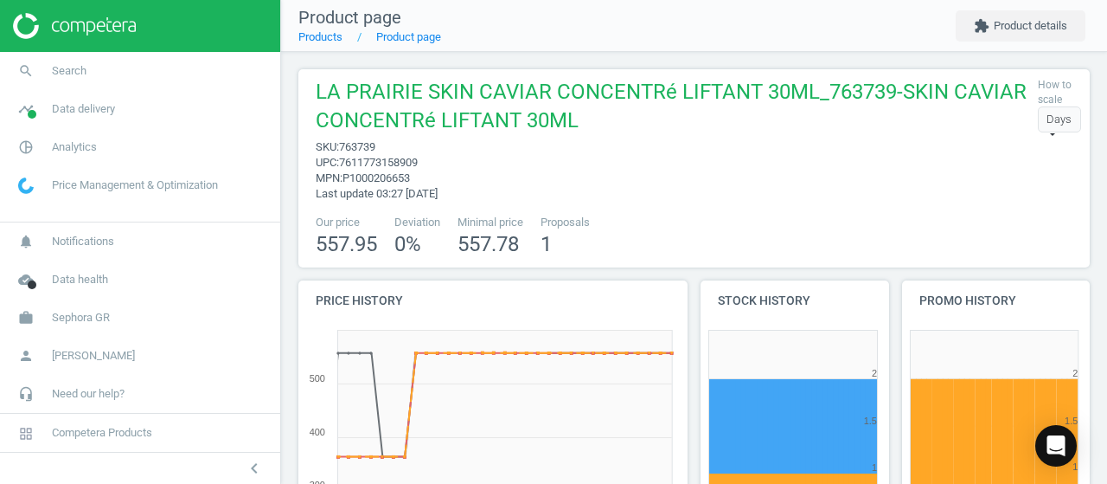
click at [370, 138] on span "LA PRAIRIE SKIN CAVIAR CONCENTRé LIFTANT 30ML_763739-SKIN CAVIAR CONCENTRé LIFT…" at bounding box center [673, 108] width 714 height 61
click at [372, 143] on span "763739" at bounding box center [357, 146] width 36 height 13
copy span "763739"
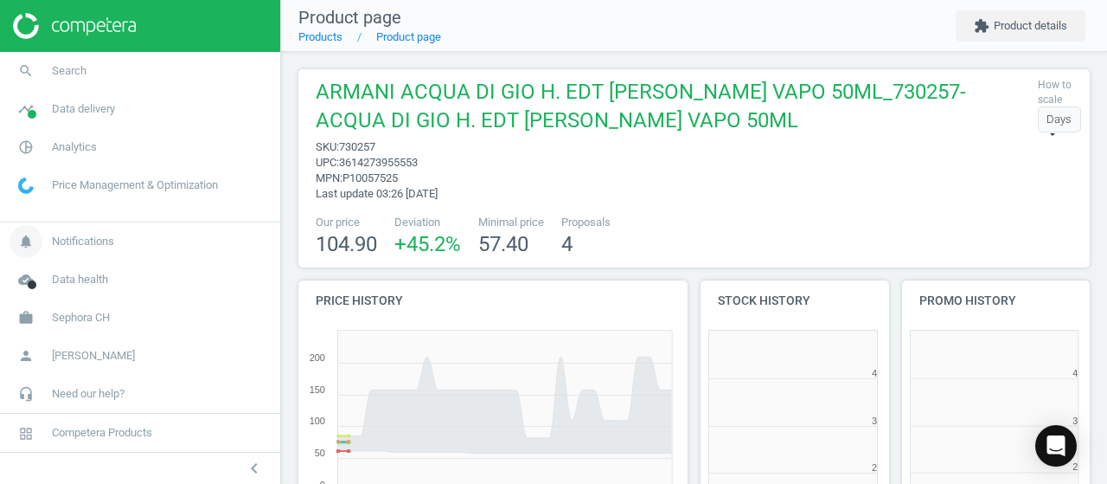
scroll to position [372, 211]
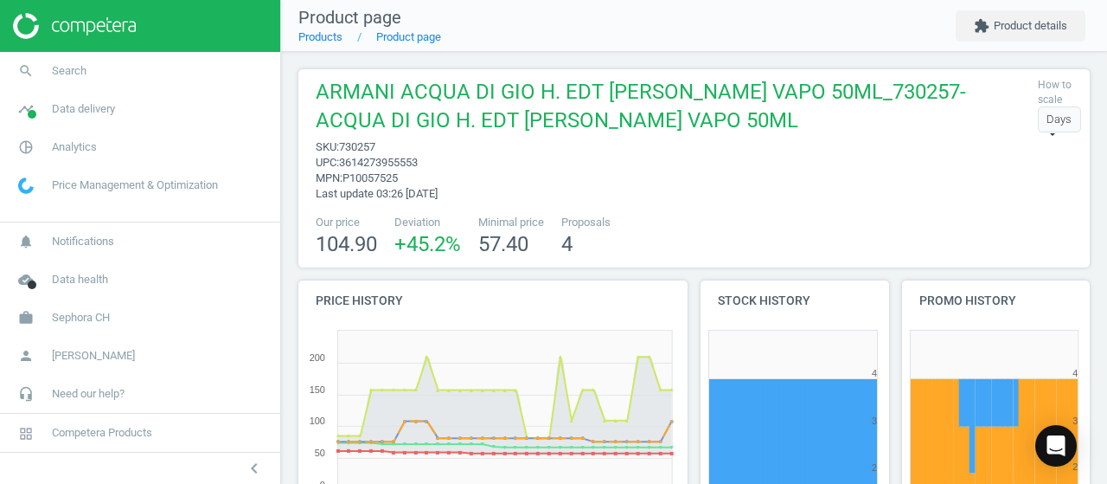
click at [359, 144] on span "730257" at bounding box center [357, 146] width 36 height 13
copy span "730257"
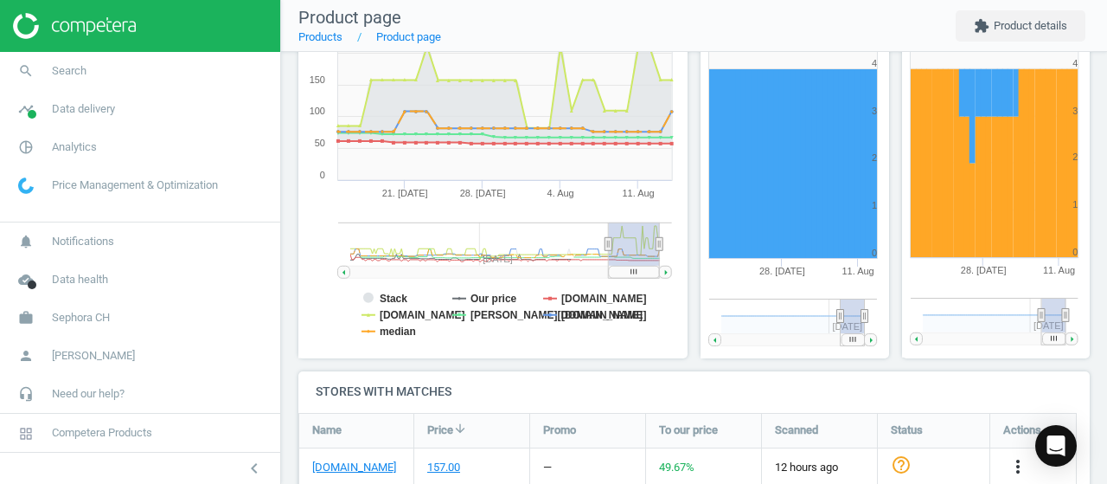
scroll to position [500, 0]
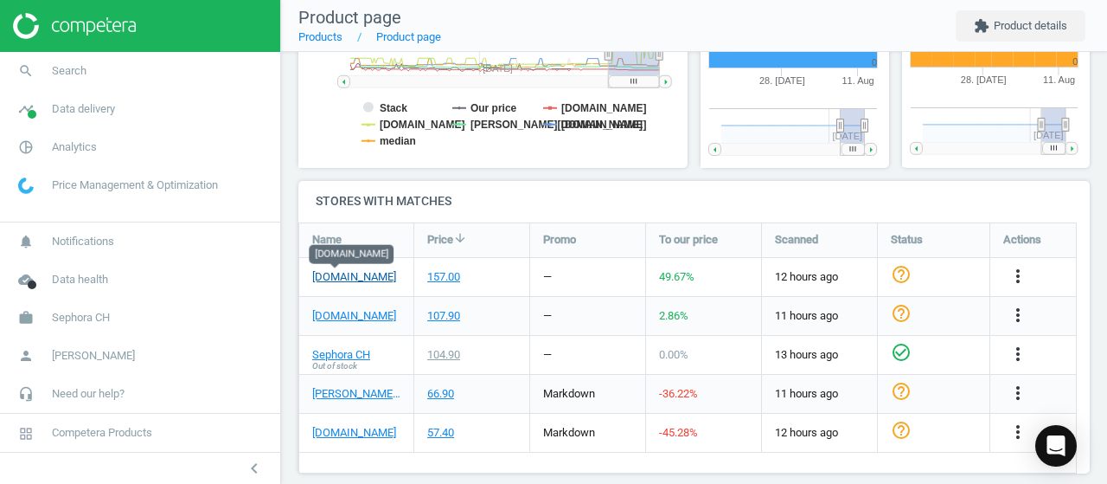
click at [346, 275] on link "[DOMAIN_NAME]" at bounding box center [354, 277] width 84 height 16
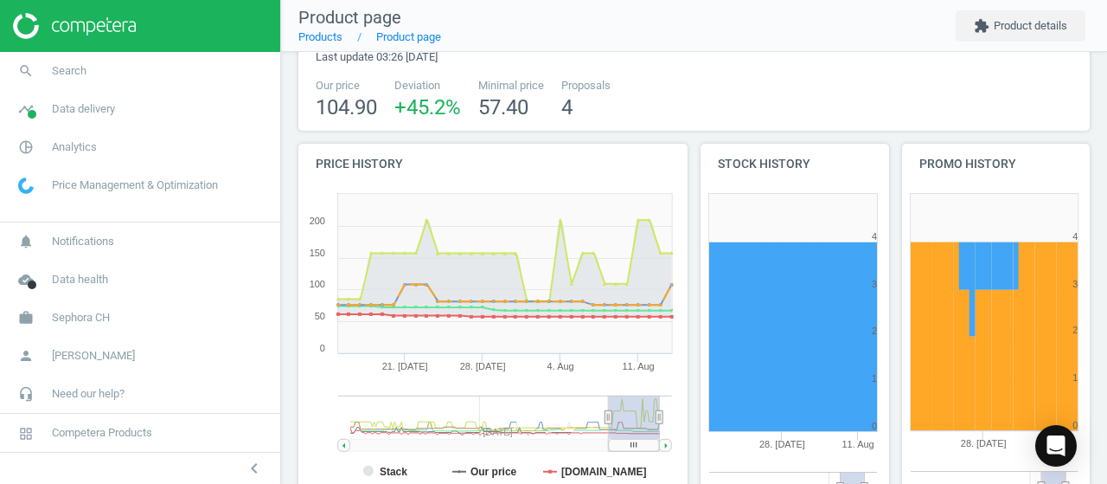
scroll to position [1, 0]
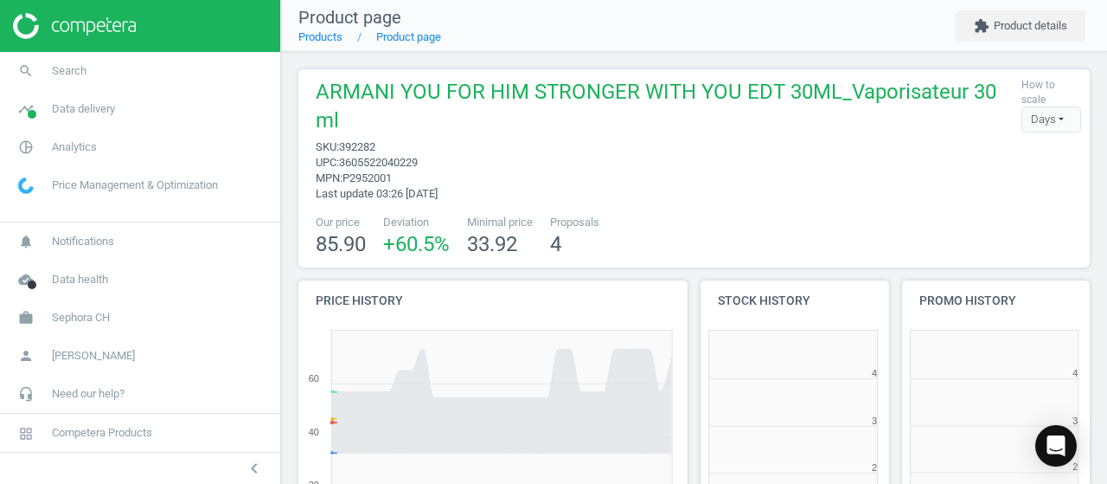
scroll to position [372, 211]
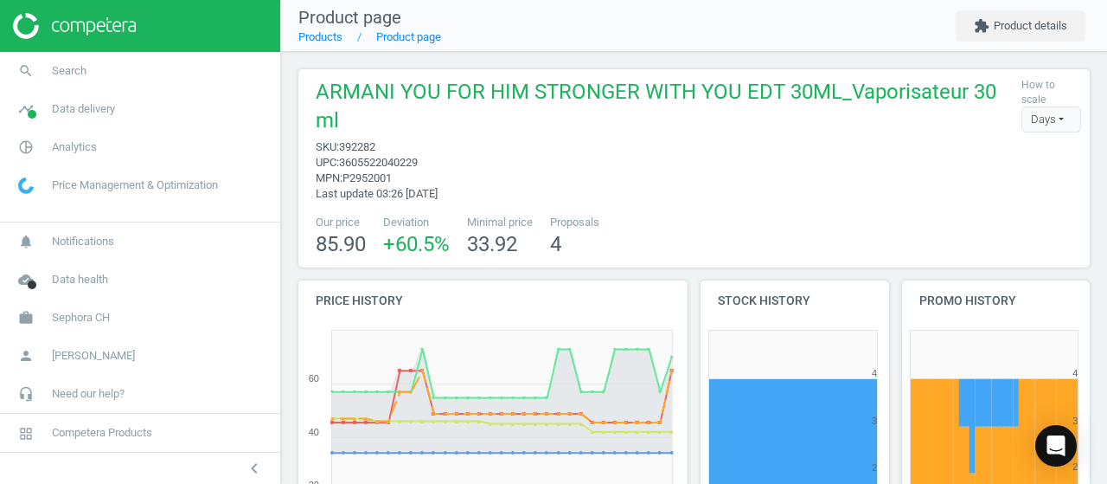
click at [374, 141] on span "392282" at bounding box center [357, 146] width 36 height 13
copy span "392282"
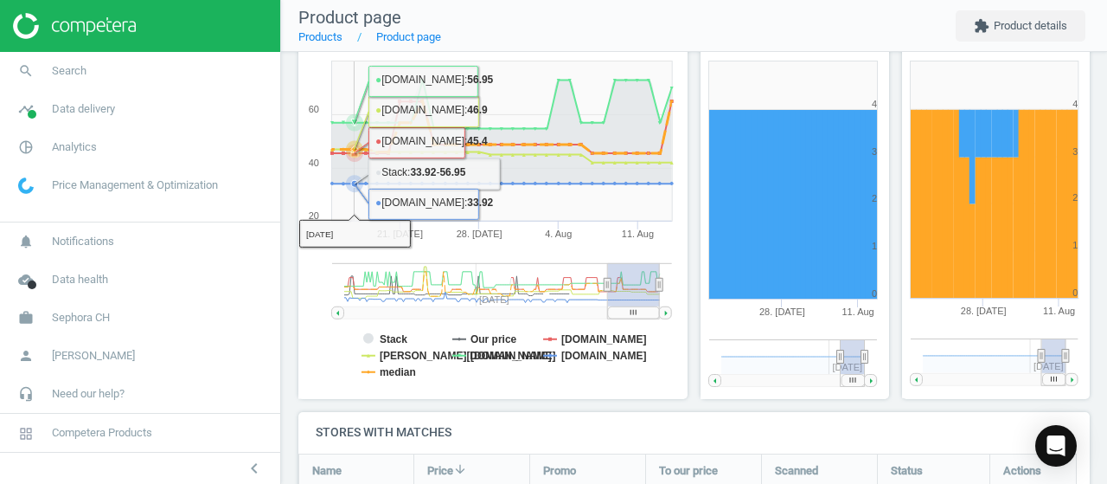
scroll to position [355, 0]
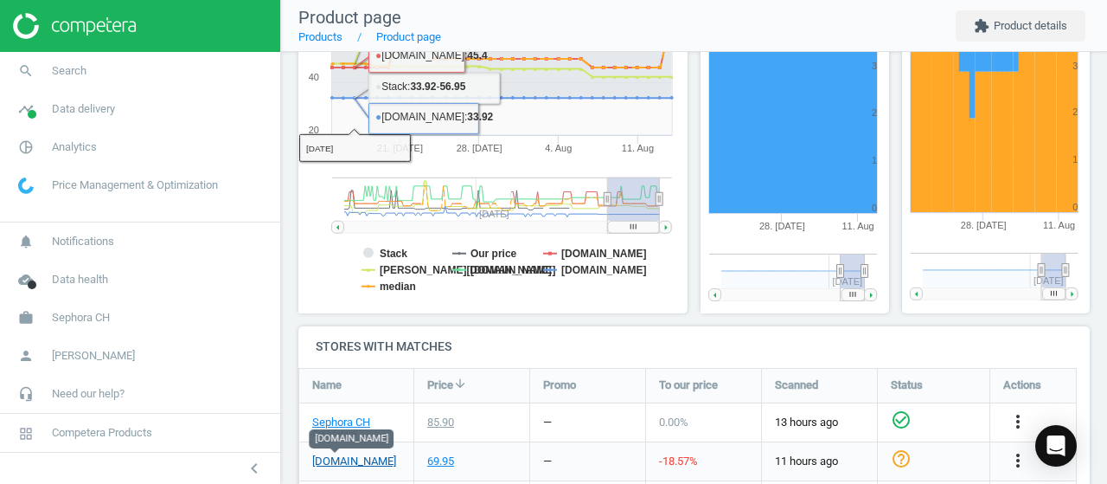
click at [348, 456] on link "[DOMAIN_NAME]" at bounding box center [354, 461] width 84 height 16
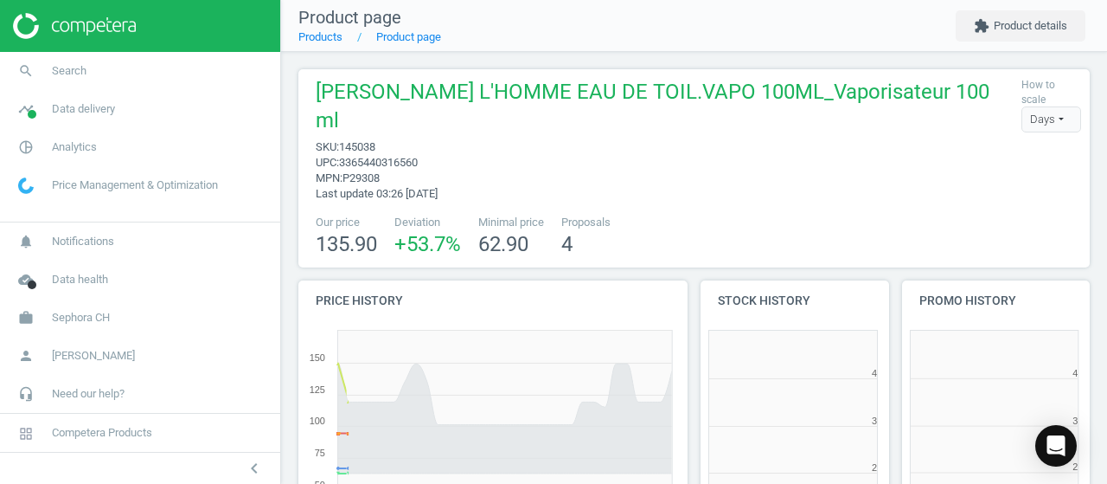
scroll to position [372, 211]
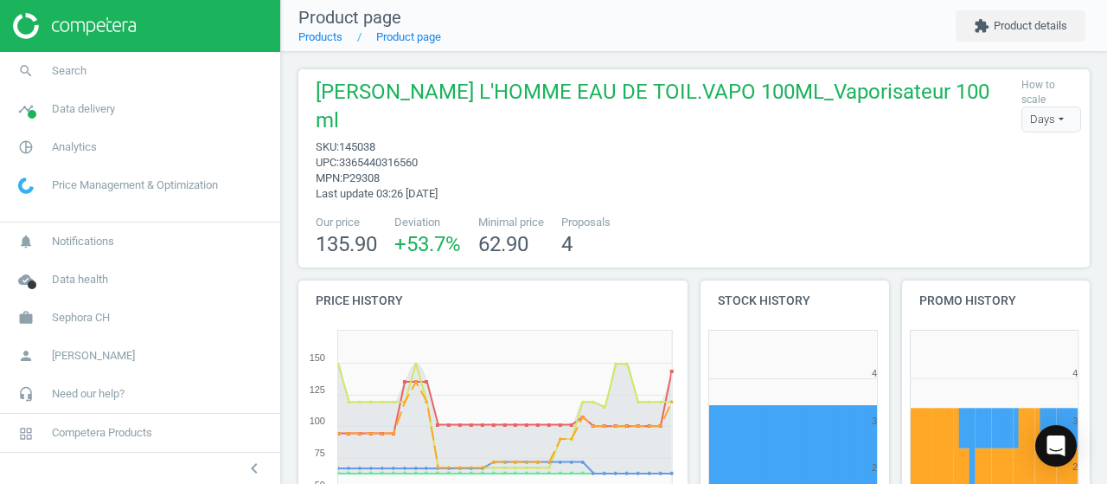
click at [363, 145] on span "145038" at bounding box center [357, 146] width 36 height 13
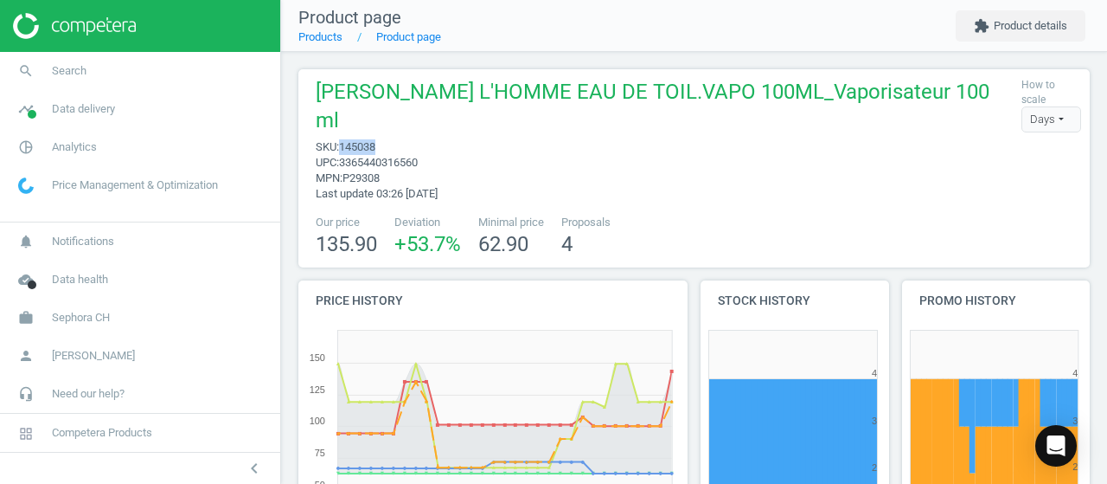
copy span "145038"
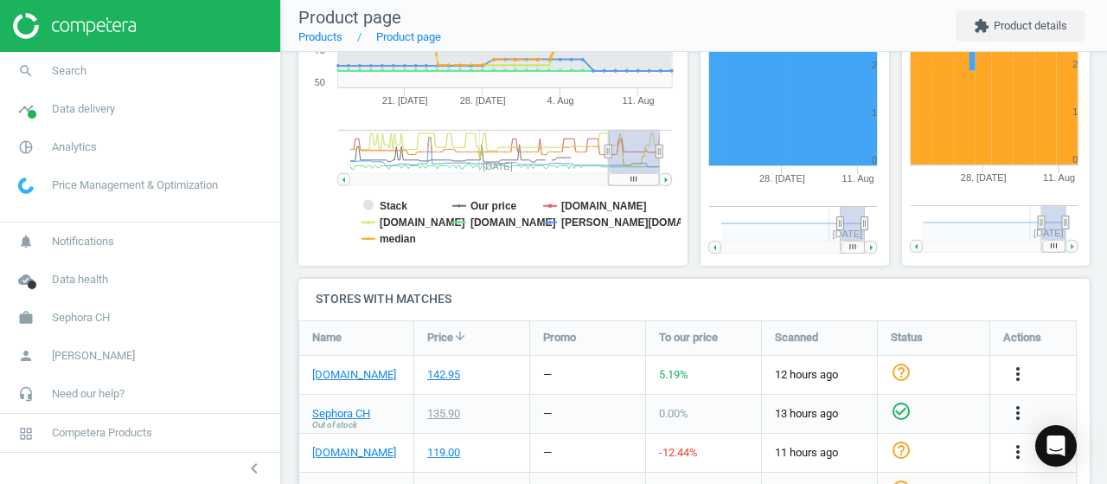
scroll to position [403, 0]
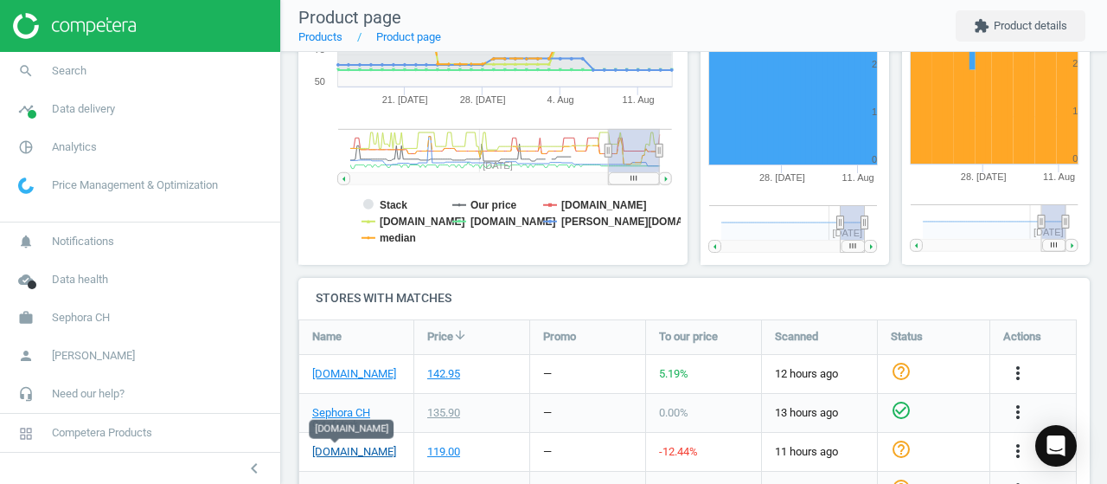
click at [341, 448] on link "[DOMAIN_NAME]" at bounding box center [354, 452] width 84 height 16
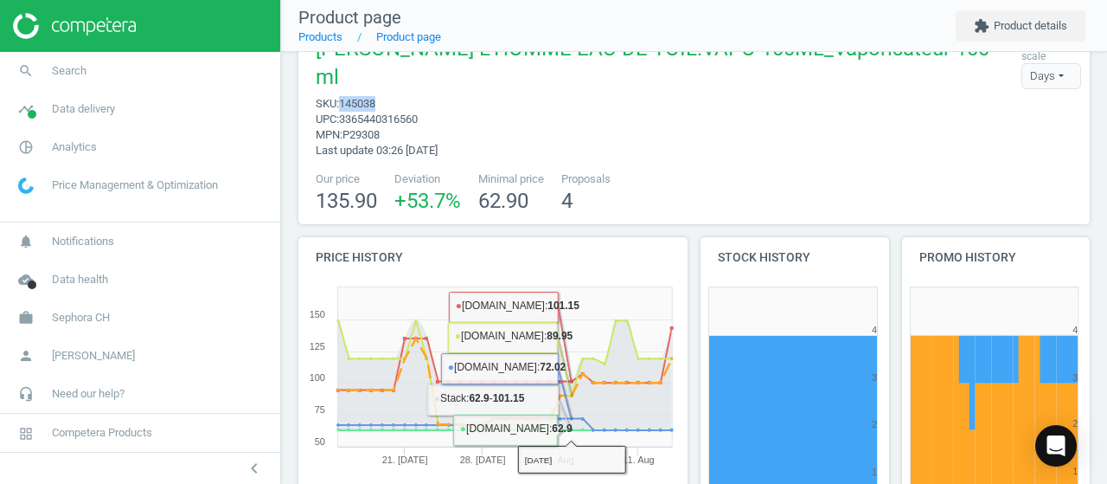
scroll to position [0, 0]
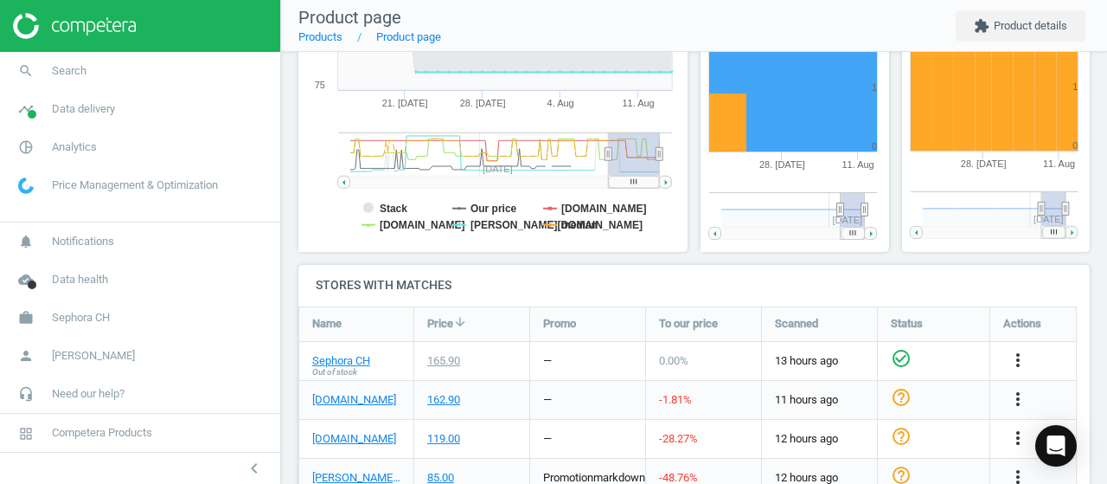
scroll to position [388, 0]
click at [338, 434] on link "[DOMAIN_NAME]" at bounding box center [354, 439] width 84 height 16
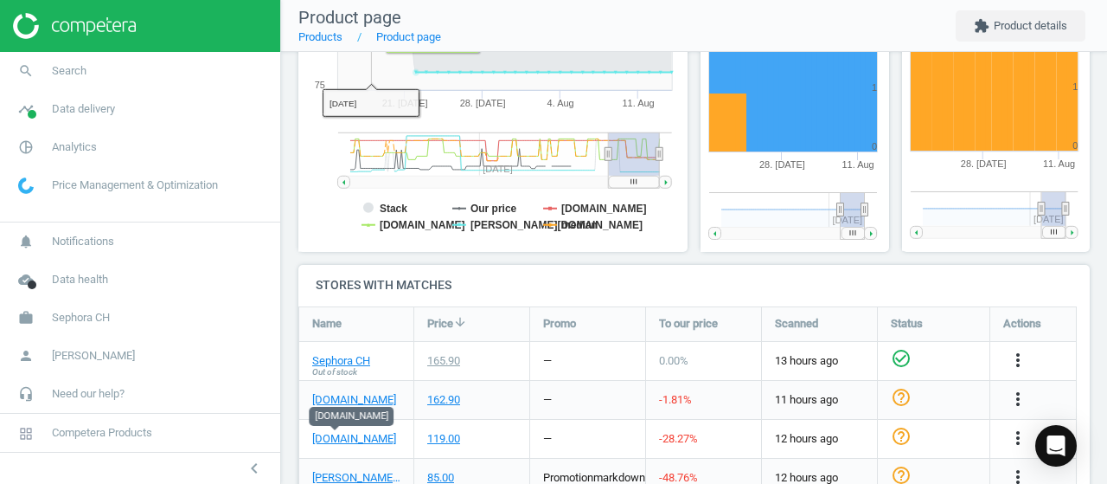
scroll to position [0, 0]
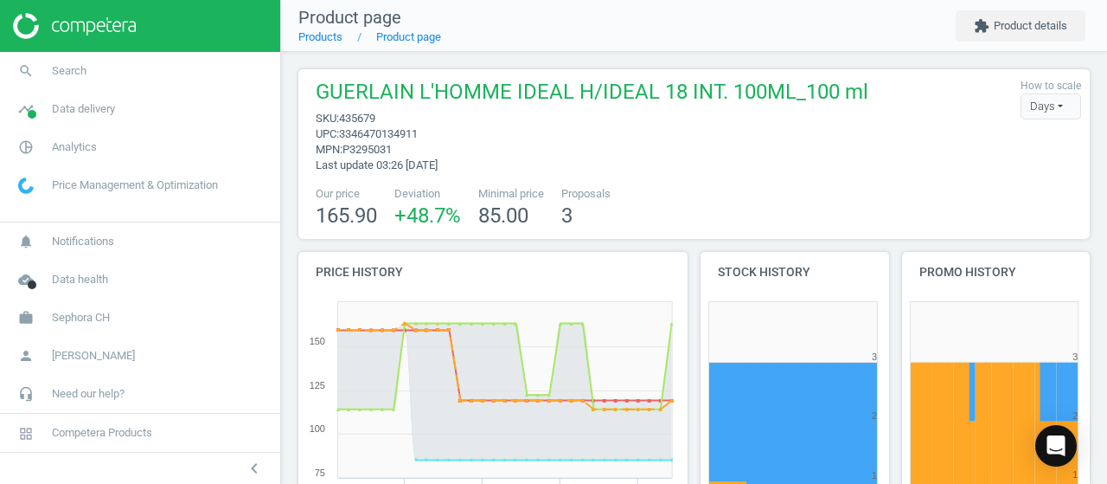
click at [357, 116] on span "435679" at bounding box center [357, 118] width 36 height 13
copy span "435679"
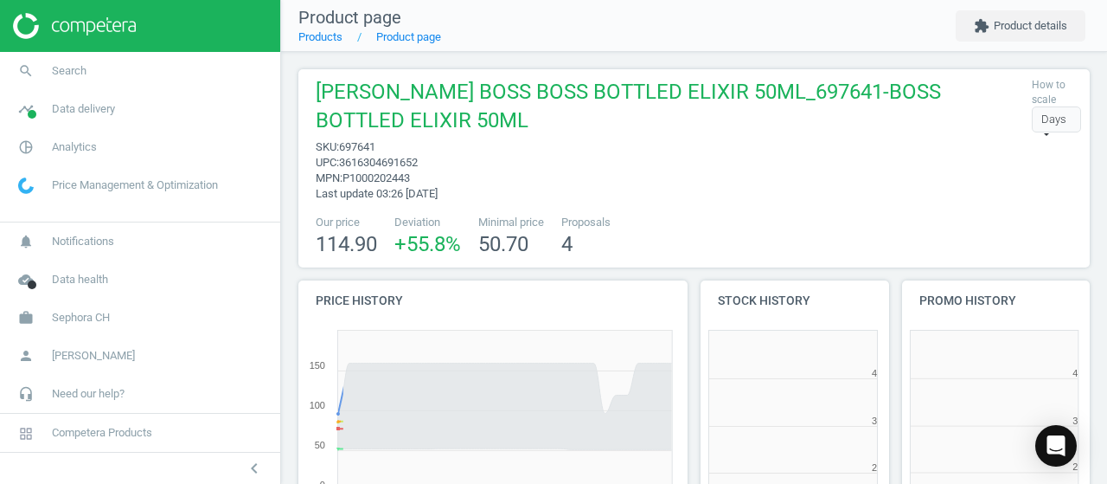
scroll to position [372, 211]
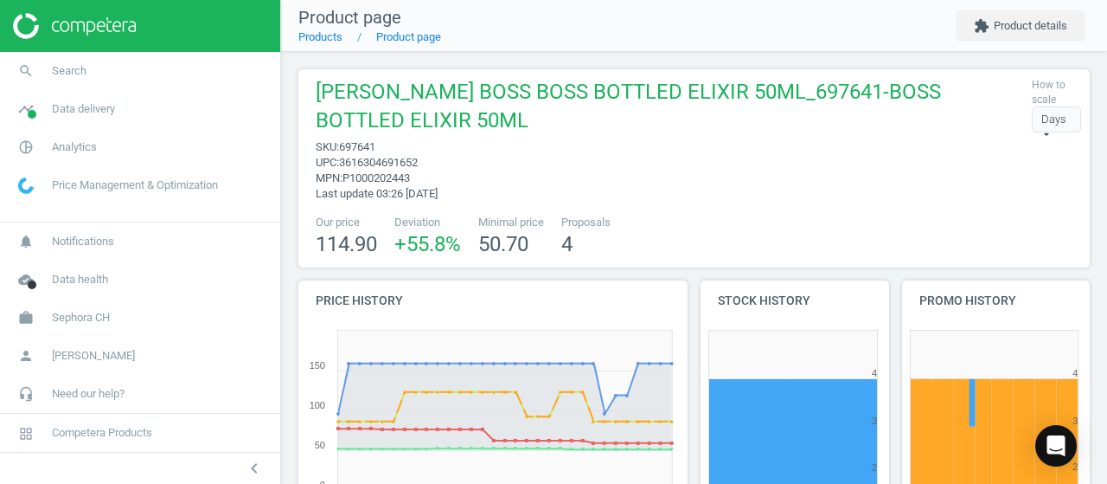
click at [365, 148] on span "697641" at bounding box center [357, 146] width 36 height 13
copy span "697641"
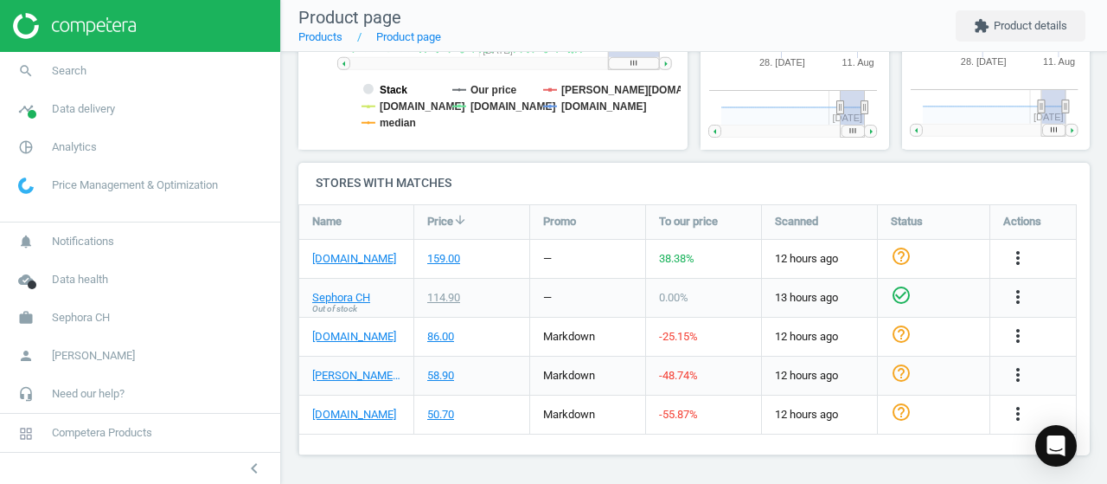
scroll to position [517, 0]
click at [335, 257] on link "[DOMAIN_NAME]" at bounding box center [354, 260] width 84 height 16
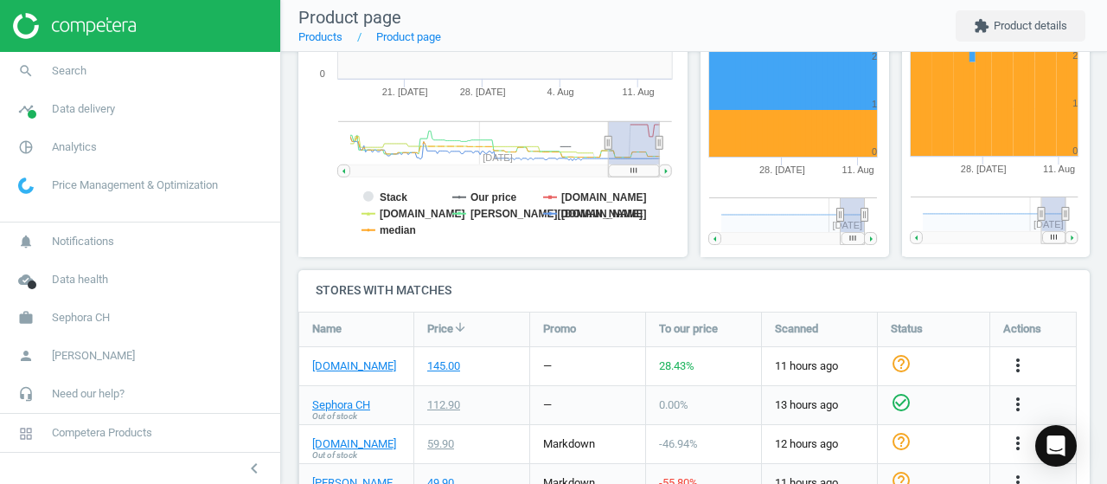
scroll to position [412, 0]
click at [343, 361] on link "[DOMAIN_NAME]" at bounding box center [354, 365] width 84 height 16
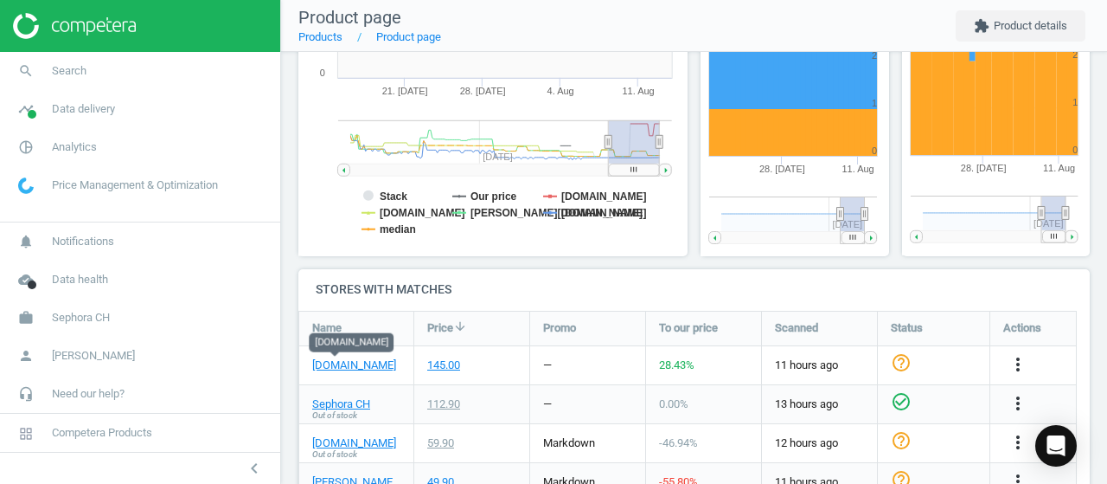
scroll to position [0, 0]
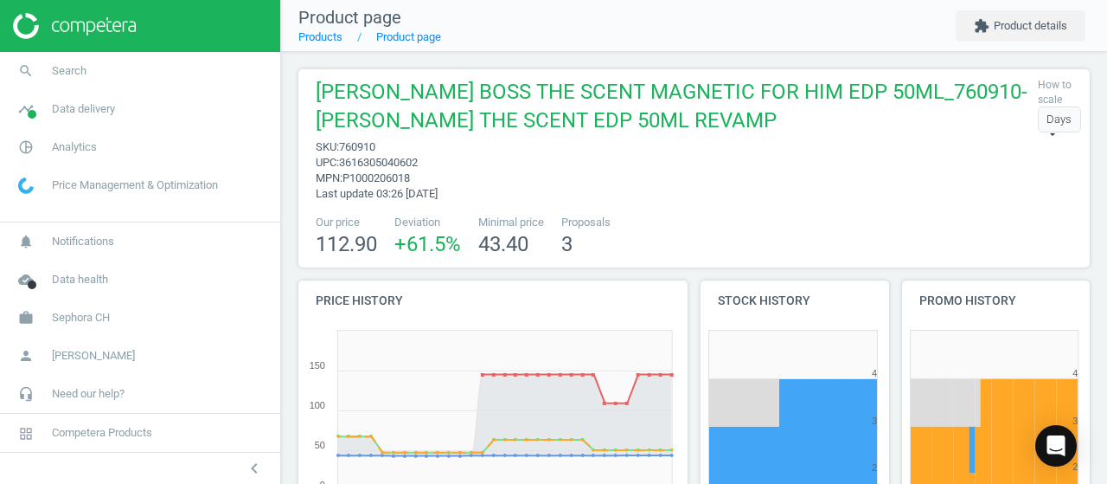
click at [361, 142] on span "760910" at bounding box center [357, 146] width 36 height 13
copy span "760910"
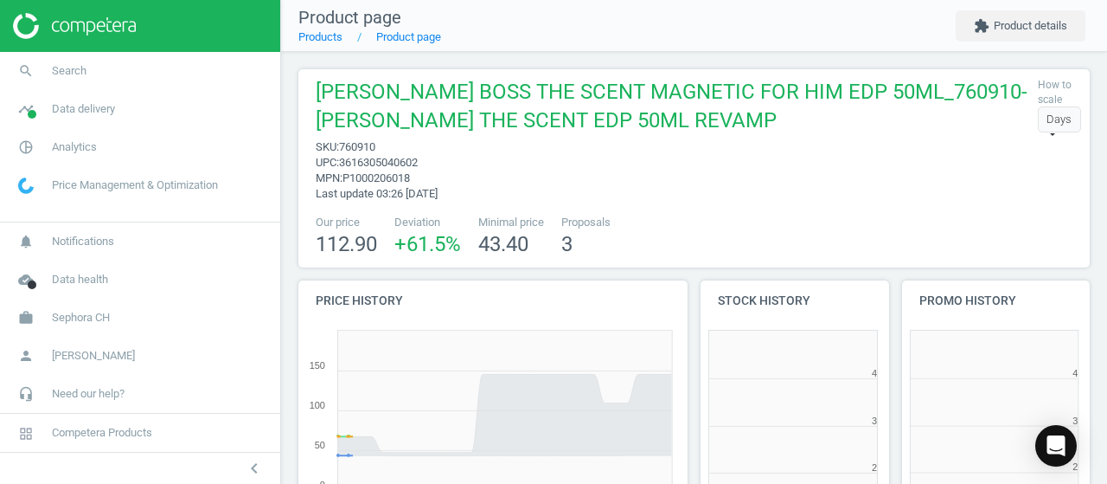
scroll to position [372, 211]
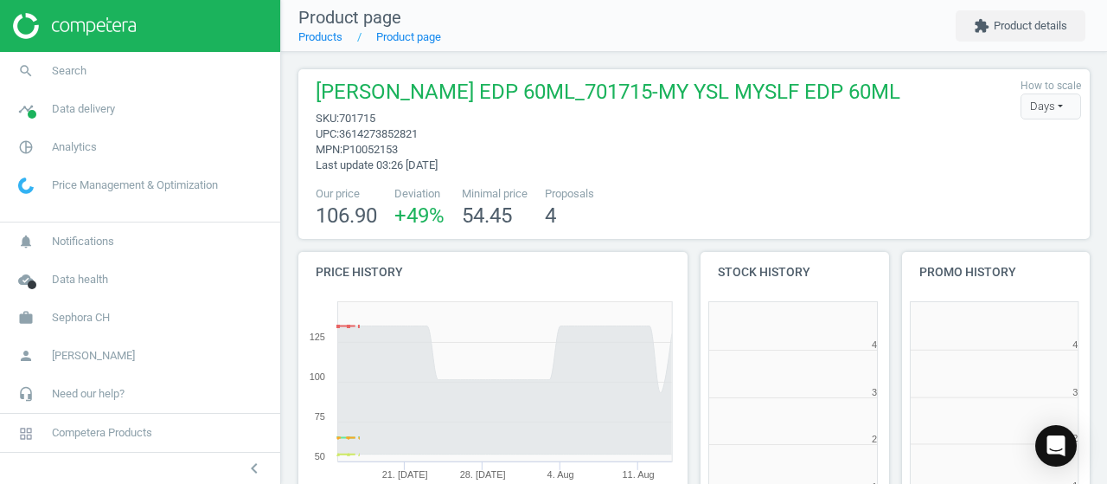
scroll to position [372, 211]
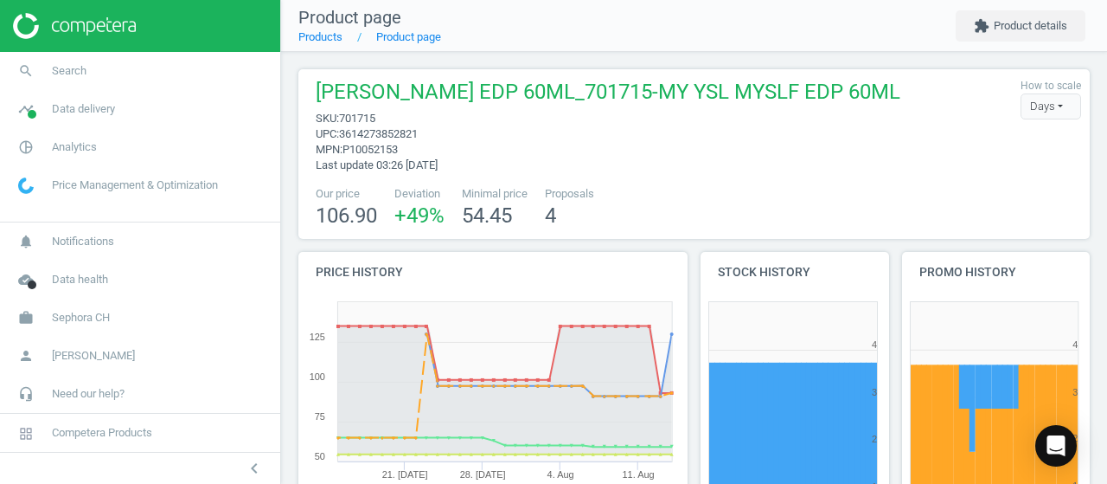
click at [356, 119] on span "701715" at bounding box center [357, 118] width 36 height 13
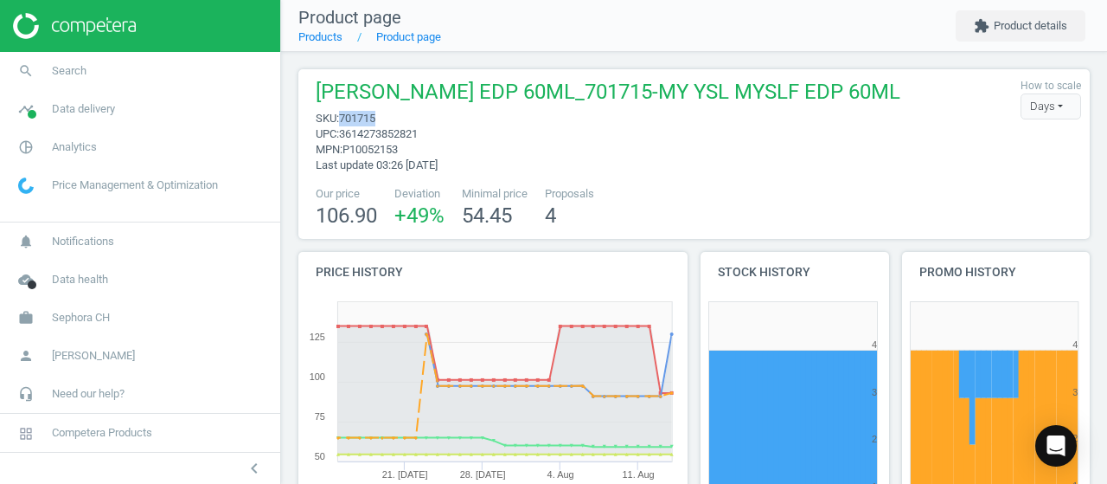
click at [356, 119] on span "701715" at bounding box center [357, 118] width 36 height 13
copy span "701715"
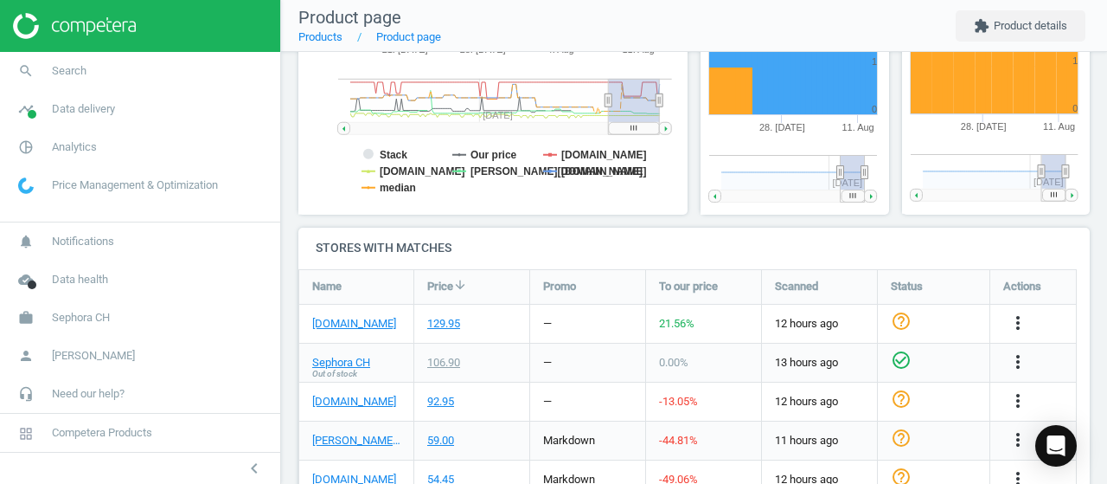
scroll to position [490, 0]
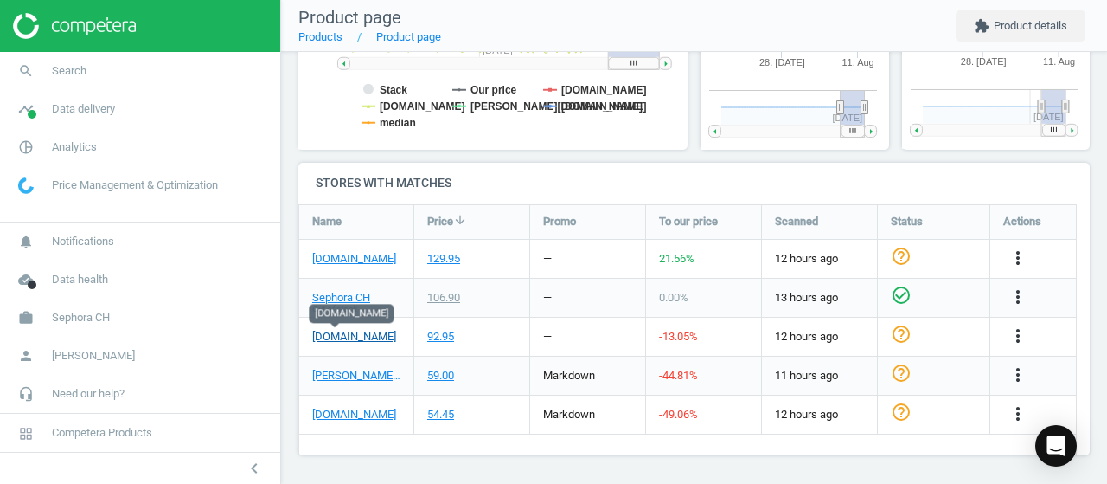
click at [350, 340] on link "[DOMAIN_NAME]" at bounding box center [354, 337] width 84 height 16
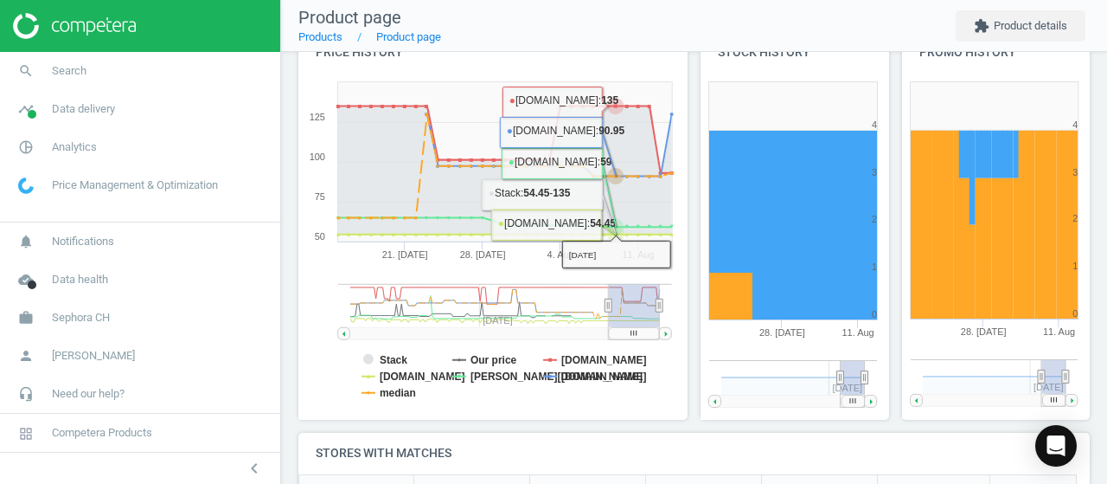
scroll to position [0, 0]
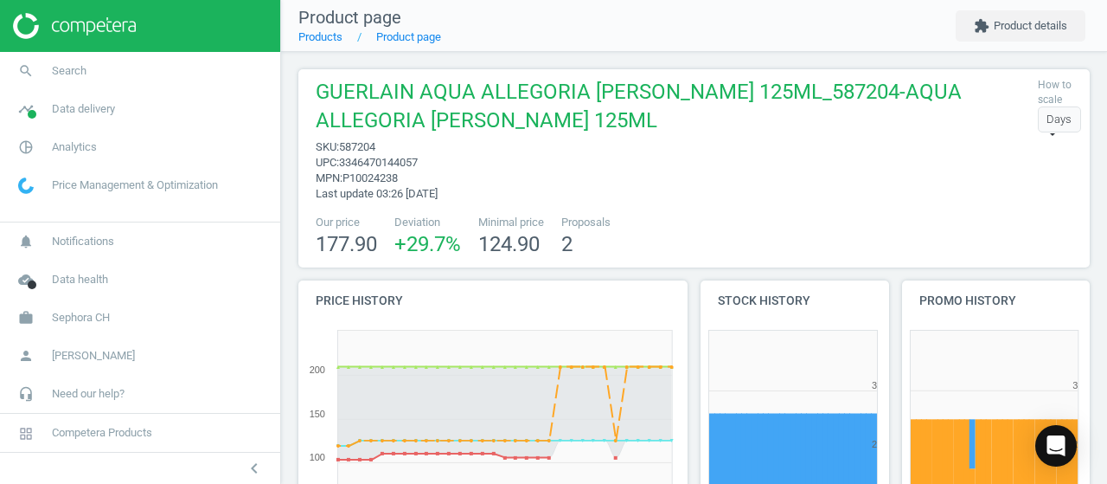
scroll to position [372, 211]
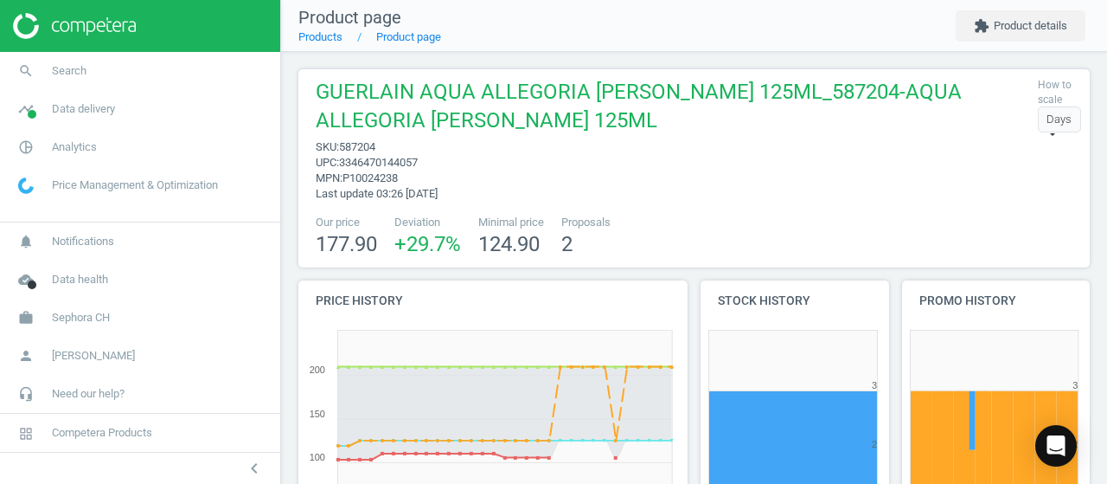
click at [359, 150] on span "587204" at bounding box center [357, 146] width 36 height 13
copy span "587204"
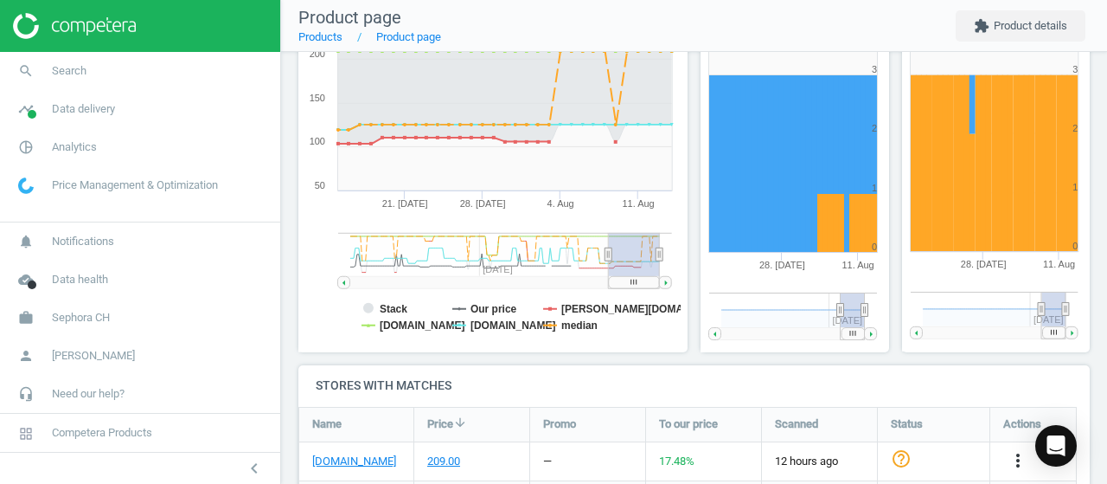
scroll to position [315, 0]
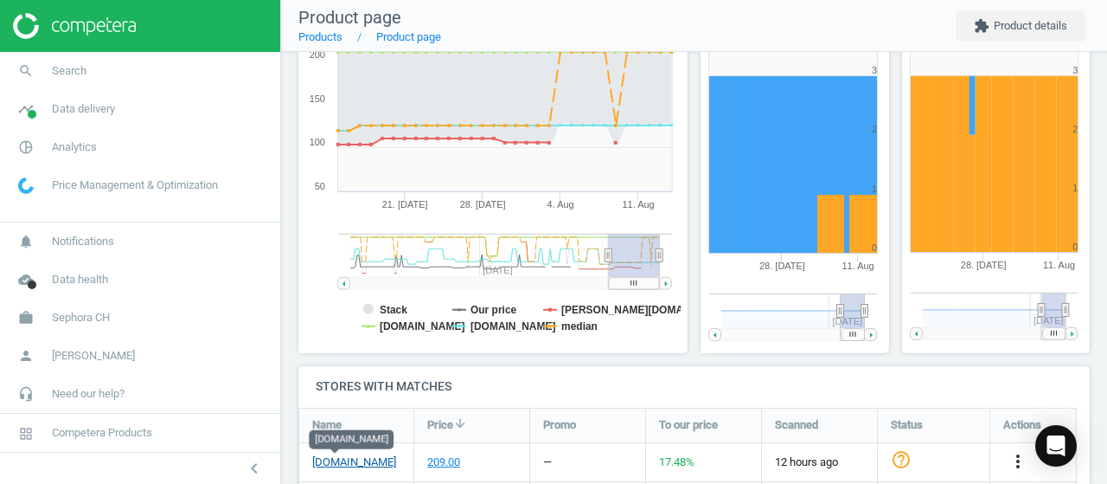
click at [339, 460] on link "[DOMAIN_NAME]" at bounding box center [354, 462] width 84 height 16
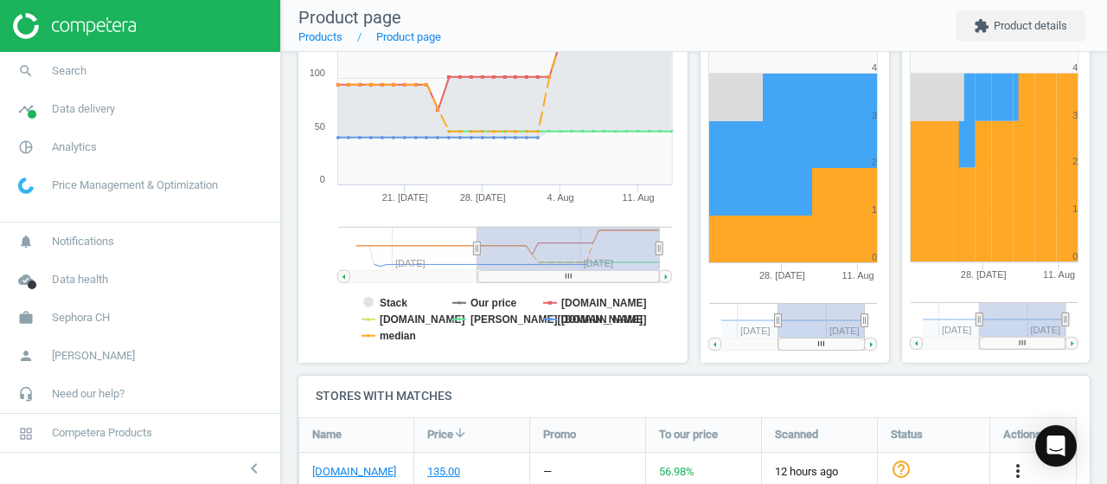
scroll to position [411, 0]
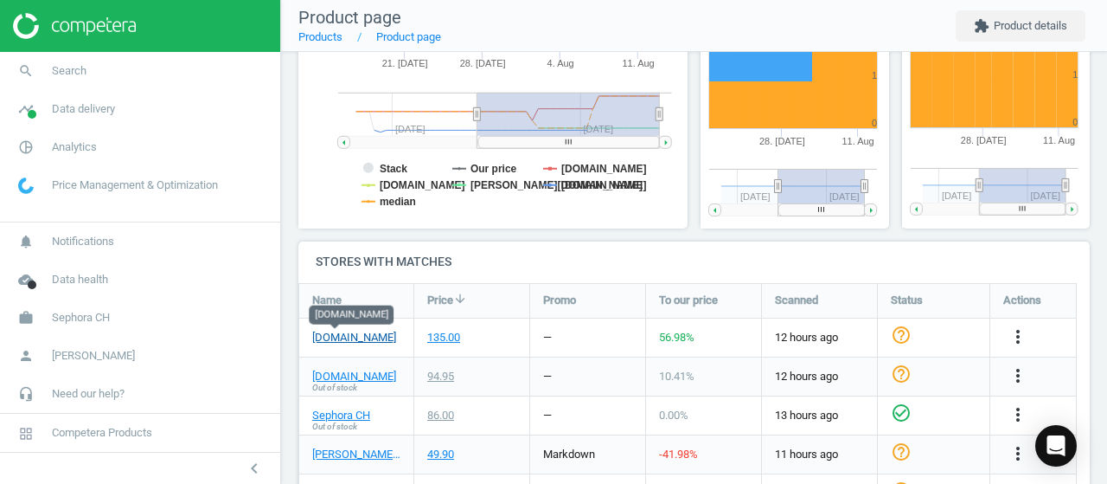
click at [339, 331] on link "[DOMAIN_NAME]" at bounding box center [354, 338] width 84 height 16
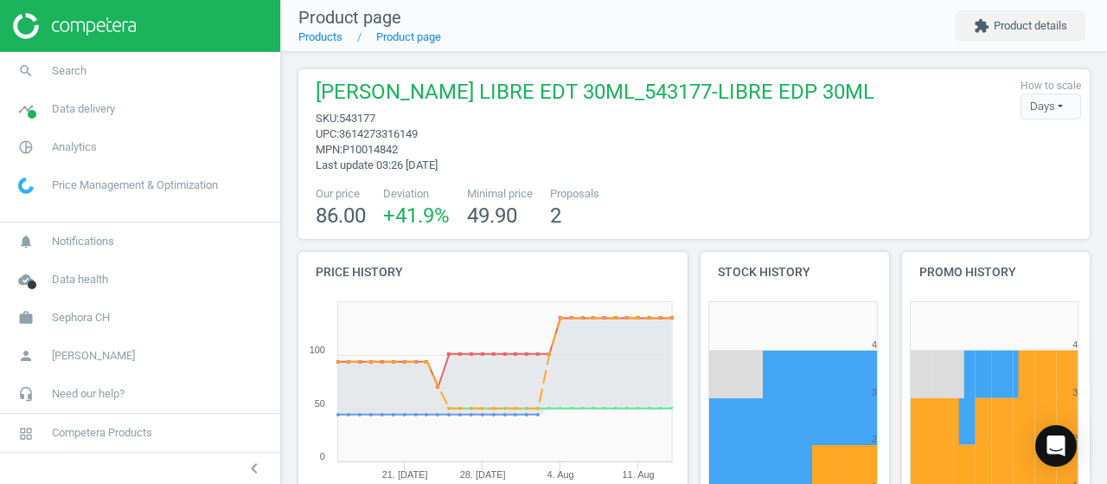
click at [363, 119] on span "543177" at bounding box center [357, 118] width 36 height 13
click at [363, 117] on span "543177" at bounding box center [357, 118] width 36 height 13
copy span "543177"
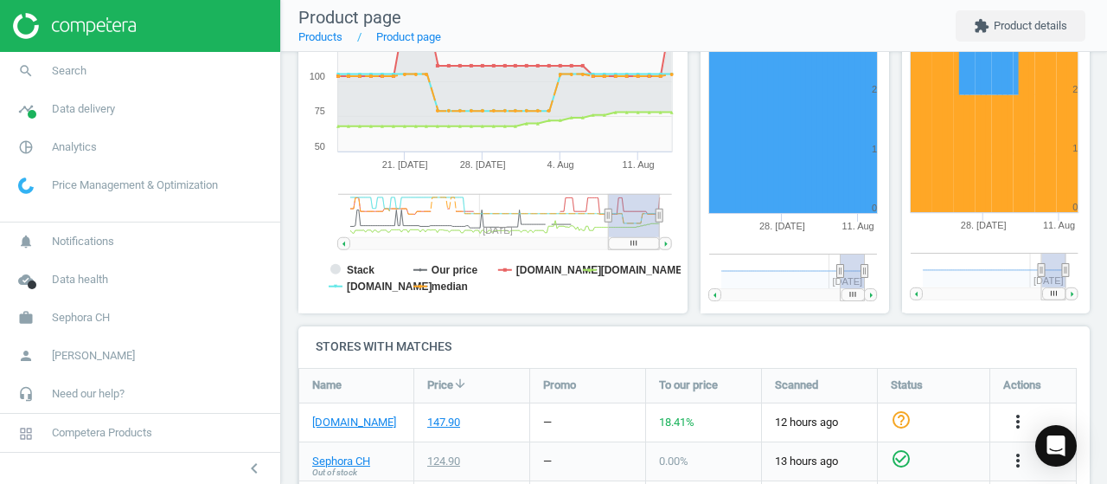
scroll to position [355, 0]
click at [337, 420] on link "[DOMAIN_NAME]" at bounding box center [354, 422] width 84 height 16
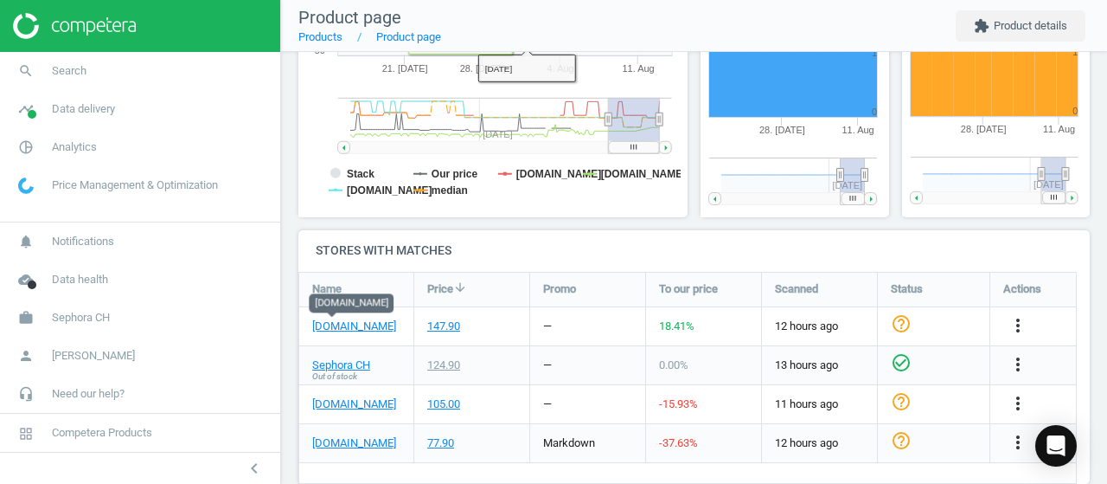
scroll to position [451, 0]
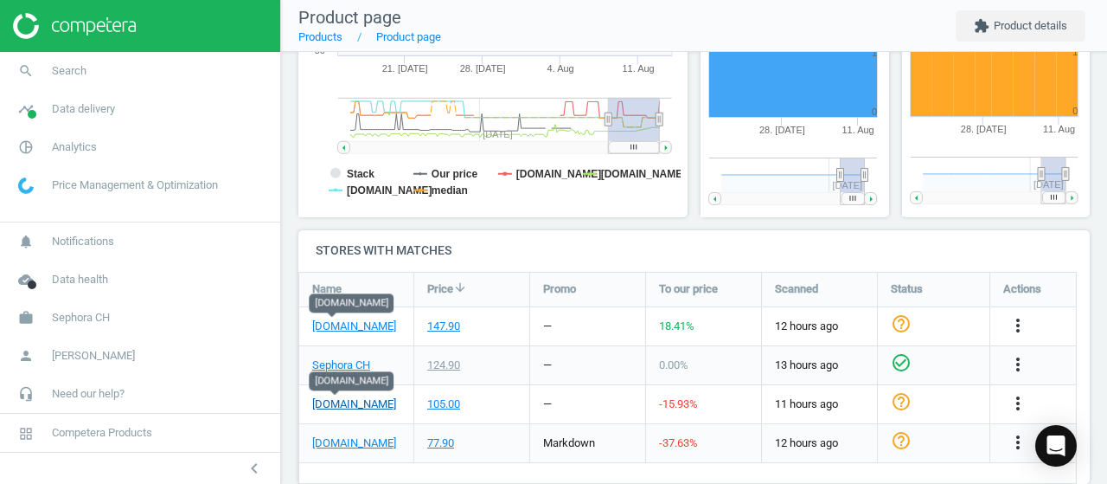
click at [341, 401] on link "[DOMAIN_NAME]" at bounding box center [354, 404] width 84 height 16
click at [317, 333] on div "[DOMAIN_NAME]" at bounding box center [356, 326] width 114 height 38
click at [331, 330] on link "[DOMAIN_NAME]" at bounding box center [354, 326] width 84 height 16
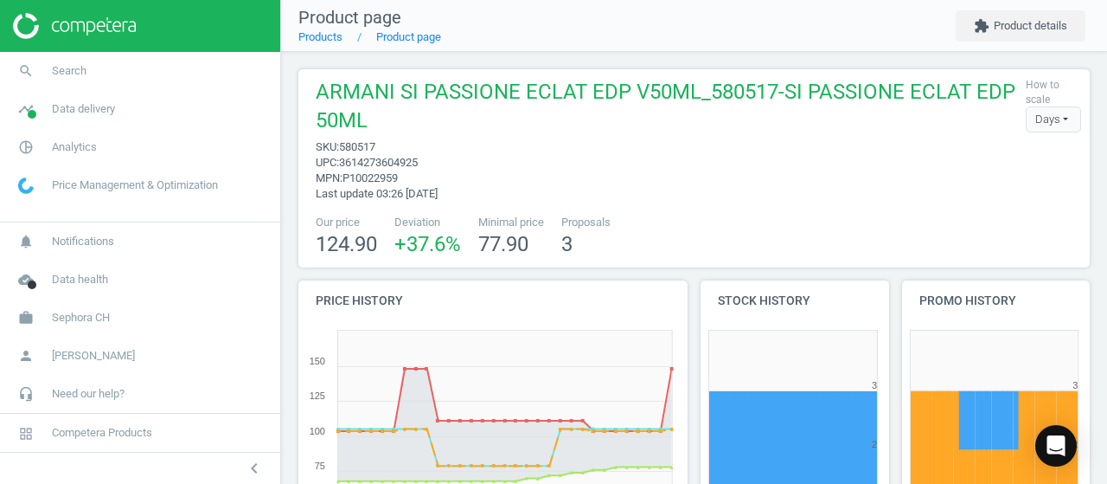
click at [356, 144] on span "580517" at bounding box center [357, 146] width 36 height 13
click at [356, 146] on span "580517" at bounding box center [357, 146] width 36 height 13
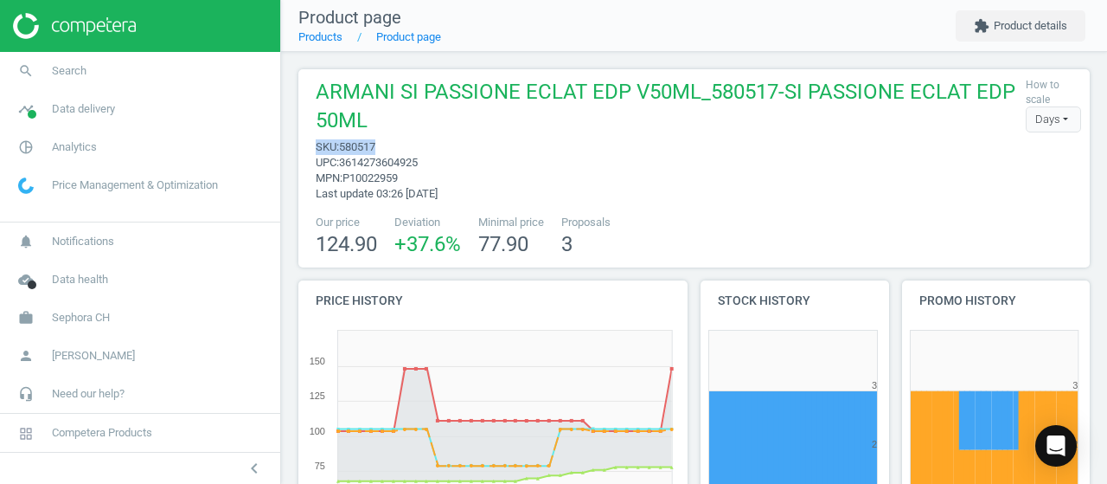
click at [356, 146] on span "580517" at bounding box center [357, 146] width 36 height 13
copy span "580517"
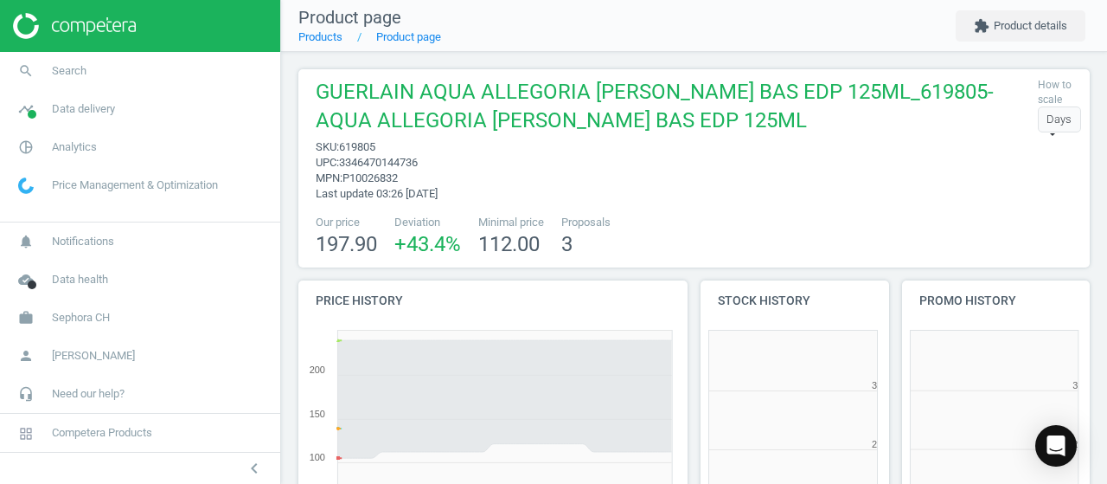
scroll to position [372, 211]
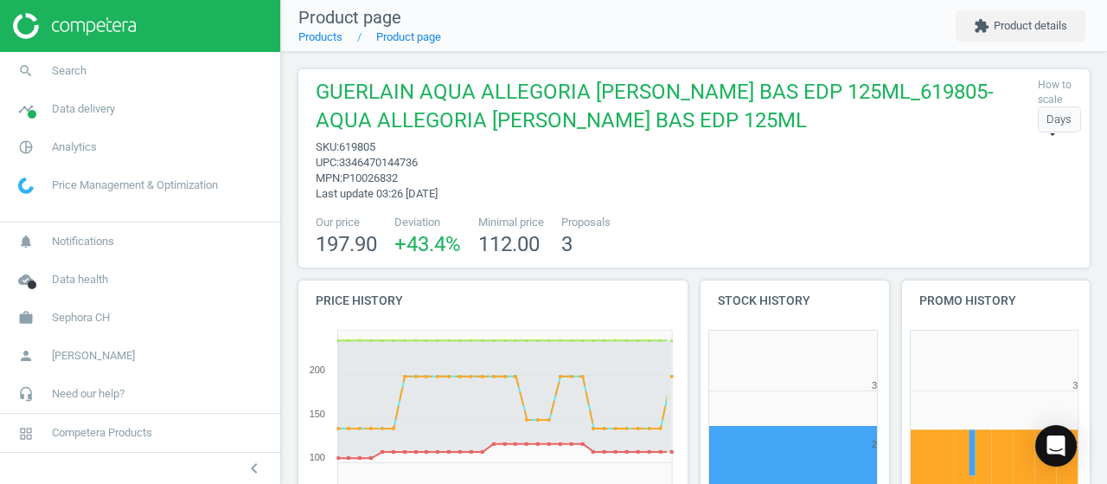
click span "GUERLAIN AQUA ALLEGORIA FORTE MAND BAS EDP 125ML_619805-AQUA ALLEGORIA FORTE MA…"
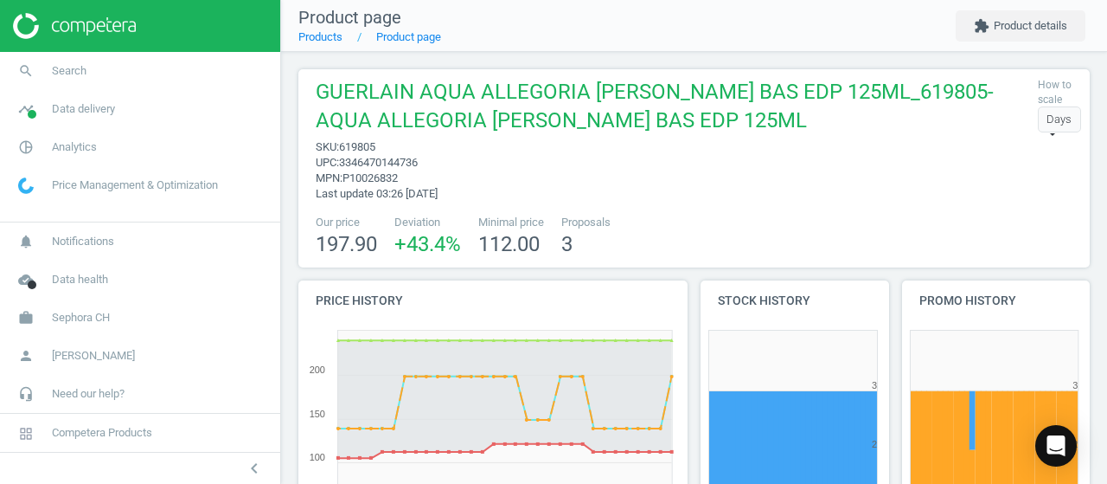
click span "619805"
copy span "619805"
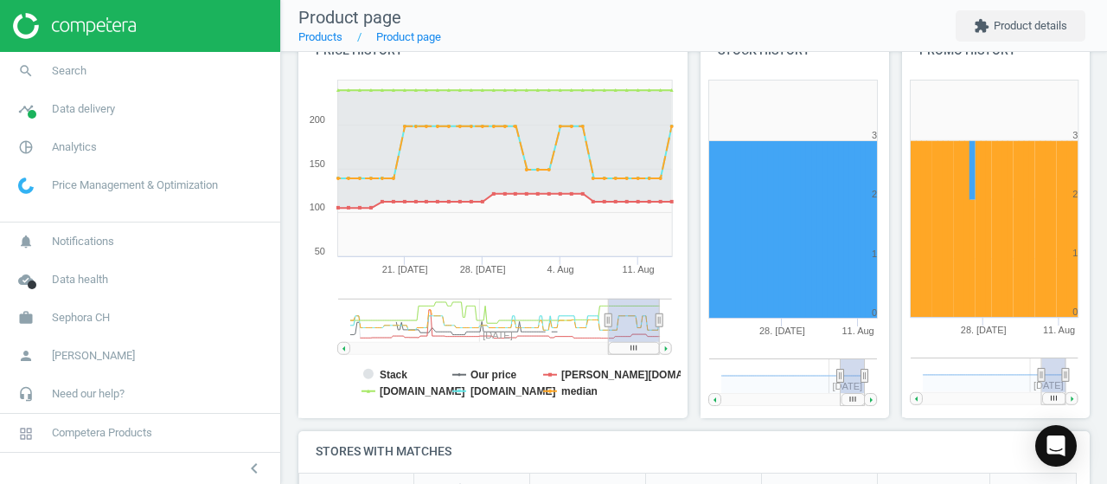
scroll to position [506, 0]
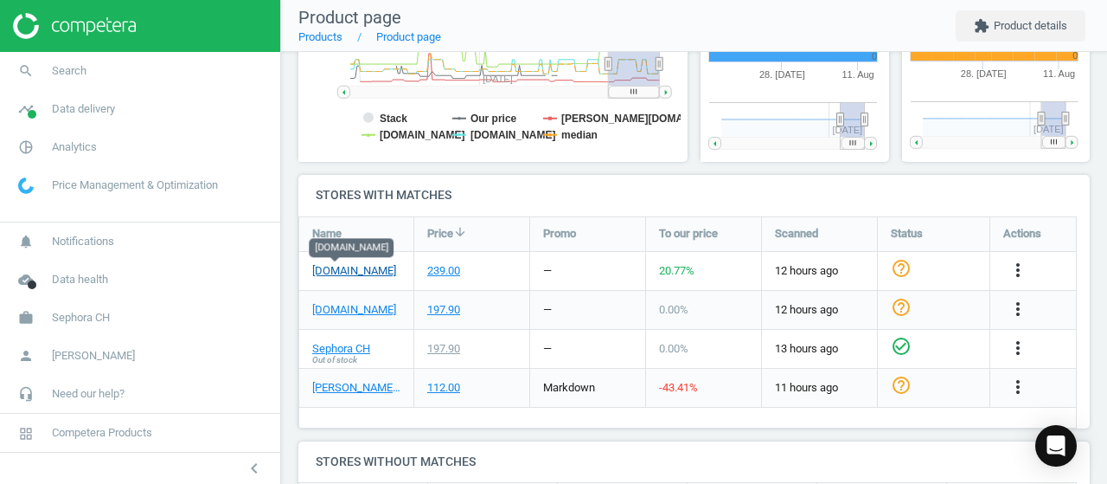
click link "[DOMAIN_NAME]"
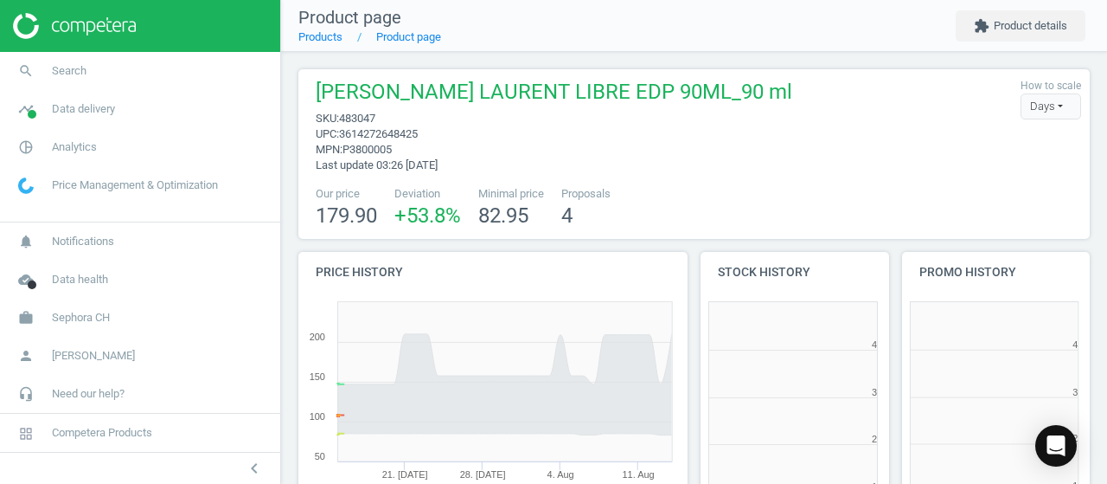
scroll to position [372, 211]
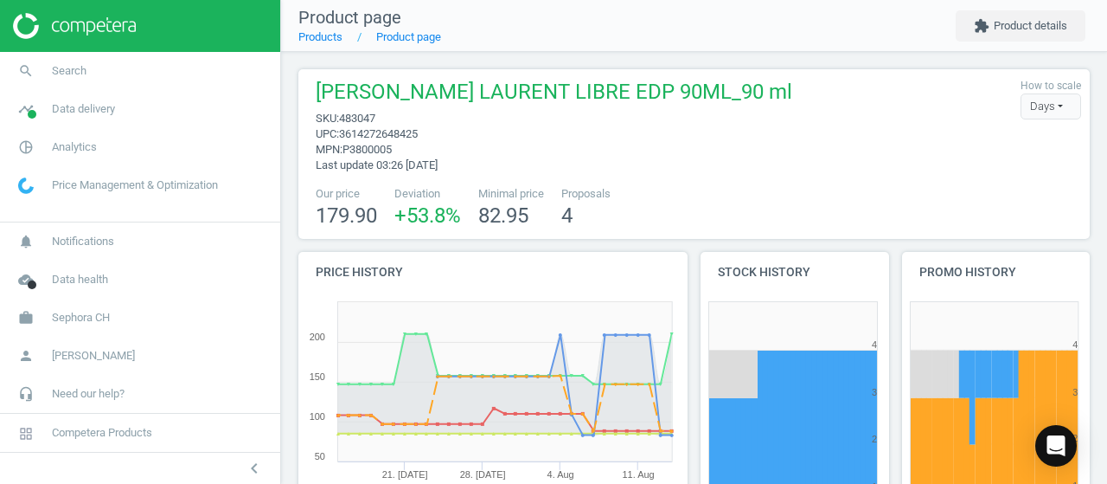
click at [362, 117] on span "483047" at bounding box center [357, 118] width 36 height 13
copy span "483047"
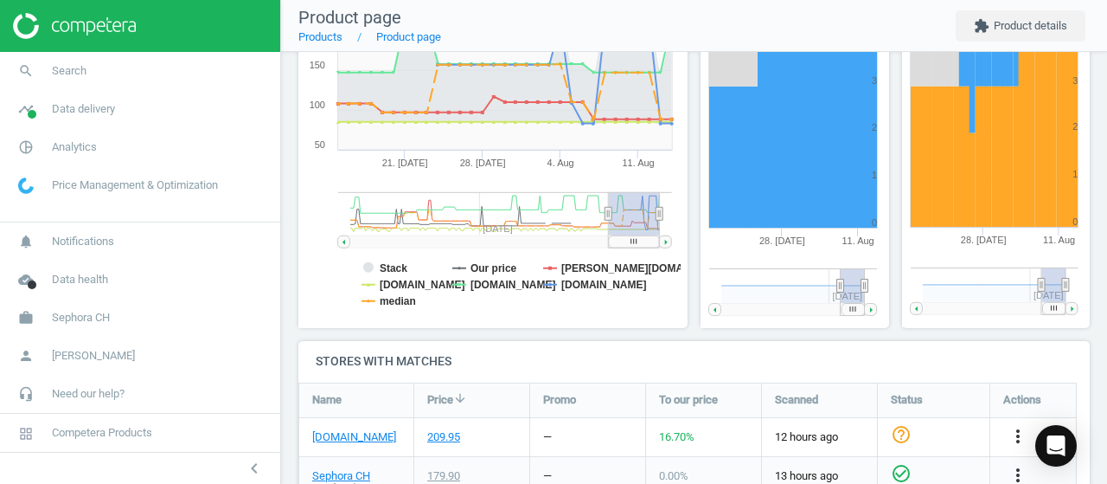
scroll to position [490, 0]
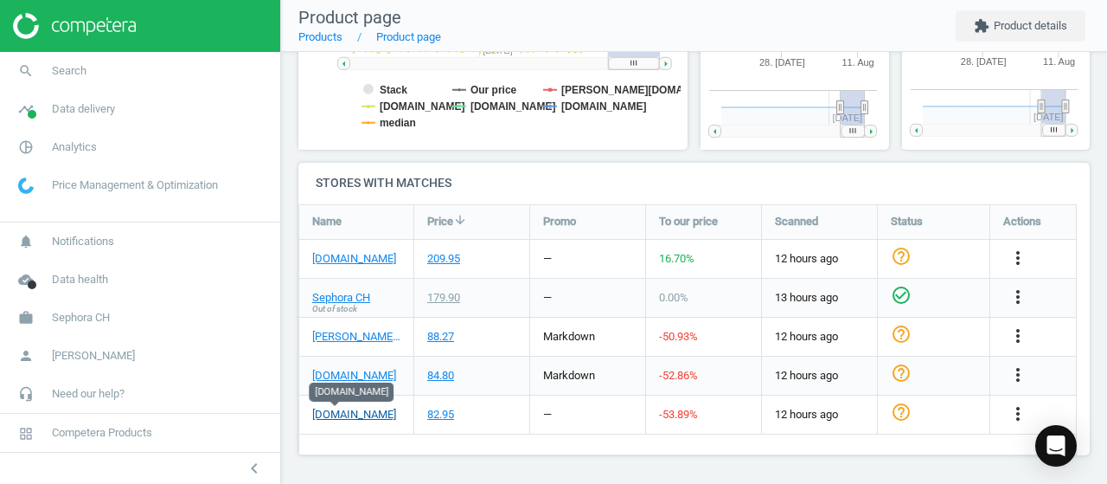
click at [347, 411] on link "[DOMAIN_NAME]" at bounding box center [354, 415] width 84 height 16
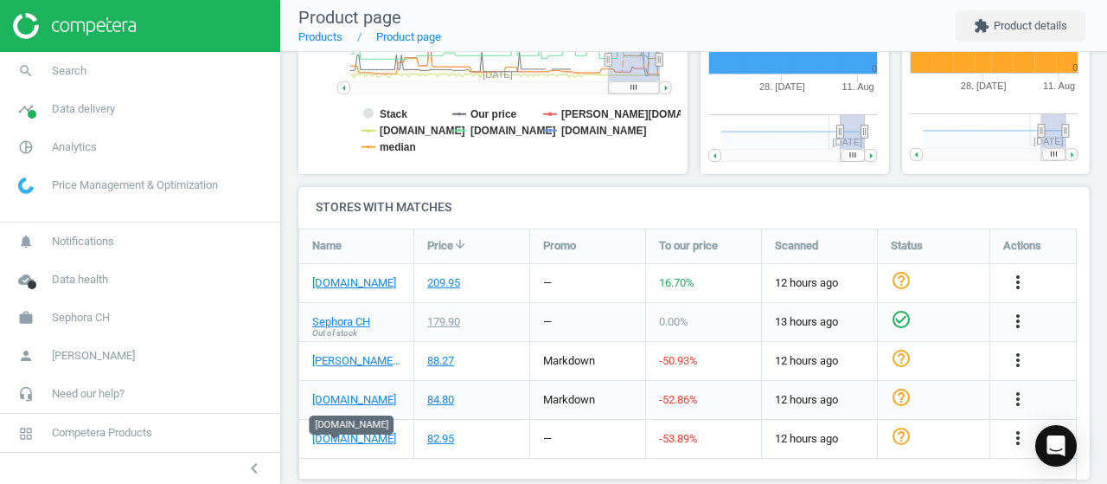
scroll to position [467, 0]
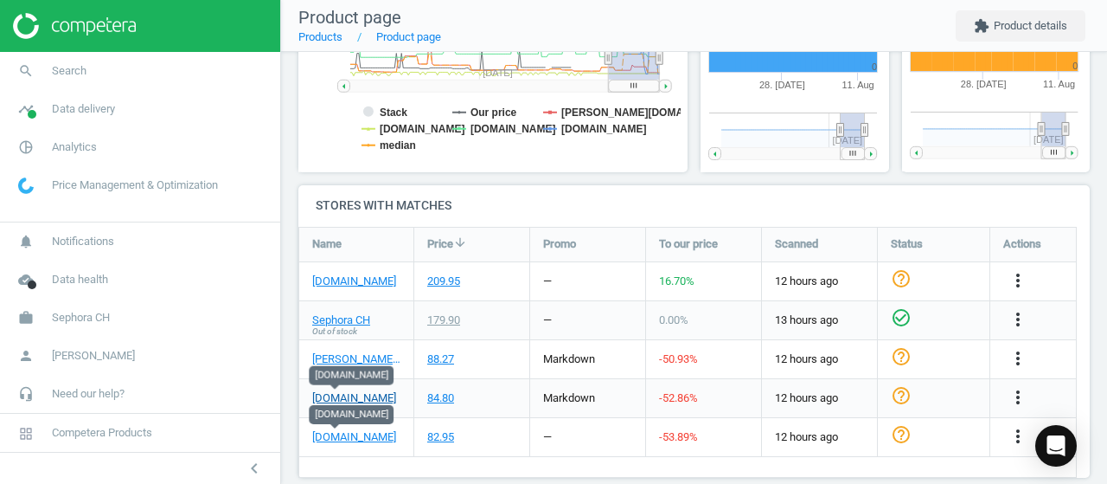
click at [355, 391] on link "flaconi.ch" at bounding box center [354, 398] width 84 height 16
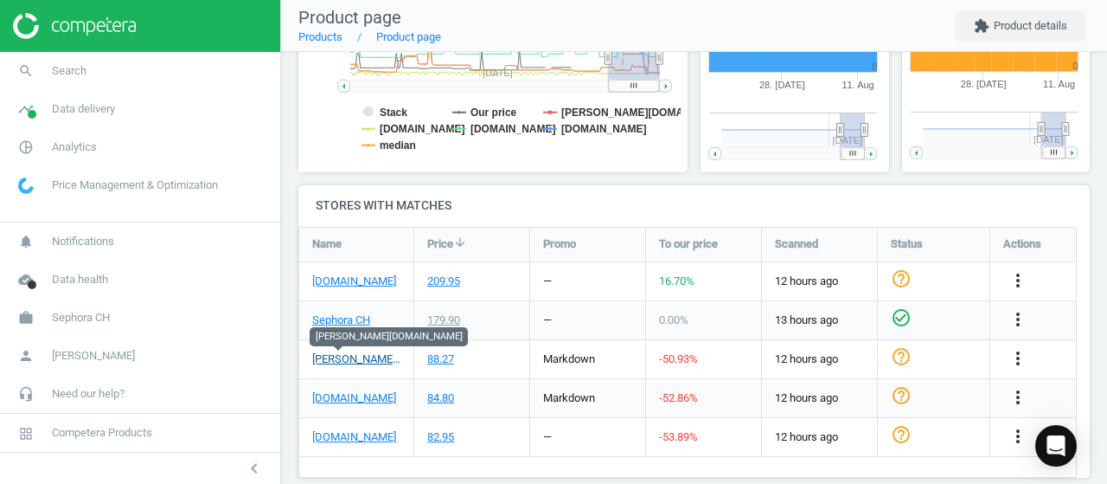
click at [350, 355] on link "douglas.ch" at bounding box center [356, 359] width 88 height 16
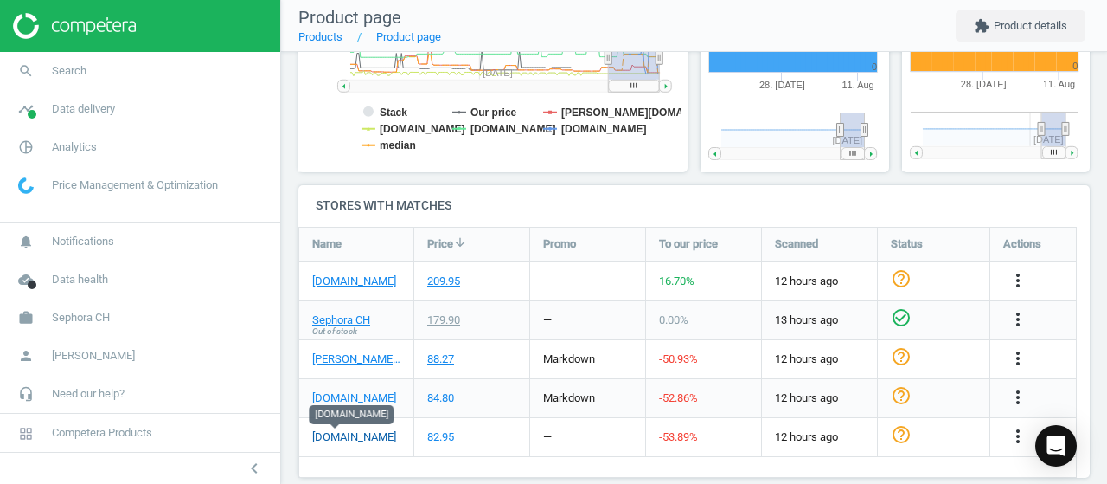
click at [337, 436] on link "manor.ch" at bounding box center [354, 437] width 84 height 16
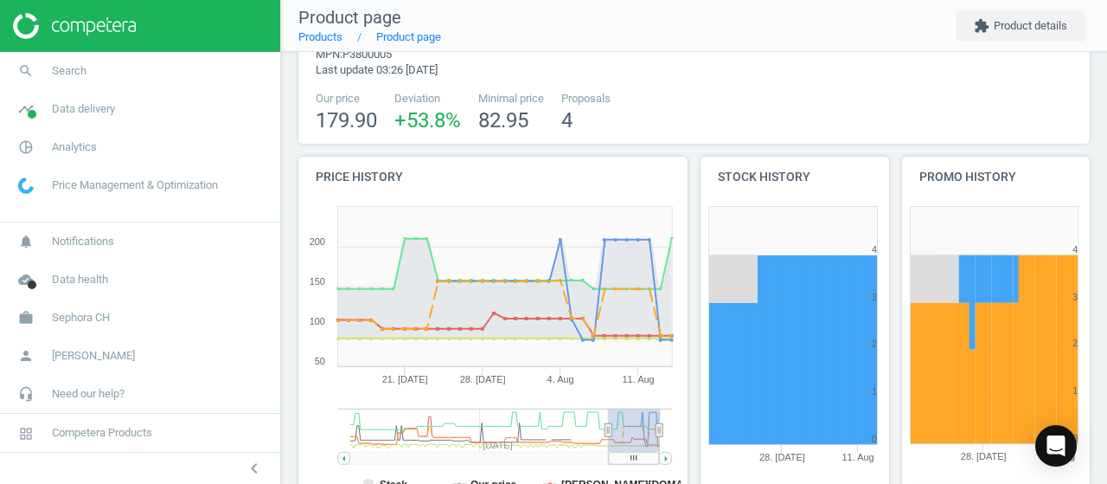
scroll to position [0, 0]
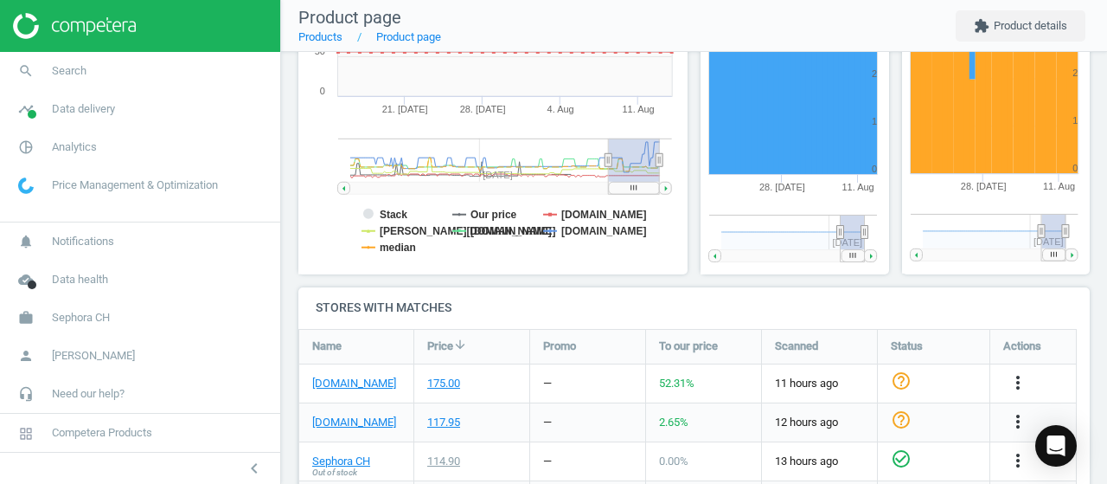
scroll to position [518, 0]
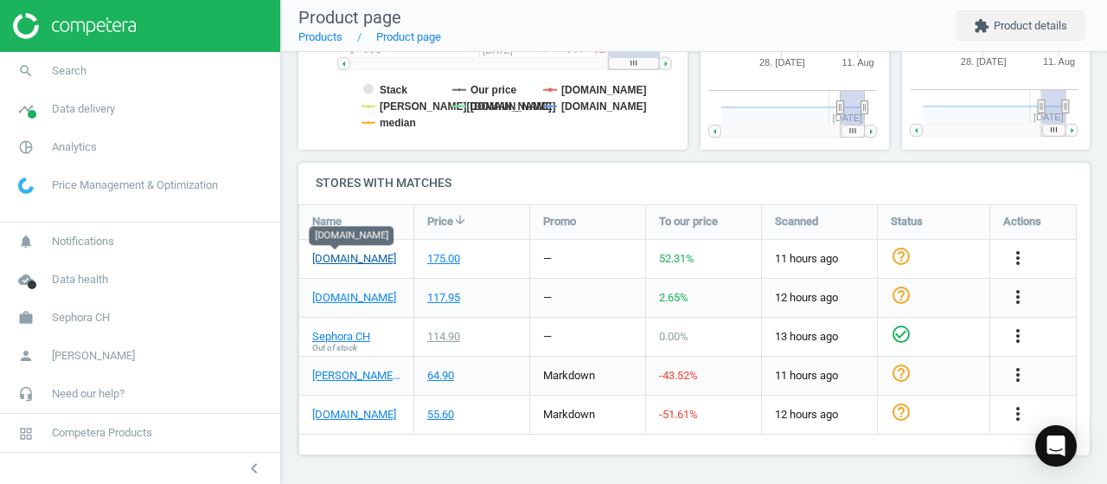
click at [327, 259] on link "[DOMAIN_NAME]" at bounding box center [354, 259] width 84 height 16
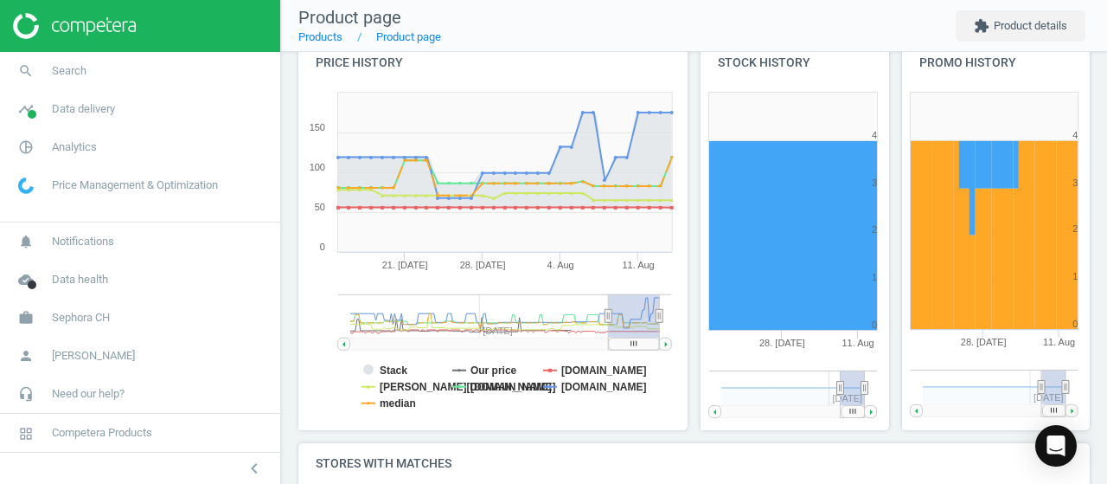
scroll to position [0, 0]
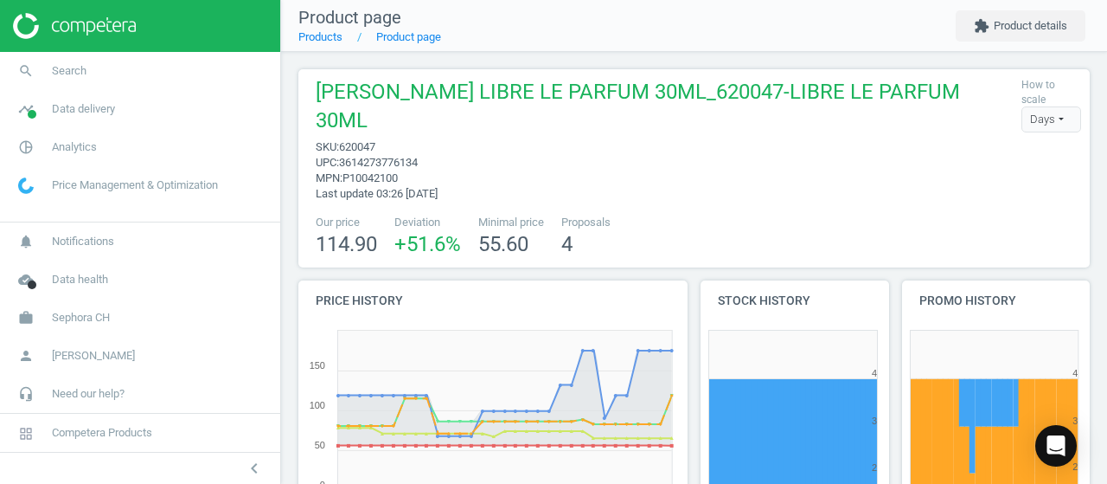
click at [364, 146] on span "620047" at bounding box center [357, 146] width 36 height 13
copy span "620047"
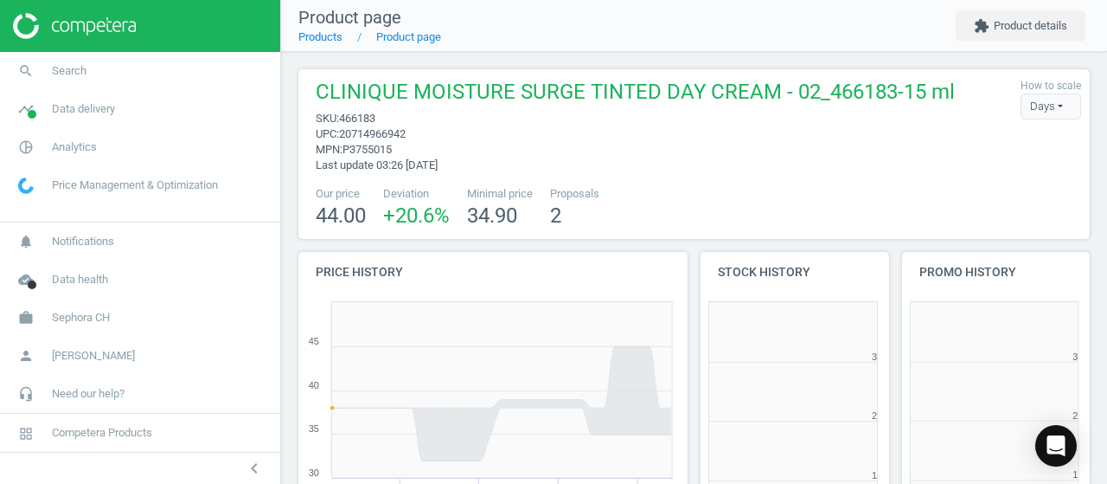
scroll to position [372, 211]
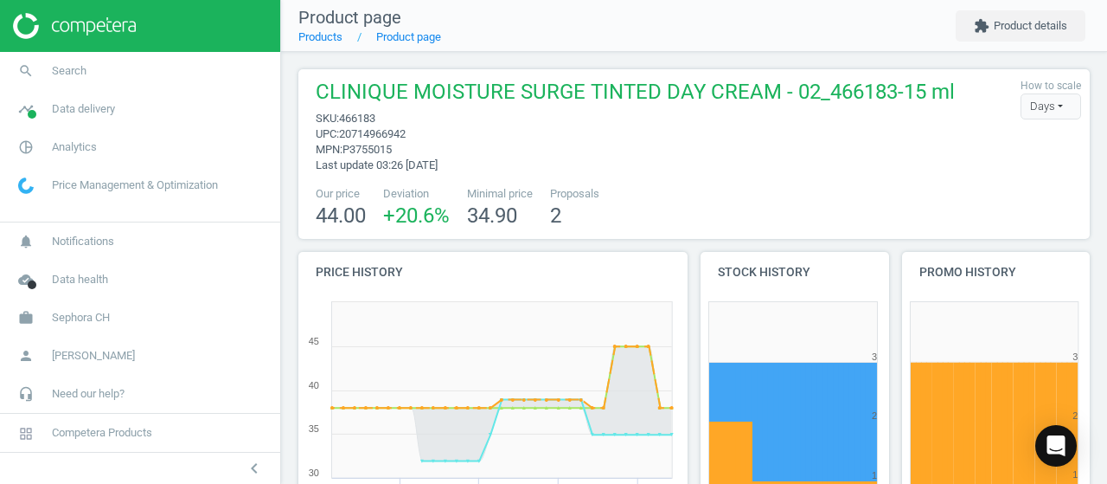
click at [369, 114] on span "466183" at bounding box center [357, 118] width 36 height 13
copy span "466183"
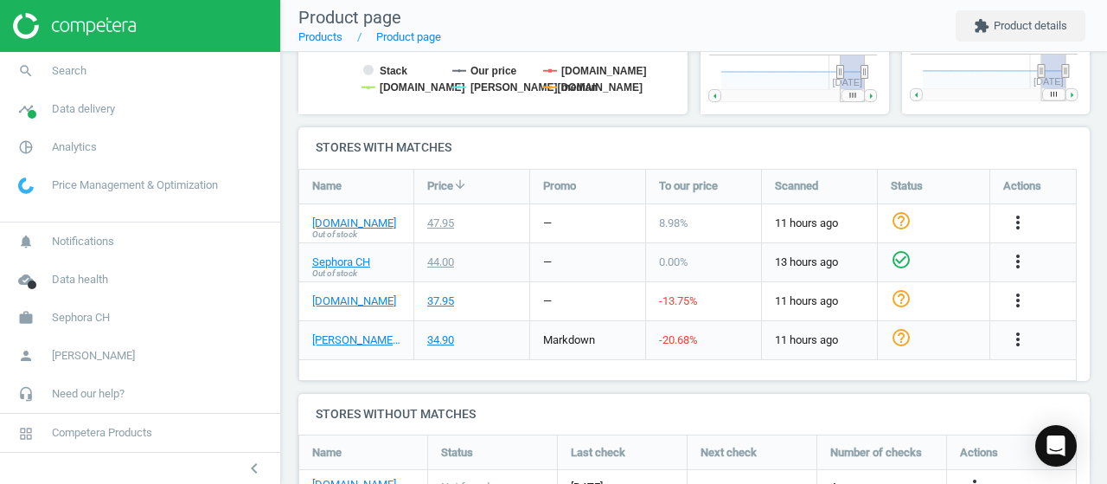
scroll to position [525, 0]
click at [330, 295] on link "[DOMAIN_NAME]" at bounding box center [354, 301] width 84 height 16
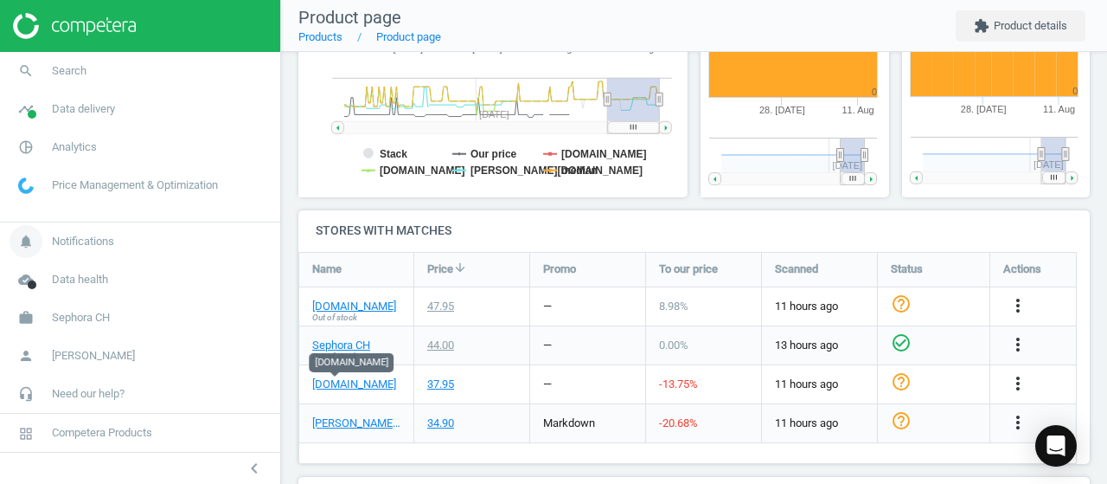
scroll to position [443, 0]
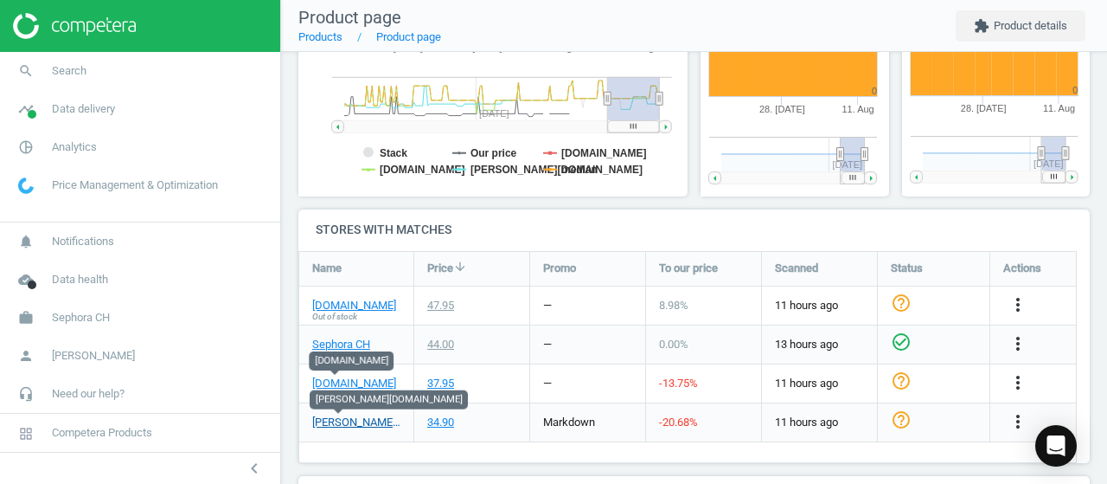
click at [331, 420] on link "douglas.ch" at bounding box center [356, 422] width 88 height 16
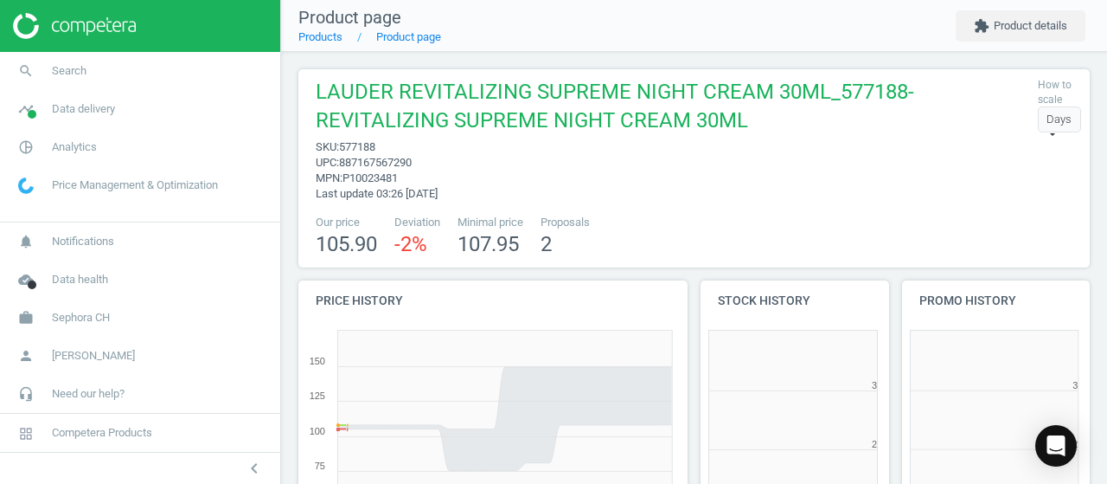
scroll to position [372, 211]
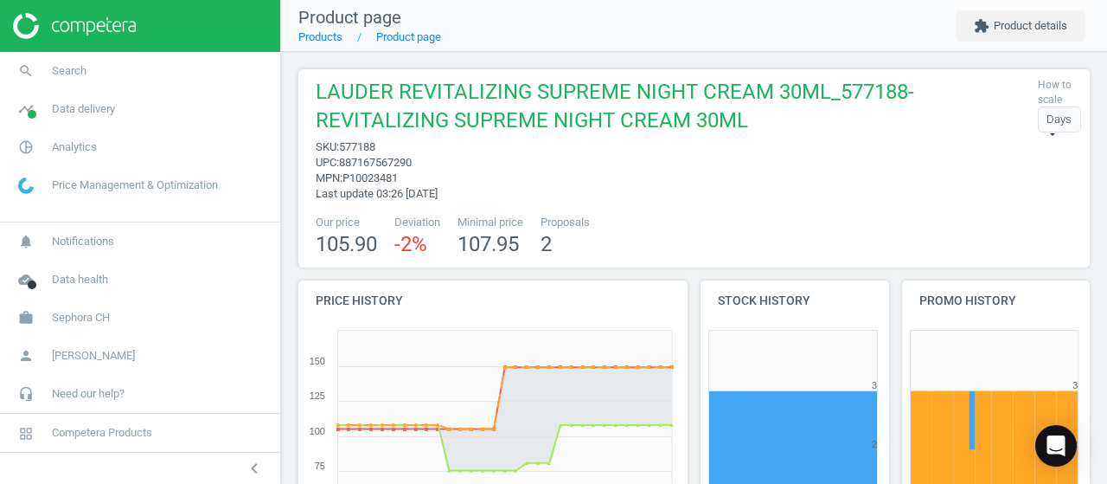
click at [359, 145] on span "577188" at bounding box center [357, 146] width 36 height 13
copy span "577188"
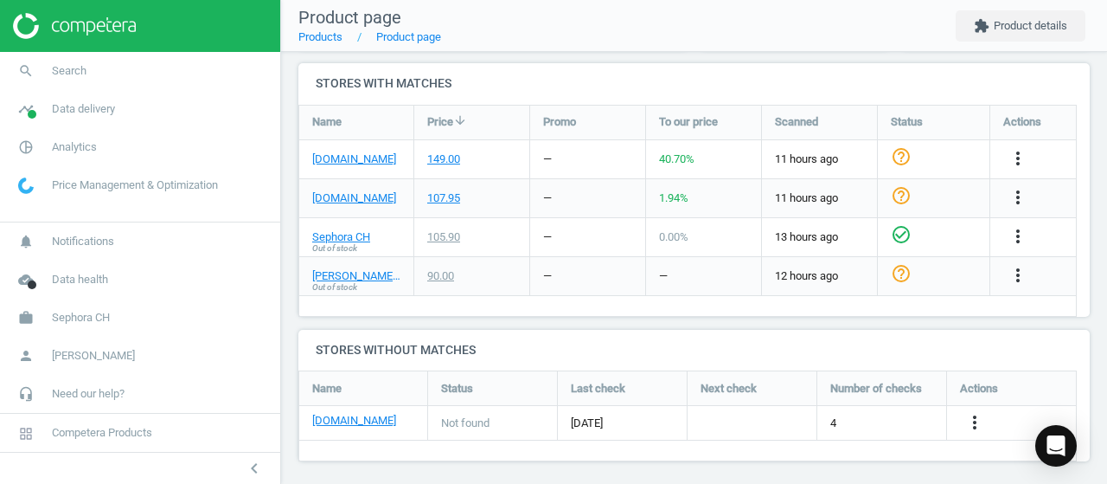
scroll to position [625, 0]
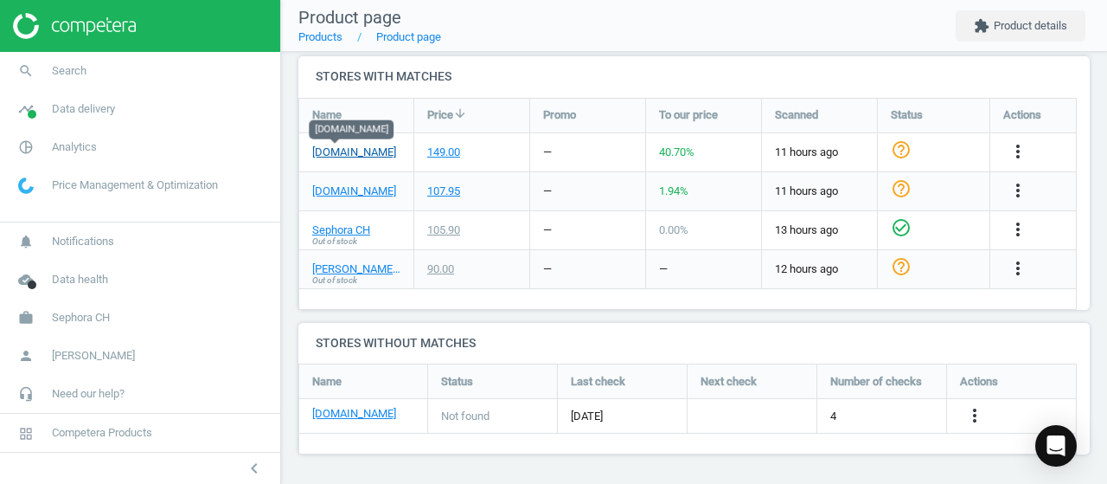
click at [330, 149] on link "manor.ch" at bounding box center [354, 152] width 84 height 16
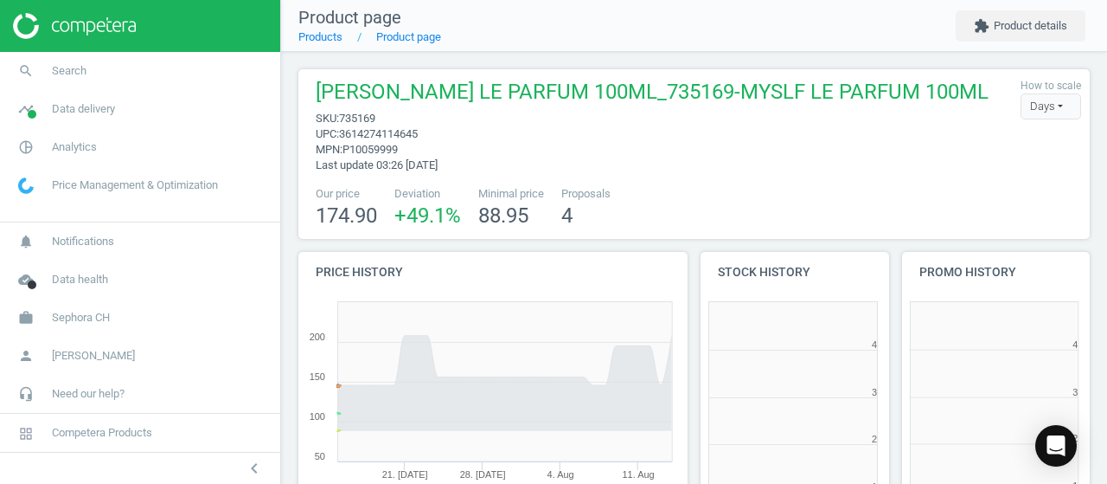
scroll to position [372, 211]
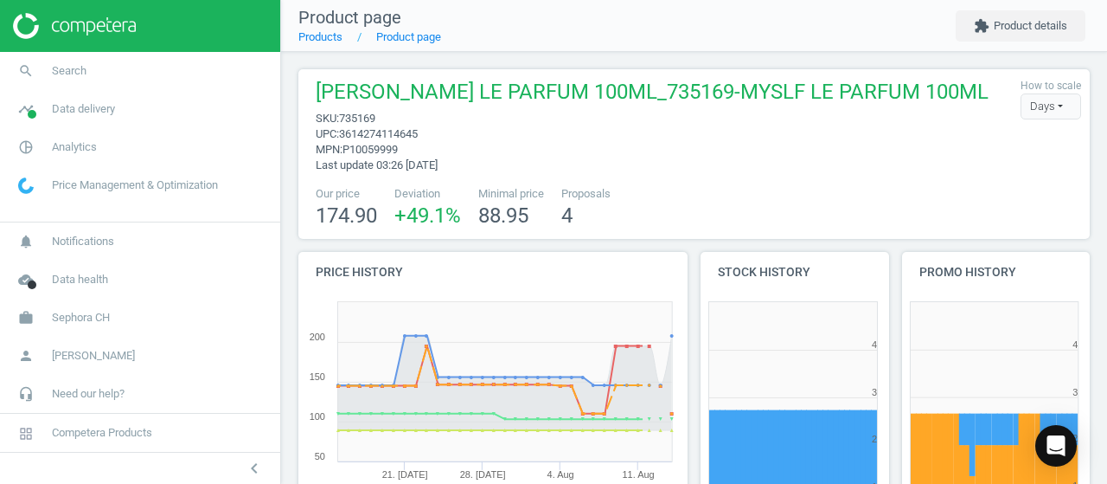
click at [365, 111] on span "[PERSON_NAME] LE PARFUM 100ML_735169-MYSLF LE PARFUM 100ML" at bounding box center [652, 94] width 673 height 33
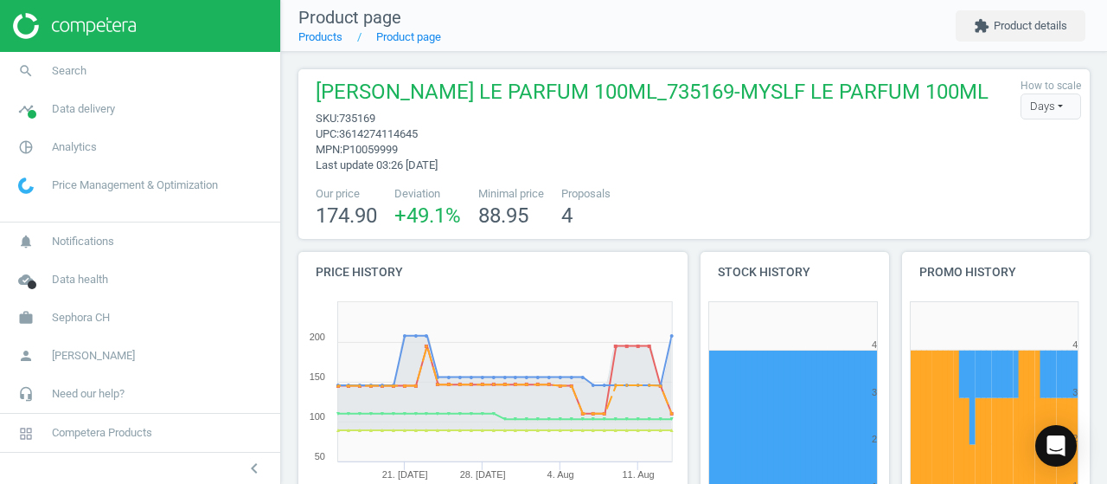
click at [365, 111] on span "[PERSON_NAME] LE PARFUM 100ML_735169-MYSLF LE PARFUM 100ML" at bounding box center [652, 94] width 673 height 33
click at [372, 125] on span "735169" at bounding box center [357, 118] width 36 height 13
copy span "735169"
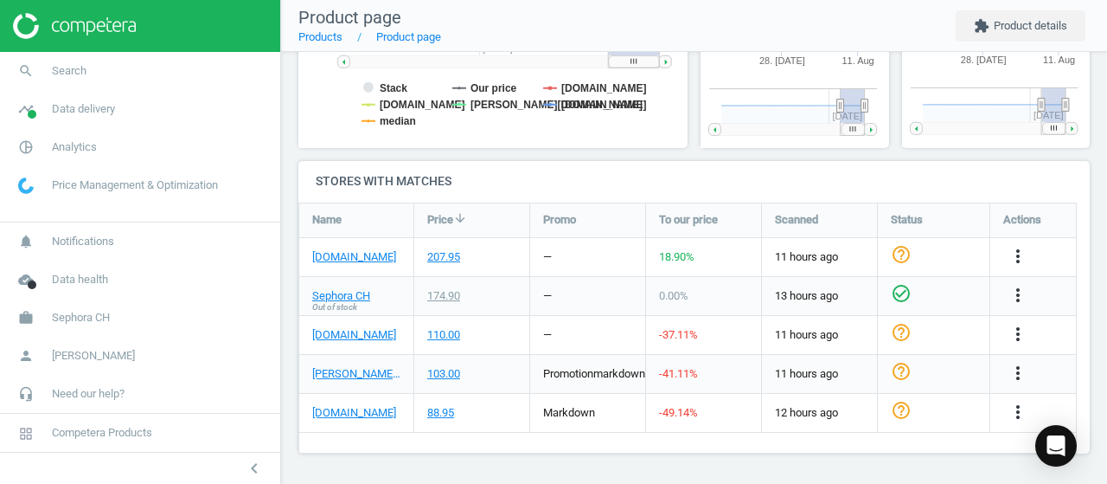
scroll to position [517, 0]
click at [354, 338] on link "[DOMAIN_NAME]" at bounding box center [354, 335] width 84 height 16
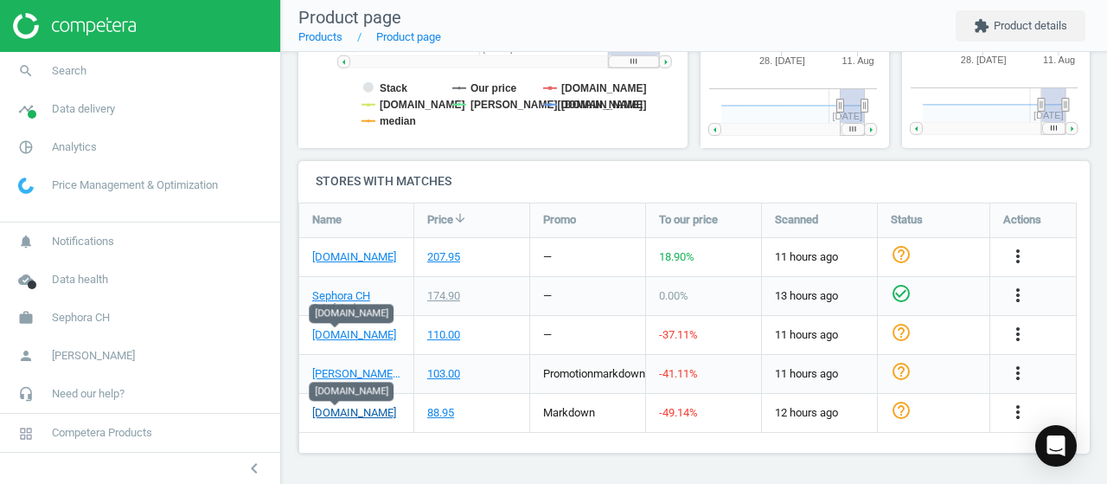
click at [332, 408] on link "[DOMAIN_NAME]" at bounding box center [354, 413] width 84 height 16
